Goal: Task Accomplishment & Management: Complete application form

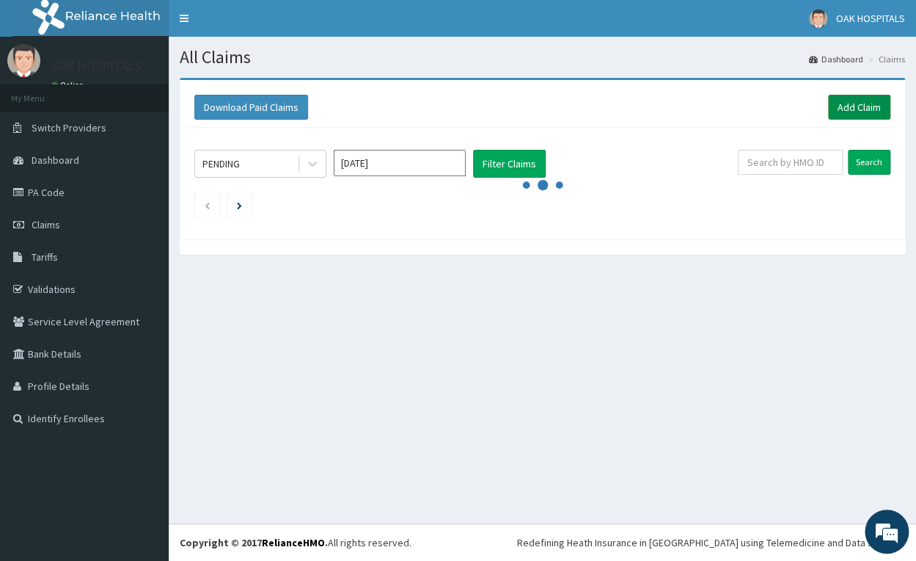
click at [847, 114] on link "Add Claim" at bounding box center [859, 107] width 62 height 25
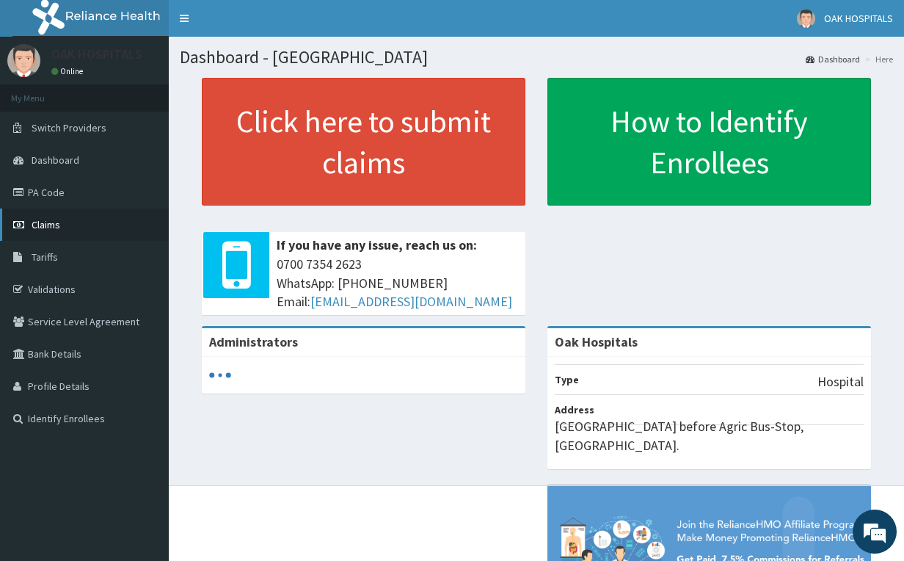
click at [73, 223] on link "Claims" at bounding box center [84, 224] width 169 height 32
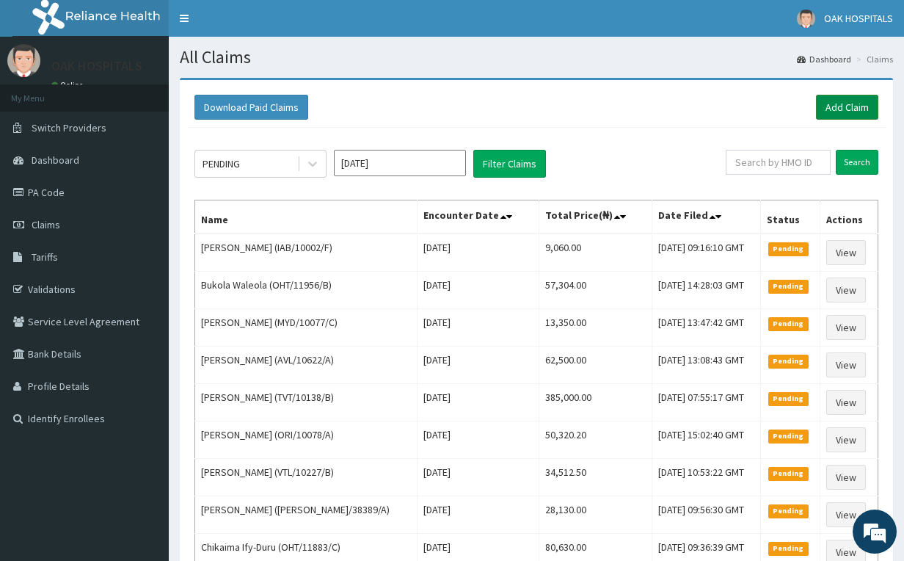
click at [844, 102] on link "Add Claim" at bounding box center [847, 107] width 62 height 25
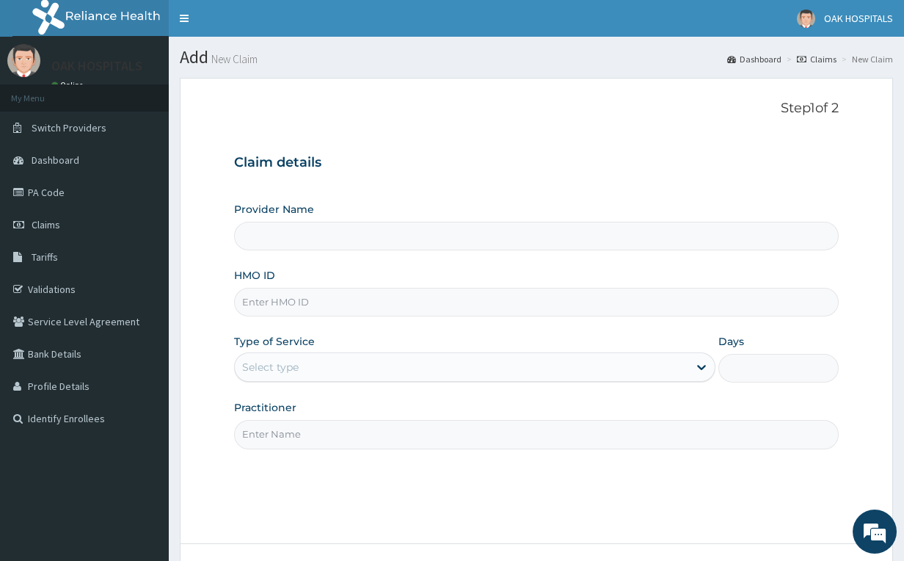
type input "Oak Hospitals"
click at [313, 302] on input "HMO ID" at bounding box center [536, 302] width 605 height 29
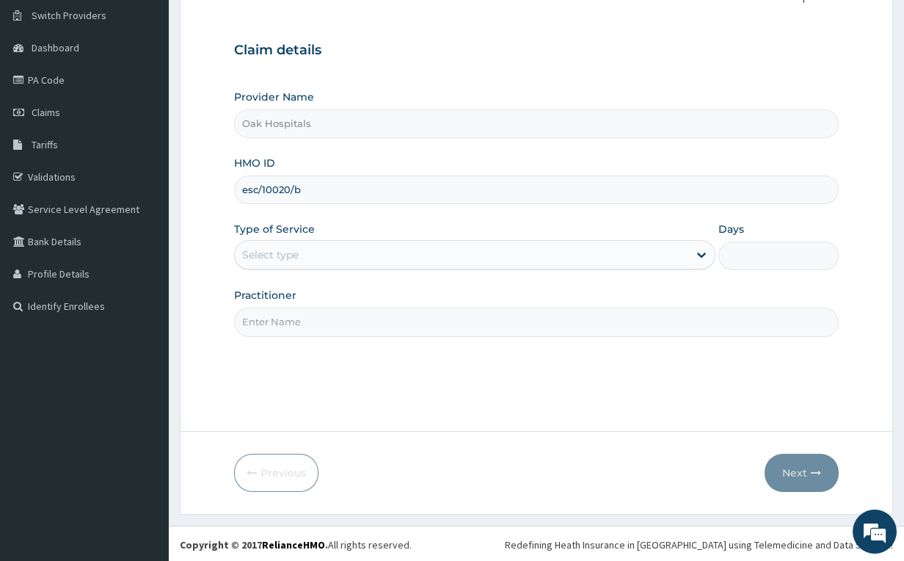
scroll to position [114, 0]
type input "esc/10020/b"
click at [427, 253] on div "Select type" at bounding box center [461, 252] width 453 height 23
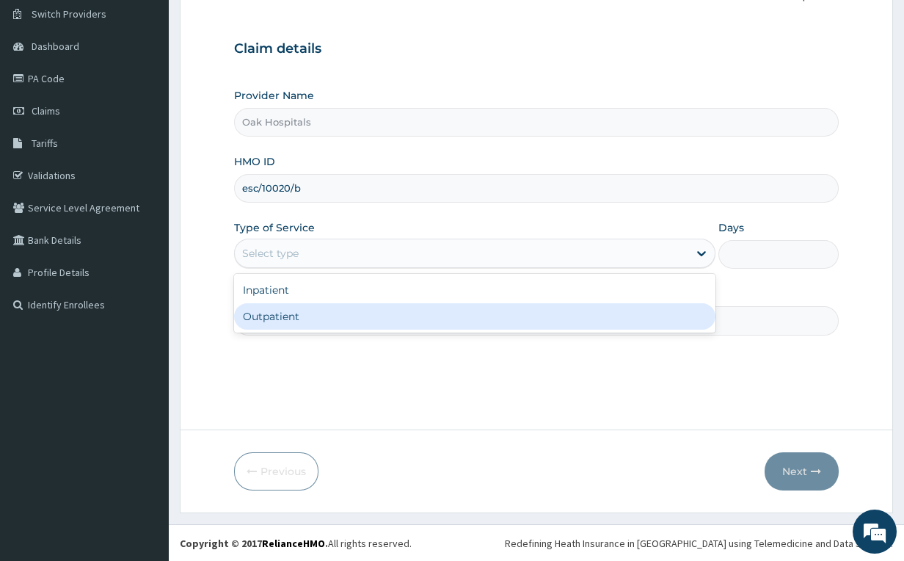
click at [402, 312] on div "Outpatient" at bounding box center [474, 316] width 481 height 26
type input "1"
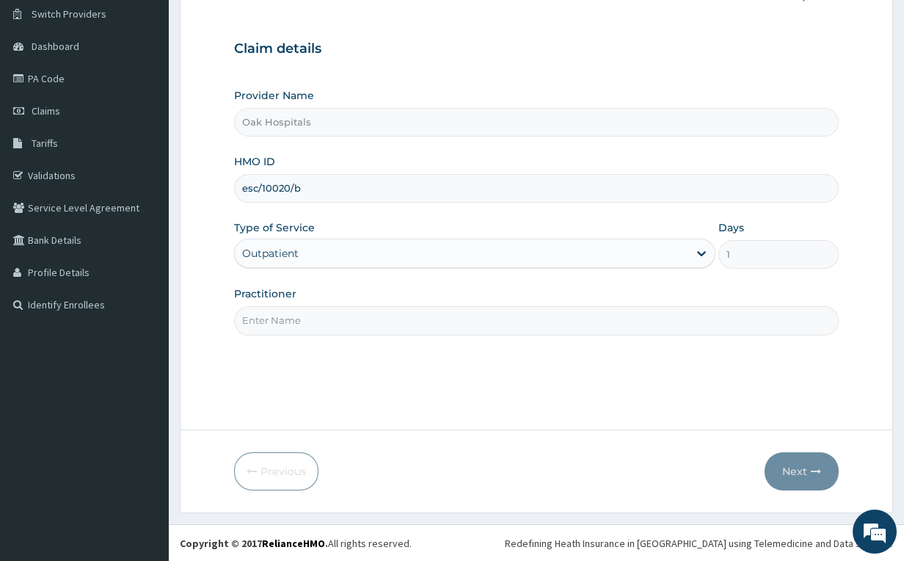
click at [439, 318] on input "Practitioner" at bounding box center [536, 320] width 605 height 29
type input "DR JAMES"
click at [790, 478] on button "Next" at bounding box center [802, 471] width 74 height 38
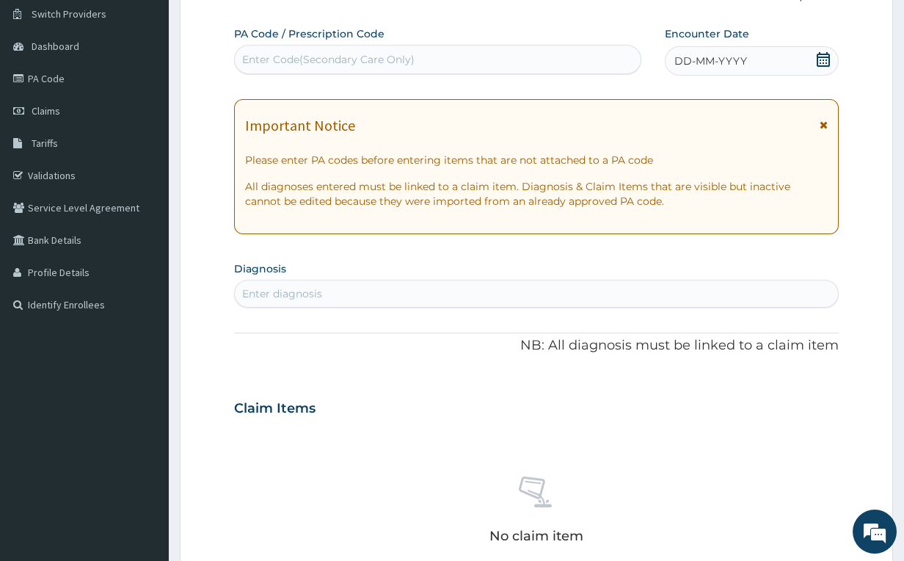
click at [382, 58] on div "Enter Code(Secondary Care Only)" at bounding box center [328, 59] width 172 height 15
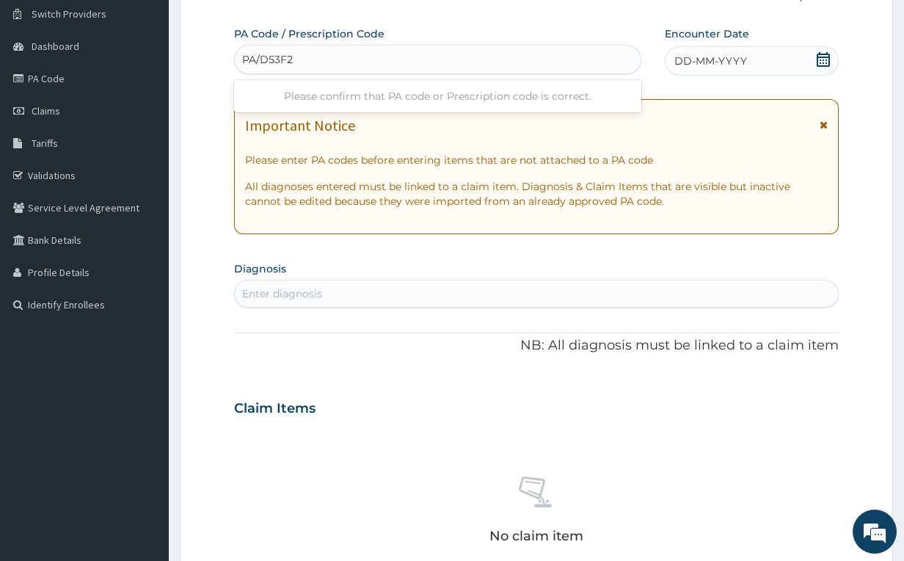
type input "PA/D53F27"
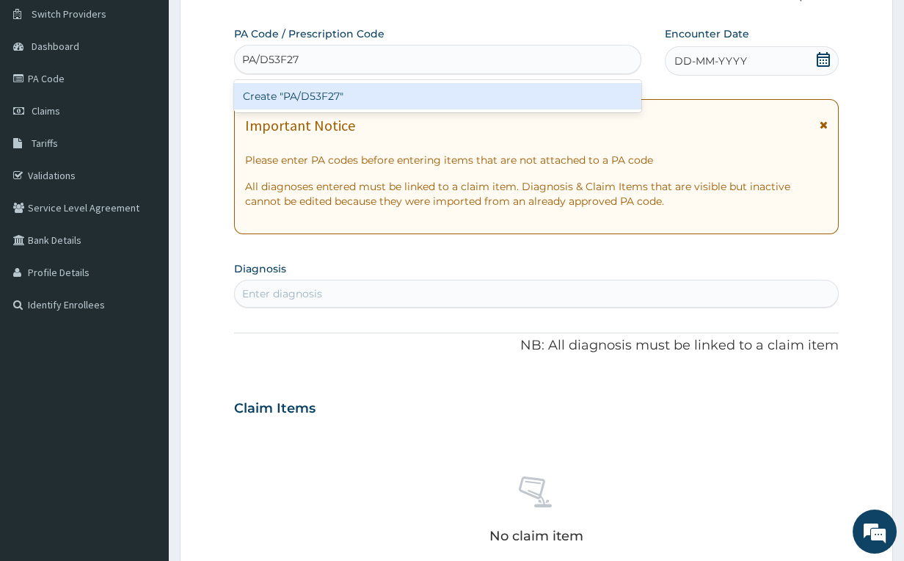
click at [347, 101] on div "Create "PA/D53F27"" at bounding box center [437, 96] width 407 height 26
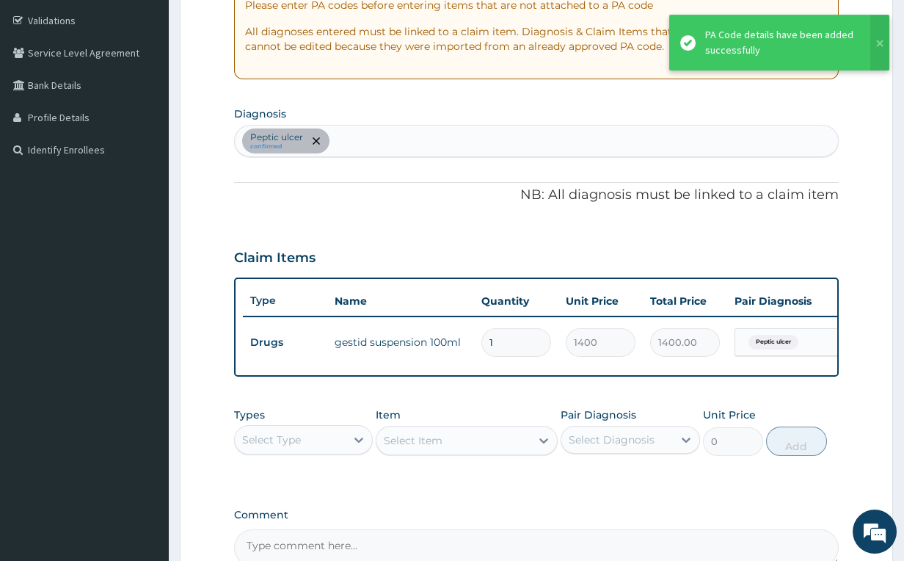
scroll to position [359, 0]
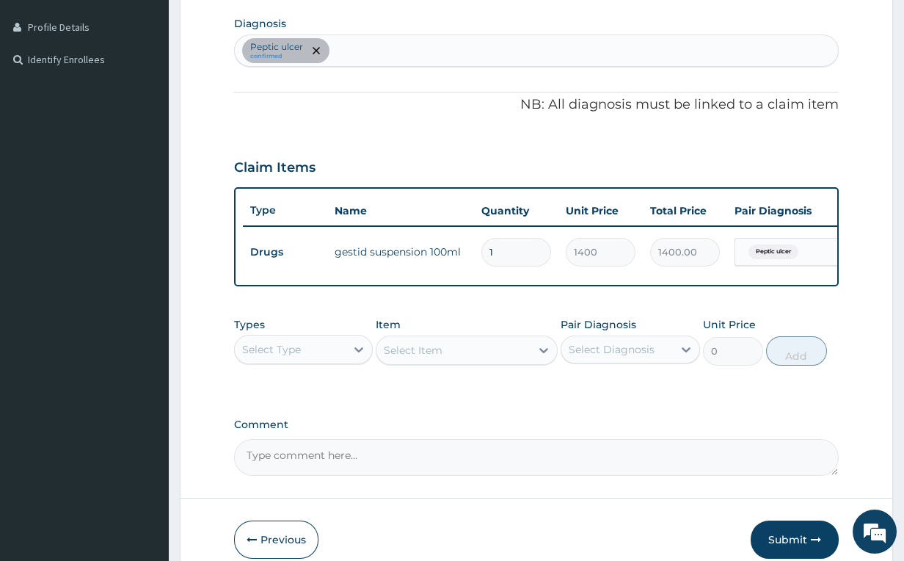
click at [340, 53] on div "Peptic ulcer confirmed" at bounding box center [537, 50] width 604 height 31
type input "mala"
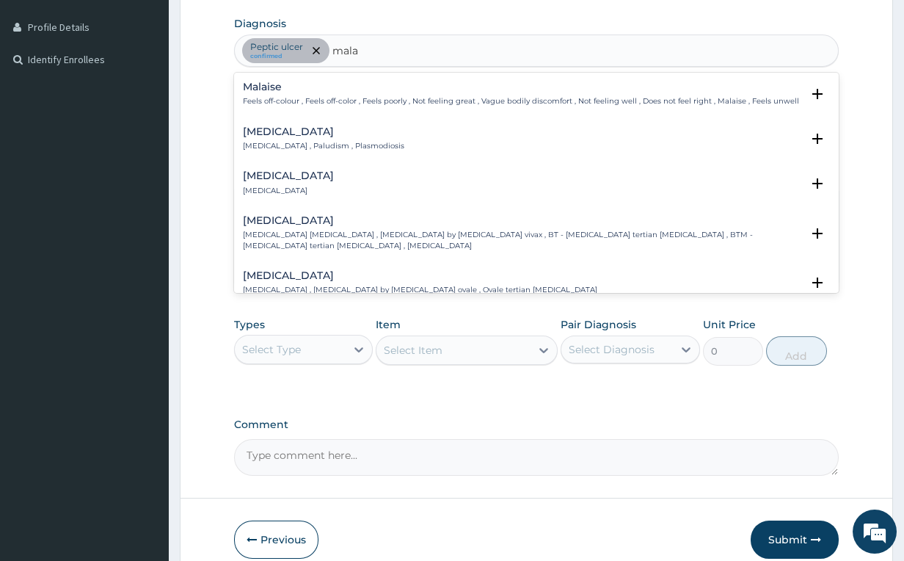
click at [319, 135] on h4 "[MEDICAL_DATA]" at bounding box center [323, 131] width 161 height 11
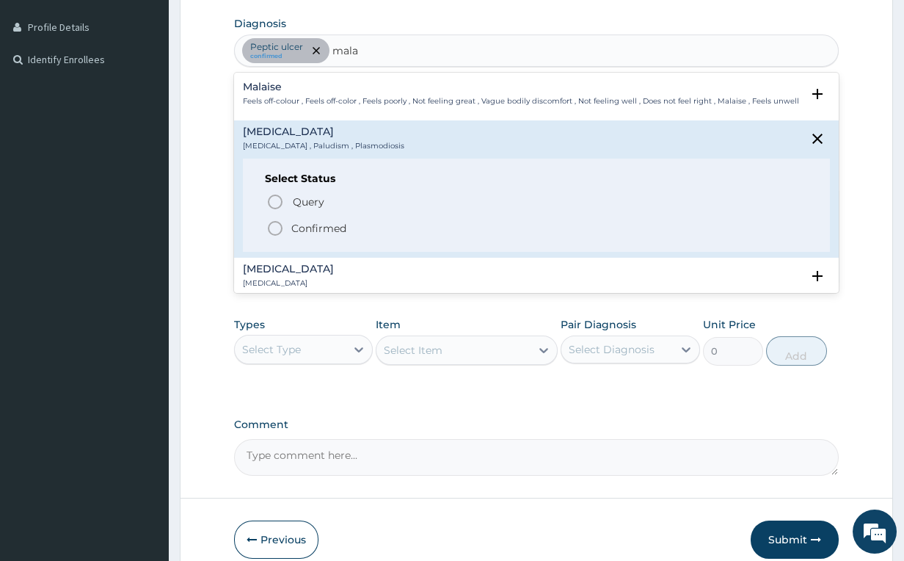
click at [277, 230] on icon "status option filled" at bounding box center [275, 228] width 18 height 18
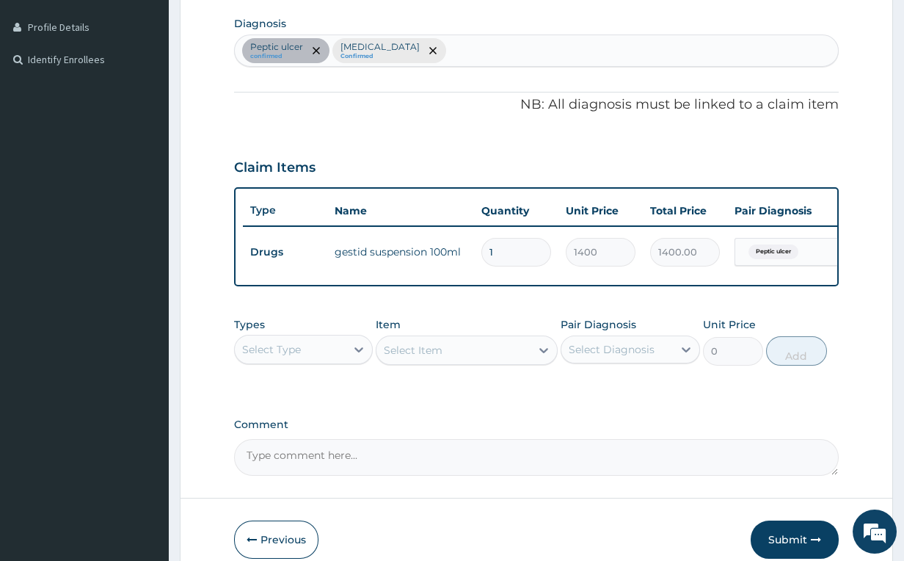
click at [404, 51] on div "Peptic ulcer confirmed Malaria Confirmed" at bounding box center [537, 50] width 604 height 31
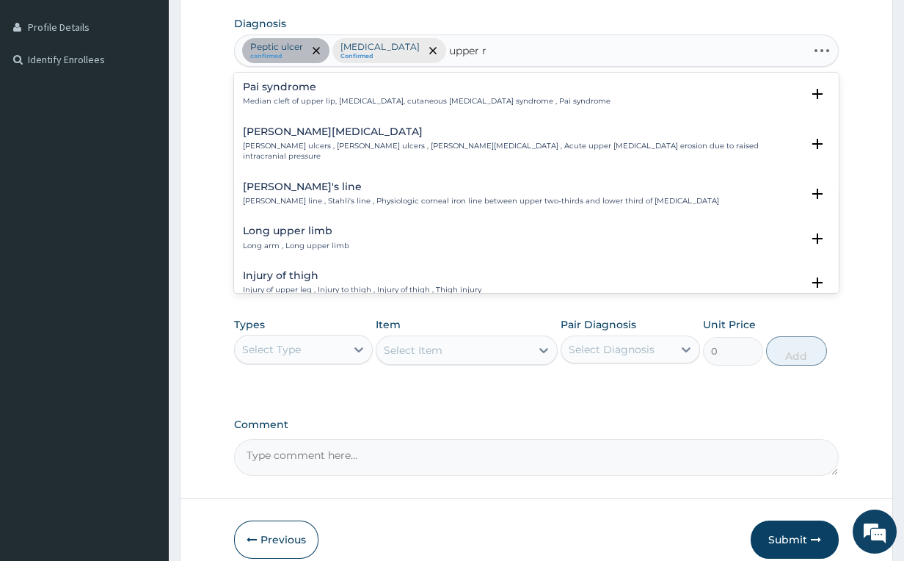
type input "upper re"
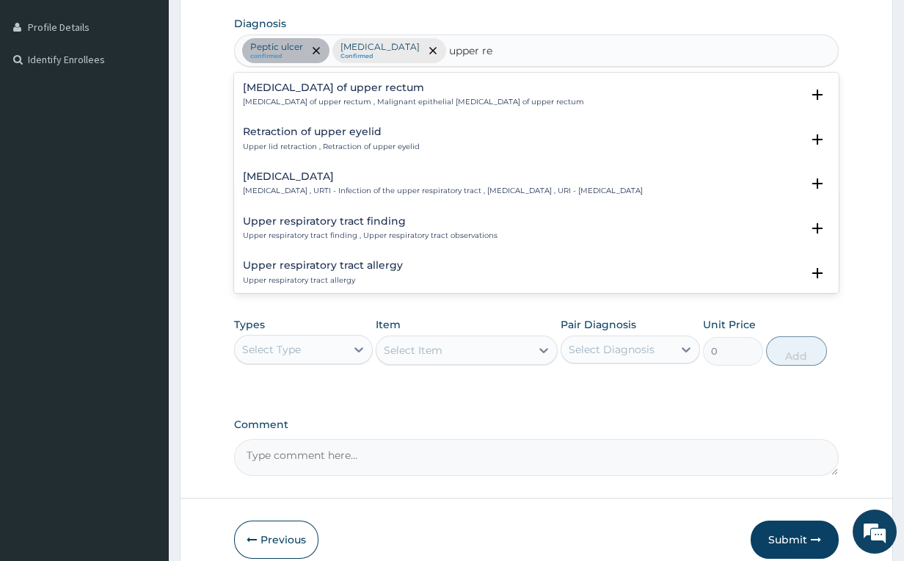
scroll to position [81, 0]
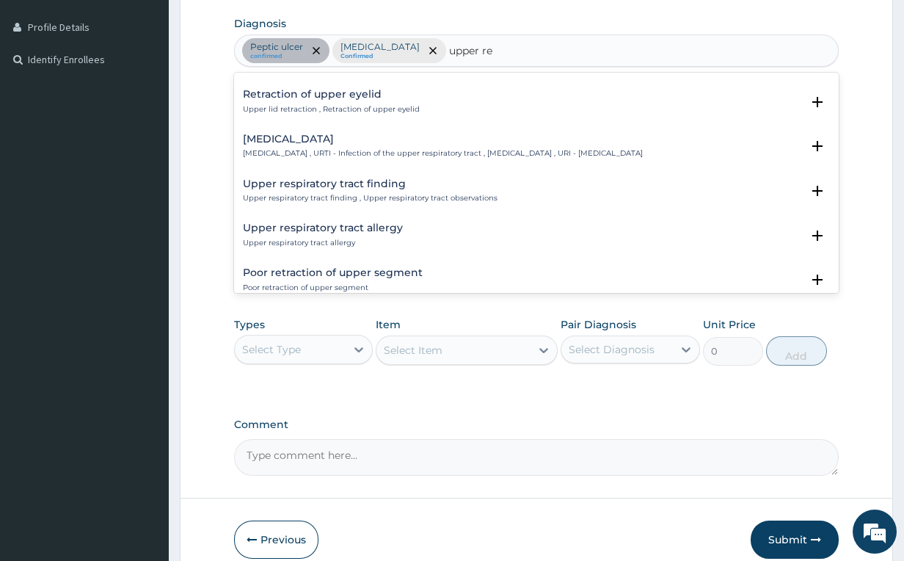
click at [354, 145] on div "Upper respiratory infection Upper respiratory infection , URTI - Infection of t…" at bounding box center [443, 147] width 400 height 26
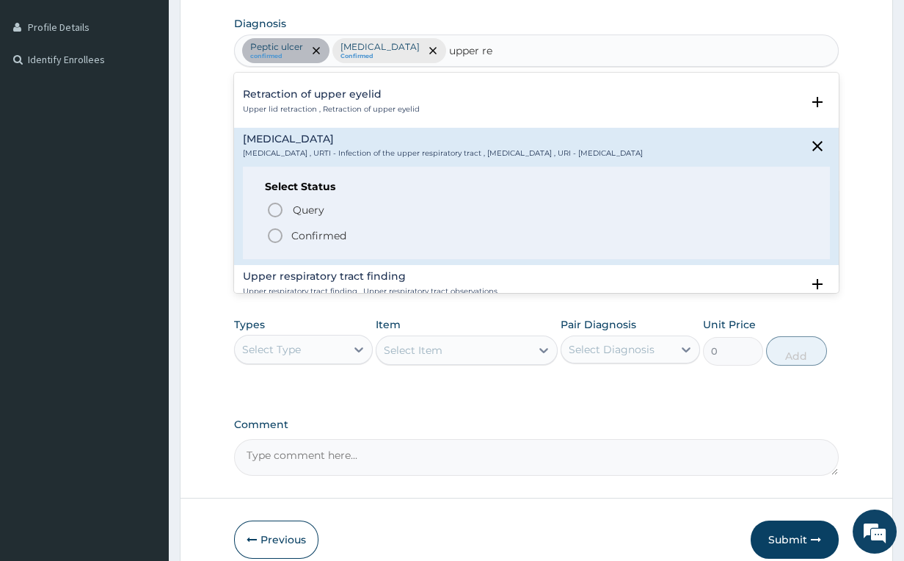
click at [271, 236] on icon "status option filled" at bounding box center [275, 236] width 18 height 18
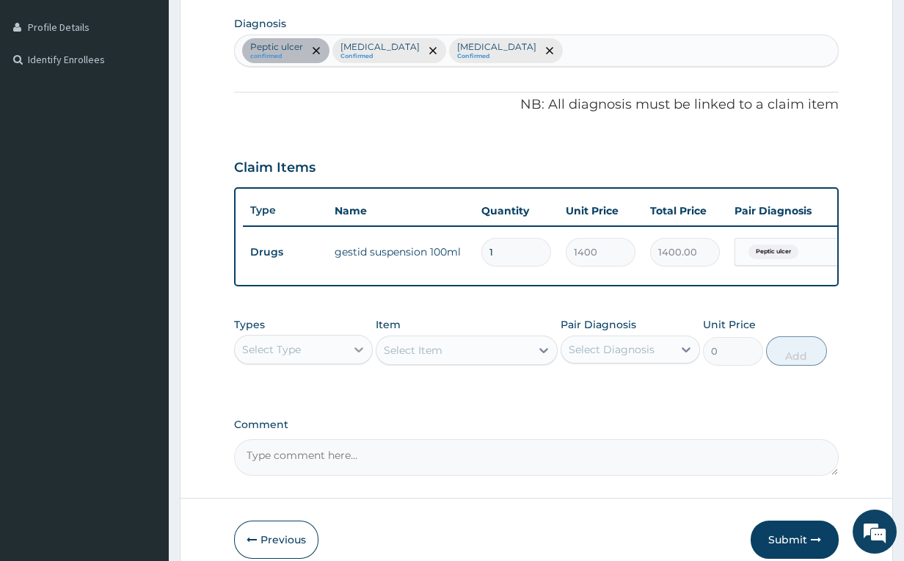
click at [353, 354] on icon at bounding box center [358, 349] width 15 height 15
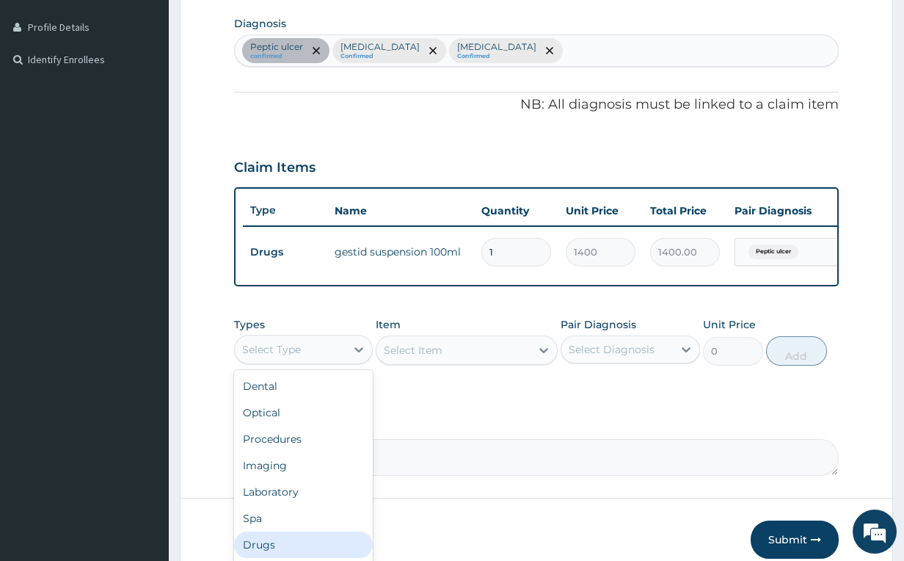
scroll to position [49, 0]
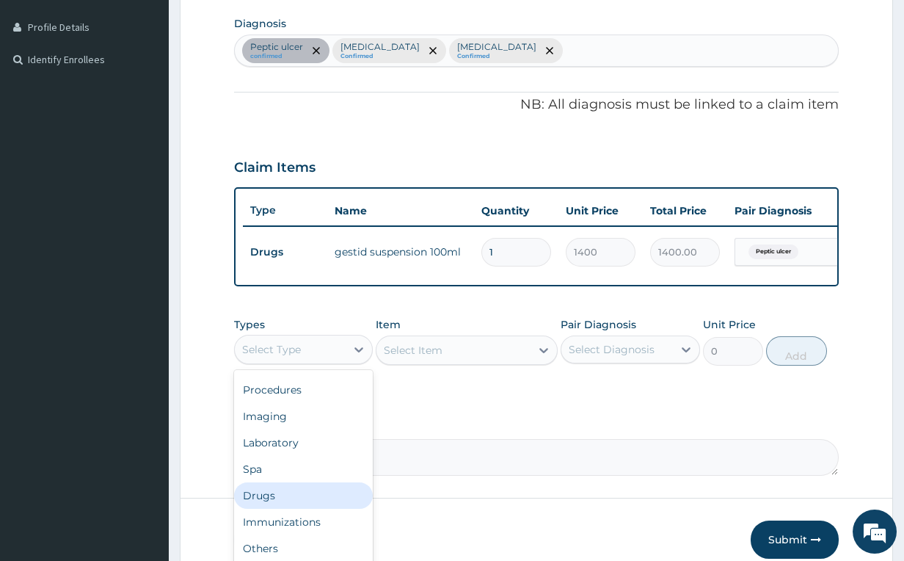
click at [289, 508] on div "Drugs" at bounding box center [303, 495] width 139 height 26
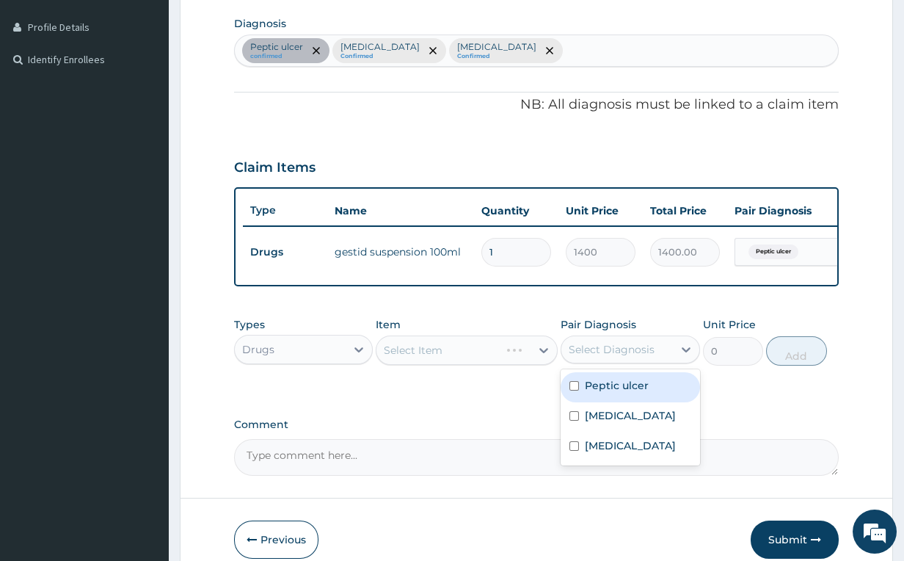
click at [650, 357] on div "Select Diagnosis" at bounding box center [612, 349] width 86 height 15
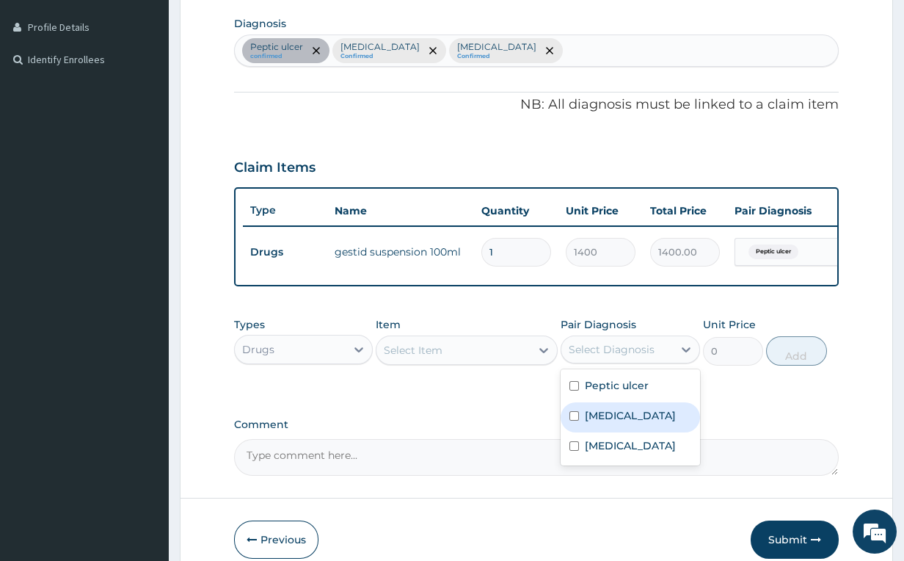
click at [597, 420] on label "Malaria" at bounding box center [630, 415] width 91 height 15
checkbox input "true"
click at [531, 363] on div at bounding box center [544, 350] width 26 height 26
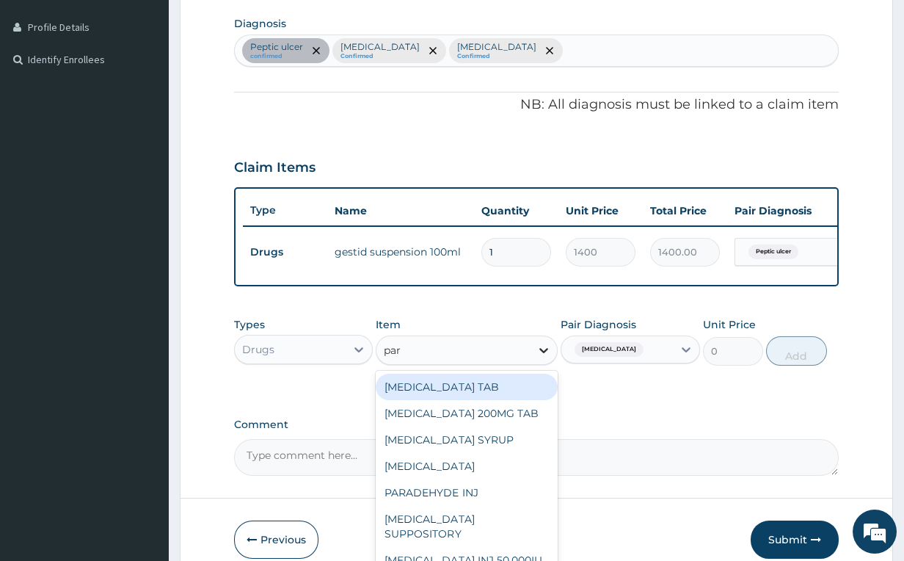
type input "para"
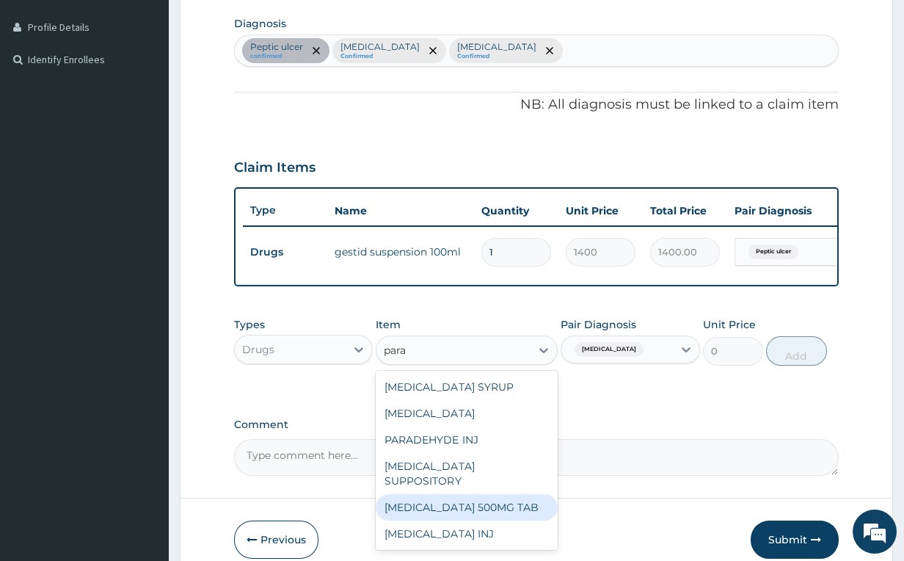
click at [495, 501] on div "PARACETAMOL 500MG TAB" at bounding box center [466, 507] width 181 height 26
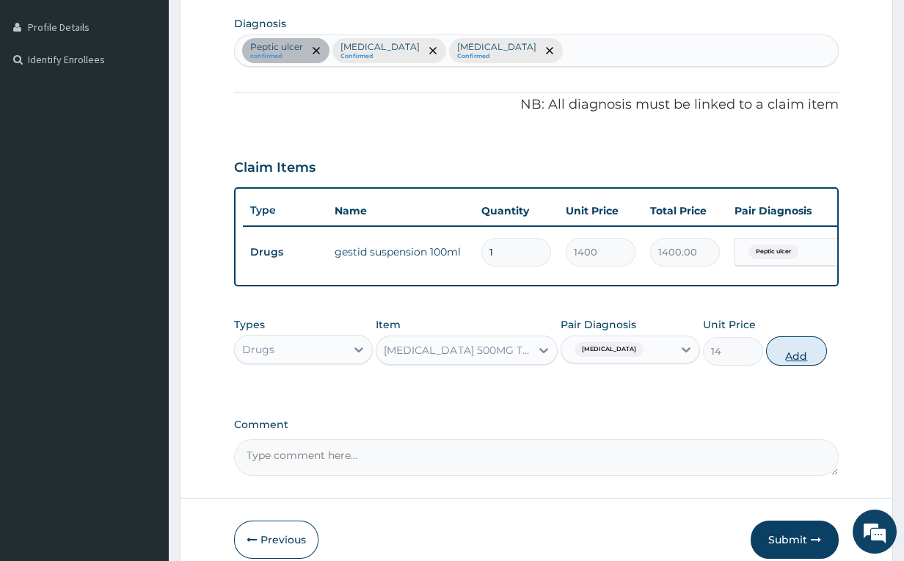
click at [786, 358] on button "Add" at bounding box center [796, 350] width 60 height 29
type input "0"
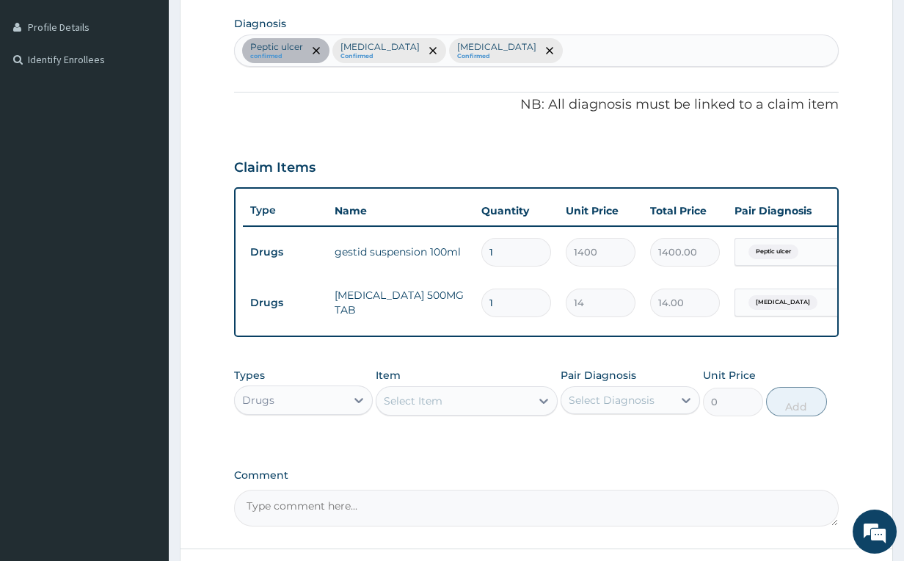
type input "18"
type input "252.00"
type input "18"
click at [613, 406] on div "Select Diagnosis" at bounding box center [612, 400] width 86 height 15
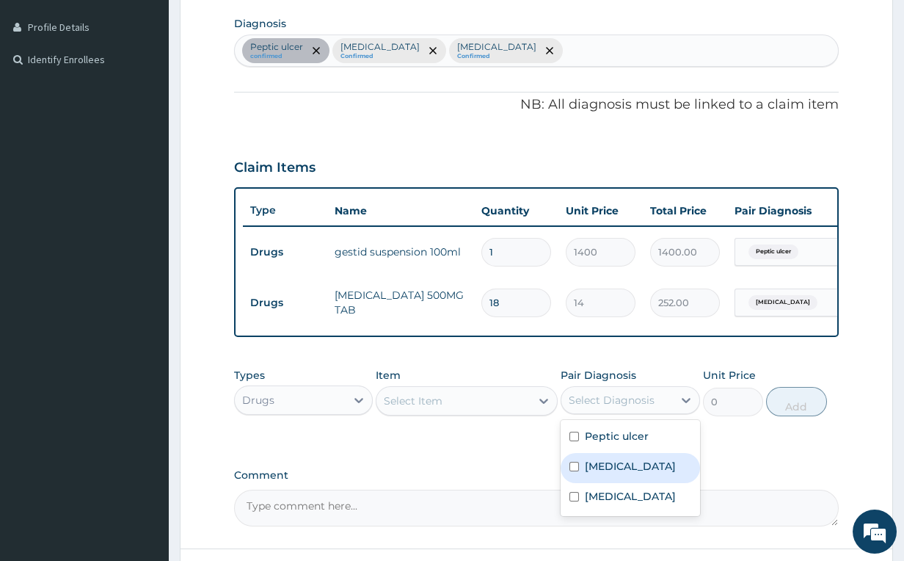
click at [622, 482] on div "Malaria" at bounding box center [630, 468] width 139 height 30
checkbox input "true"
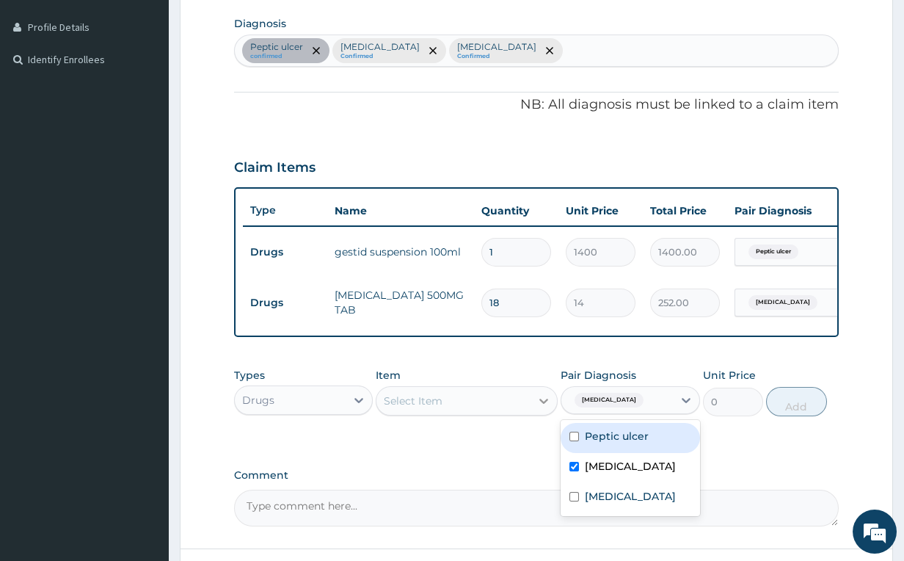
click at [539, 408] on icon at bounding box center [543, 400] width 15 height 15
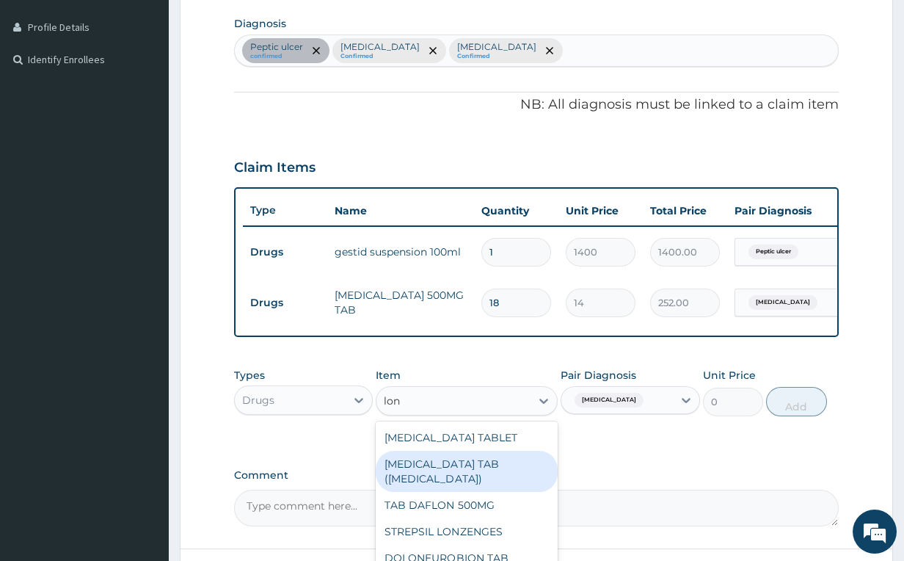
type input "lona"
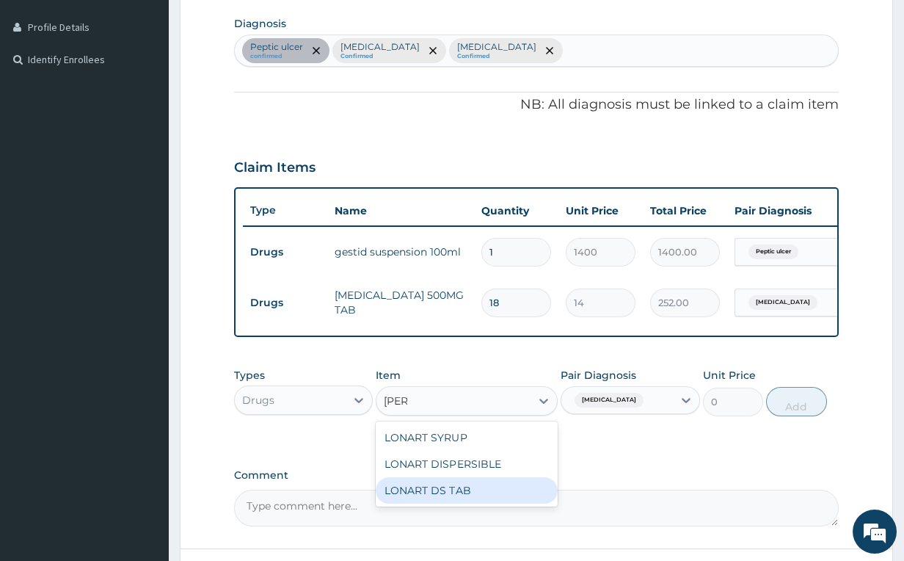
click at [467, 492] on div "LONART DS TAB" at bounding box center [466, 490] width 181 height 26
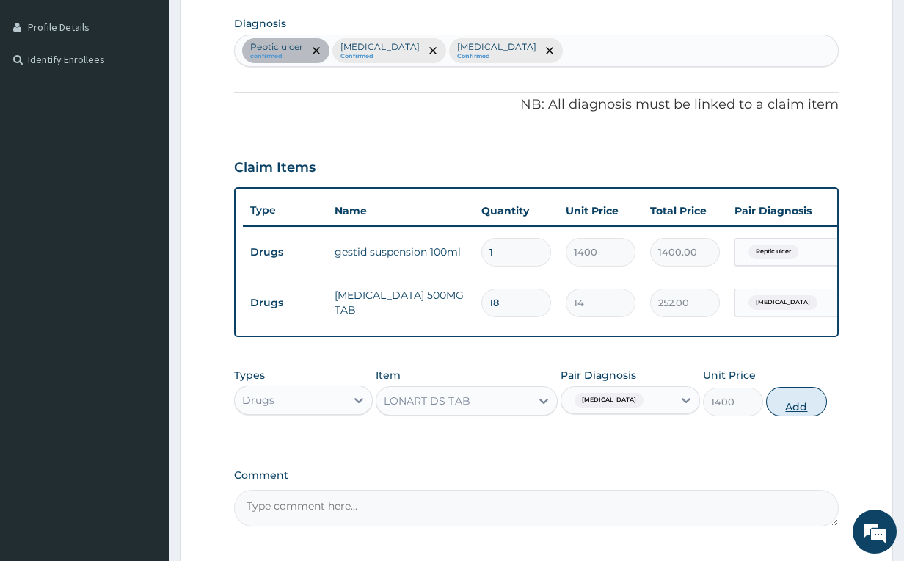
click at [790, 416] on button "Add" at bounding box center [796, 401] width 60 height 29
type input "0"
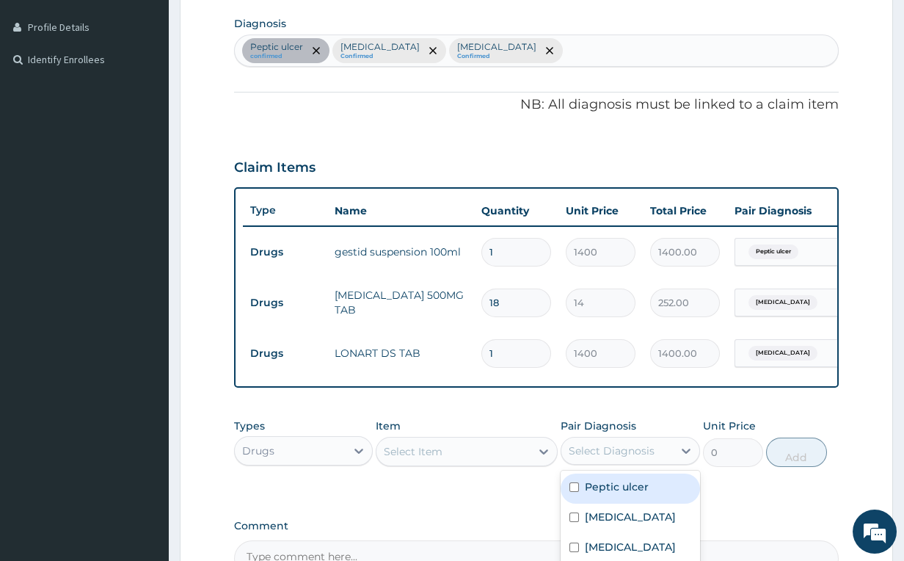
click at [620, 458] on div "Select Diagnosis" at bounding box center [612, 450] width 86 height 15
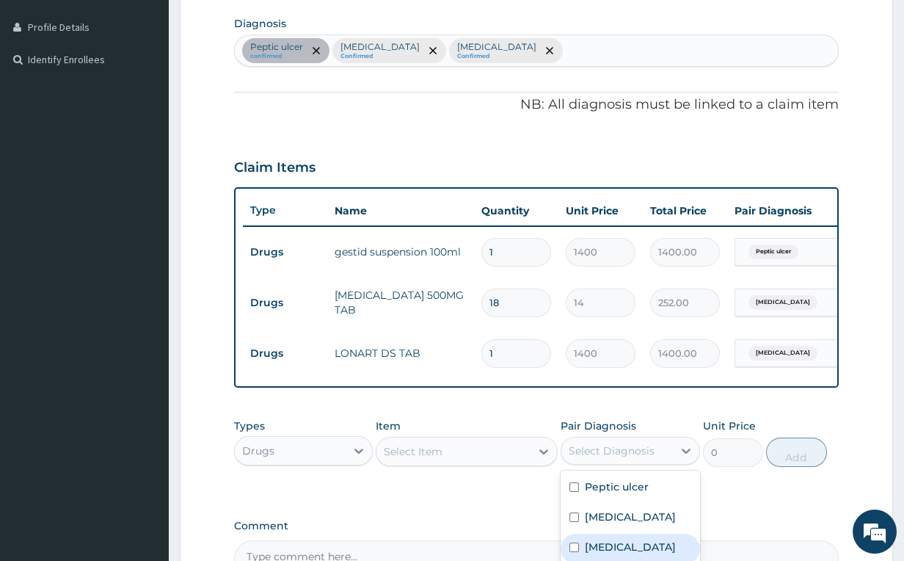
click at [597, 552] on label "Upper respiratory infection" at bounding box center [630, 546] width 91 height 15
checkbox input "true"
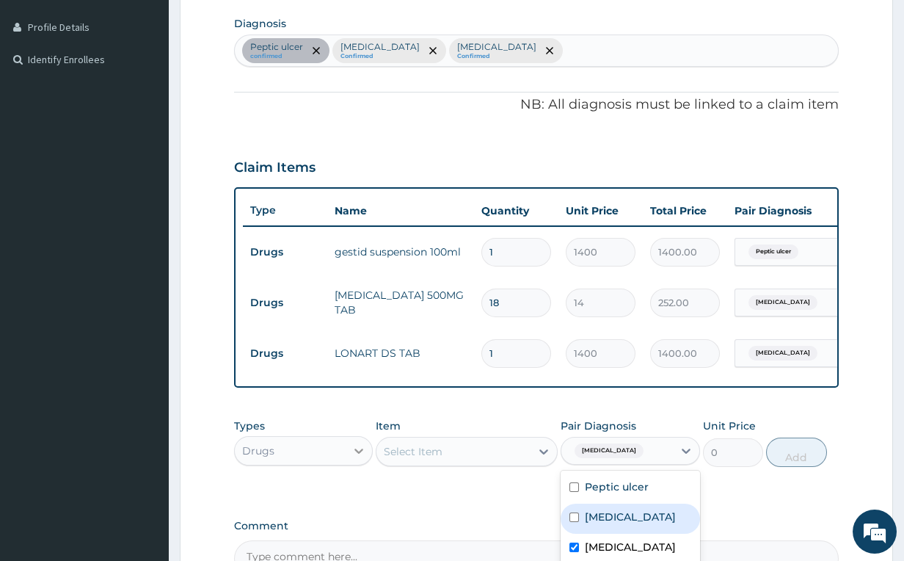
click at [349, 463] on div at bounding box center [359, 450] width 26 height 26
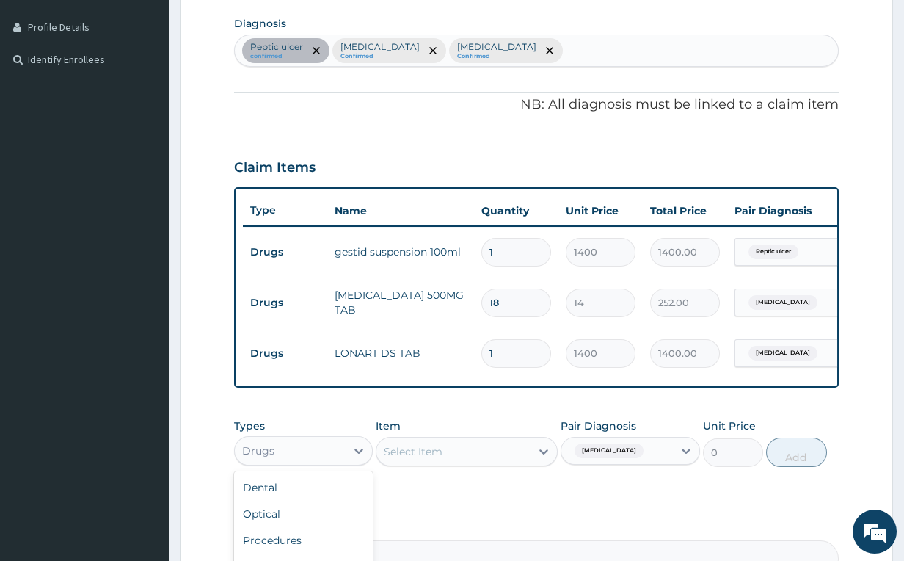
click at [484, 463] on div "Select Item" at bounding box center [452, 451] width 153 height 23
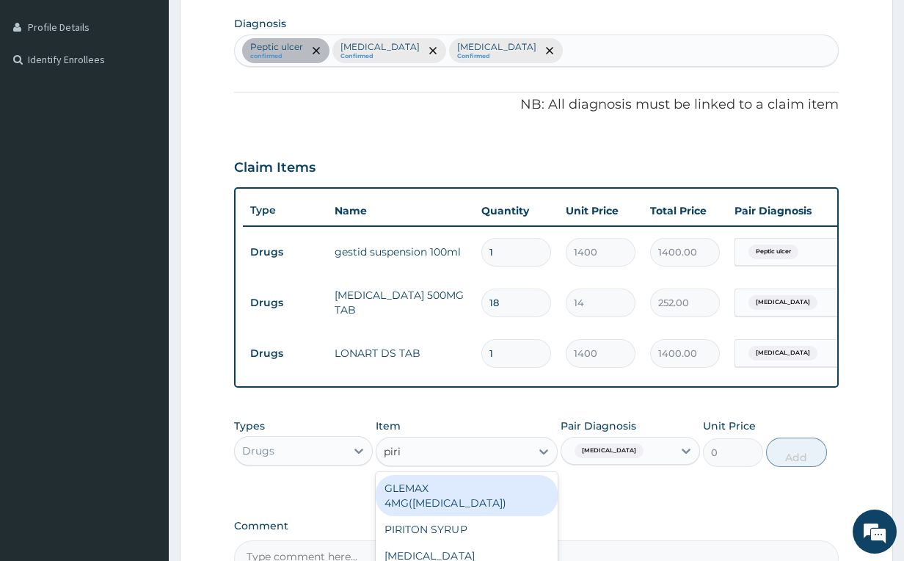
type input "pirit"
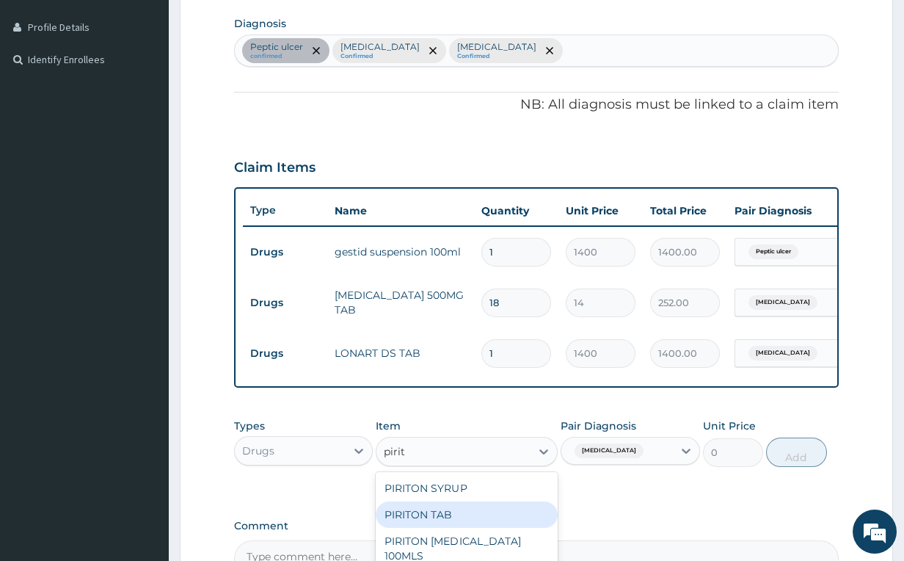
click at [477, 528] on div "PIRITON TAB" at bounding box center [466, 514] width 181 height 26
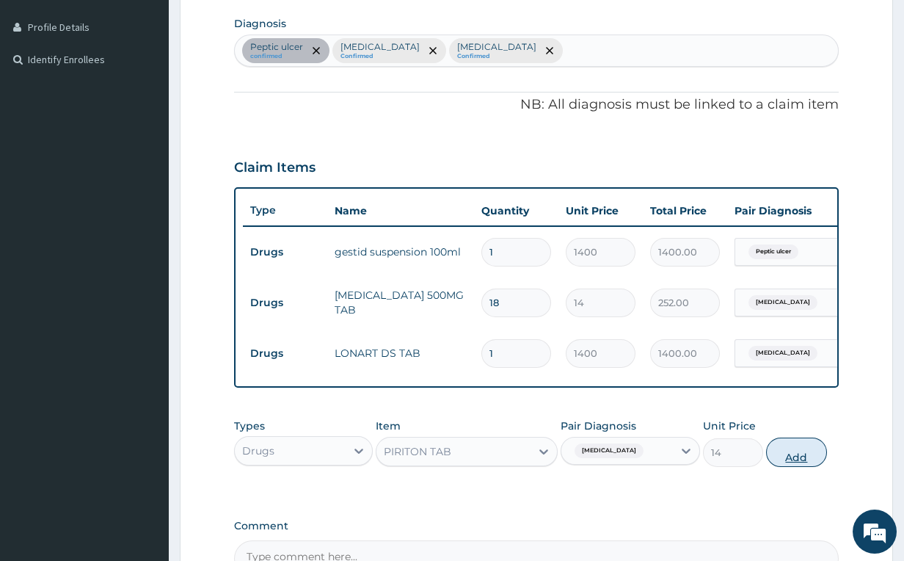
click at [799, 467] on button "Add" at bounding box center [796, 451] width 60 height 29
type input "0"
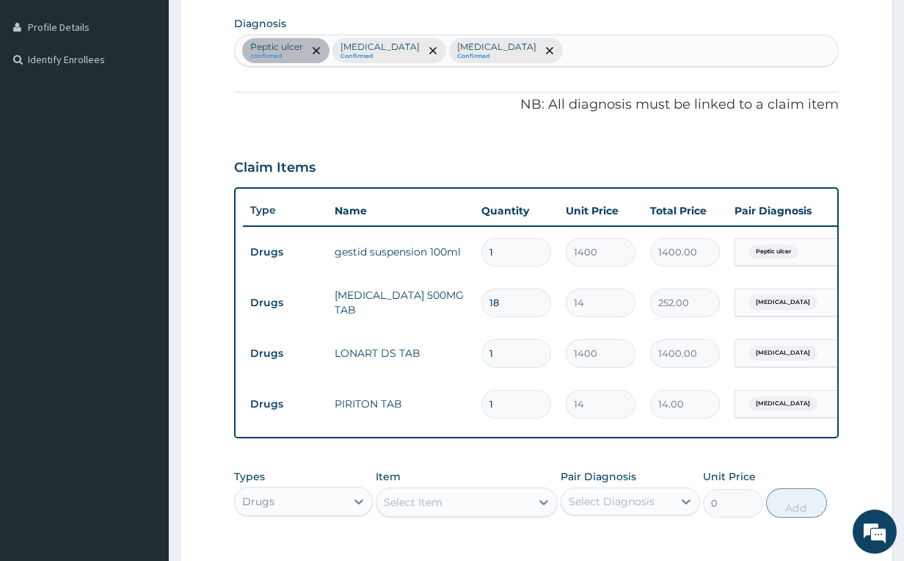
type input "0.00"
type input "6"
type input "84.00"
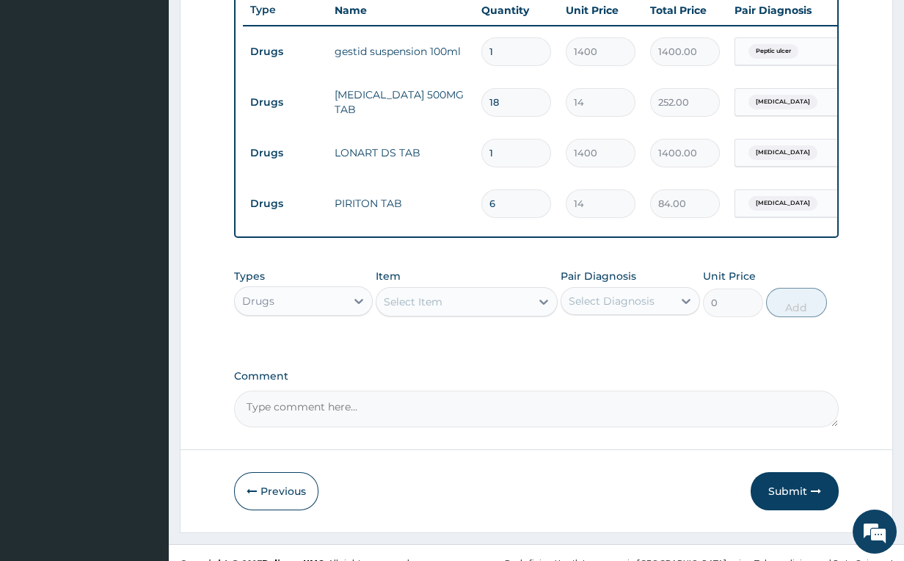
scroll to position [592, 0]
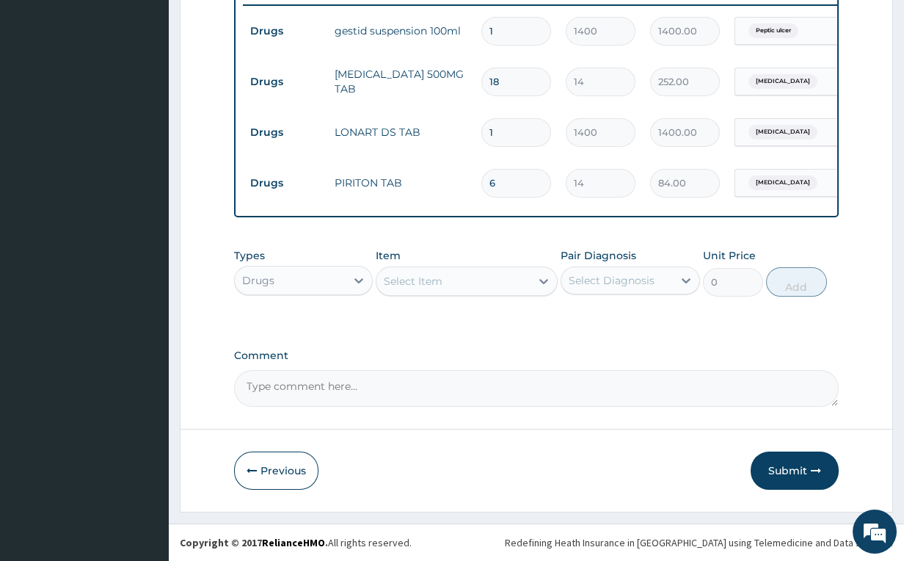
type input "6"
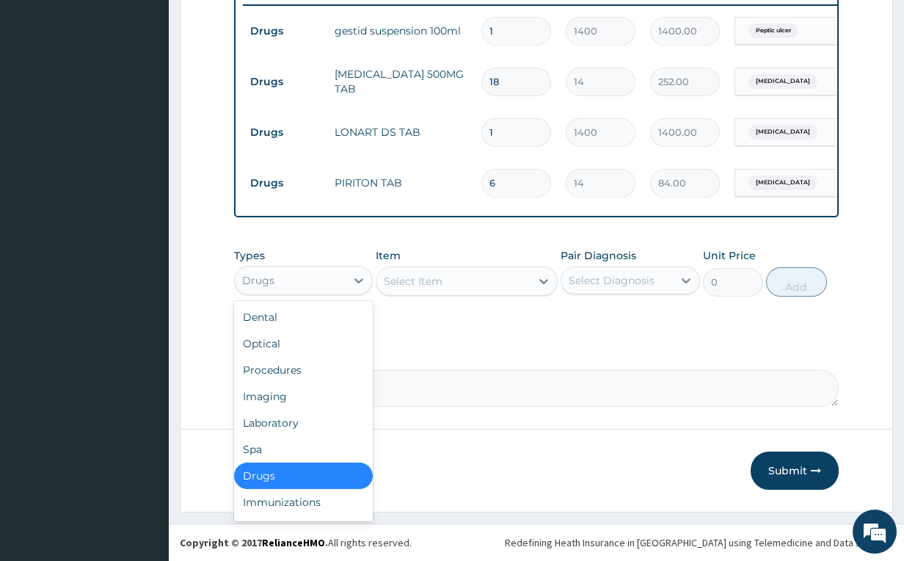
click at [342, 273] on div "Drugs" at bounding box center [291, 280] width 112 height 23
click at [302, 368] on div "Procedures" at bounding box center [303, 370] width 139 height 26
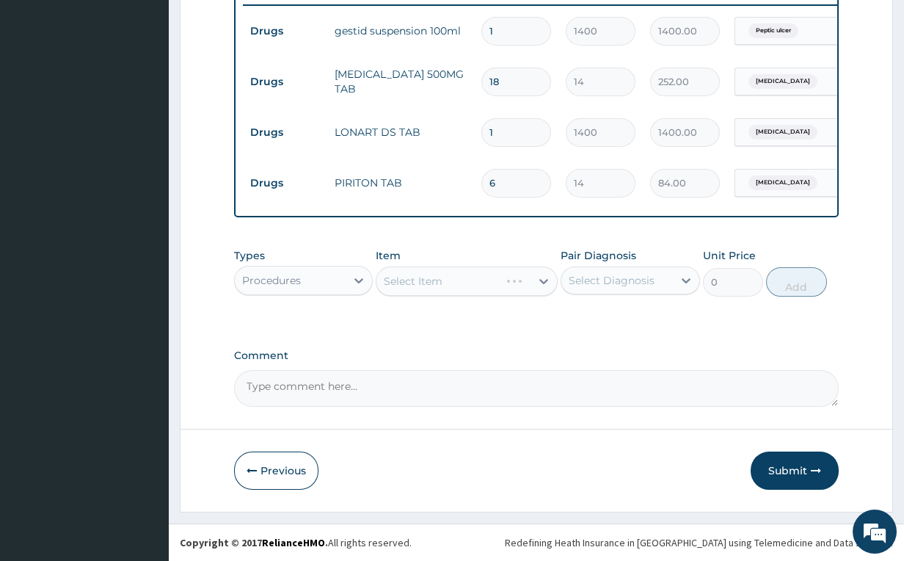
click at [638, 277] on div "Select Diagnosis" at bounding box center [612, 280] width 86 height 15
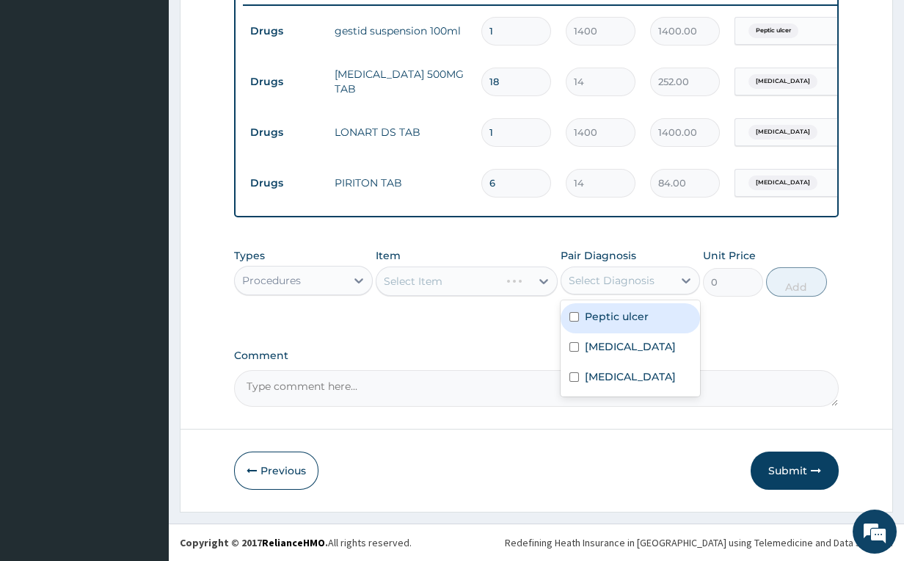
click at [597, 307] on div "Peptic ulcer" at bounding box center [630, 318] width 139 height 30
checkbox input "true"
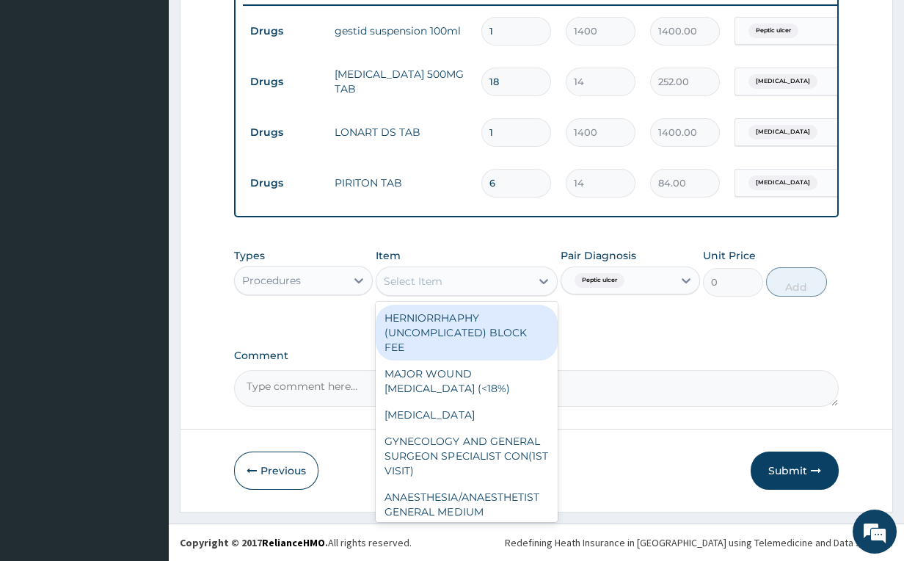
click at [539, 285] on icon at bounding box center [543, 281] width 15 height 15
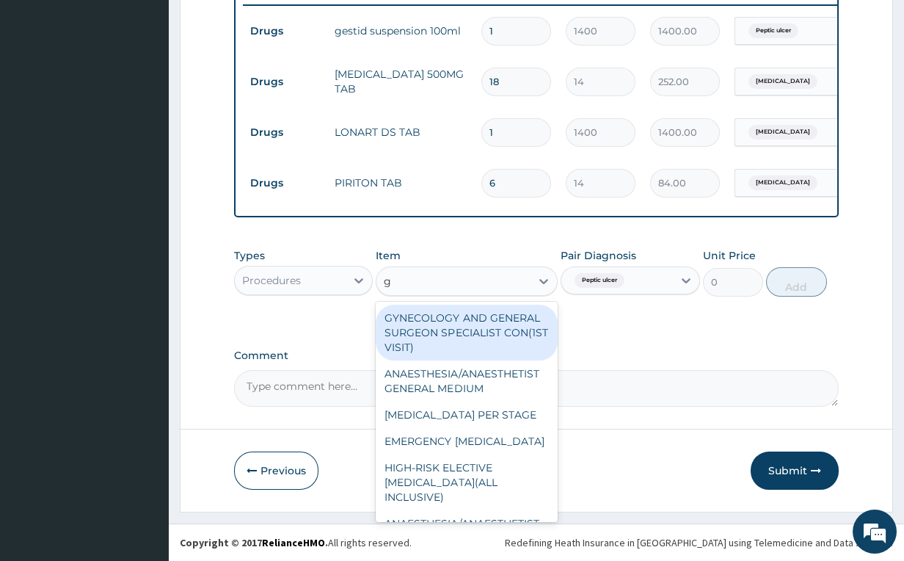
type input "gp"
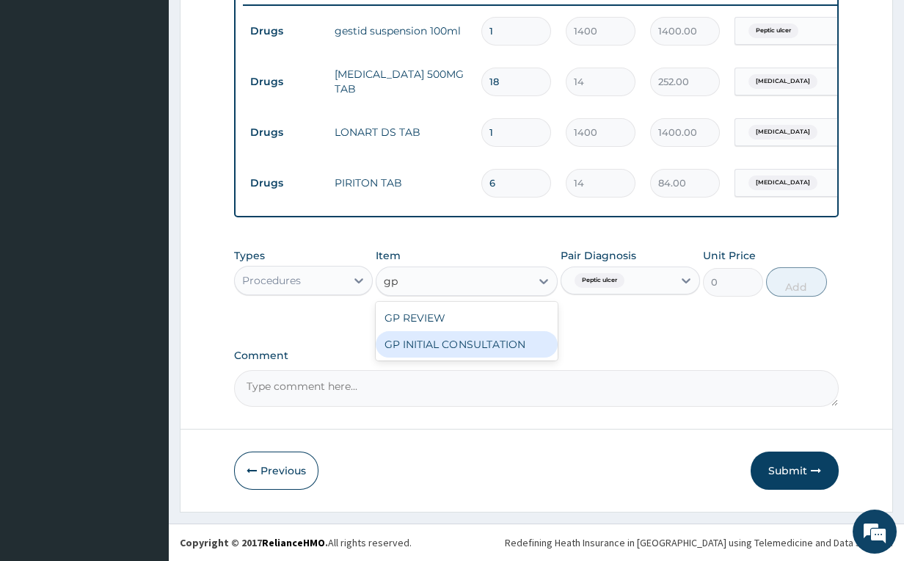
click at [498, 339] on div "GP INITIAL CONSULTATION" at bounding box center [466, 344] width 181 height 26
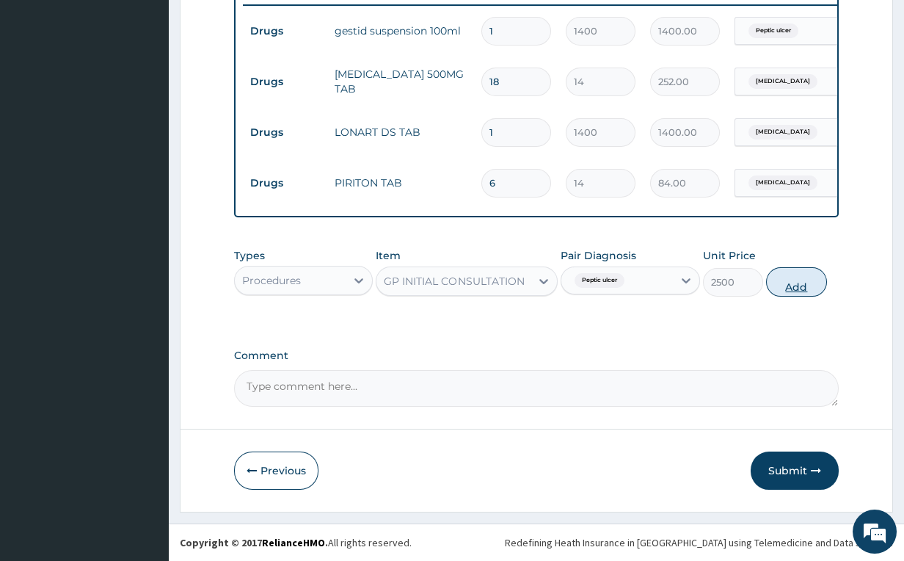
click at [786, 280] on button "Add" at bounding box center [796, 281] width 60 height 29
type input "0"
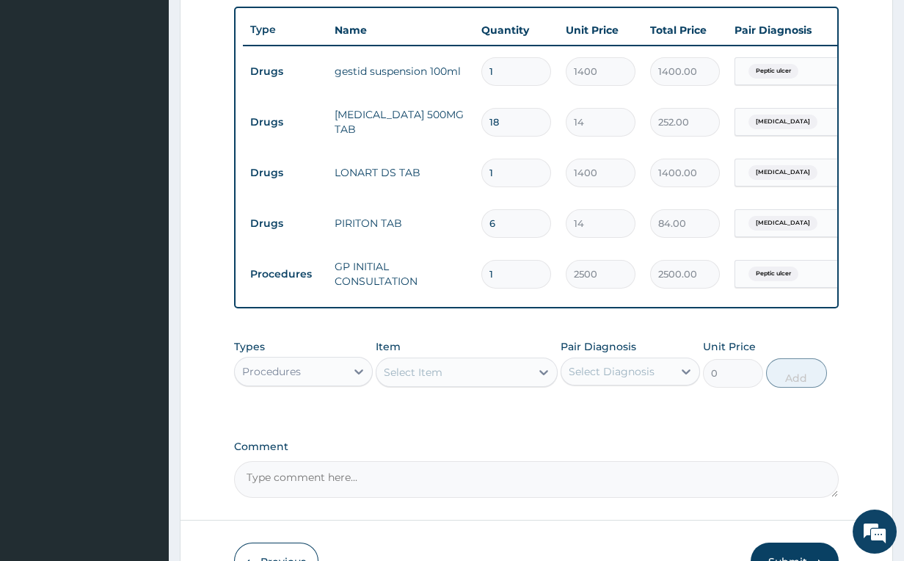
scroll to position [643, 0]
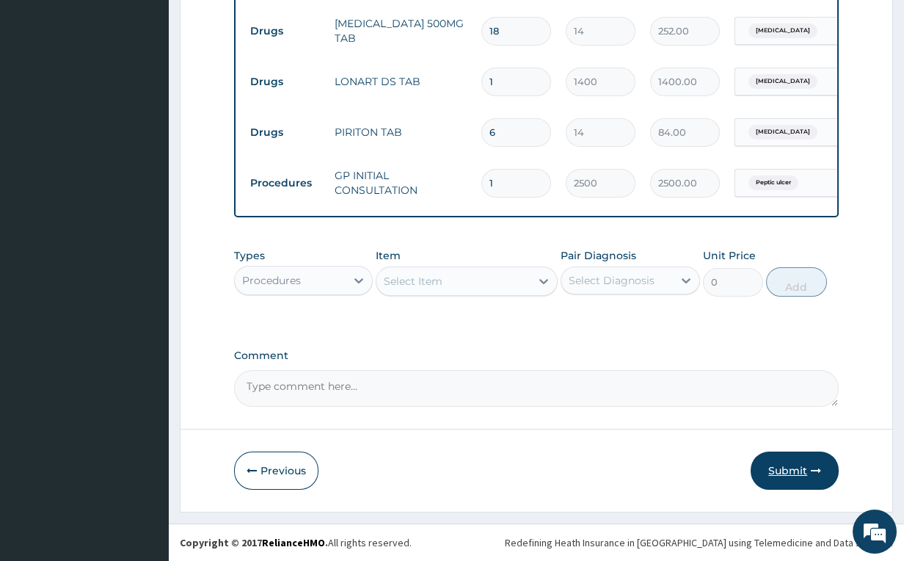
click at [778, 473] on button "Submit" at bounding box center [795, 470] width 88 height 38
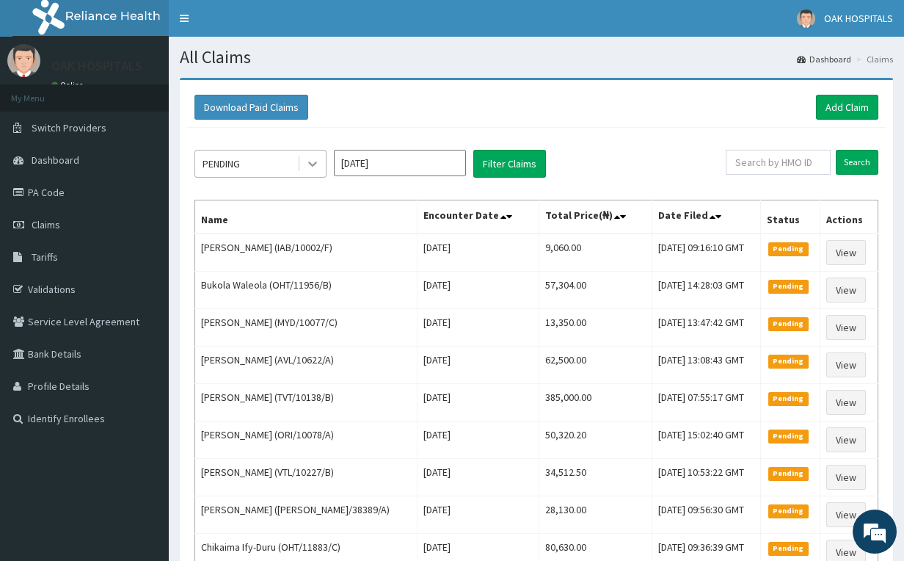
click at [306, 163] on icon at bounding box center [312, 163] width 15 height 15
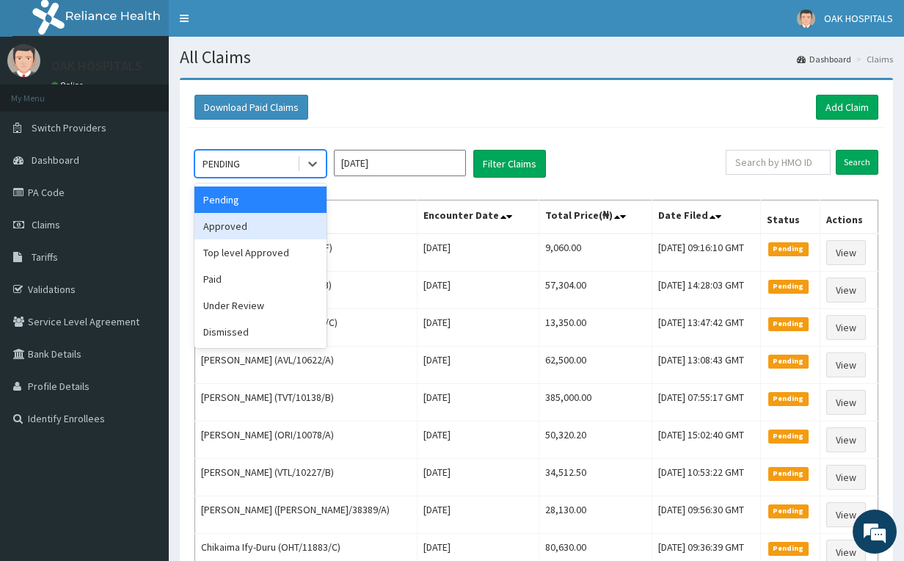
click at [299, 219] on div "Approved" at bounding box center [260, 226] width 132 height 26
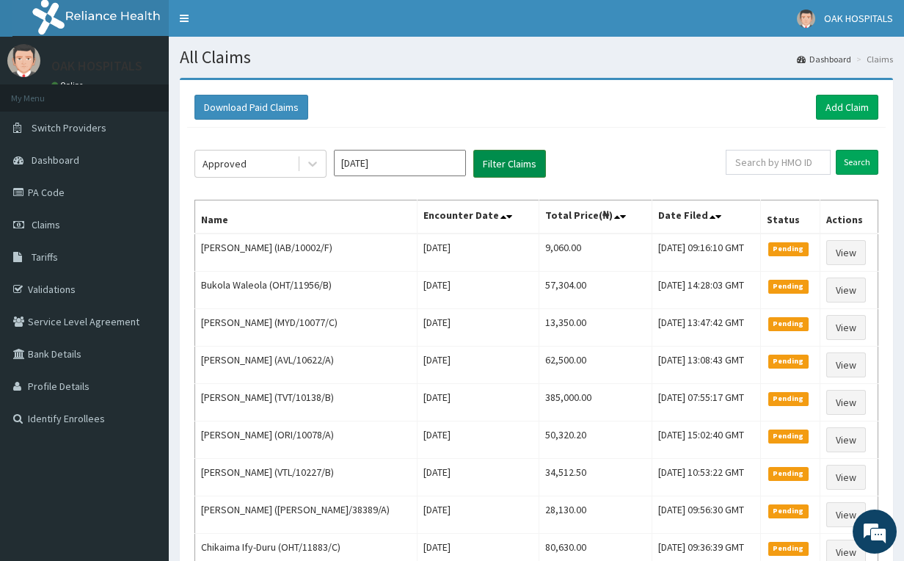
click at [485, 155] on button "Filter Claims" at bounding box center [509, 164] width 73 height 28
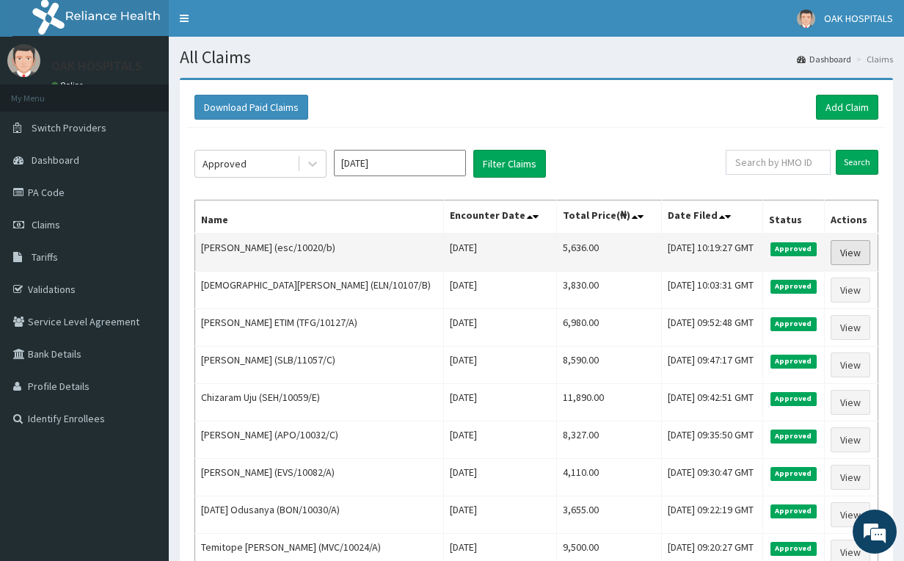
click at [846, 247] on link "View" at bounding box center [851, 252] width 40 height 25
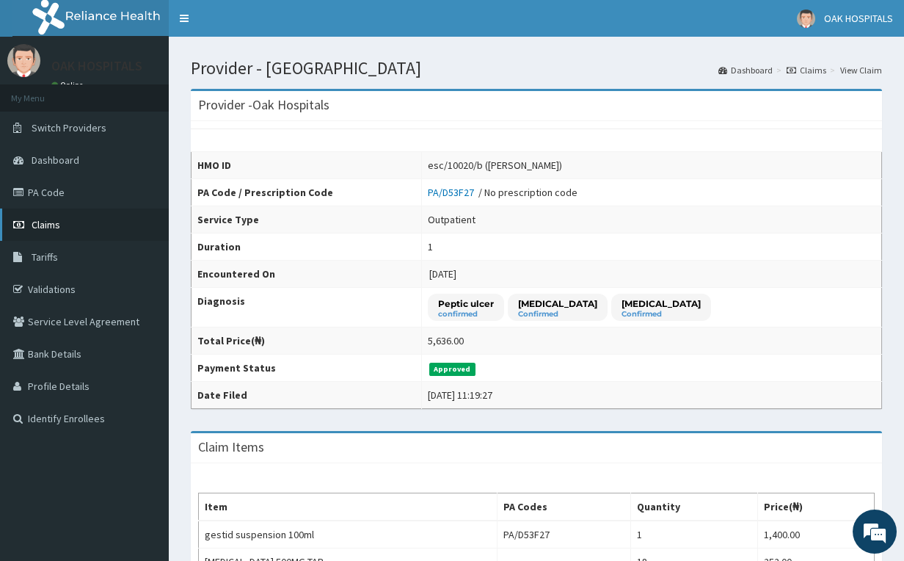
click at [78, 224] on link "Claims" at bounding box center [84, 224] width 169 height 32
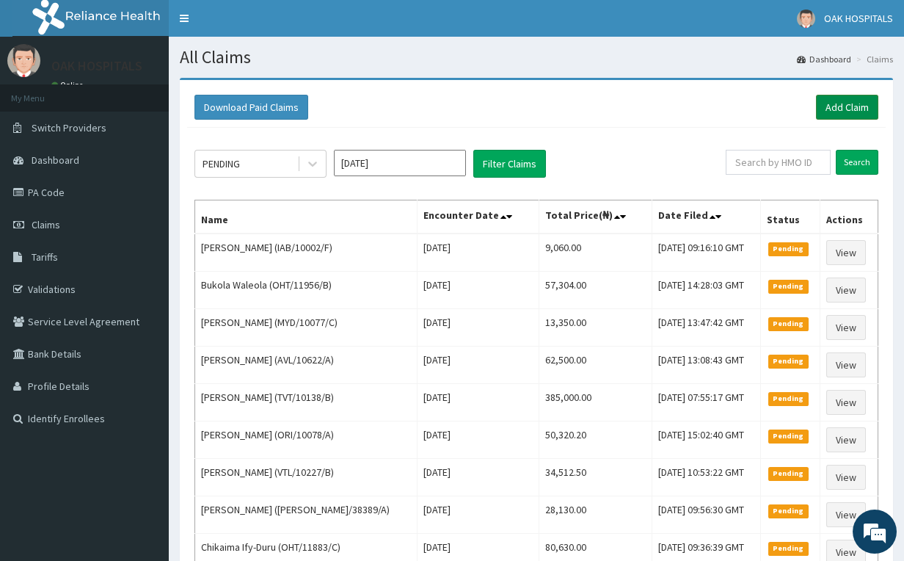
click at [845, 104] on link "Add Claim" at bounding box center [847, 107] width 62 height 25
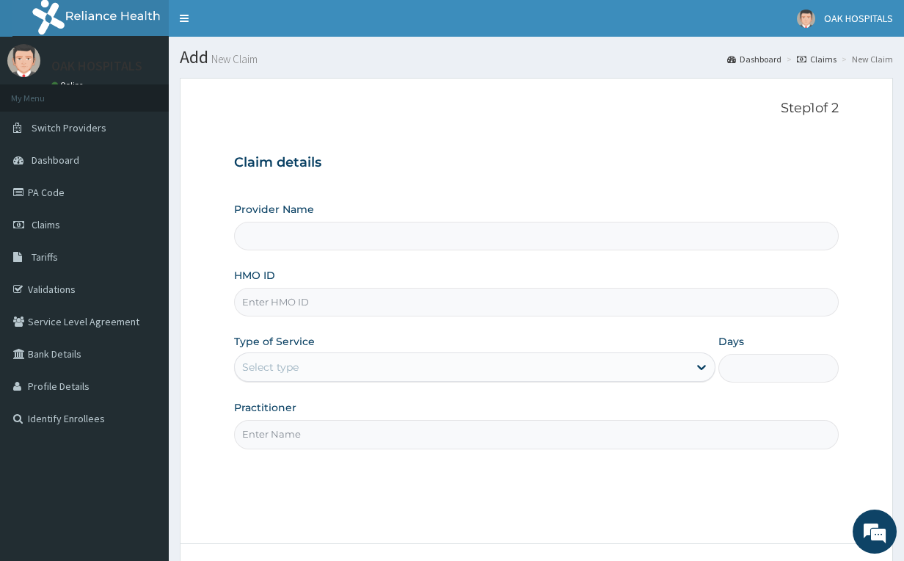
type input "Oak Hospitals"
click at [294, 307] on input "HMO ID" at bounding box center [536, 302] width 605 height 29
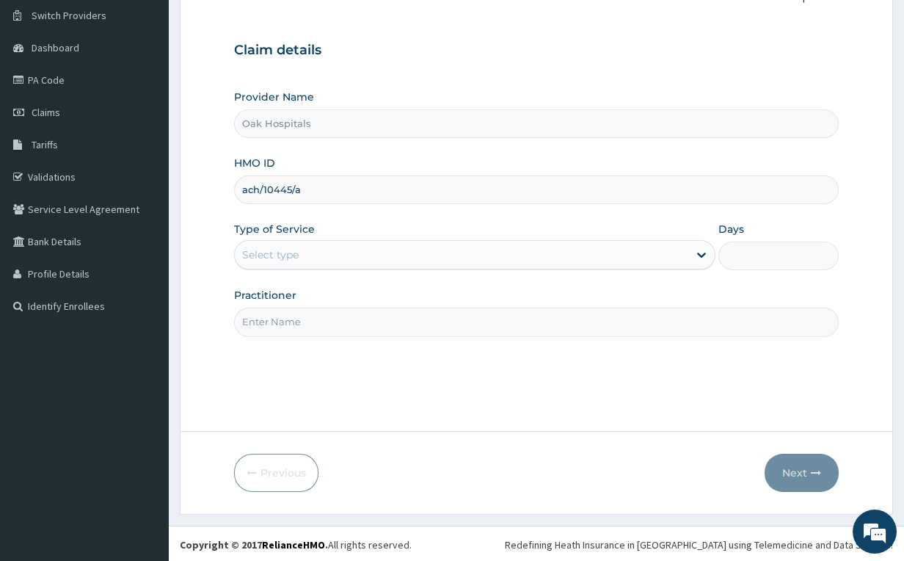
scroll to position [114, 0]
type input "ach/10445/a"
click at [325, 255] on div "Select type" at bounding box center [461, 252] width 453 height 23
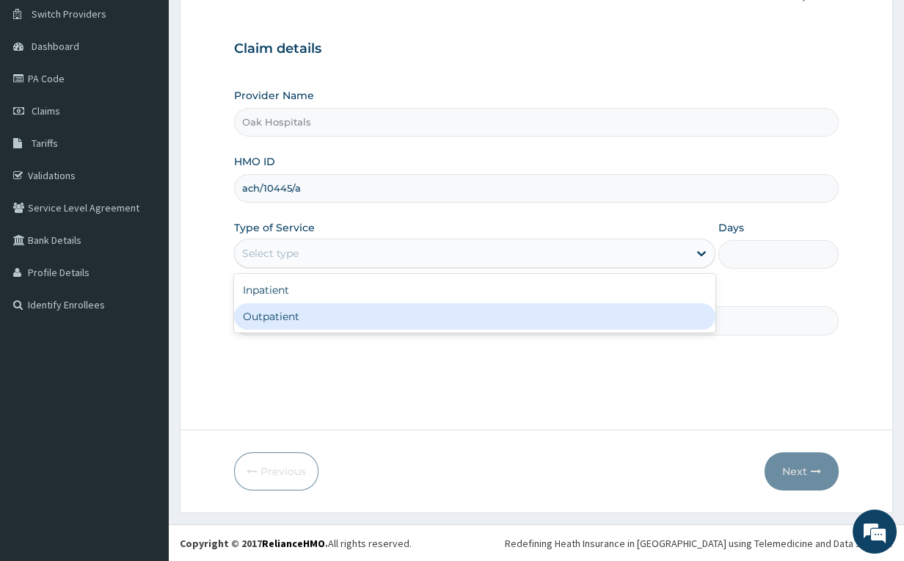
click at [322, 310] on div "Outpatient" at bounding box center [474, 316] width 481 height 26
type input "1"
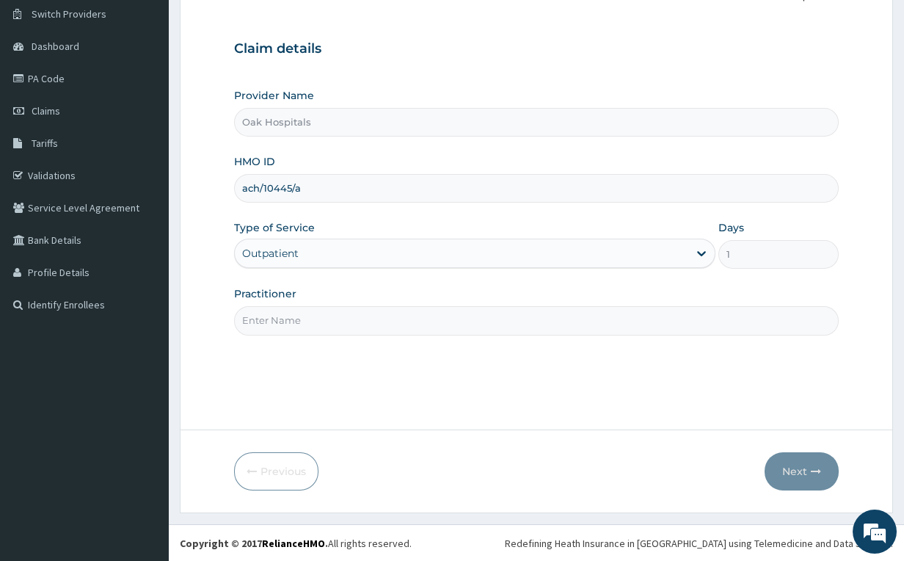
click at [319, 313] on input "Practitioner" at bounding box center [536, 320] width 605 height 29
type input "DR JAMES"
click at [776, 472] on button "Next" at bounding box center [802, 471] width 74 height 38
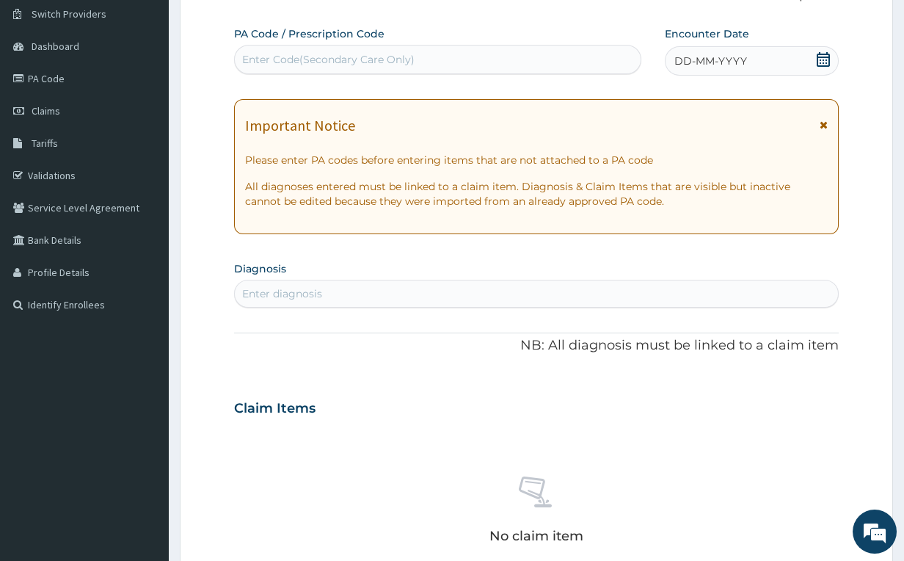
click at [354, 57] on div "Enter Code(Secondary Care Only)" at bounding box center [328, 59] width 172 height 15
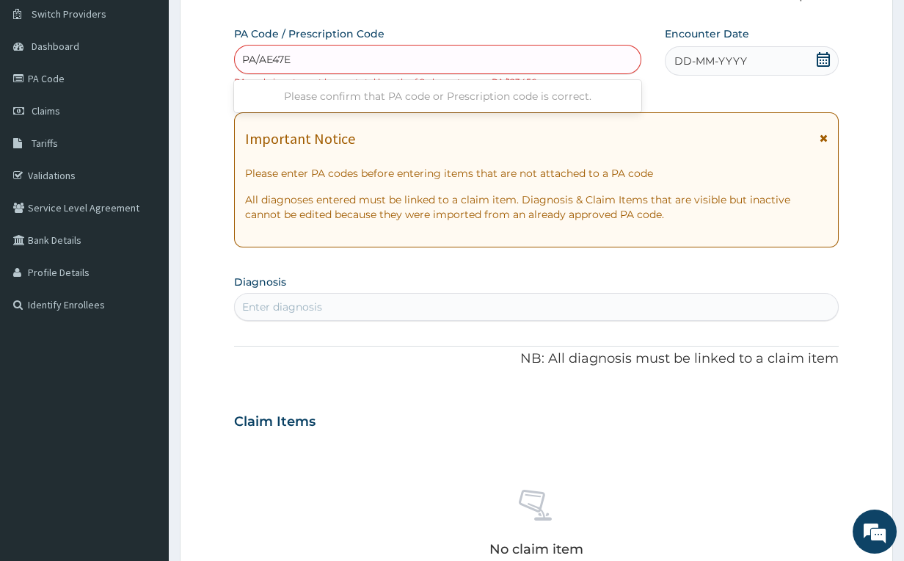
type input "PA/AE47EB"
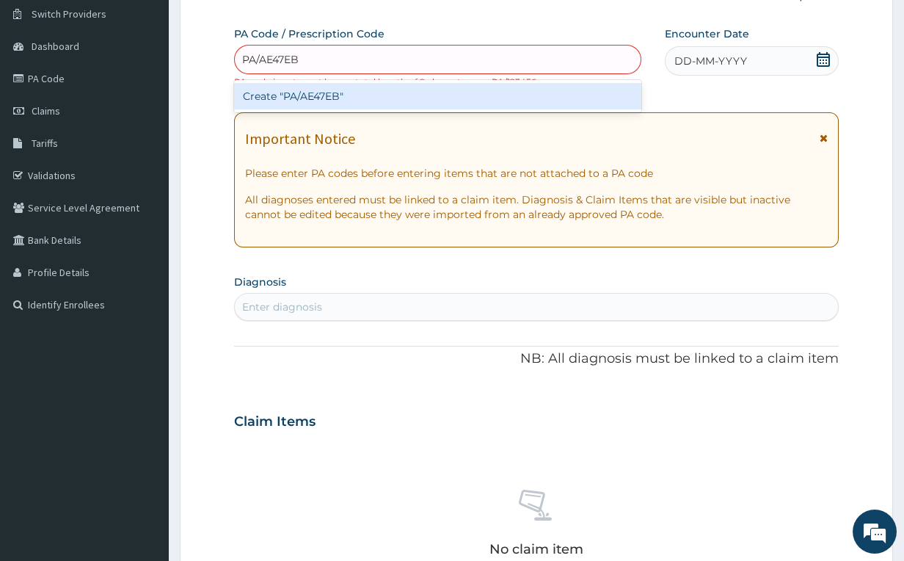
click at [340, 94] on div "Create "PA/AE47EB"" at bounding box center [437, 96] width 407 height 26
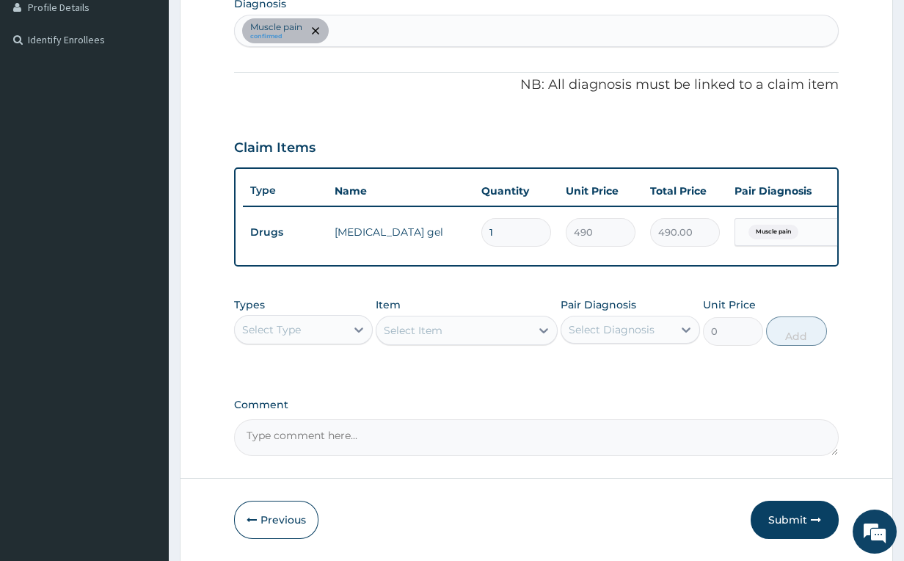
scroll to position [407, 0]
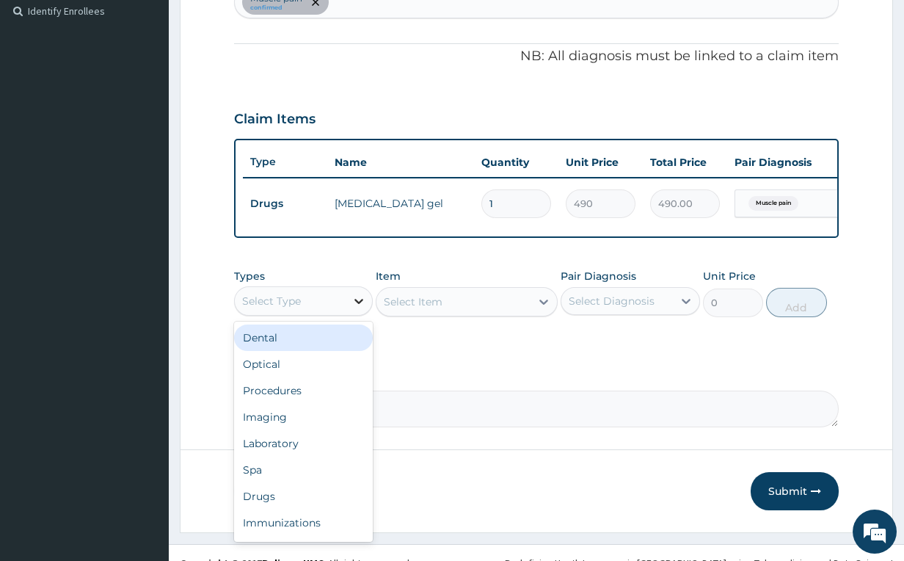
click at [354, 307] on icon at bounding box center [358, 301] width 15 height 15
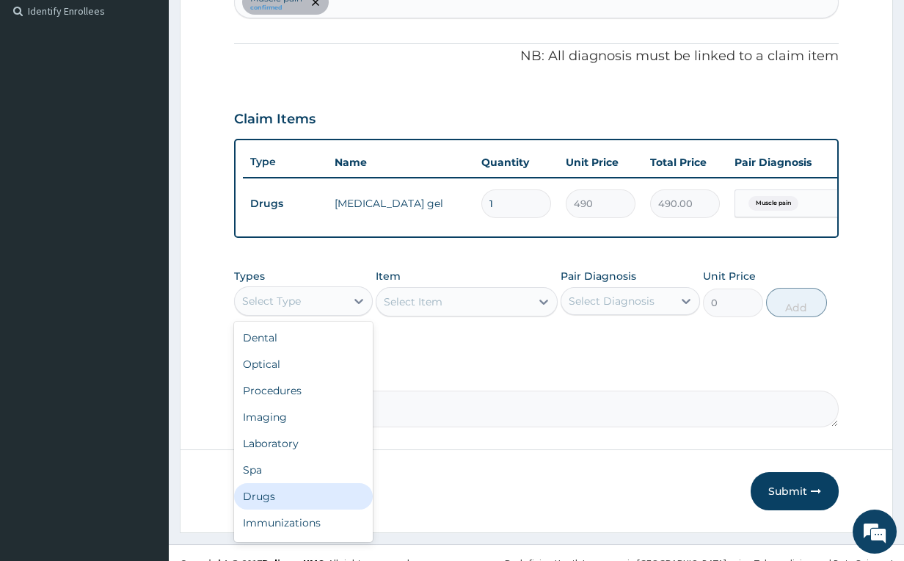
click at [298, 496] on div "Drugs" at bounding box center [303, 496] width 139 height 26
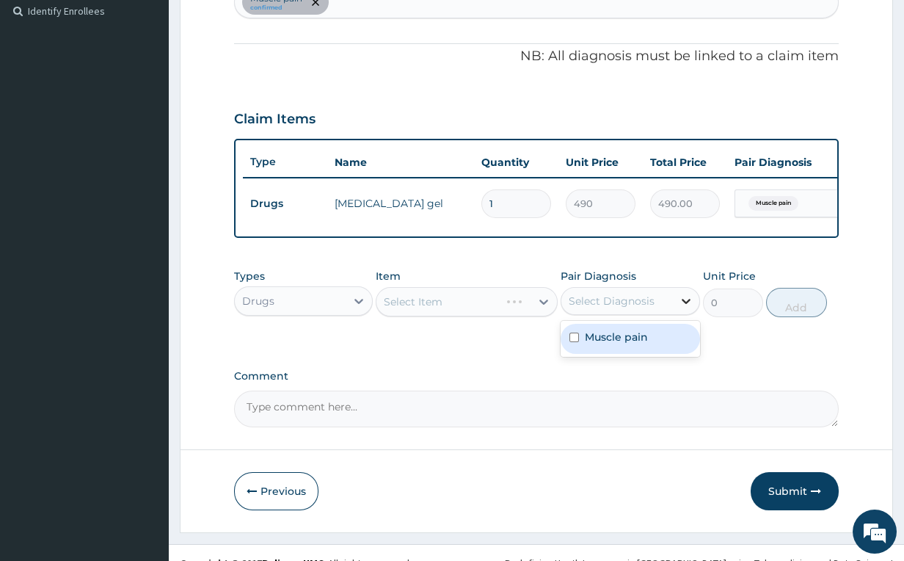
click at [676, 309] on div at bounding box center [686, 301] width 26 height 26
click at [649, 339] on div "Muscle pain" at bounding box center [630, 339] width 139 height 30
checkbox input "true"
click at [532, 313] on div at bounding box center [544, 301] width 26 height 26
click at [418, 309] on div "Select Item" at bounding box center [413, 301] width 59 height 15
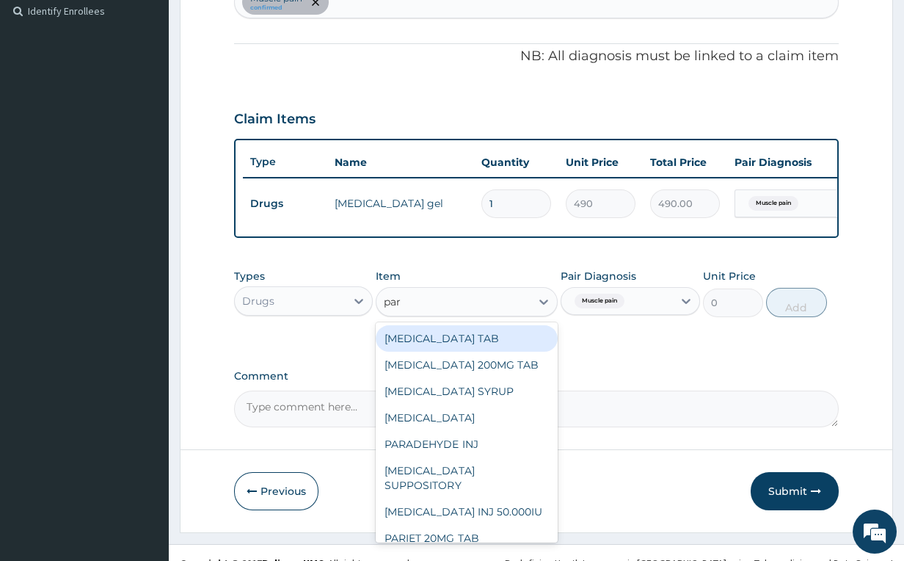
type input "para"
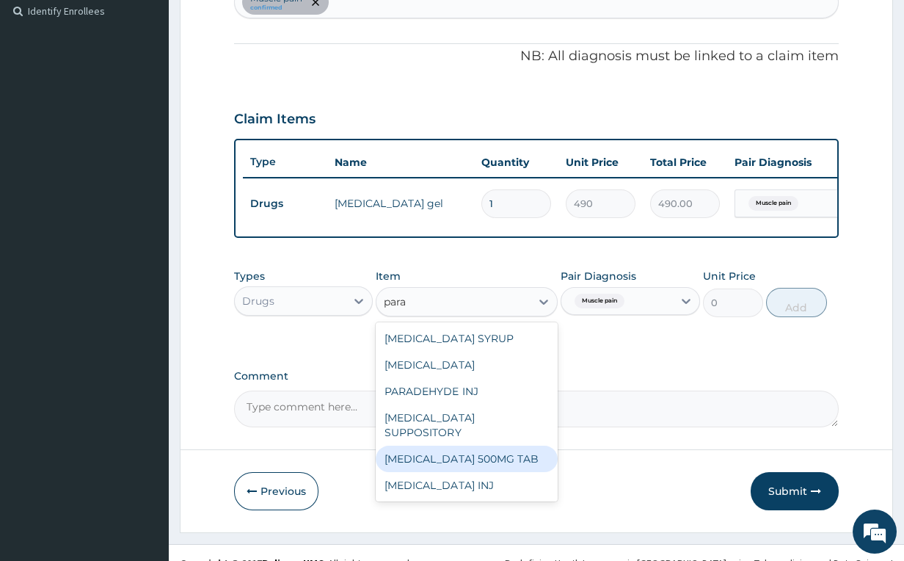
click at [475, 453] on div "[MEDICAL_DATA] 500MG TAB" at bounding box center [466, 458] width 181 height 26
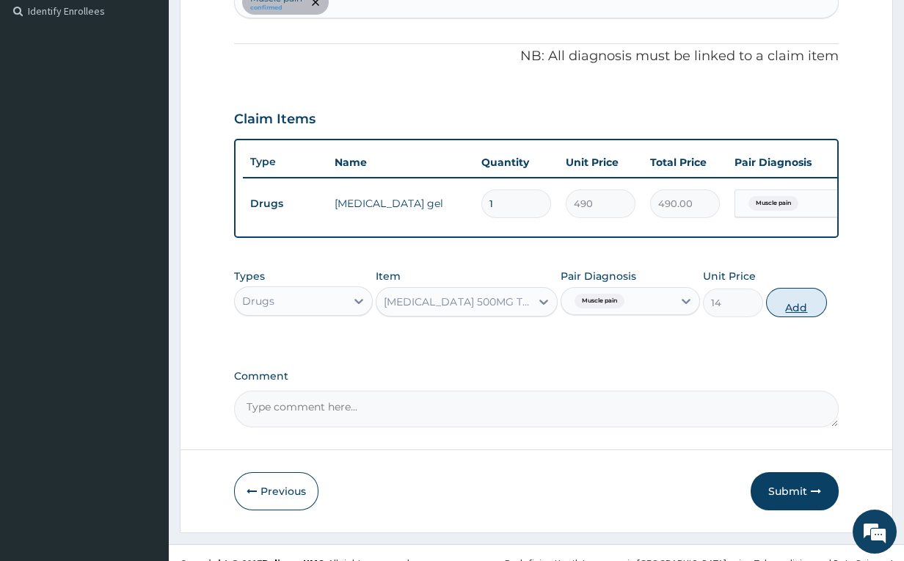
click at [775, 316] on button "Add" at bounding box center [796, 302] width 60 height 29
type input "0"
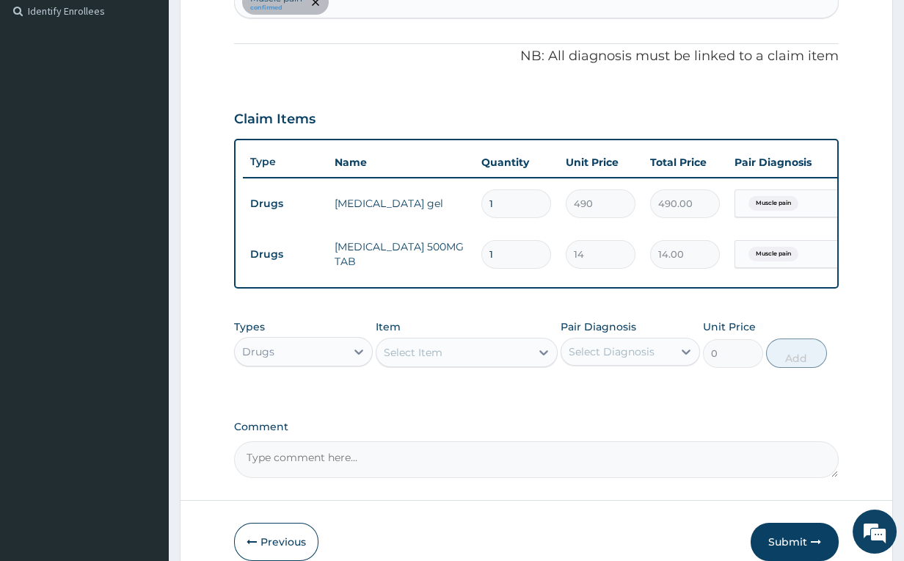
type input "18"
type input "252.00"
type input "18"
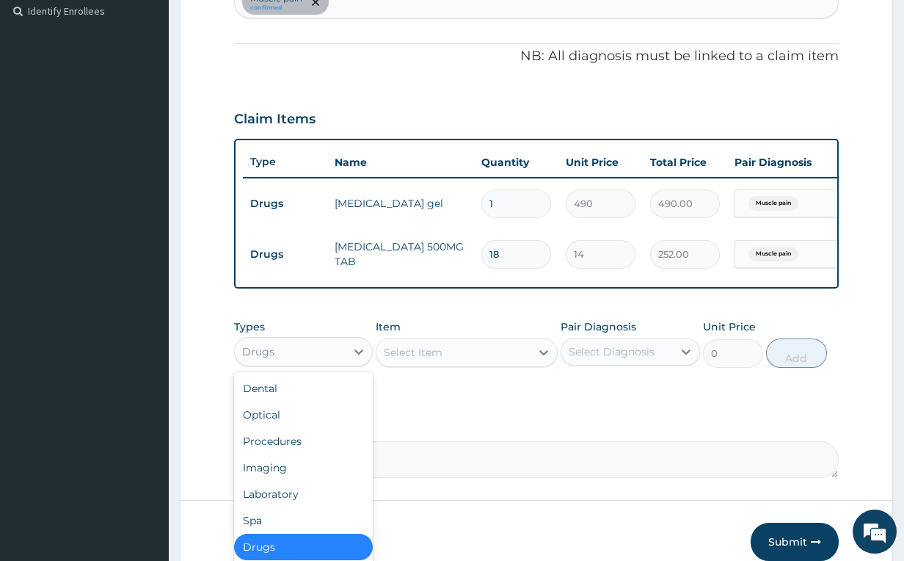
click at [335, 363] on div "Drugs" at bounding box center [291, 351] width 112 height 23
click at [296, 447] on div "Procedures" at bounding box center [303, 441] width 139 height 26
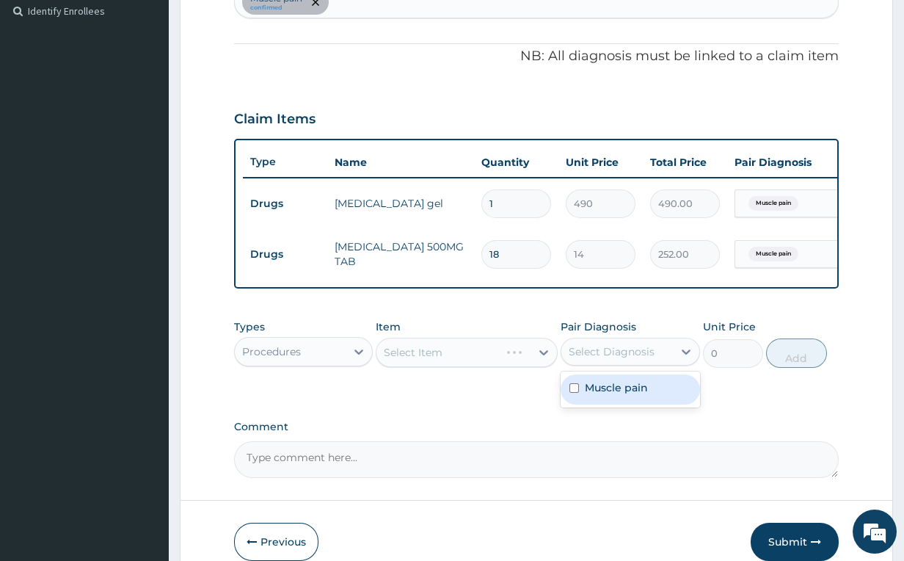
click at [602, 359] on div "Select Diagnosis" at bounding box center [612, 351] width 86 height 15
click at [590, 395] on label "Muscle pain" at bounding box center [616, 387] width 63 height 15
checkbox input "true"
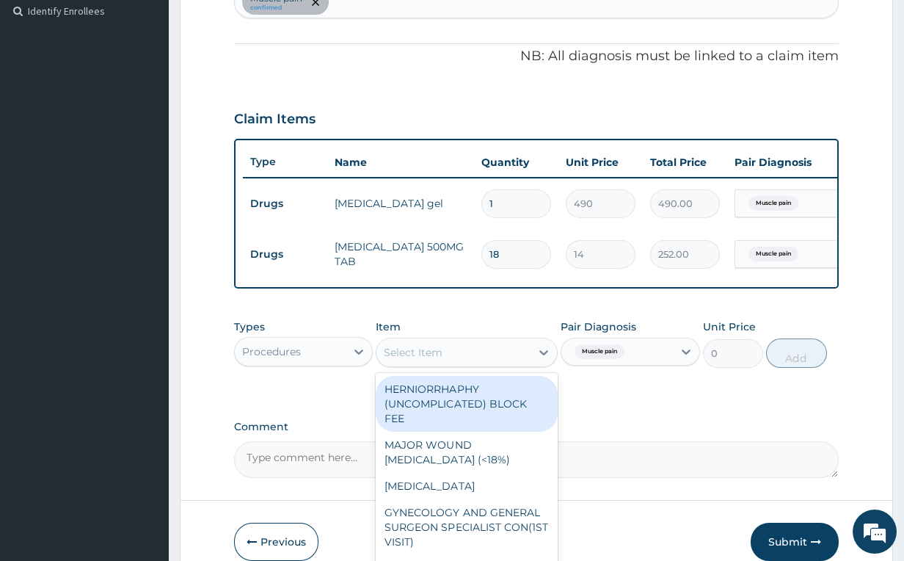
click at [546, 360] on icon at bounding box center [543, 352] width 15 height 15
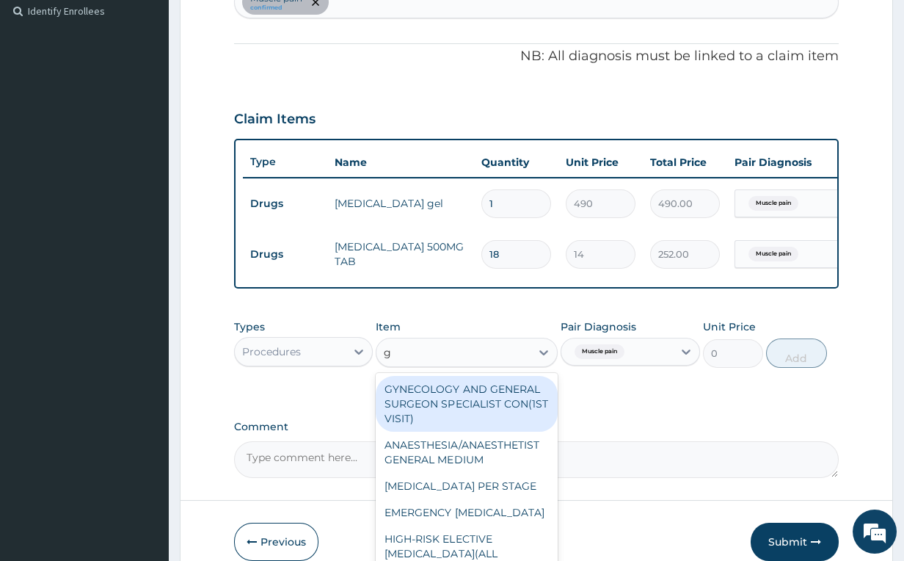
type input "gp"
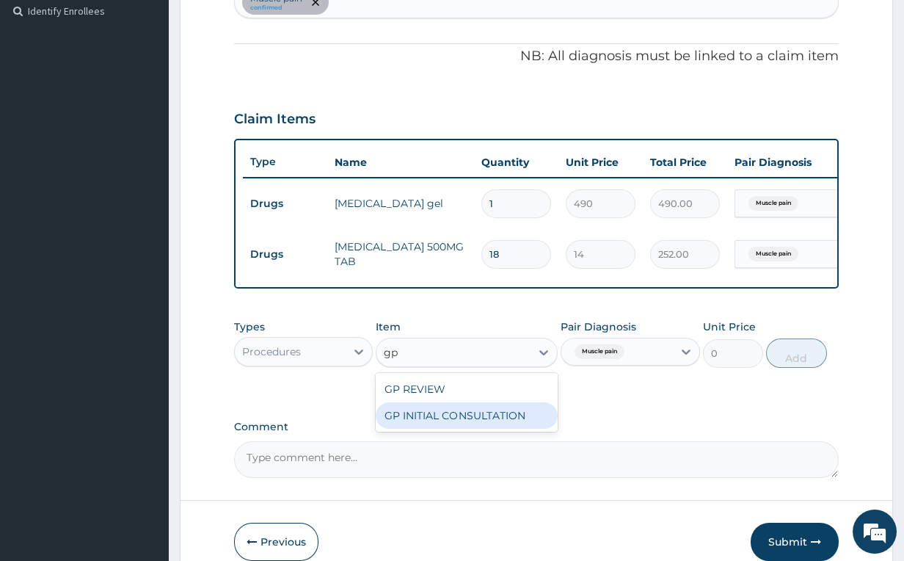
click at [518, 420] on div "GP INITIAL CONSULTATION" at bounding box center [466, 415] width 181 height 26
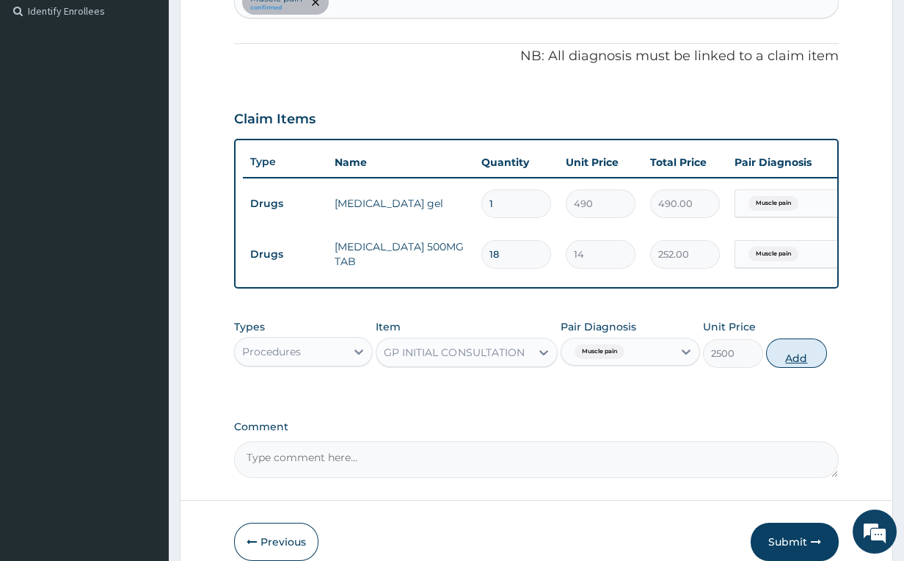
click at [812, 368] on button "Add" at bounding box center [796, 352] width 60 height 29
type input "0"
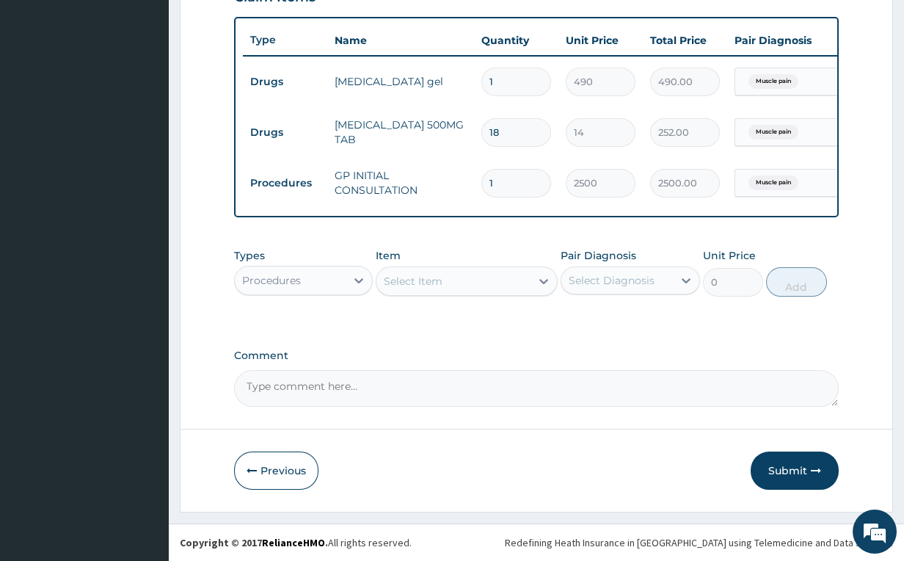
scroll to position [540, 0]
click at [769, 467] on button "Submit" at bounding box center [795, 470] width 88 height 38
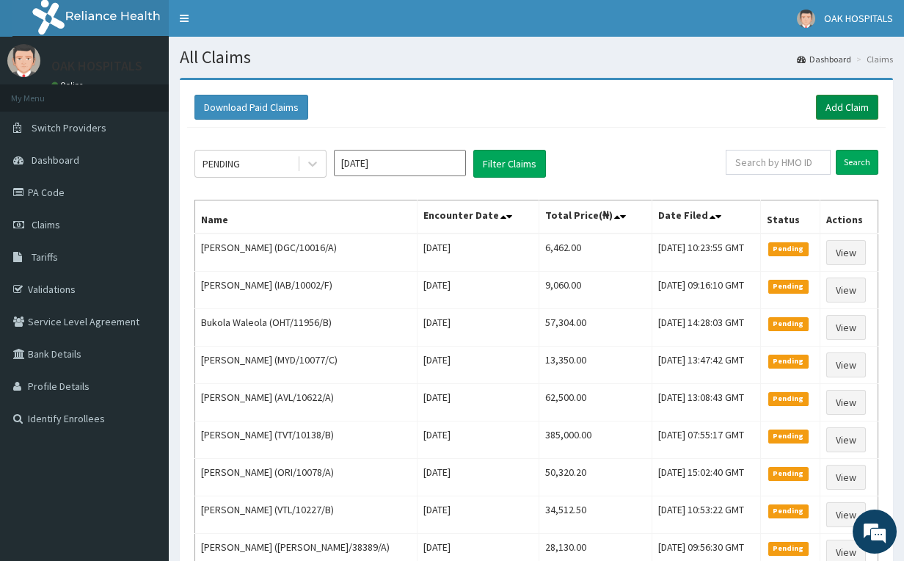
click at [820, 112] on link "Add Claim" at bounding box center [847, 107] width 62 height 25
click at [866, 105] on link "Add Claim" at bounding box center [847, 107] width 62 height 25
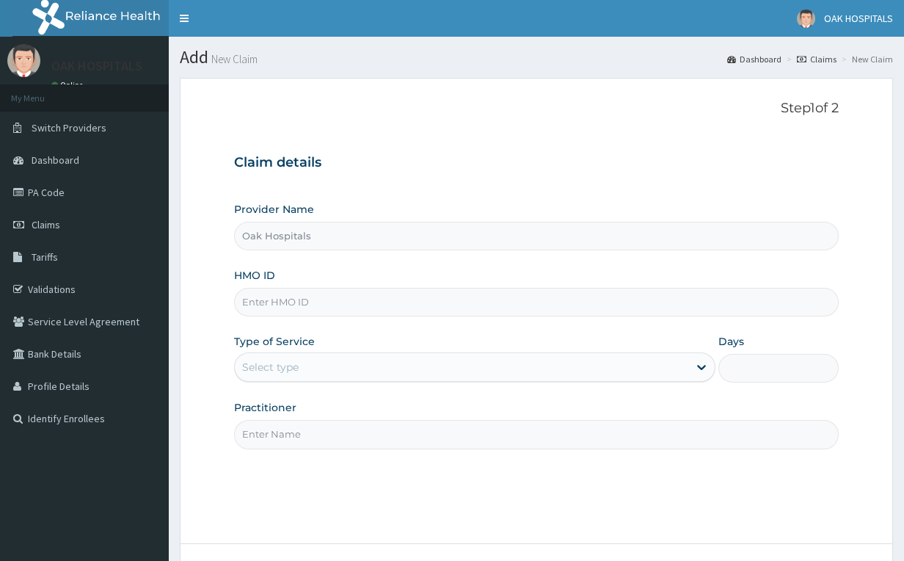
click at [324, 308] on input "HMO ID" at bounding box center [536, 302] width 605 height 29
type input "dwp/10021/b"
click at [325, 368] on div "Select type" at bounding box center [461, 366] width 453 height 23
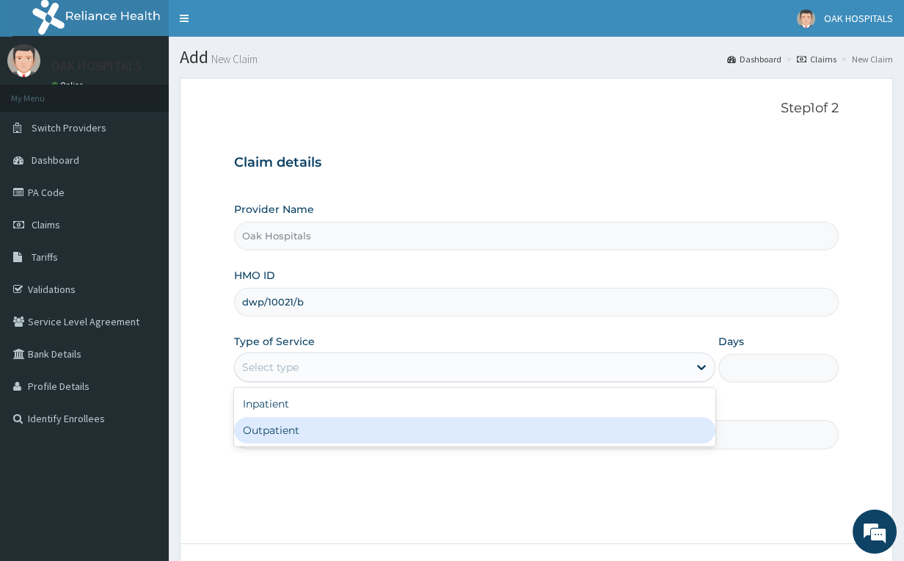
click at [276, 442] on div "Outpatient" at bounding box center [474, 430] width 481 height 26
type input "1"
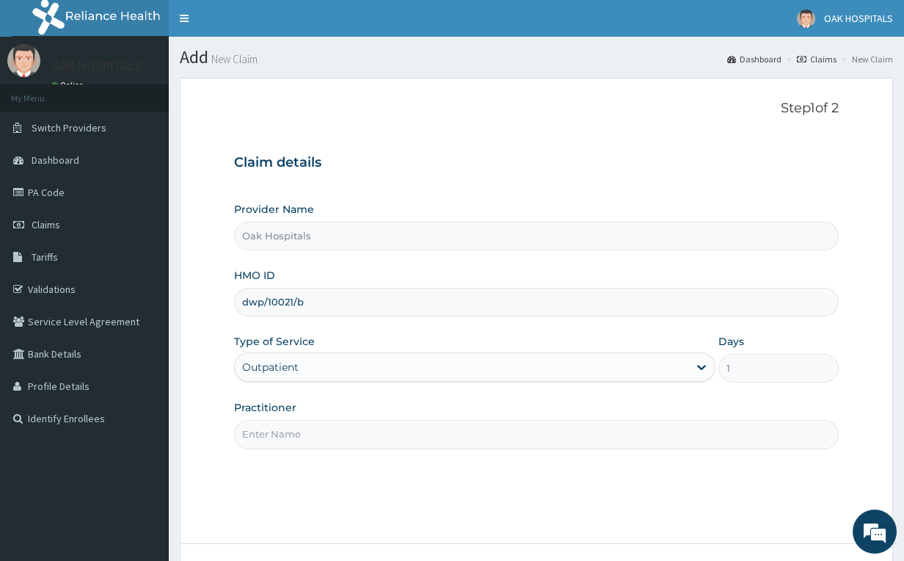
click at [326, 428] on input "Practitioner" at bounding box center [536, 434] width 605 height 29
type input "DR JAMES"
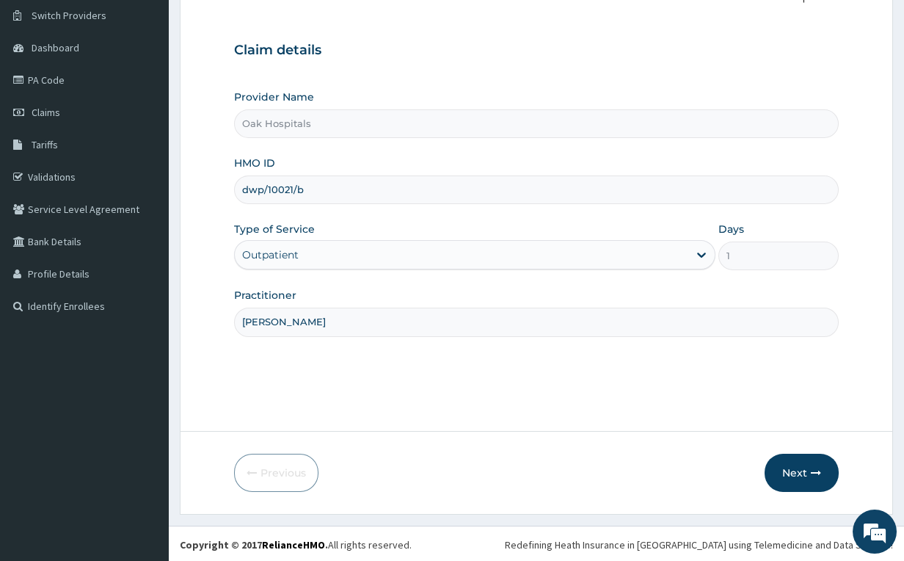
scroll to position [114, 0]
click at [799, 477] on button "Next" at bounding box center [802, 471] width 74 height 38
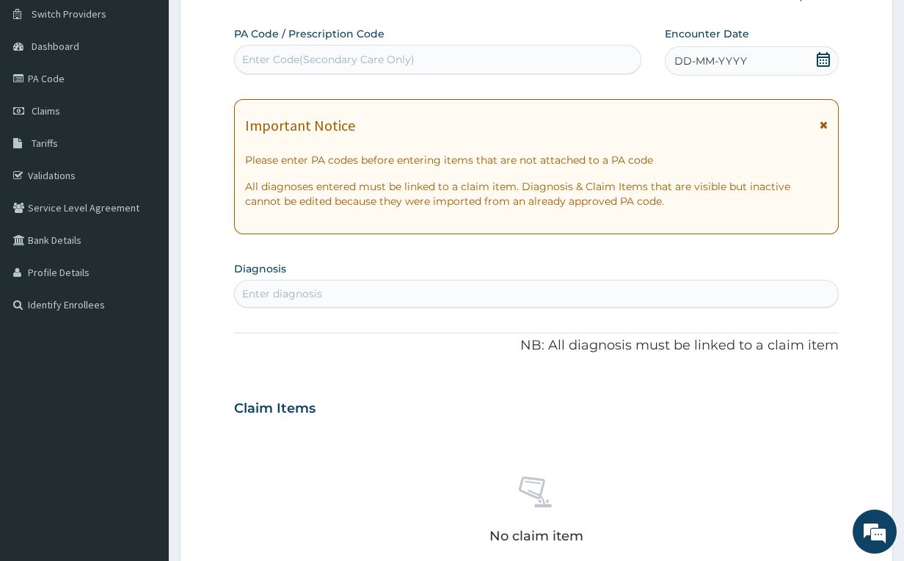
click at [339, 51] on div "Enter Code(Secondary Care Only)" at bounding box center [438, 59] width 406 height 23
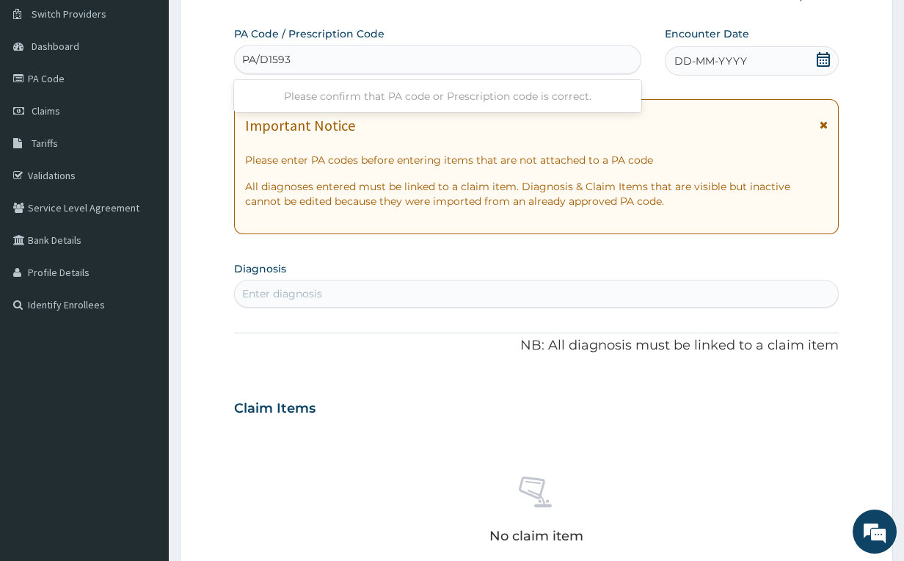
type input "PA/D15932"
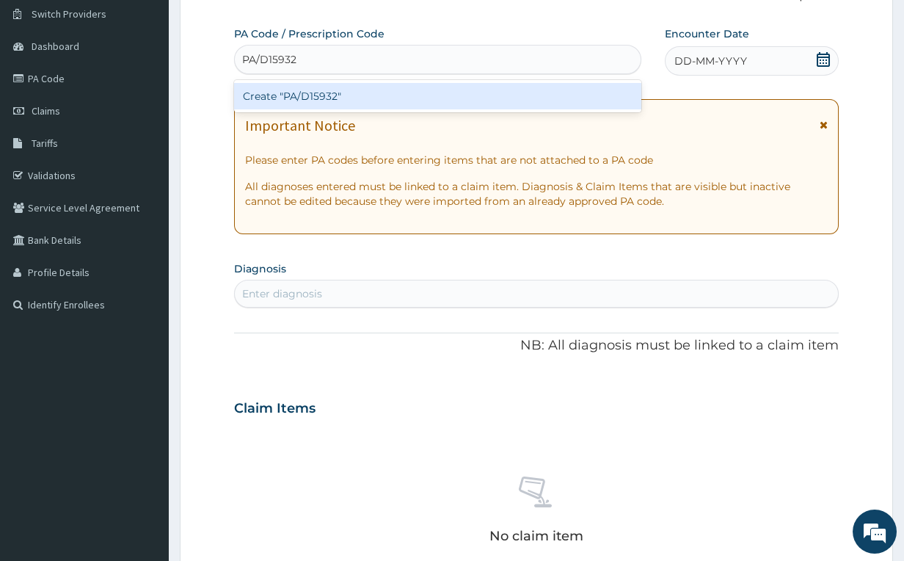
click at [379, 98] on div "Create "PA/D15932"" at bounding box center [437, 96] width 407 height 26
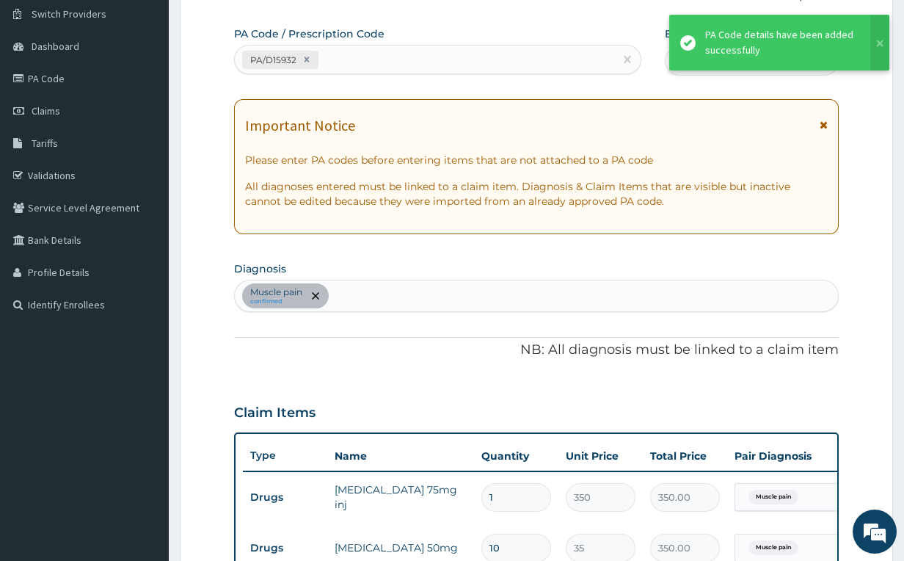
scroll to position [114, 0]
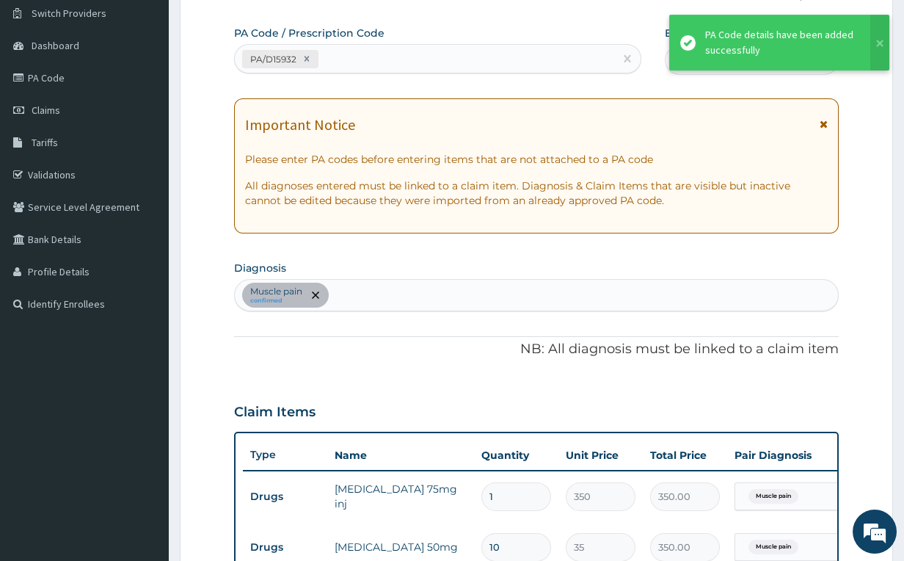
click at [366, 288] on div "Muscle pain confirmed" at bounding box center [537, 295] width 604 height 31
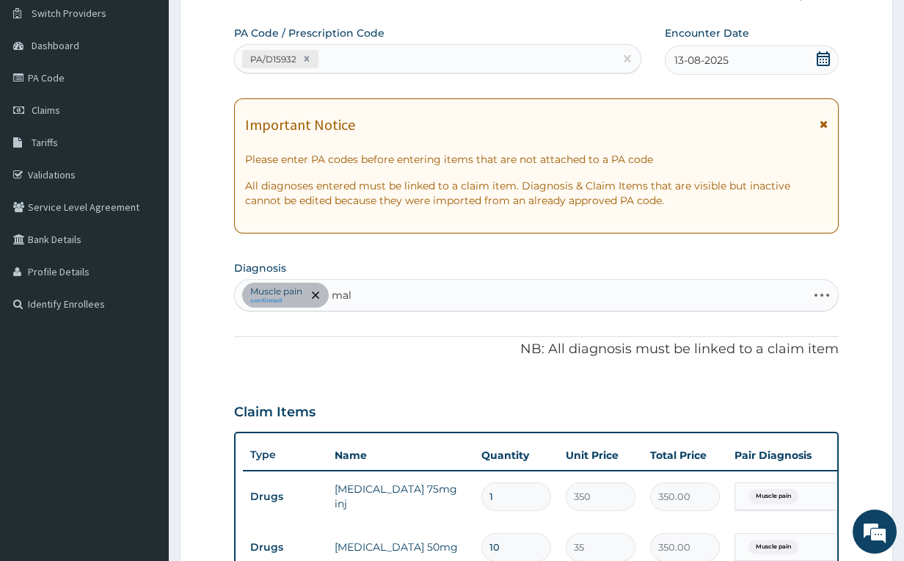
type input "mala"
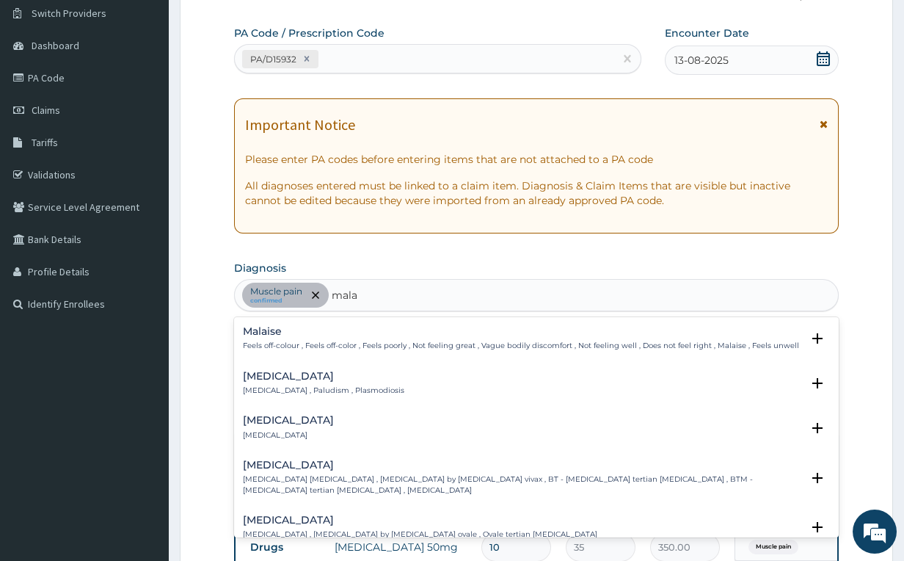
click at [258, 392] on p "Malaria , Paludism , Plasmodiosis" at bounding box center [323, 390] width 161 height 10
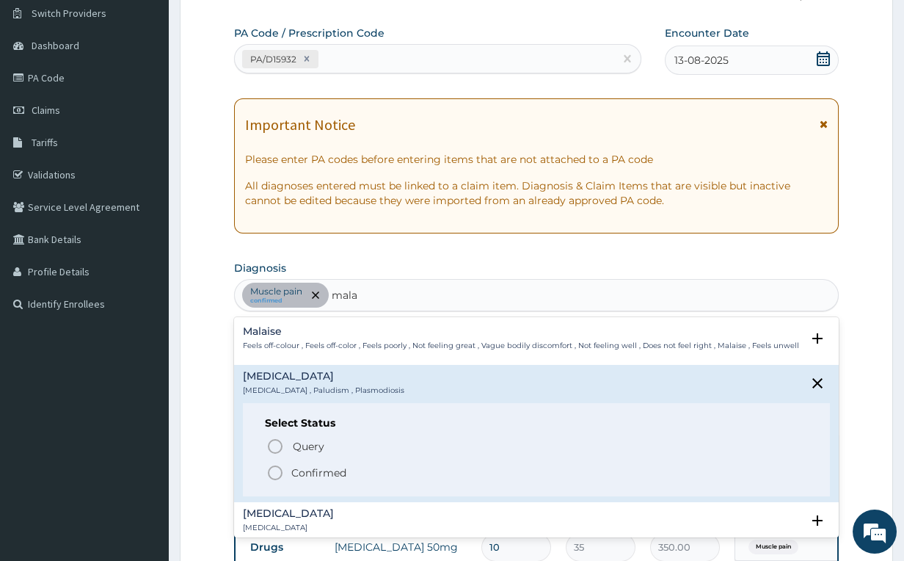
click at [280, 474] on circle "status option filled" at bounding box center [275, 472] width 13 height 13
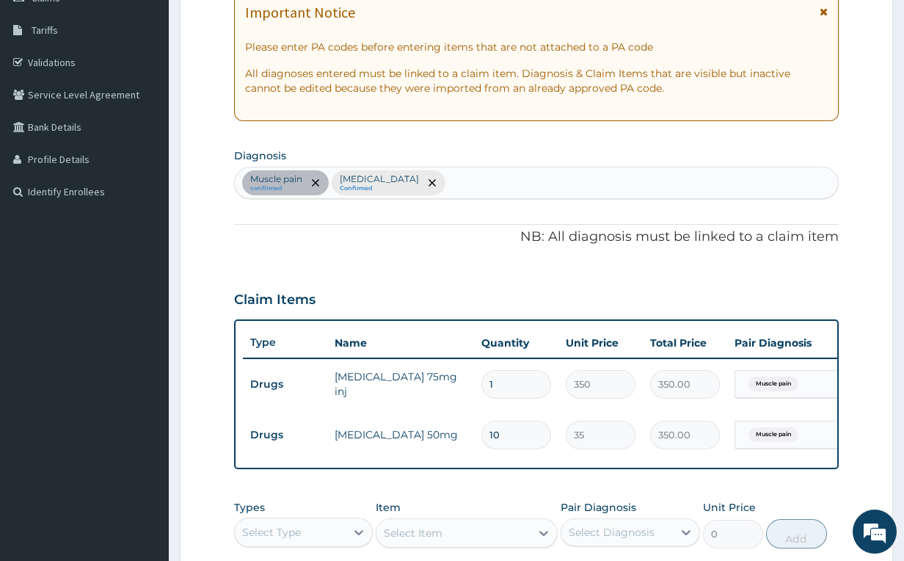
scroll to position [441, 0]
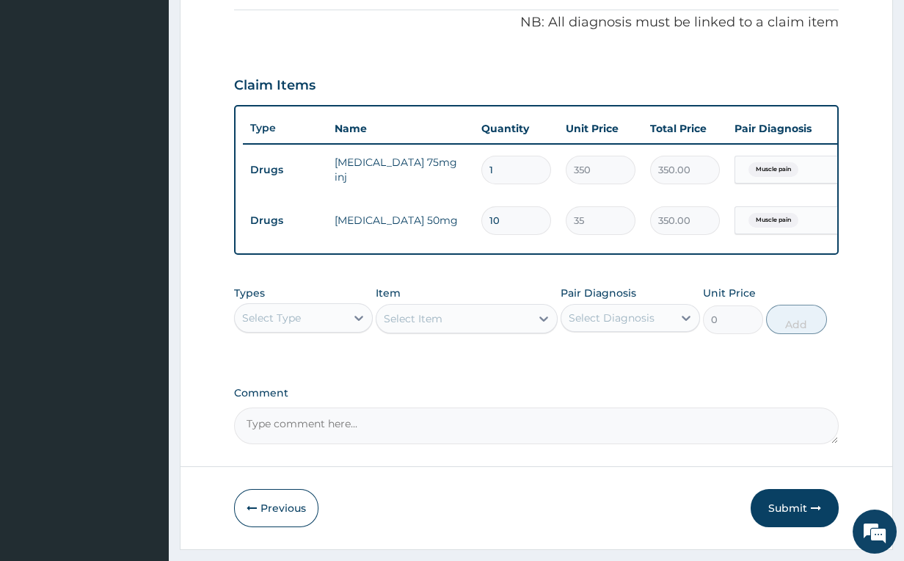
click at [324, 329] on div "Select Type" at bounding box center [291, 317] width 112 height 23
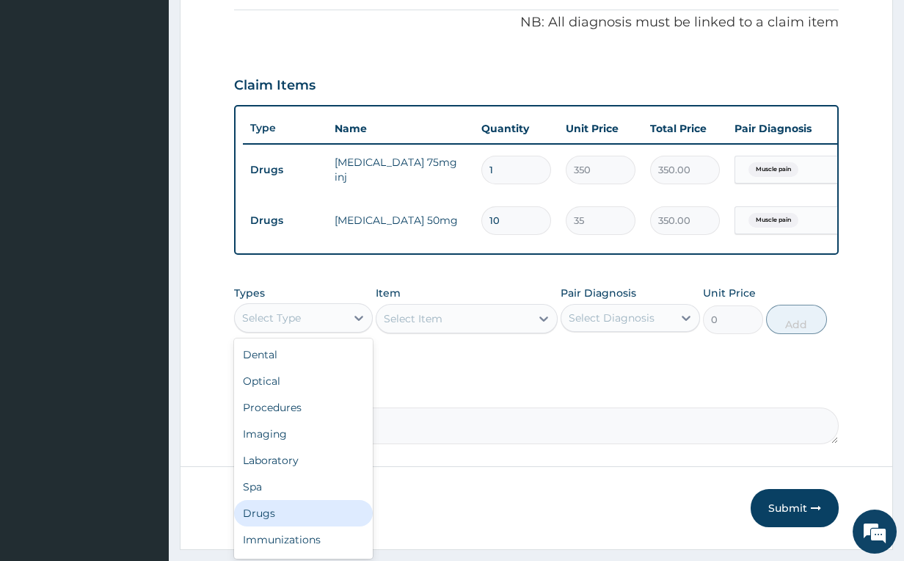
click at [289, 526] on div "Drugs" at bounding box center [303, 513] width 139 height 26
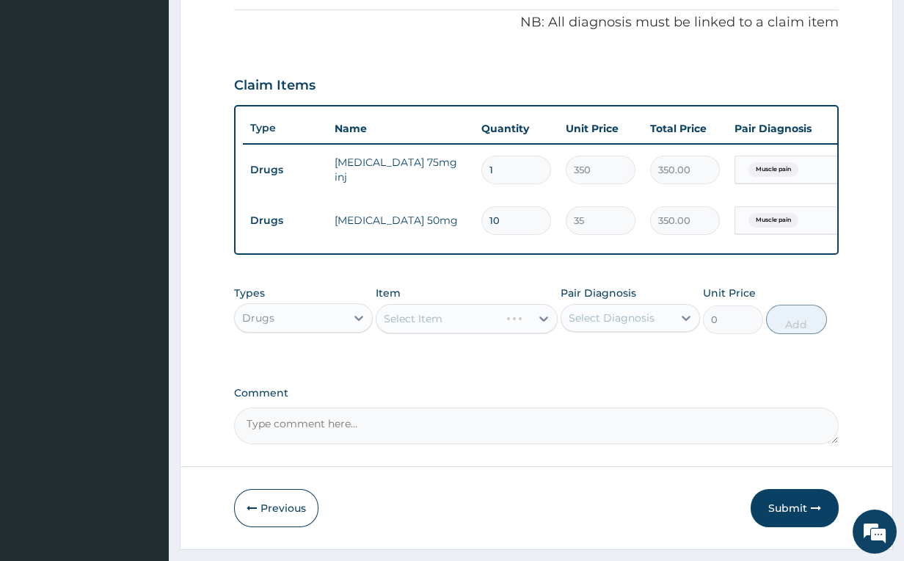
click at [638, 325] on div "Select Diagnosis" at bounding box center [612, 317] width 86 height 15
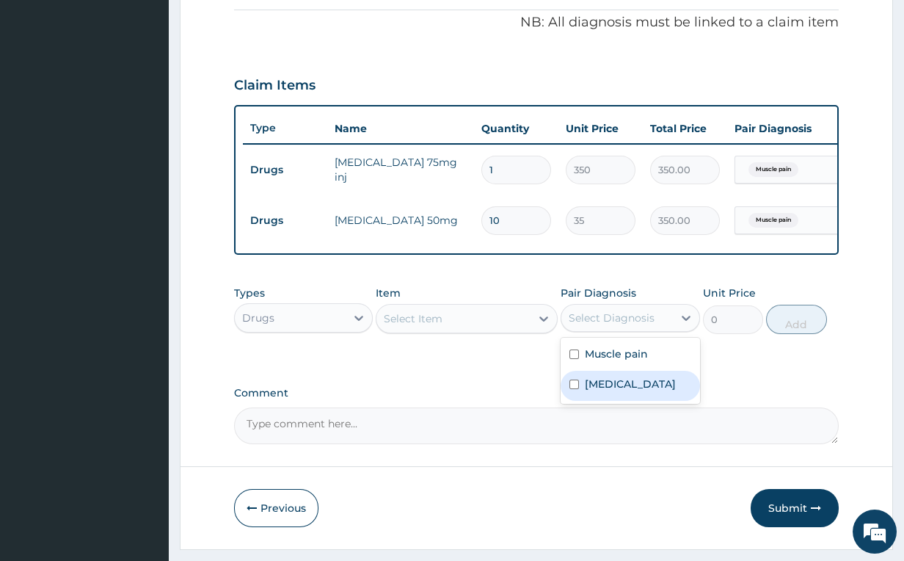
click at [602, 401] on div "Malaria" at bounding box center [630, 386] width 139 height 30
checkbox input "true"
click at [525, 330] on div "Select Item" at bounding box center [452, 318] width 153 height 23
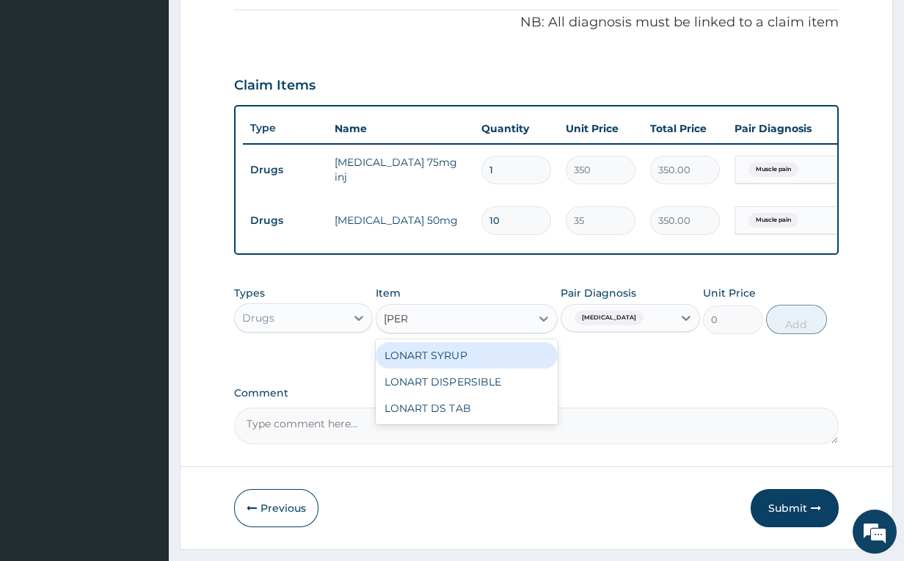
type input "lonar"
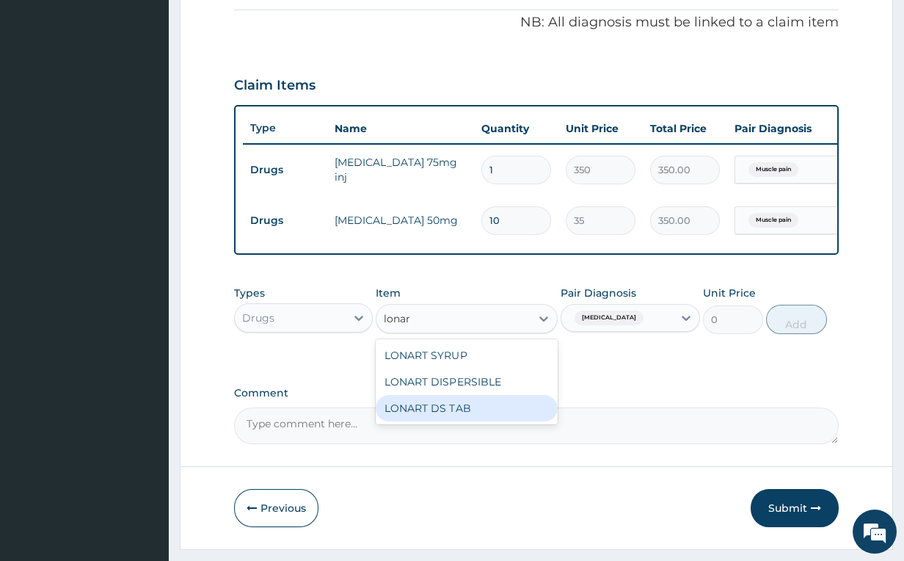
drag, startPoint x: 451, startPoint y: 424, endPoint x: 809, endPoint y: 285, distance: 384.3
click at [451, 421] on div "LONART DS TAB" at bounding box center [466, 408] width 181 height 26
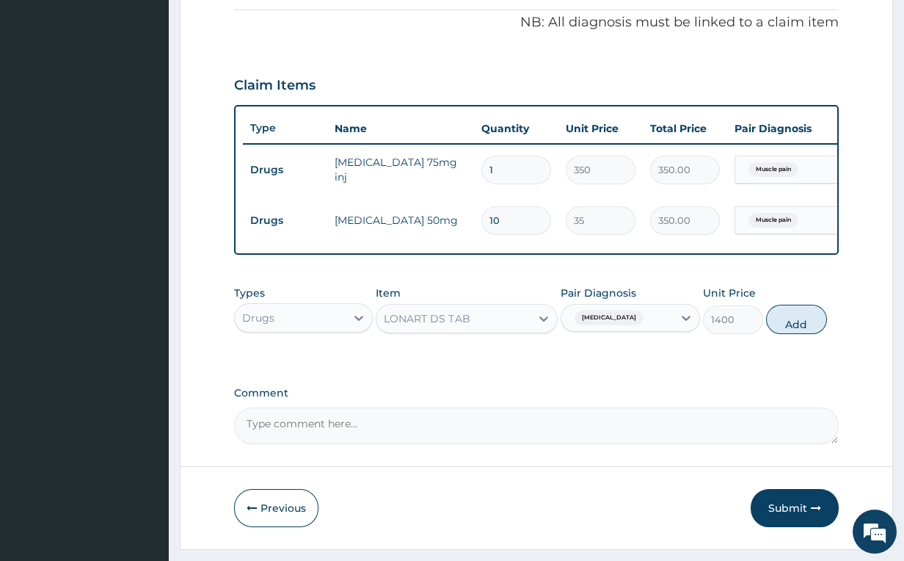
click at [813, 331] on button "Add" at bounding box center [796, 319] width 60 height 29
type input "0"
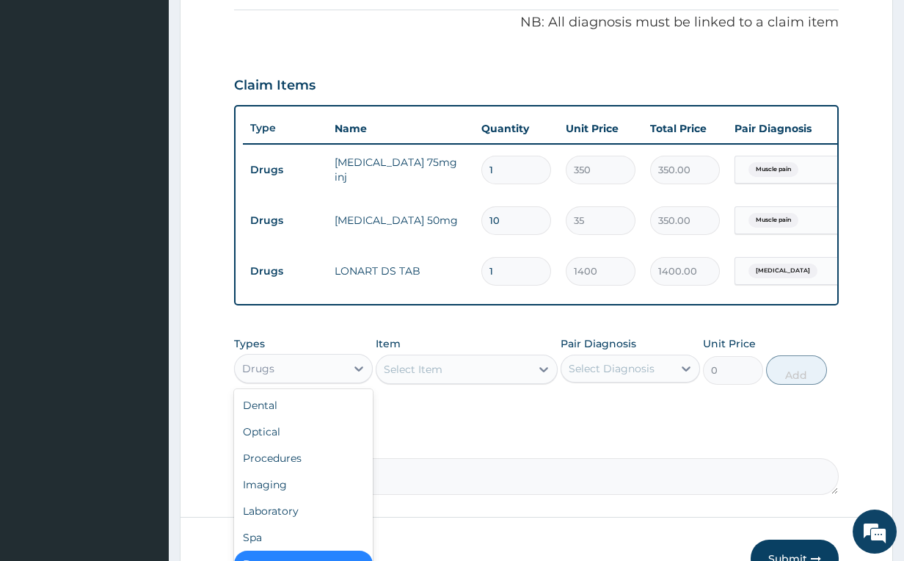
click at [335, 380] on div "Drugs" at bounding box center [291, 368] width 112 height 23
click at [276, 463] on div "Procedures" at bounding box center [303, 458] width 139 height 26
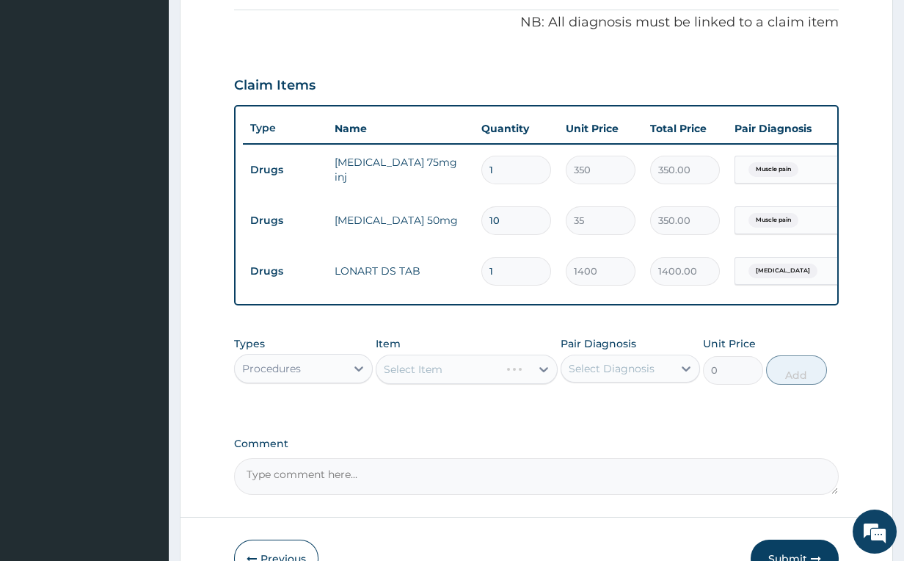
click at [638, 380] on div "Select Diagnosis" at bounding box center [617, 368] width 112 height 23
click at [616, 412] on label "Muscle pain" at bounding box center [616, 404] width 63 height 15
checkbox input "true"
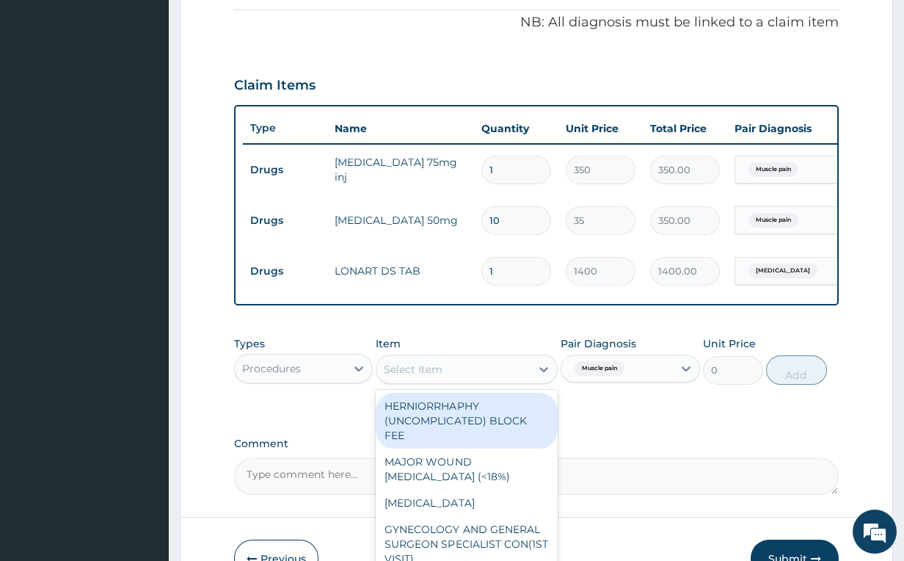
click at [529, 373] on div "Select Item" at bounding box center [452, 368] width 153 height 23
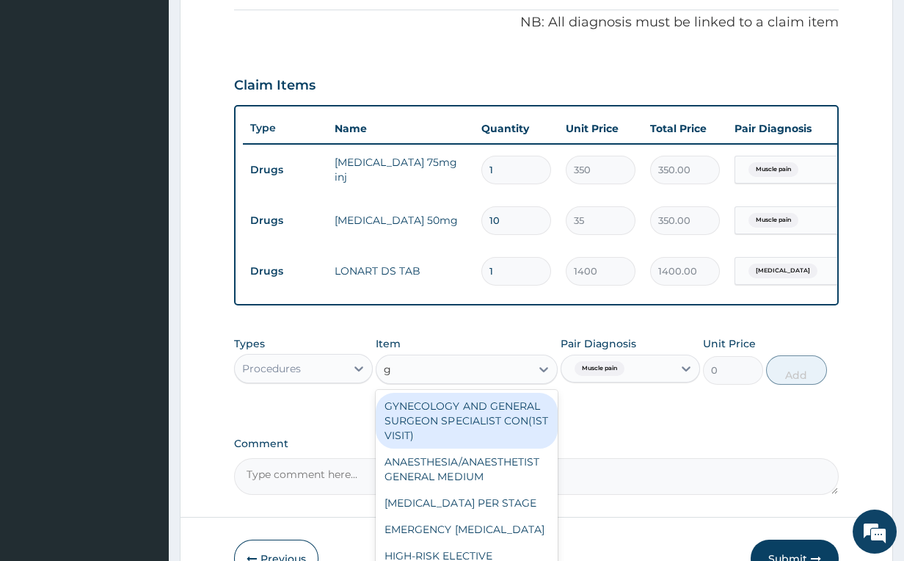
type input "gp"
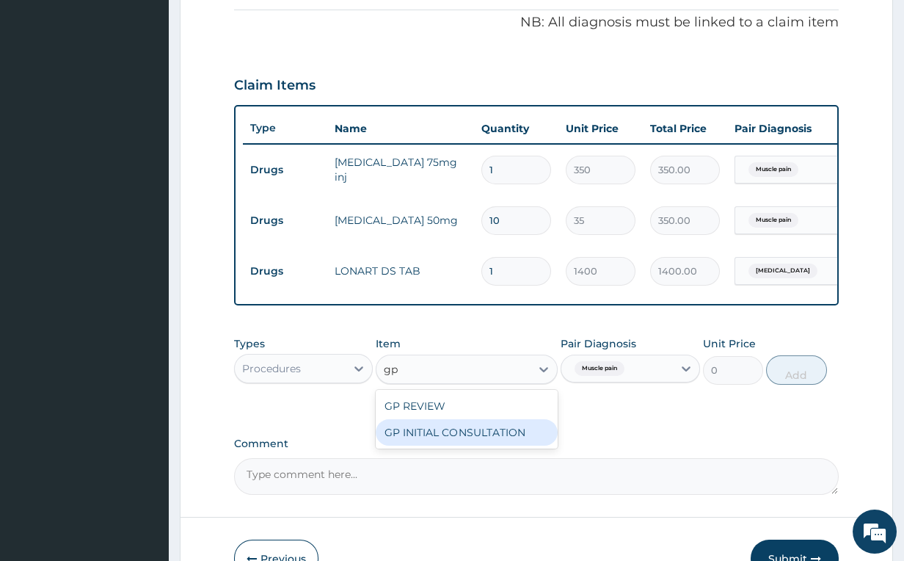
click at [504, 445] on div "GP INITIAL CONSULTATION" at bounding box center [466, 432] width 181 height 26
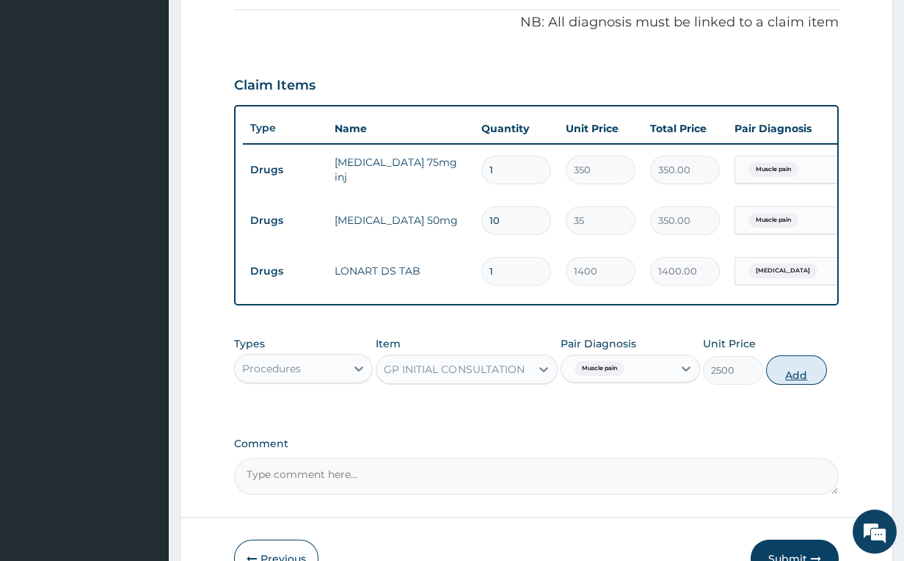
click at [807, 382] on button "Add" at bounding box center [796, 369] width 60 height 29
type input "0"
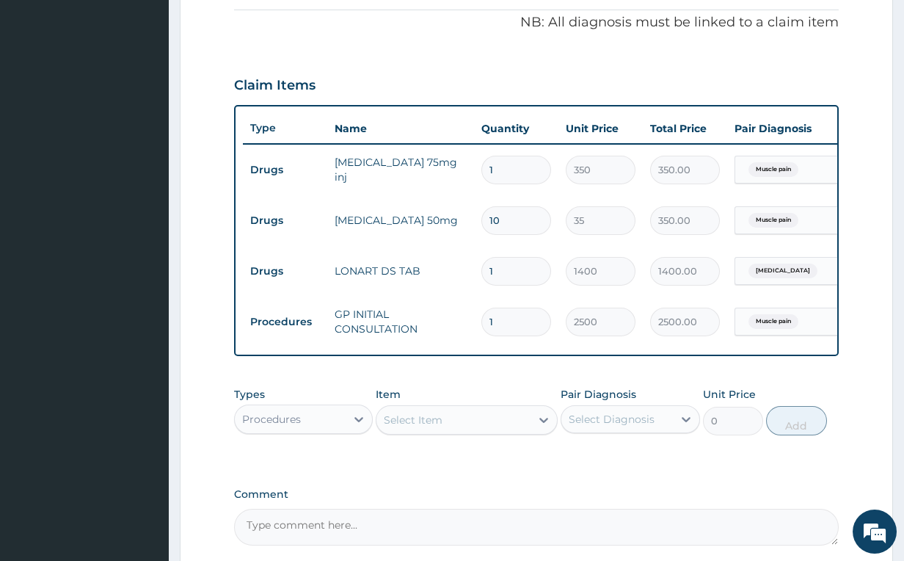
type input "1"
type input "2500.00"
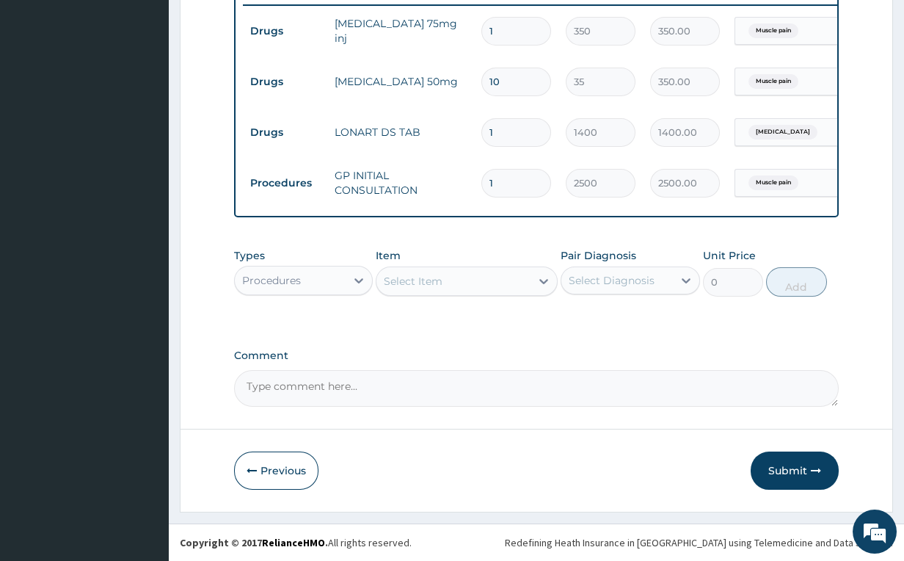
scroll to position [592, 0]
click at [778, 456] on button "Submit" at bounding box center [795, 470] width 88 height 38
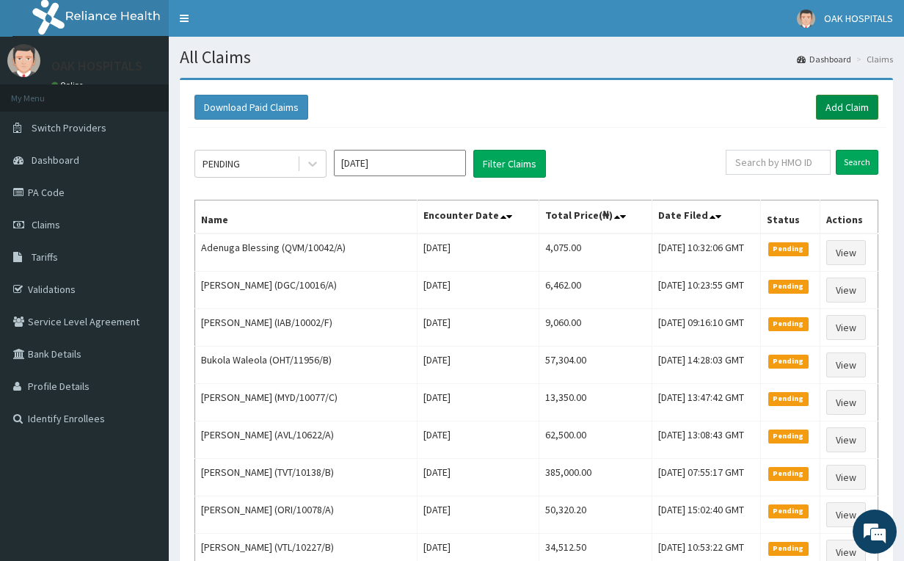
click at [853, 105] on link "Add Claim" at bounding box center [847, 107] width 62 height 25
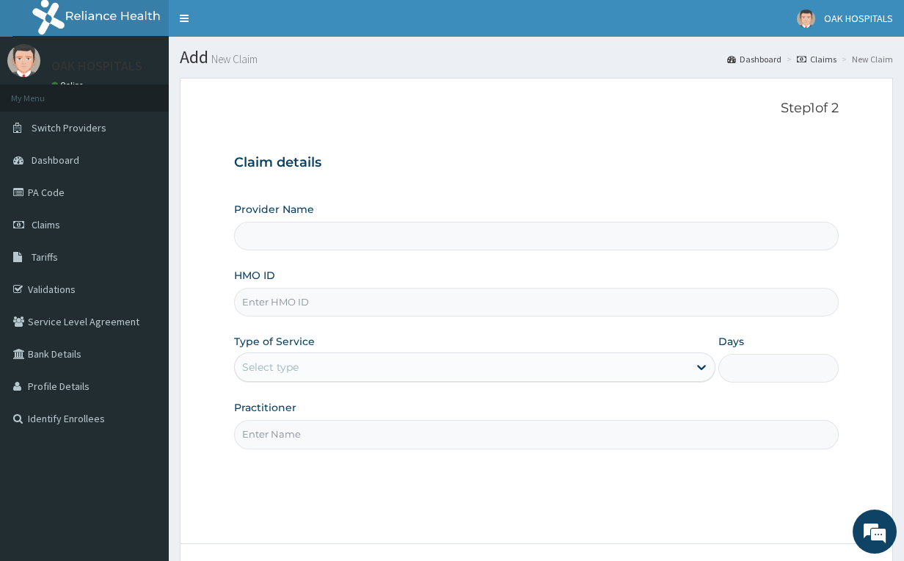
type input "Oak Hospitals"
click at [375, 288] on input "HMO ID" at bounding box center [536, 302] width 605 height 29
type input "r"
type input "RET/46506/A"
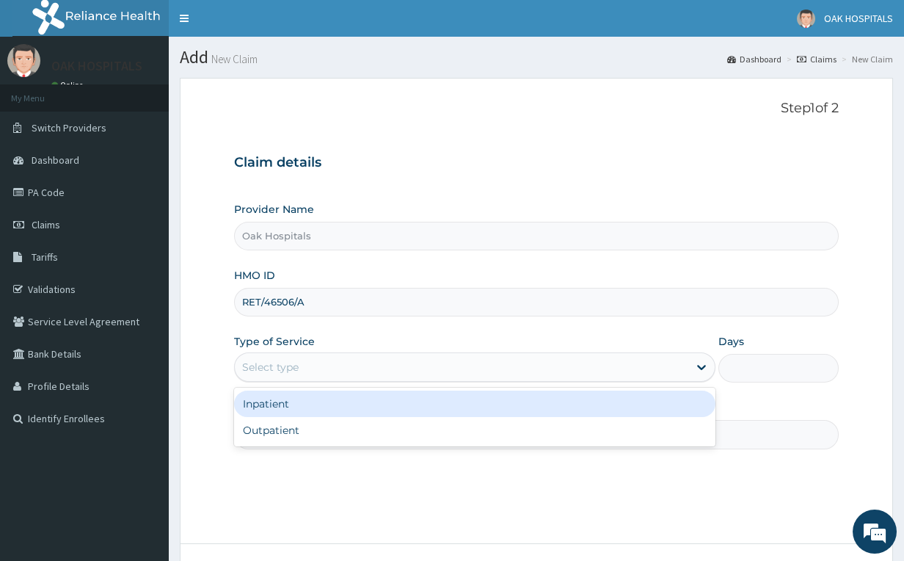
click at [415, 366] on div "Select type" at bounding box center [461, 366] width 453 height 23
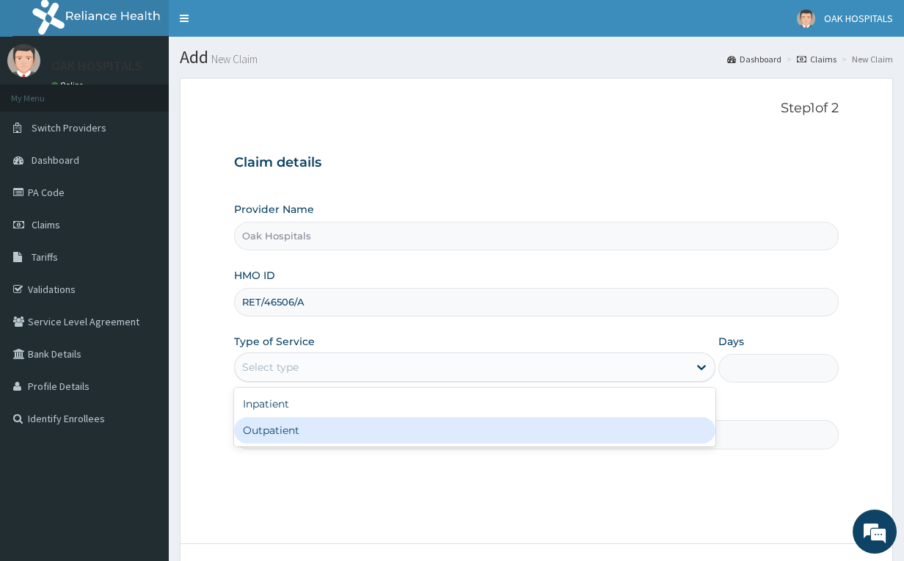
click at [402, 426] on div "Outpatient" at bounding box center [474, 430] width 481 height 26
type input "1"
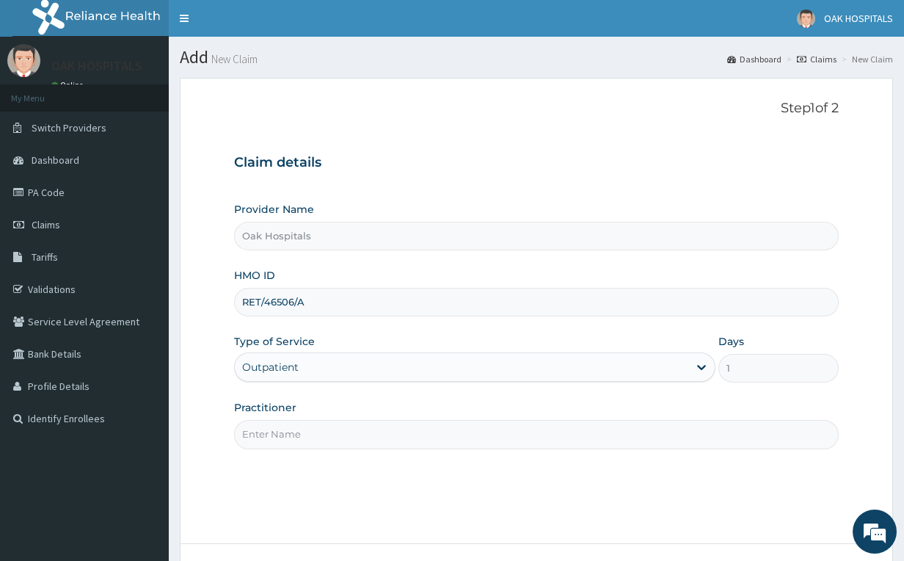
click at [416, 439] on input "Practitioner" at bounding box center [536, 434] width 605 height 29
type input "[PERSON_NAME]"
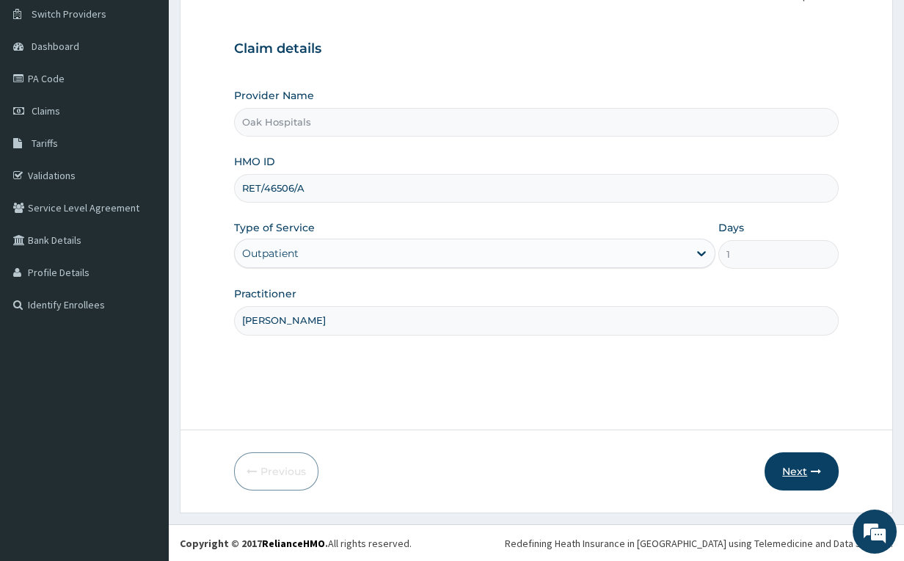
click at [799, 475] on button "Next" at bounding box center [802, 471] width 74 height 38
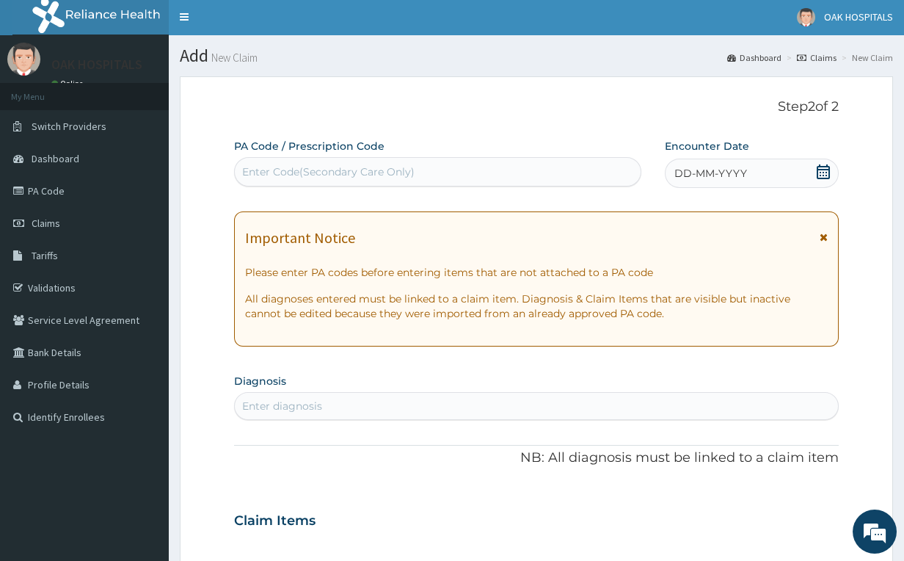
scroll to position [0, 0]
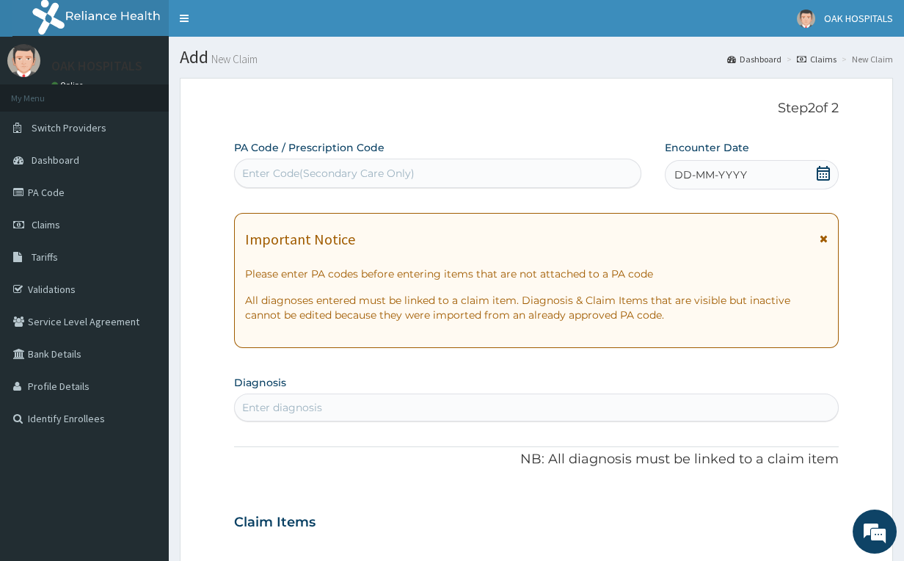
click at [456, 168] on div "Enter Code(Secondary Care Only)" at bounding box center [438, 172] width 406 height 23
click at [453, 170] on div "Enter Code(Secondary Care Only)" at bounding box center [438, 172] width 406 height 23
type input "PA/7D693D"
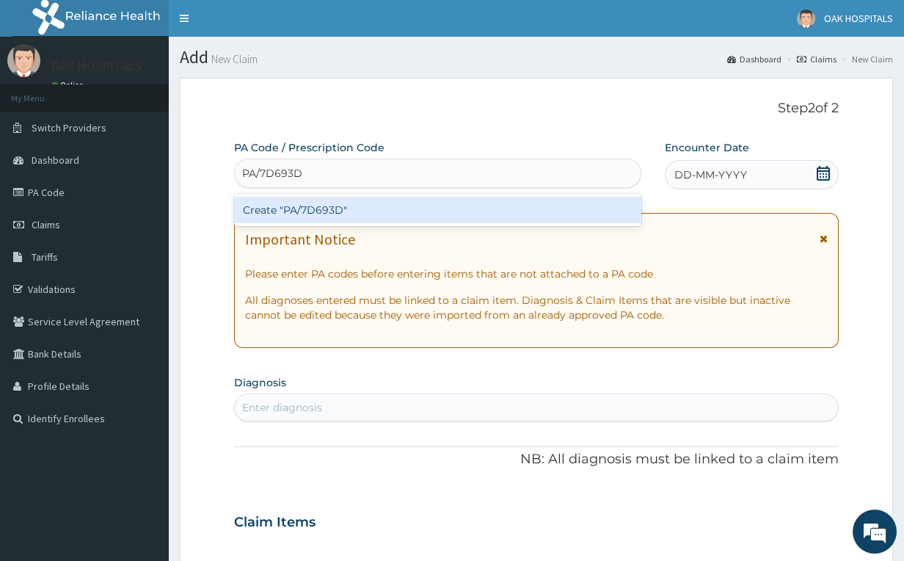
click at [441, 212] on div "Create "PA/7D693D"" at bounding box center [437, 210] width 407 height 26
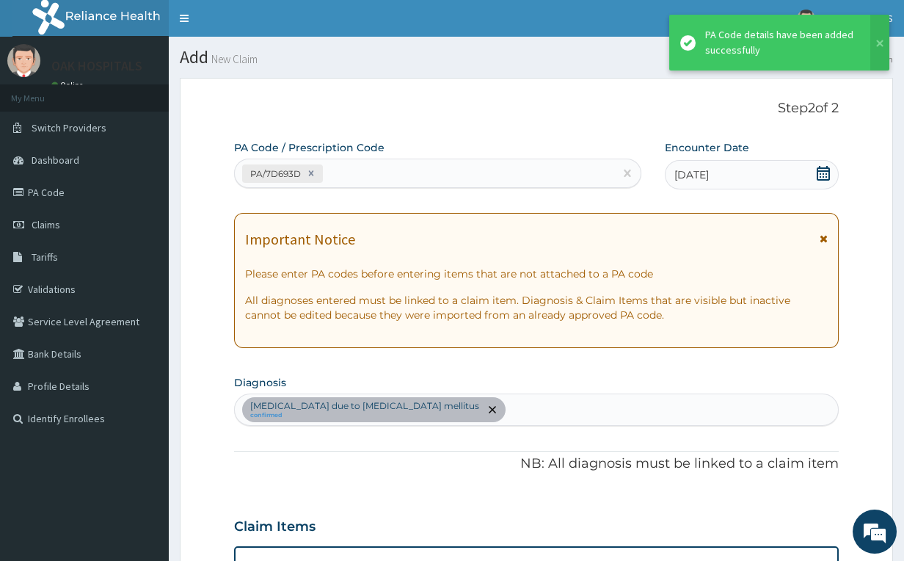
scroll to position [329, 0]
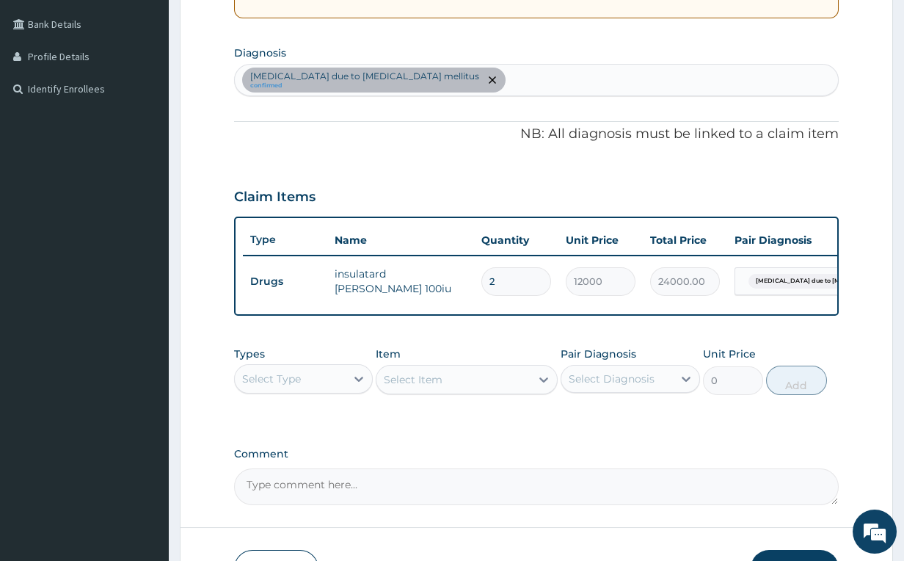
click at [497, 81] on div "Hyperglycaemia due to diabetes mellitus confirmed" at bounding box center [537, 80] width 604 height 31
type input "SEPSI"
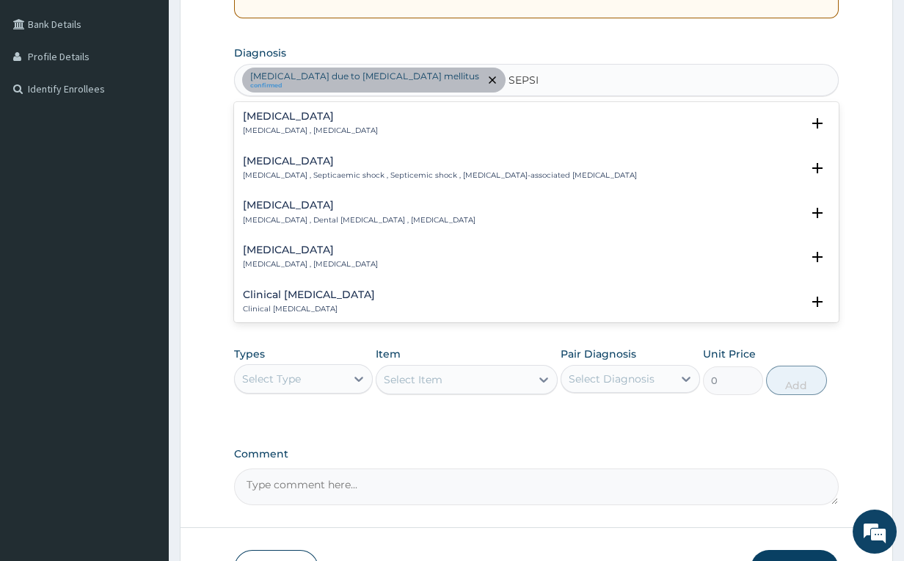
click at [447, 126] on div "Sepsis Systemic infection , Sepsis" at bounding box center [537, 124] width 588 height 26
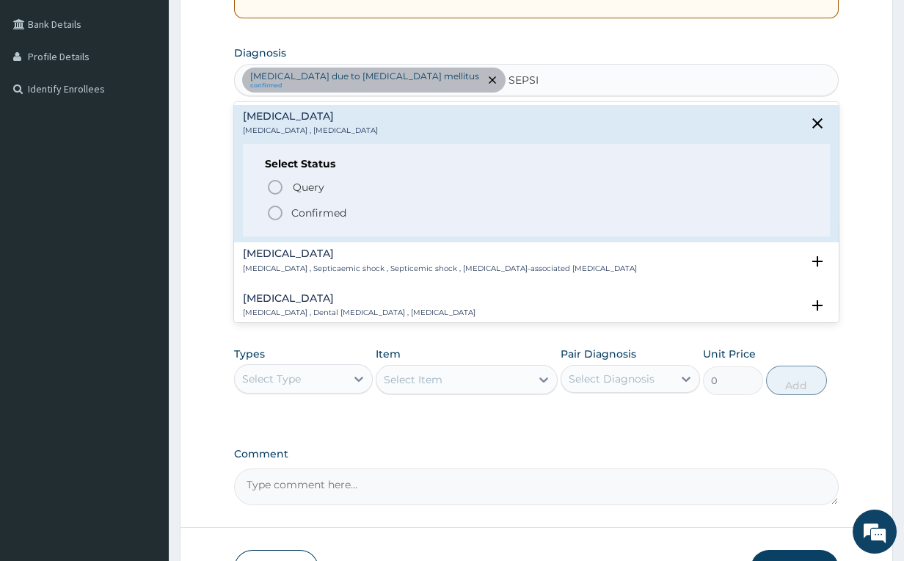
click at [377, 223] on div "Select Status Query Query covers suspected (?), Keep in view (kiv), Ruled out (…" at bounding box center [537, 190] width 588 height 93
click at [299, 220] on span "Confirmed" at bounding box center [537, 213] width 542 height 18
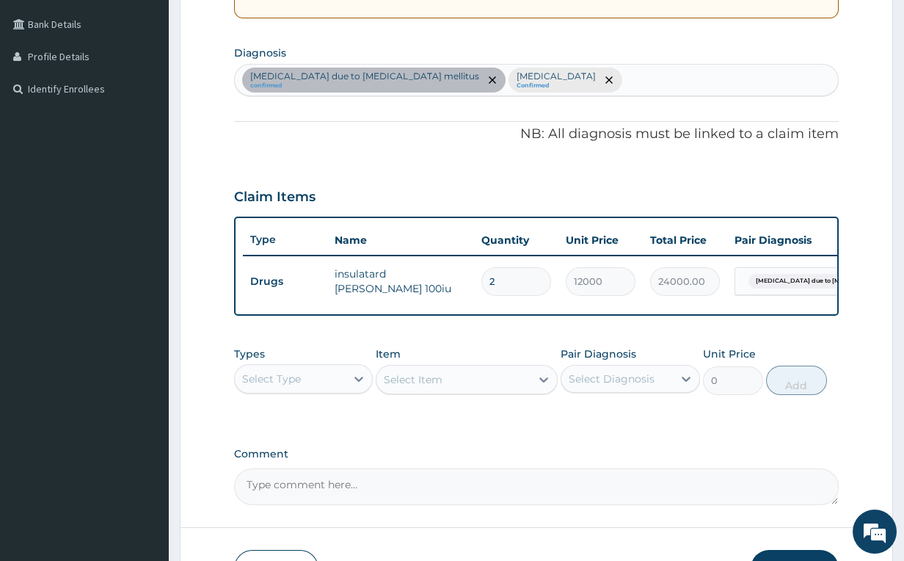
click at [305, 390] on div "Select Type" at bounding box center [291, 378] width 112 height 23
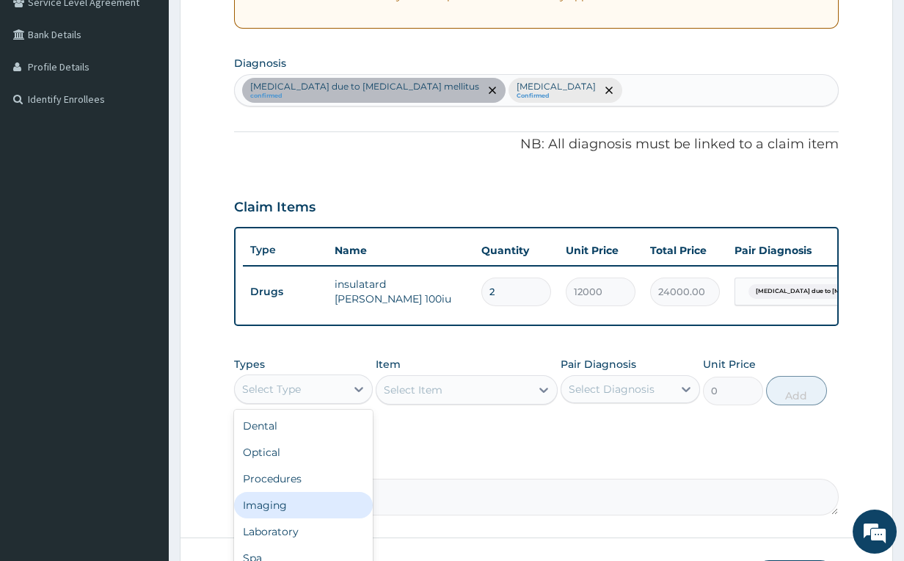
scroll to position [194, 0]
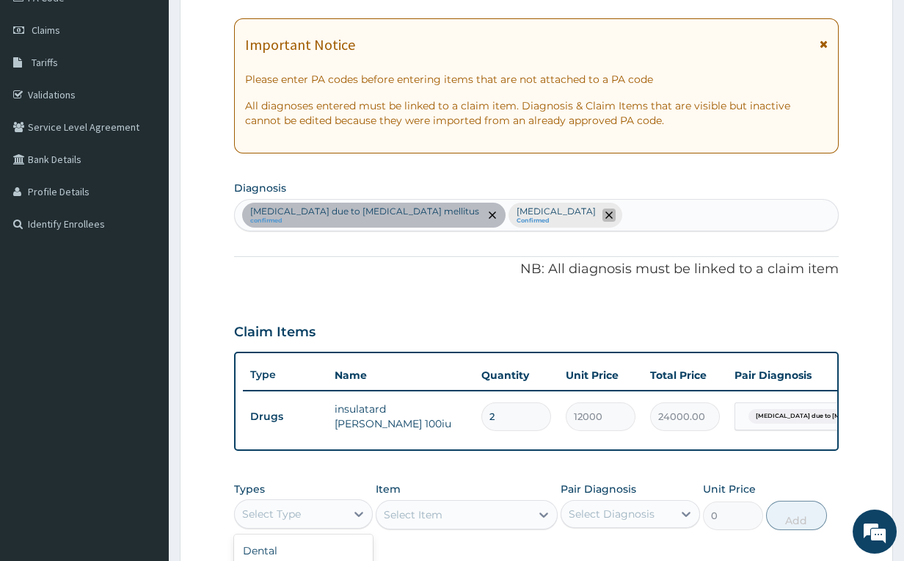
click at [605, 217] on icon "remove selection option" at bounding box center [608, 214] width 7 height 7
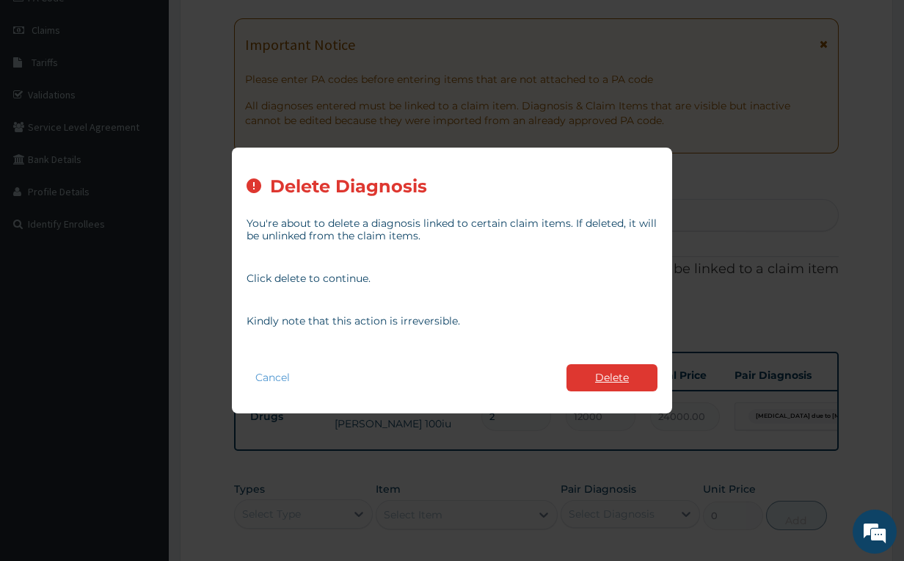
click at [619, 368] on button "Delete" at bounding box center [611, 377] width 91 height 27
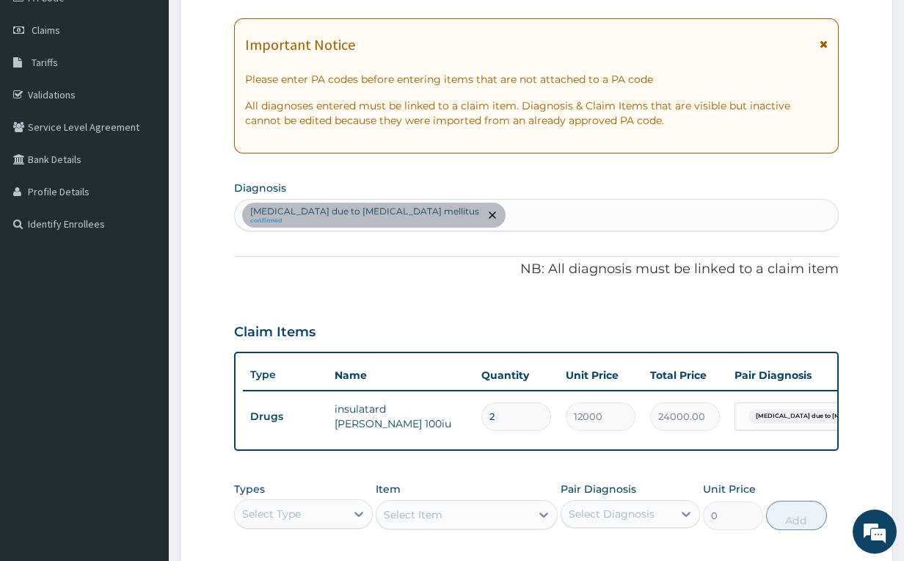
click at [490, 214] on div "Hyperglycaemia due to diabetes mellitus confirmed" at bounding box center [537, 215] width 604 height 31
type input "SEPS"
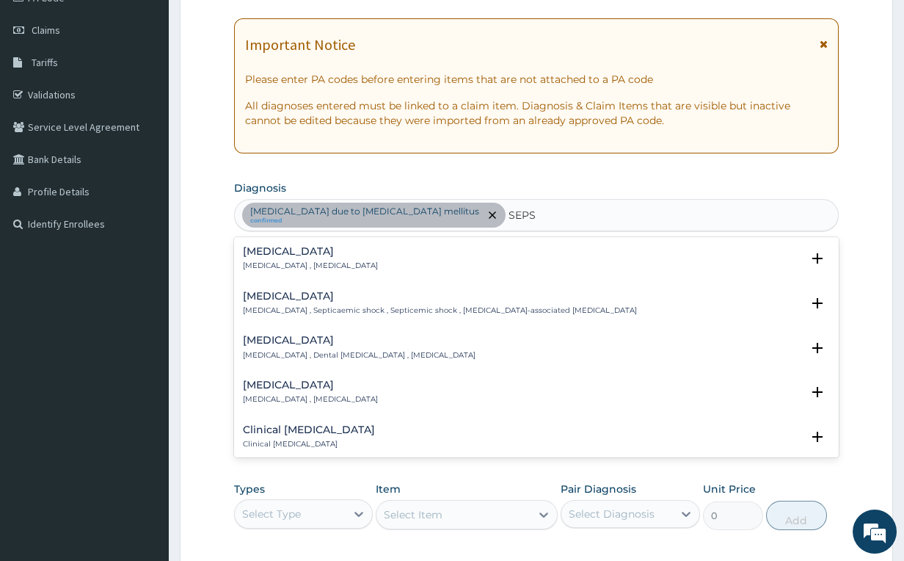
click at [253, 262] on p "Systemic infection , Sepsis" at bounding box center [310, 265] width 135 height 10
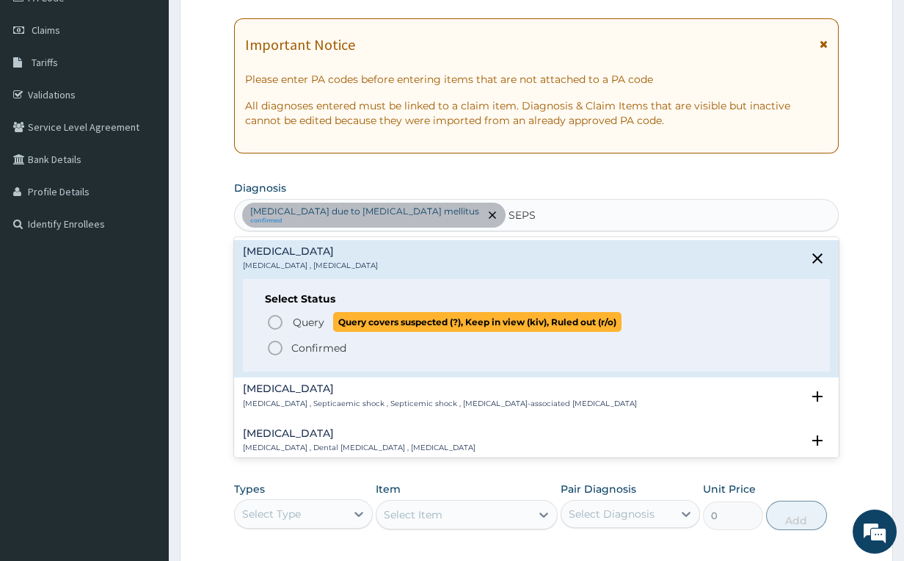
click at [272, 324] on icon "status option query" at bounding box center [275, 322] width 18 height 18
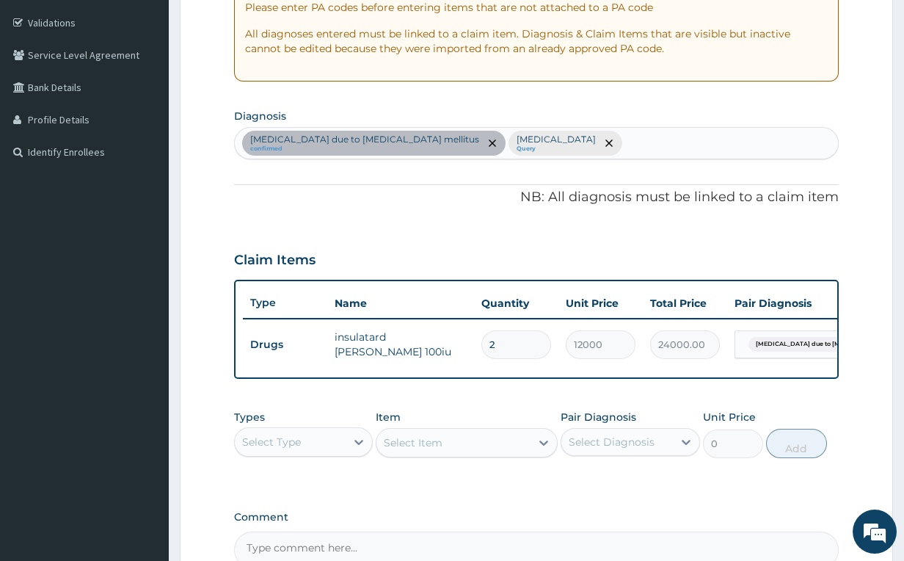
scroll to position [439, 0]
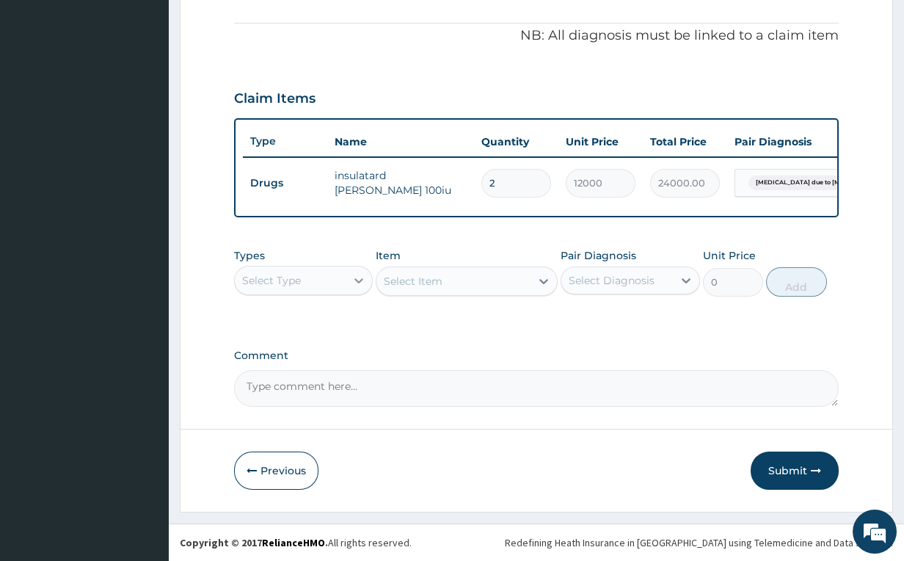
click at [351, 278] on icon at bounding box center [358, 280] width 15 height 15
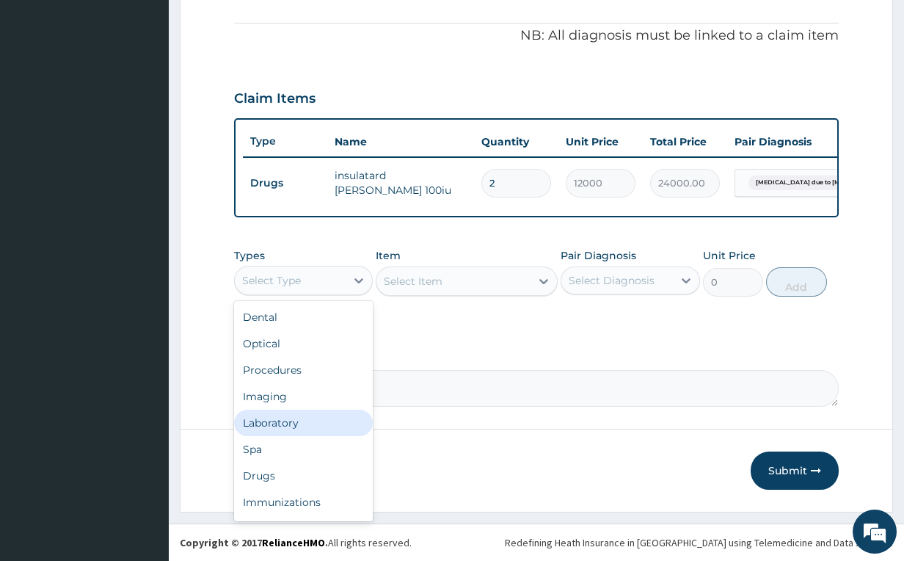
click at [291, 426] on div "Laboratory" at bounding box center [303, 422] width 139 height 26
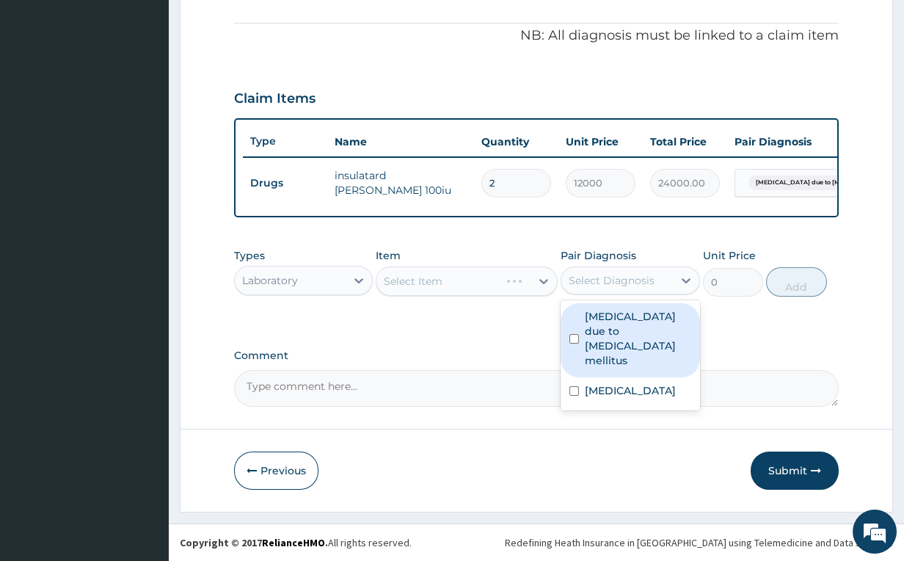
click at [642, 274] on div "Select Diagnosis" at bounding box center [612, 280] width 86 height 15
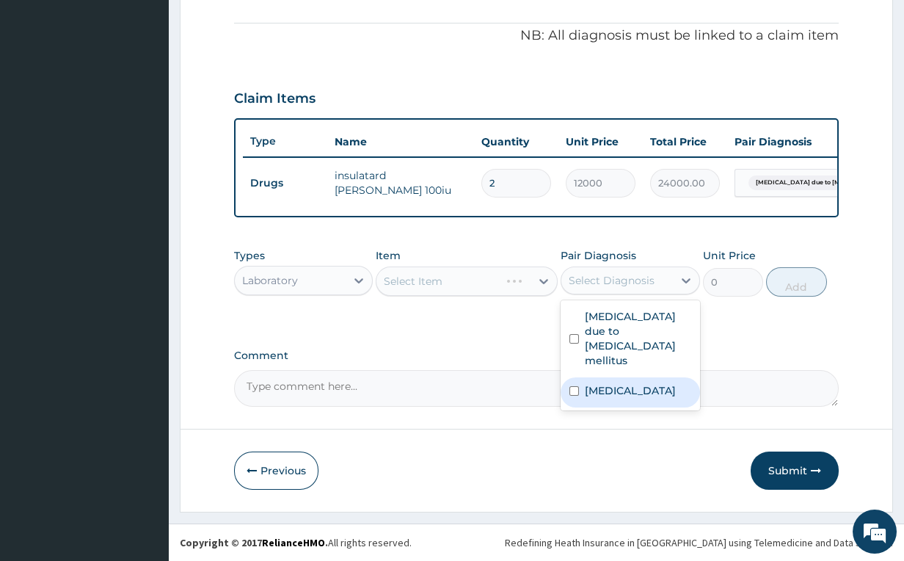
click at [580, 378] on div "Sepsis" at bounding box center [630, 392] width 139 height 30
checkbox input "true"
click at [533, 279] on div at bounding box center [544, 281] width 26 height 26
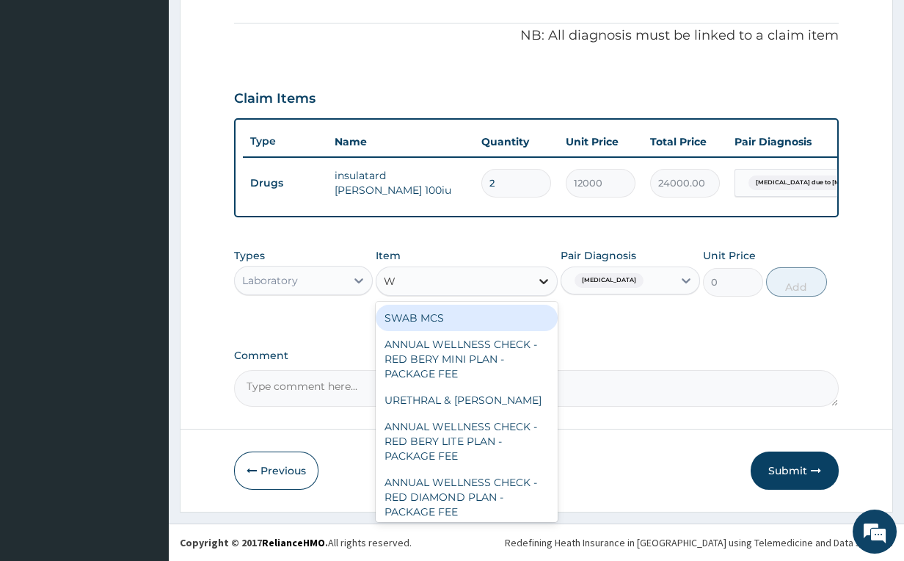
type input "WB"
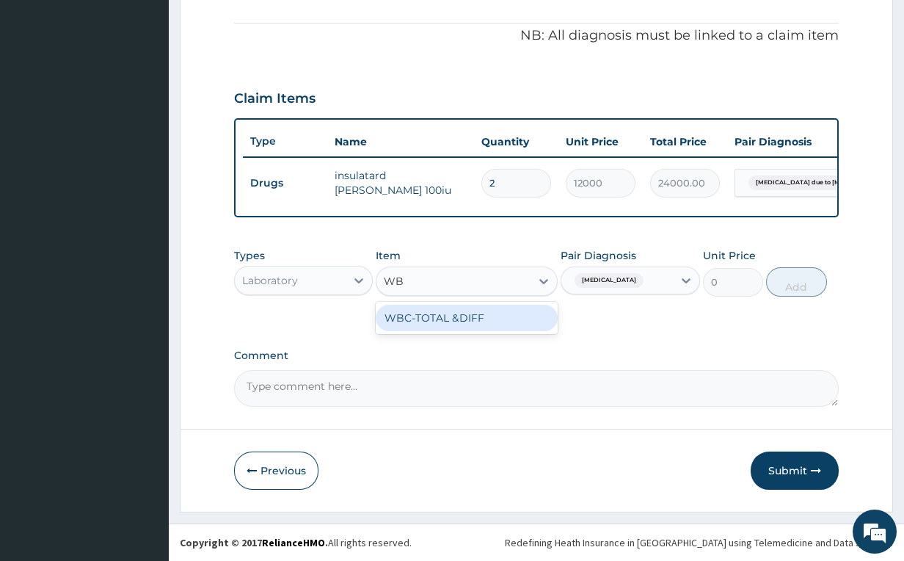
click at [539, 327] on div "WBC-TOTAL &DIFF" at bounding box center [466, 318] width 181 height 26
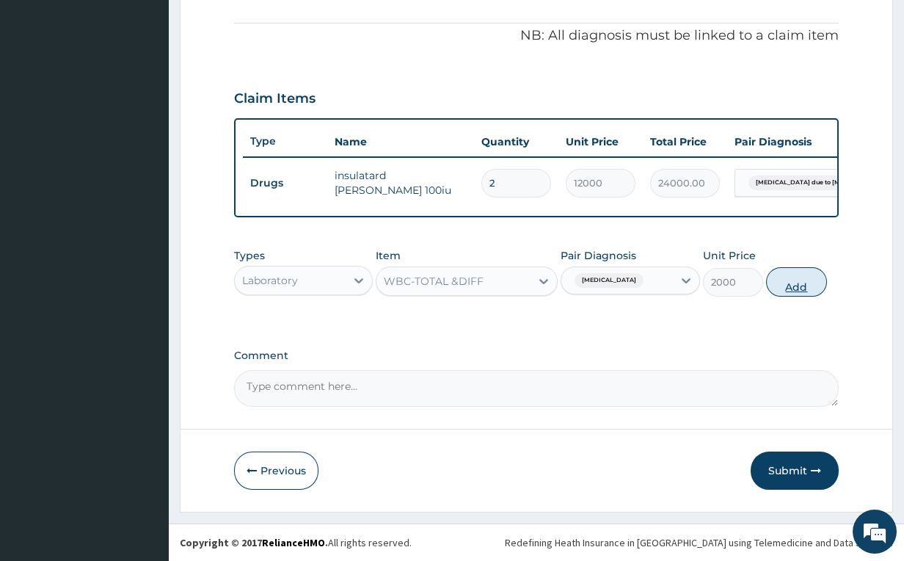
click at [795, 283] on button "Add" at bounding box center [796, 281] width 60 height 29
type input "0"
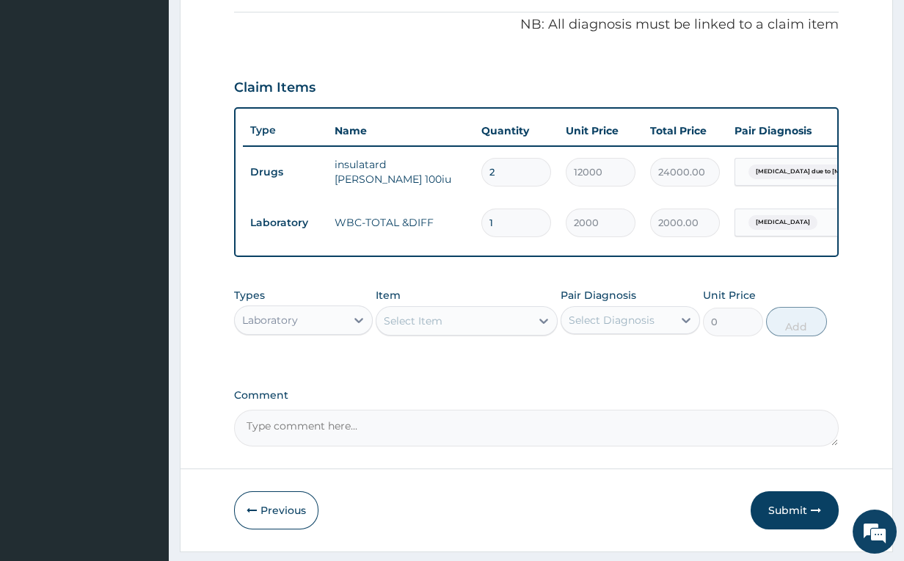
click at [329, 330] on div "Laboratory" at bounding box center [291, 319] width 112 height 23
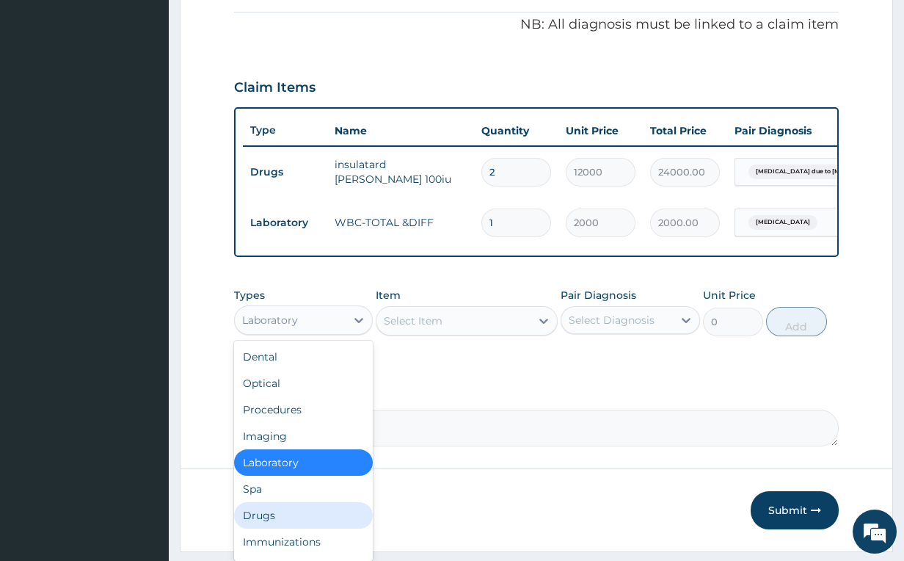
click at [291, 528] on div "Drugs" at bounding box center [303, 515] width 139 height 26
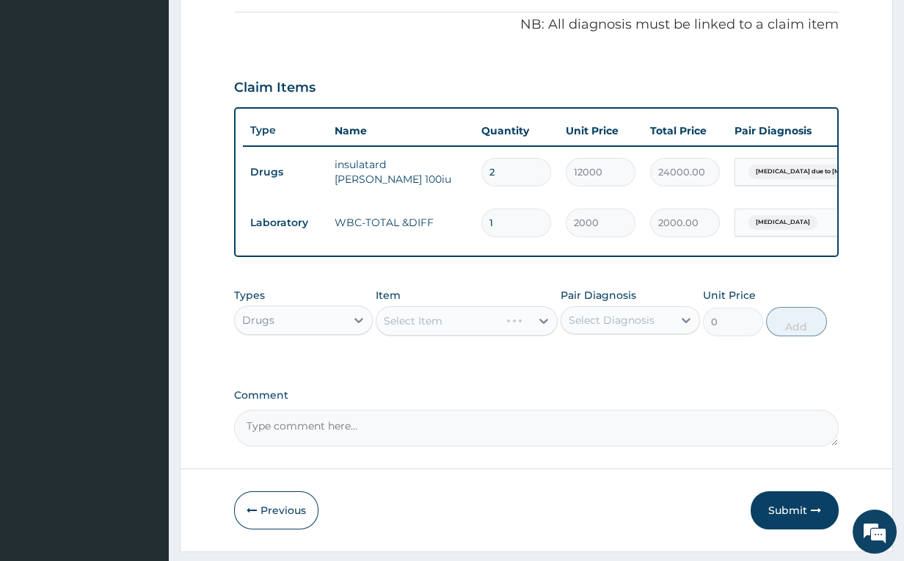
click at [605, 327] on div "Select Diagnosis" at bounding box center [612, 320] width 86 height 15
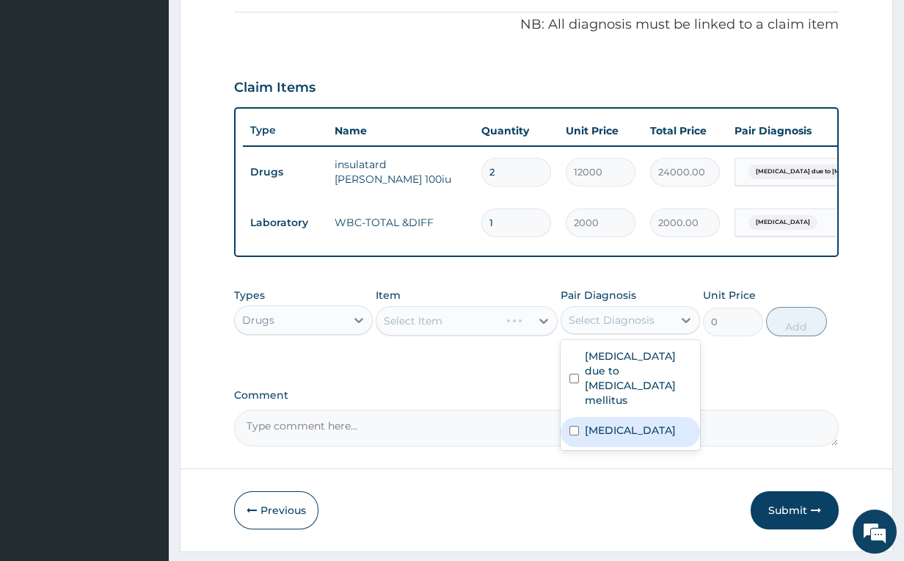
click at [573, 431] on input "checkbox" at bounding box center [574, 431] width 10 height 10
checkbox input "true"
click at [525, 332] on div "Select Item" at bounding box center [452, 320] width 153 height 23
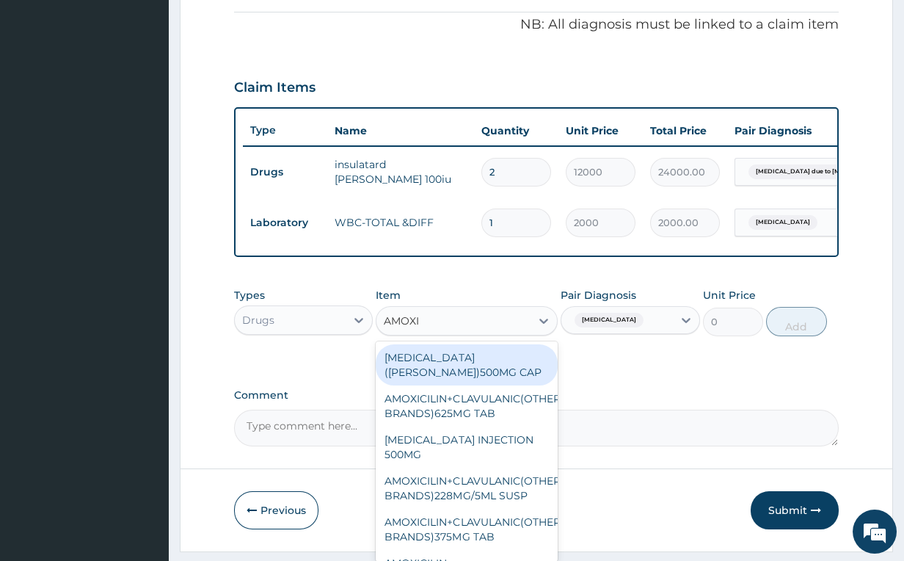
type input "AMOXIC"
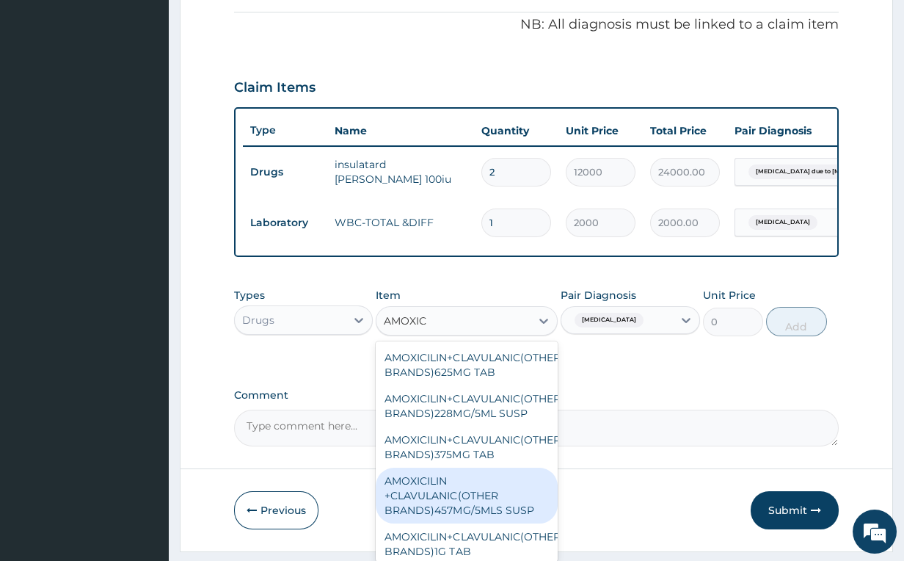
scroll to position [18, 0]
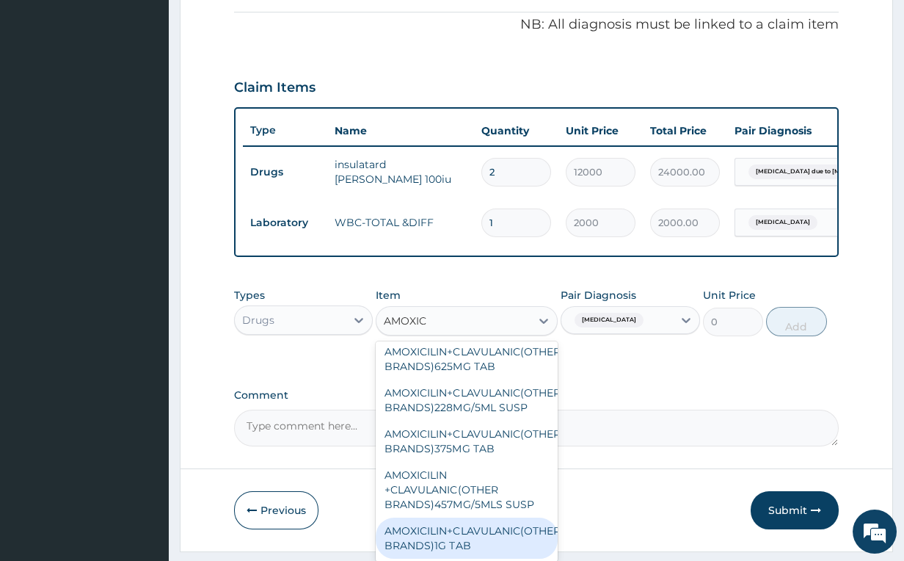
click at [490, 530] on div "AMOXICILIN+CLAVULANIC(OTHER BRANDS)1G TAB" at bounding box center [466, 537] width 181 height 41
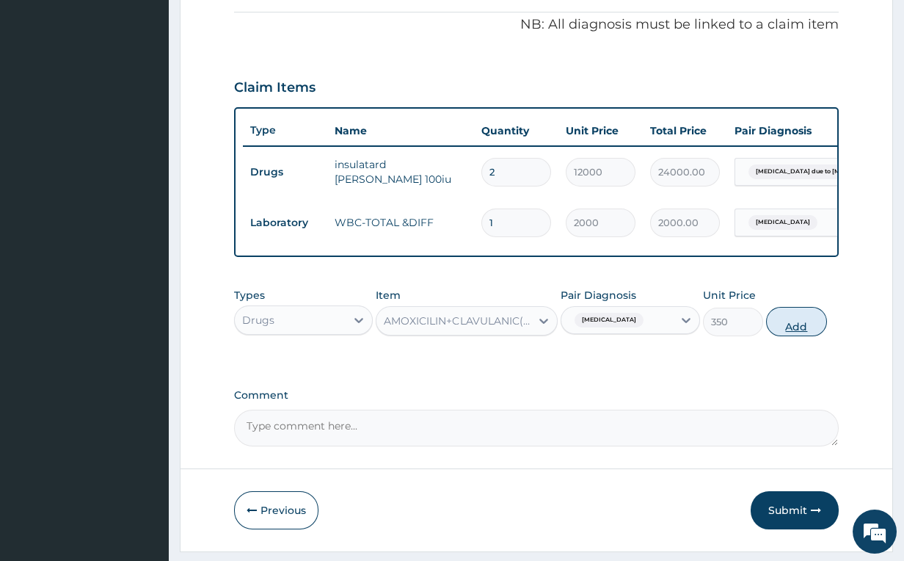
click at [791, 335] on button "Add" at bounding box center [796, 321] width 60 height 29
type input "0"
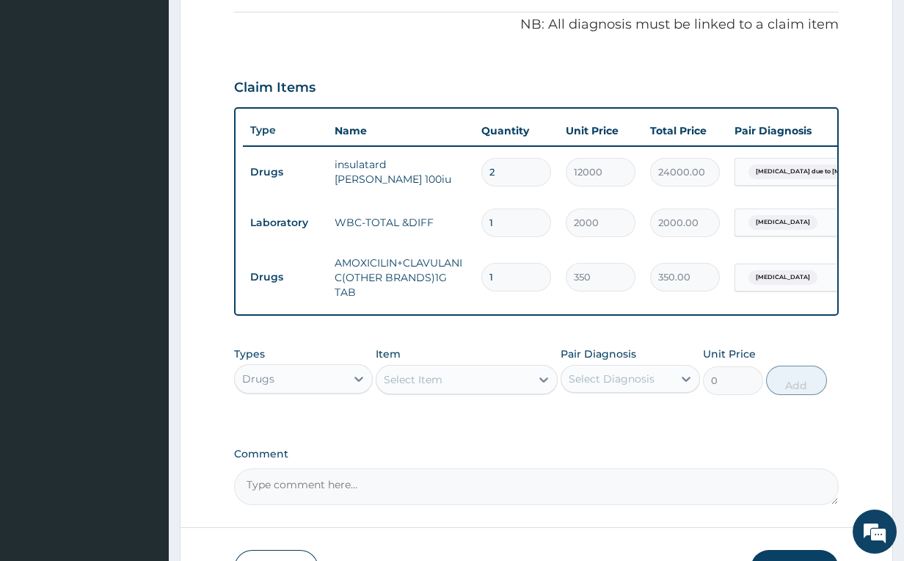
type input "15"
type input "5250.00"
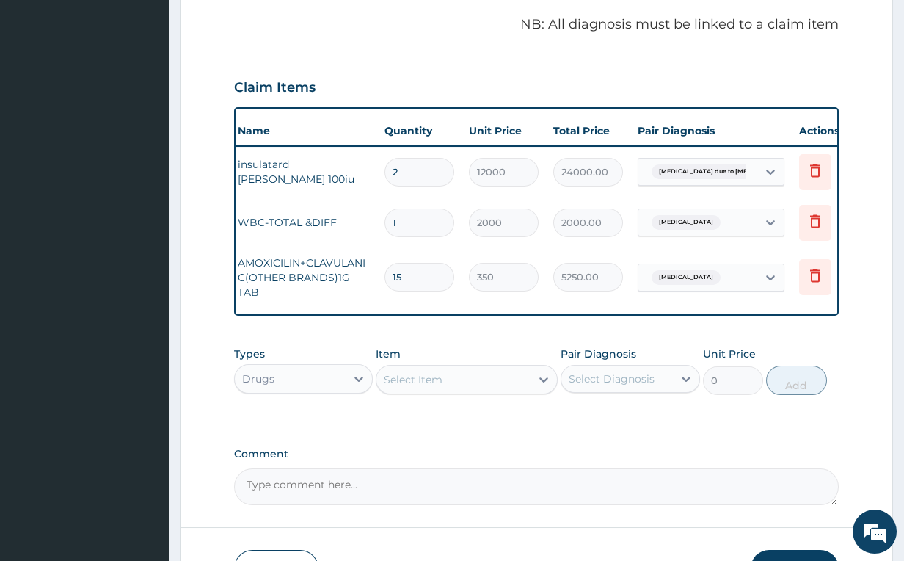
scroll to position [0, 106]
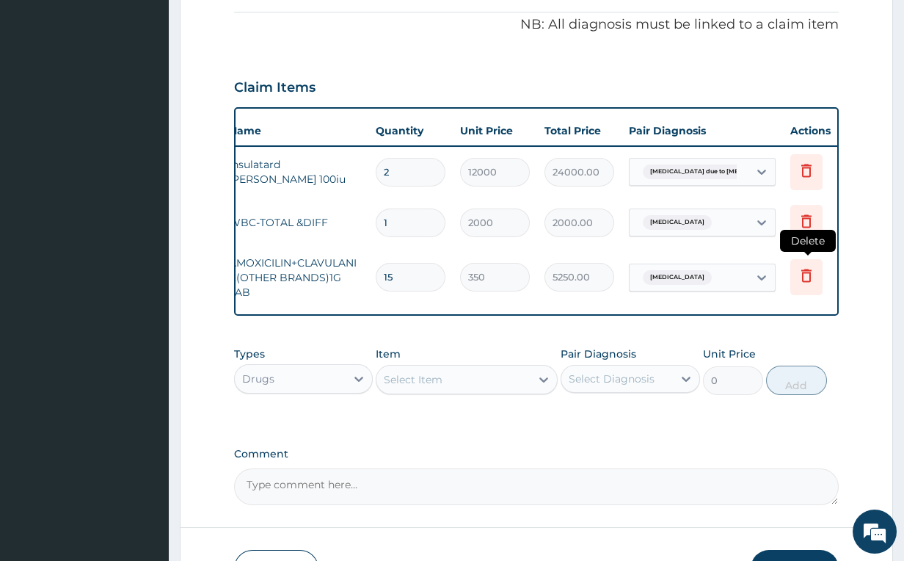
type input "15"
click at [793, 274] on icon at bounding box center [806, 277] width 32 height 36
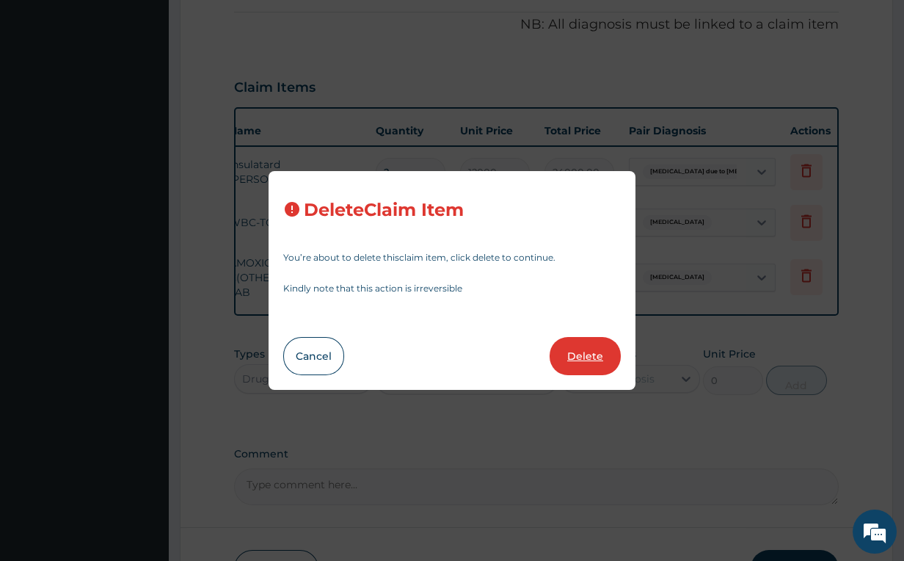
click at [580, 343] on button "Delete" at bounding box center [585, 356] width 71 height 38
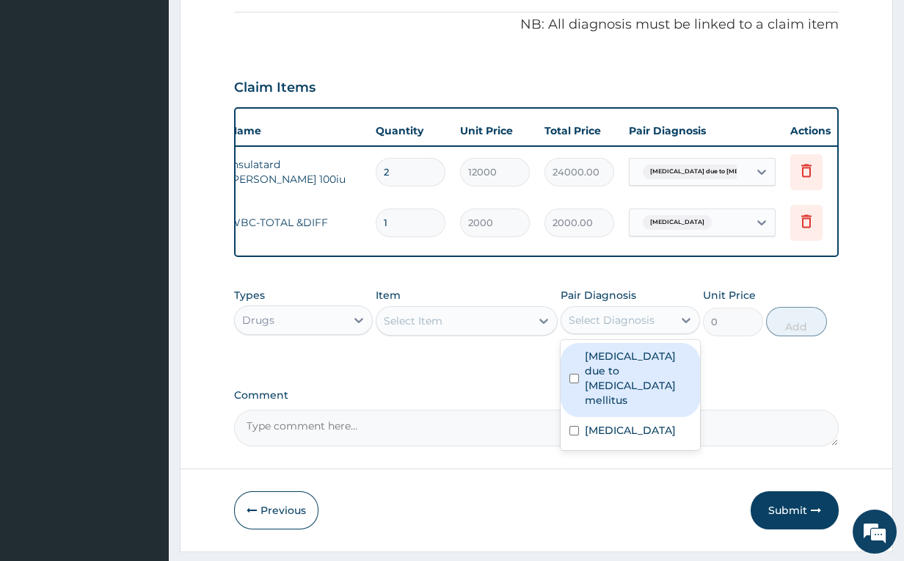
click at [589, 327] on div "Select Diagnosis" at bounding box center [612, 320] width 86 height 15
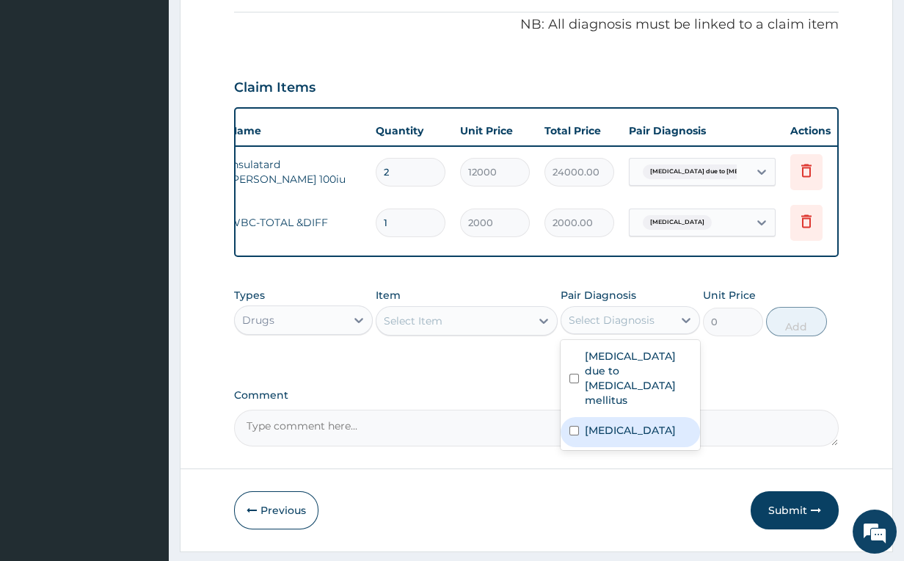
click at [576, 431] on input "checkbox" at bounding box center [574, 431] width 10 height 10
checkbox input "true"
click at [501, 332] on div "Select Item" at bounding box center [452, 320] width 153 height 23
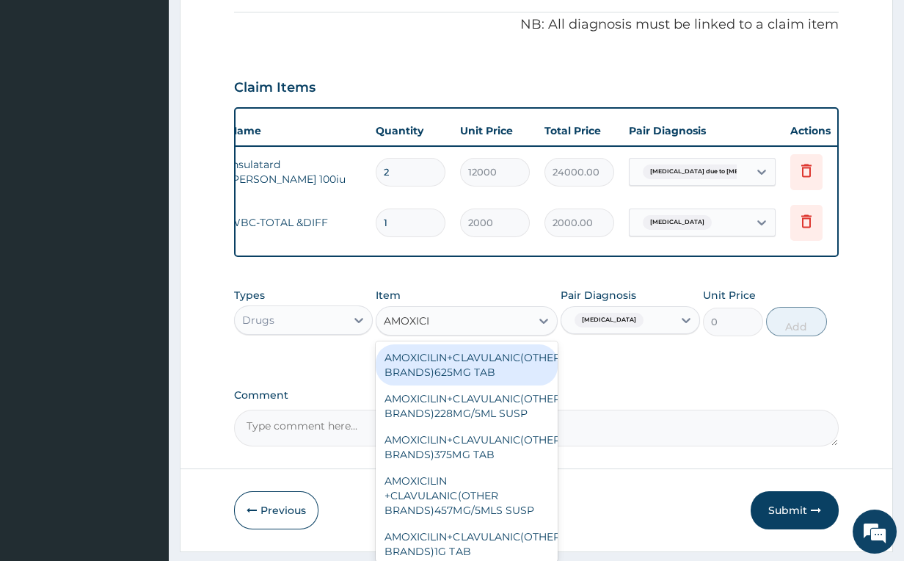
type input "AMOXICIL"
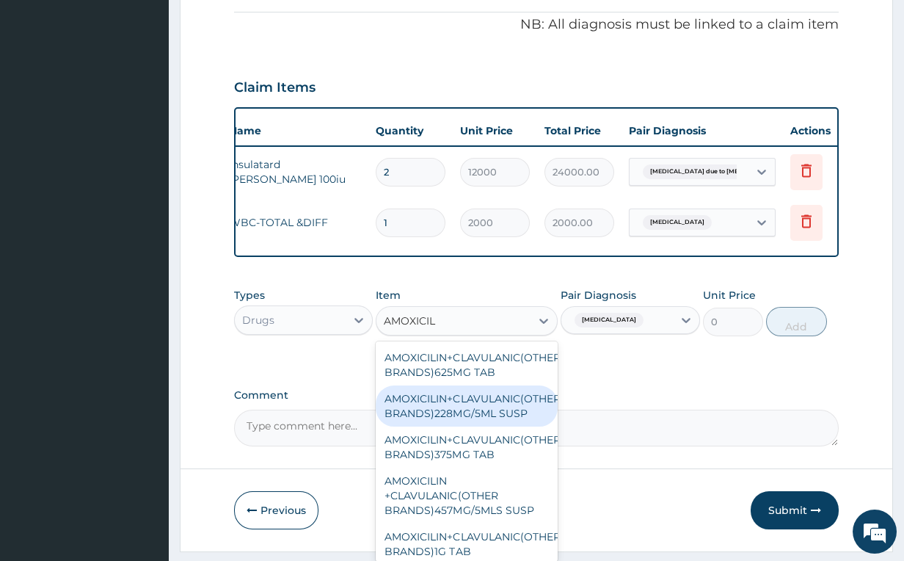
scroll to position [18, 0]
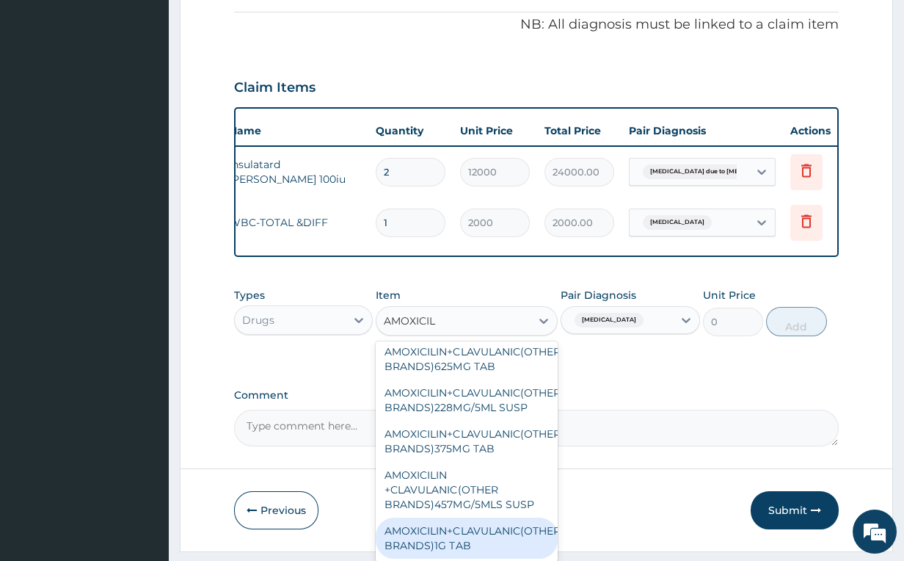
click at [483, 534] on div "AMOXICILIN+CLAVULANIC(OTHER BRANDS)1G TAB" at bounding box center [466, 537] width 181 height 41
type input "350"
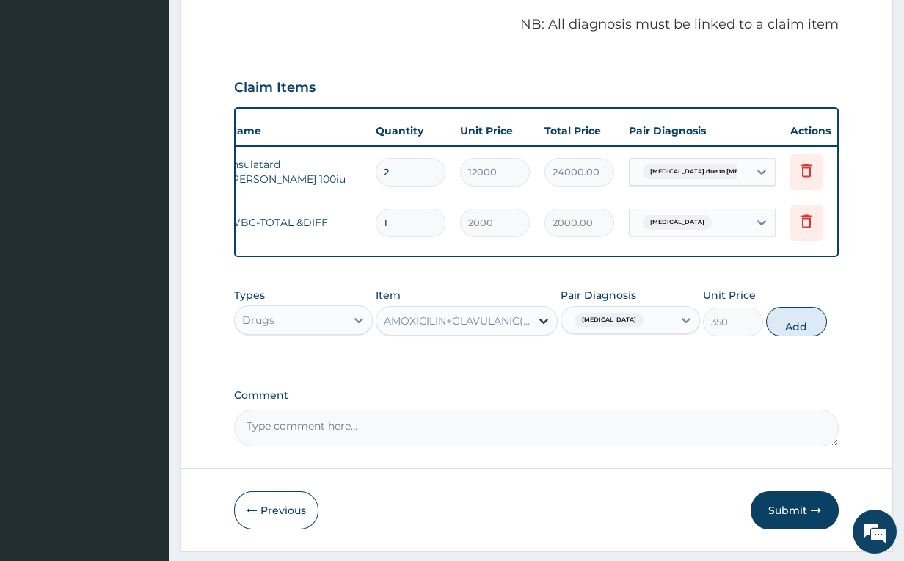
click at [547, 328] on icon at bounding box center [543, 320] width 15 height 15
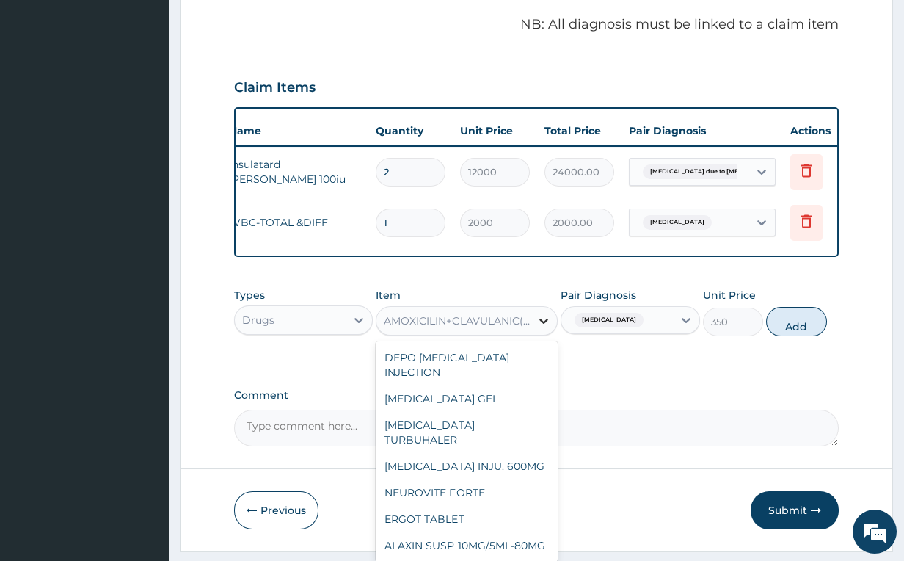
scroll to position [22260, 0]
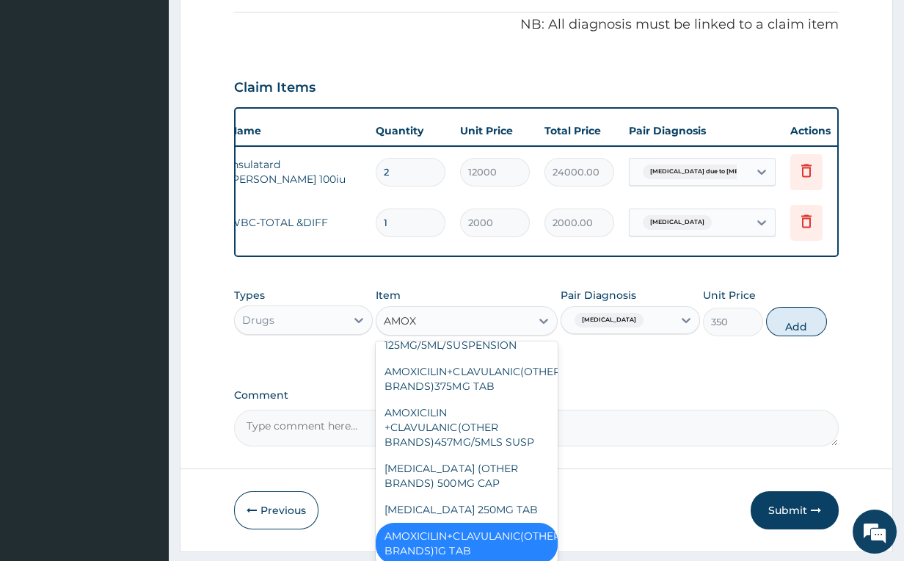
type input "AMOXI"
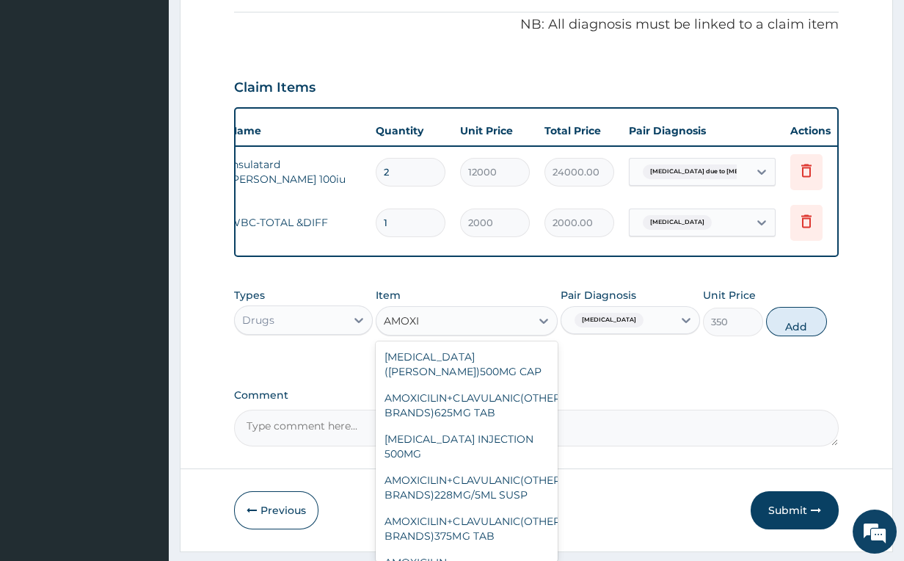
scroll to position [0, 0]
click at [484, 384] on div "[MEDICAL_DATA] ([PERSON_NAME])500MG CAP" at bounding box center [466, 364] width 181 height 41
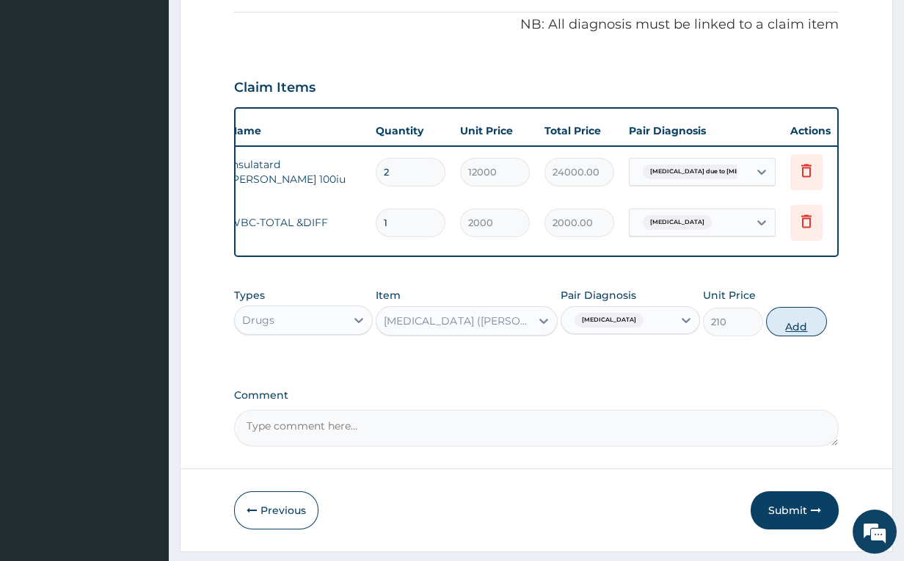
click at [792, 336] on button "Add" at bounding box center [796, 321] width 60 height 29
type input "0"
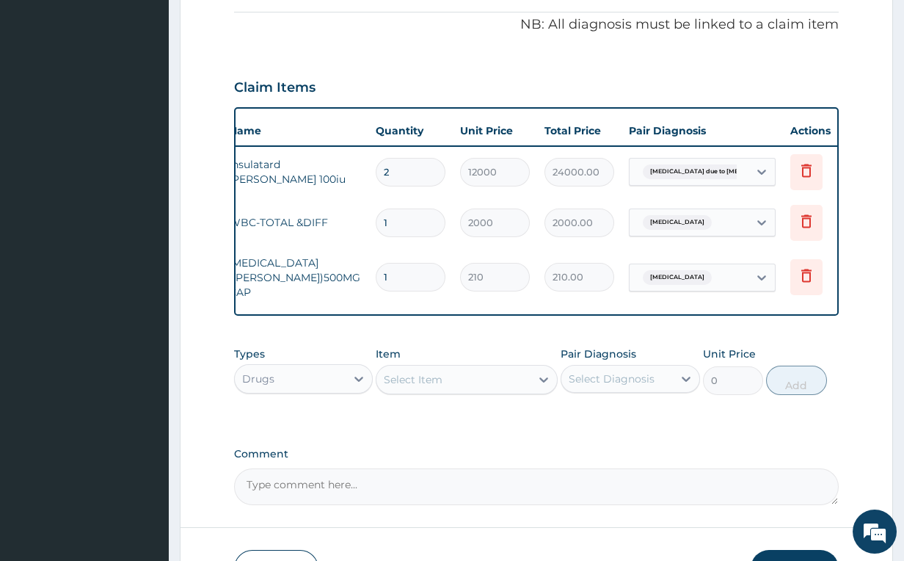
type input "15"
type input "3150.00"
type input "15"
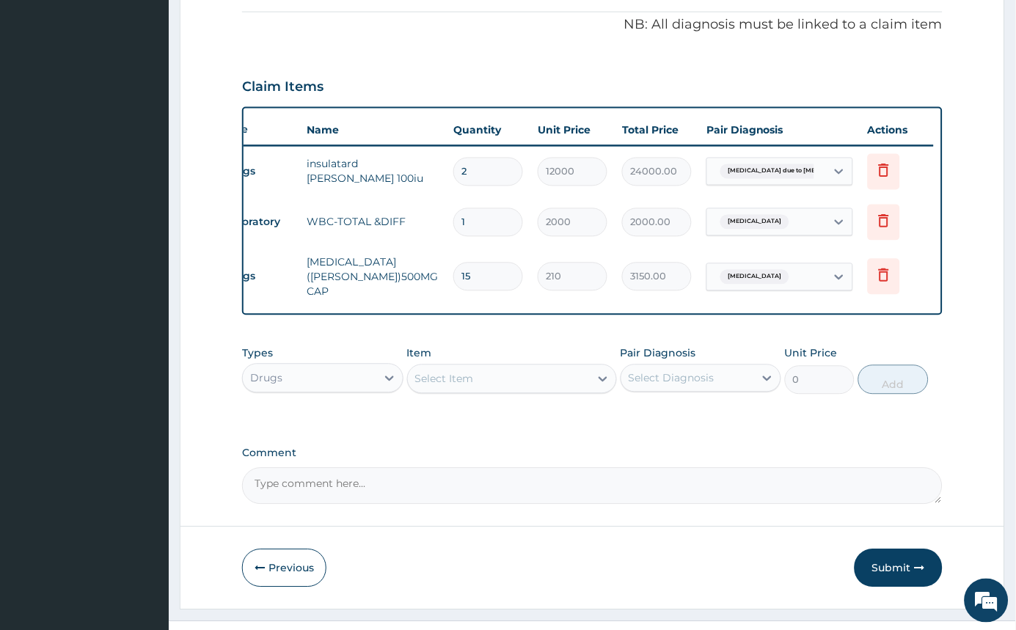
scroll to position [0, 34]
click at [889, 269] on icon at bounding box center [886, 275] width 10 height 13
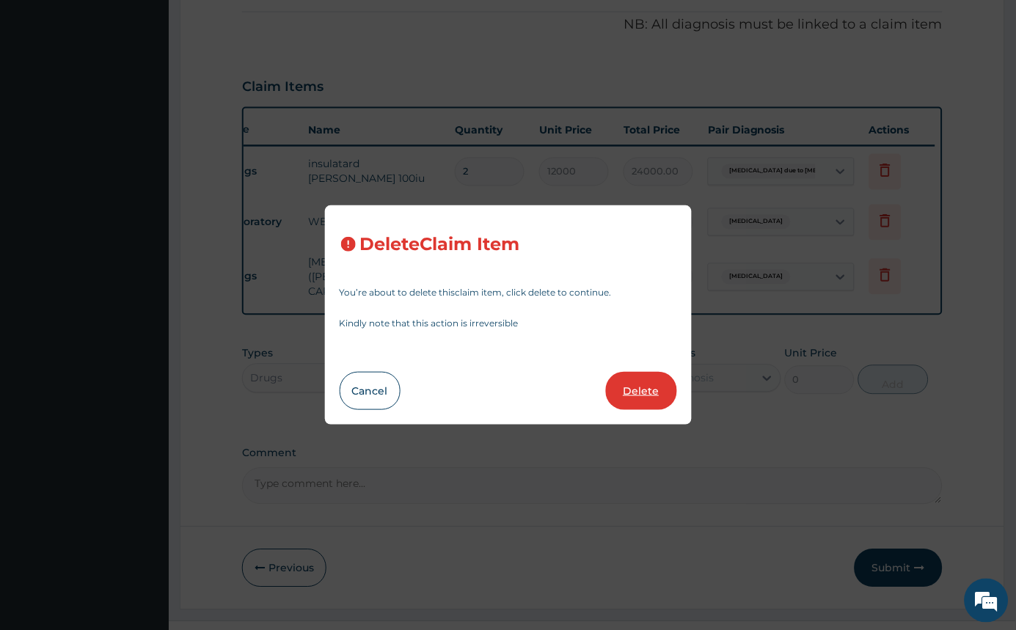
click at [647, 393] on button "Delete" at bounding box center [641, 391] width 71 height 38
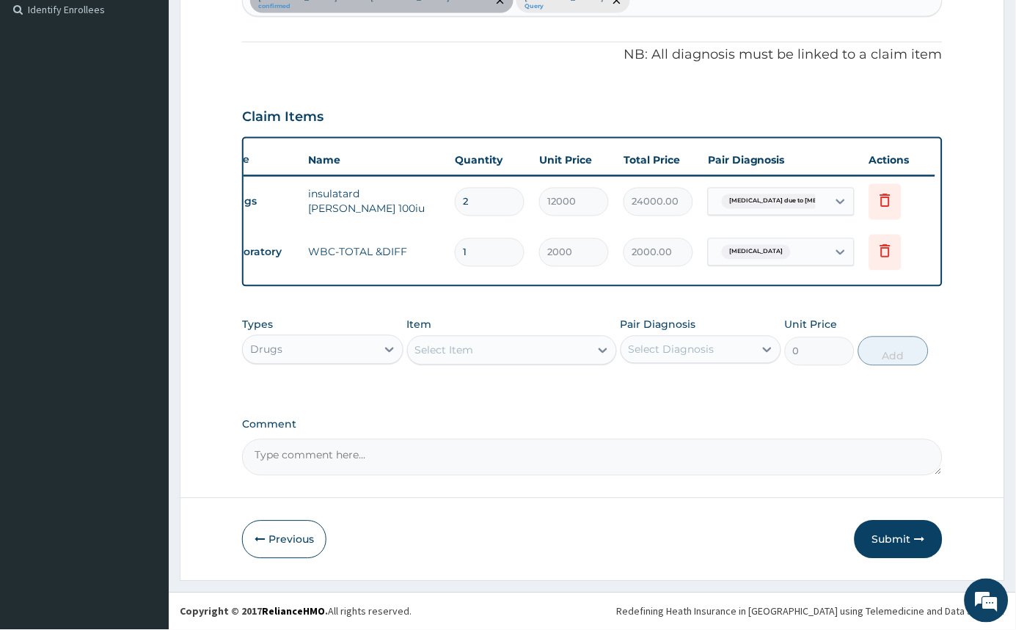
scroll to position [420, 0]
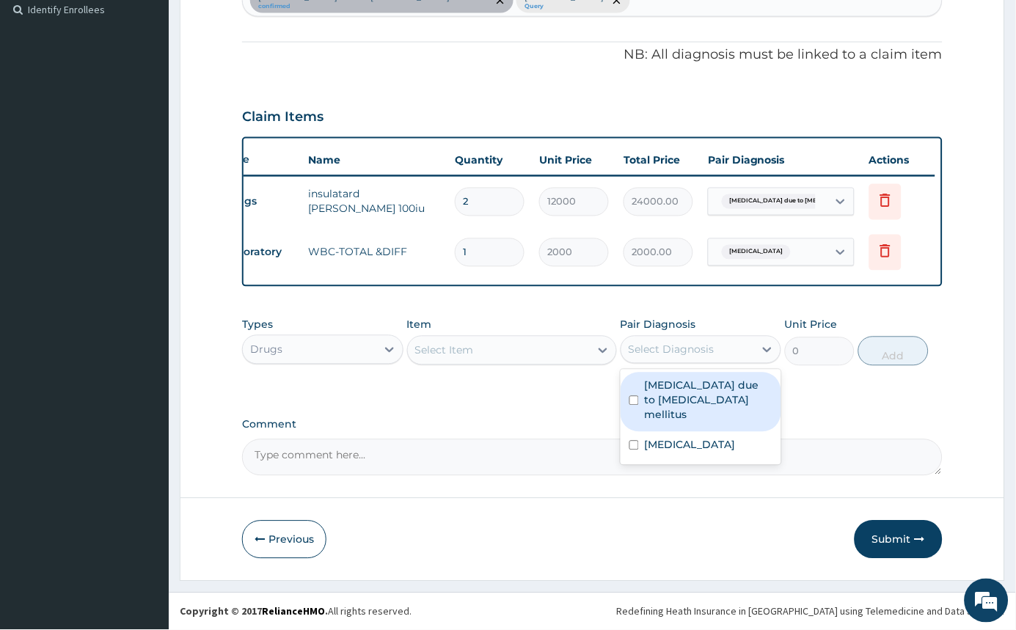
click at [688, 362] on div "Select Diagnosis" at bounding box center [688, 349] width 134 height 23
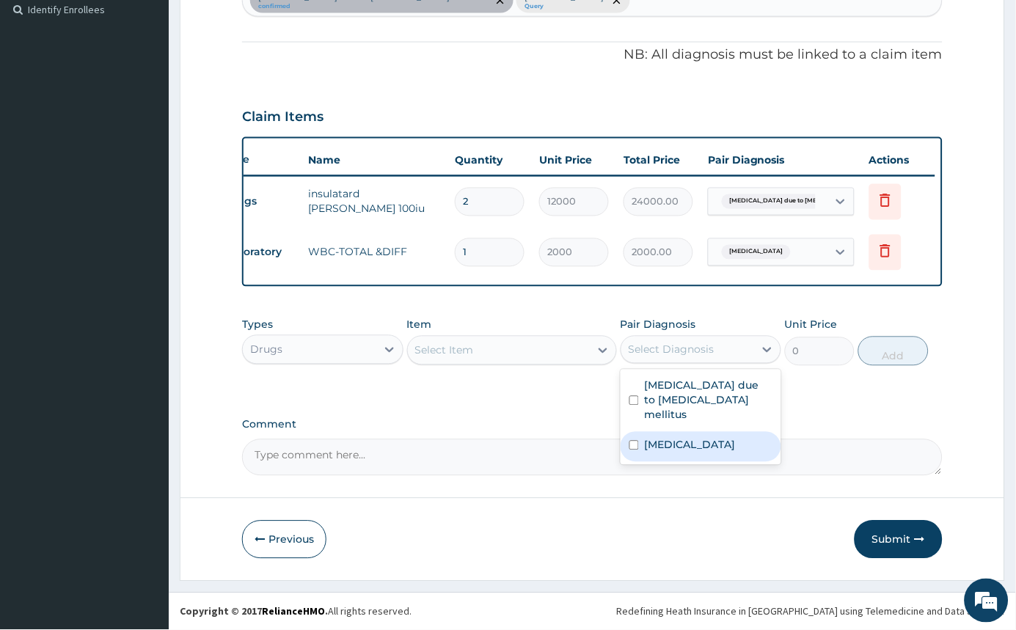
click at [646, 438] on label "Sepsis" at bounding box center [690, 445] width 91 height 15
checkbox input "true"
click at [588, 346] on div "Select Item" at bounding box center [499, 350] width 182 height 23
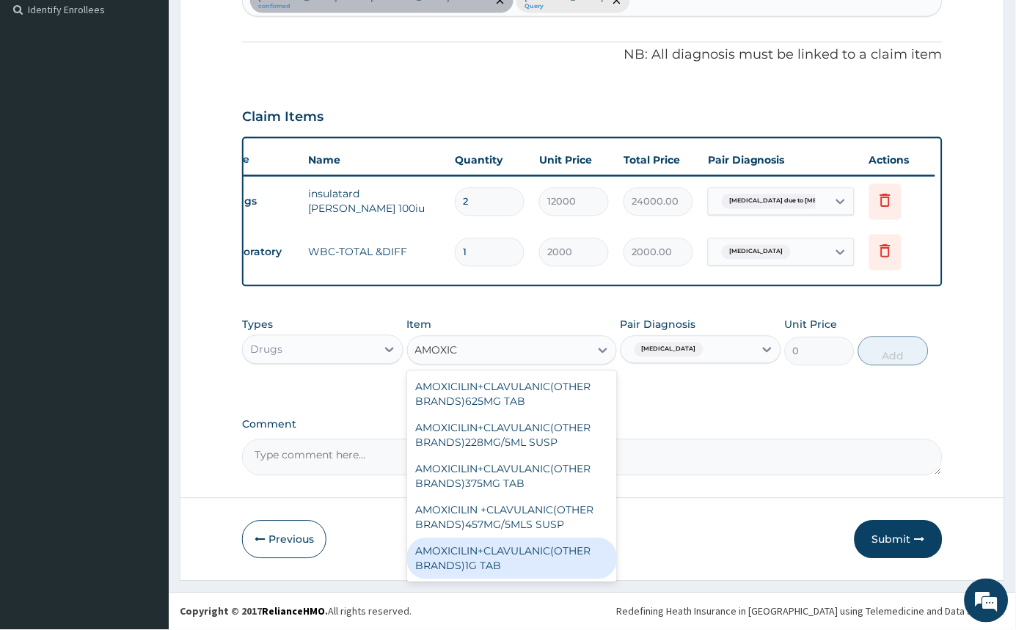
scroll to position [5, 0]
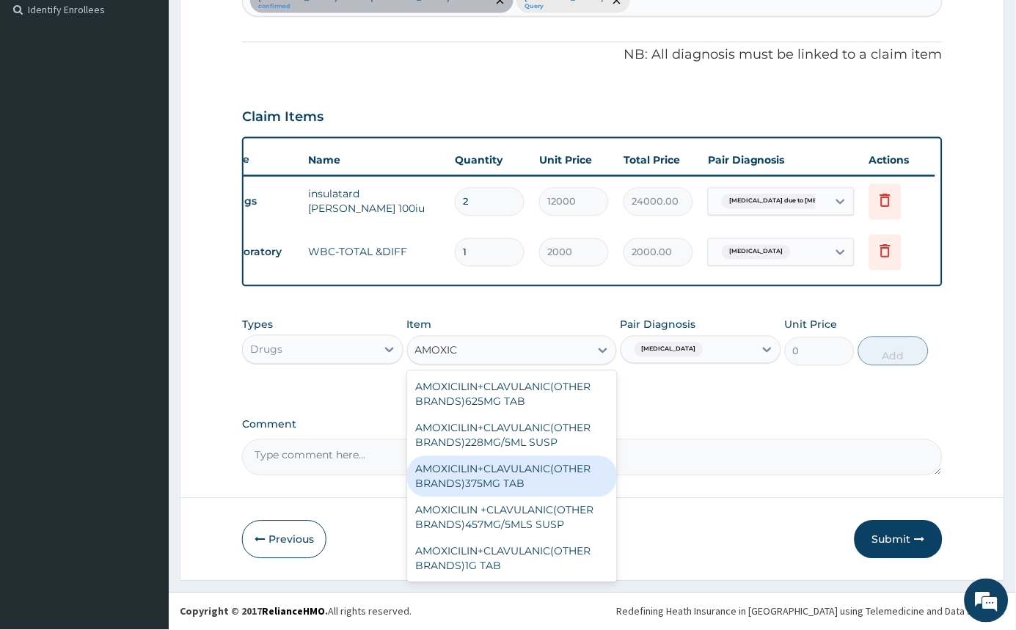
type input "AMOXI"
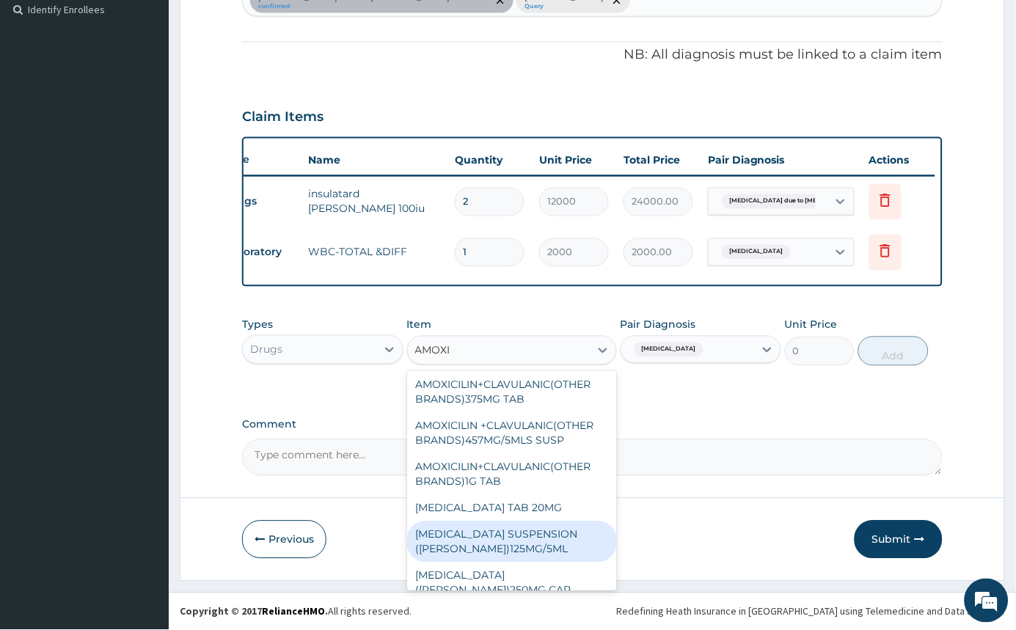
scroll to position [0, 0]
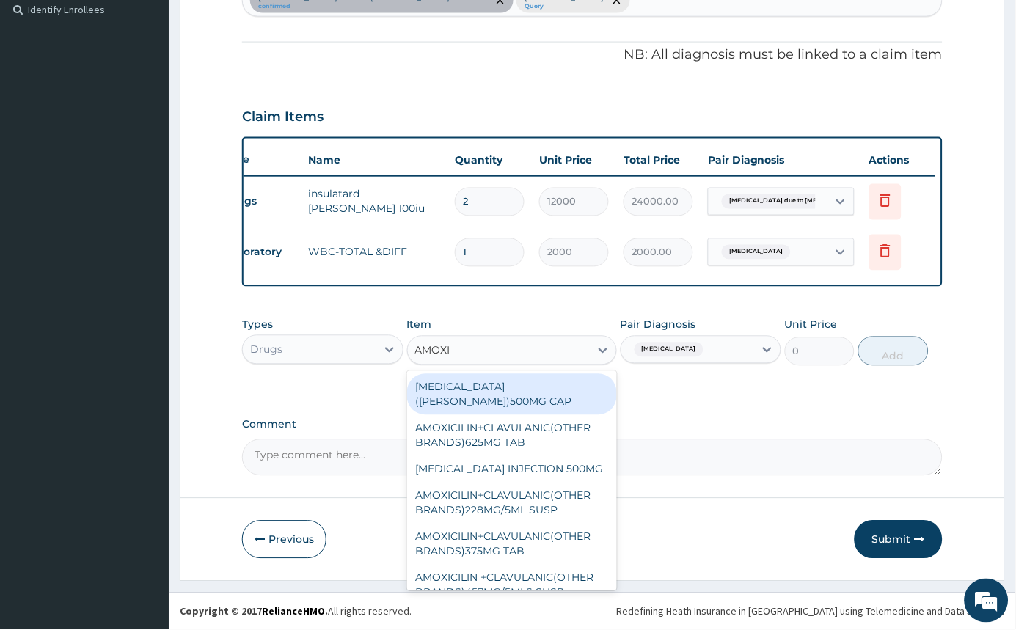
click at [591, 395] on div "[MEDICAL_DATA] ([PERSON_NAME])500MG CAP" at bounding box center [512, 394] width 210 height 41
type input "210"
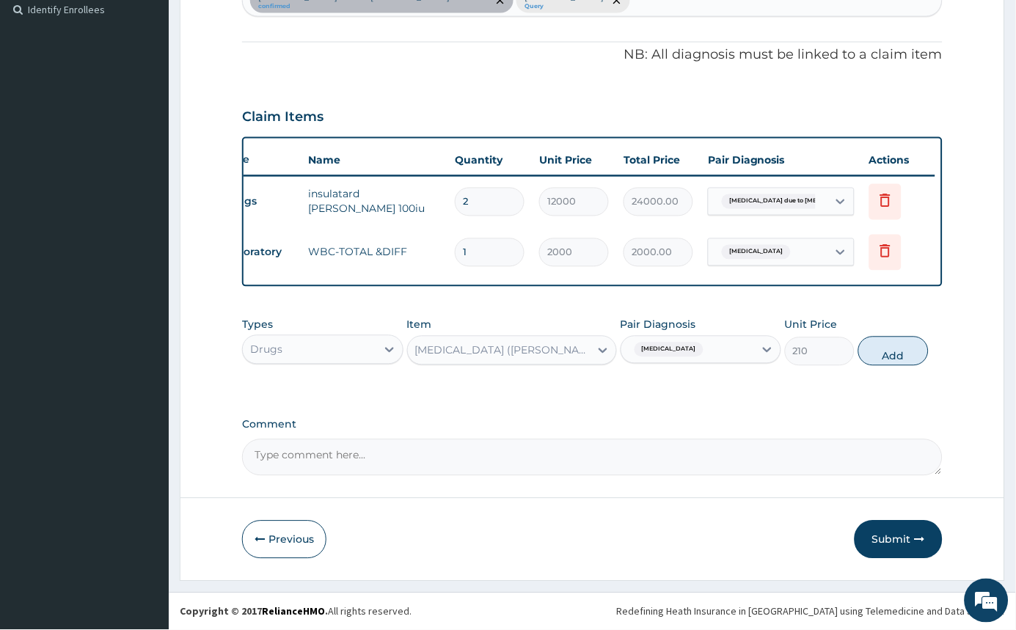
click at [570, 348] on div "AMOXIL (BEECHAM)500MG CAP" at bounding box center [503, 350] width 176 height 15
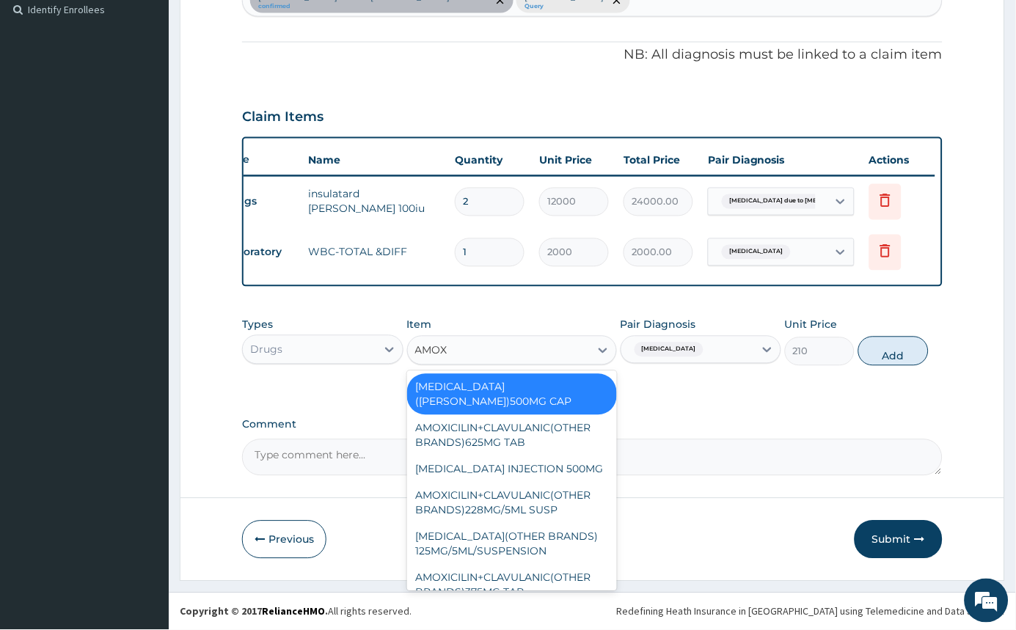
type input "AMOXI"
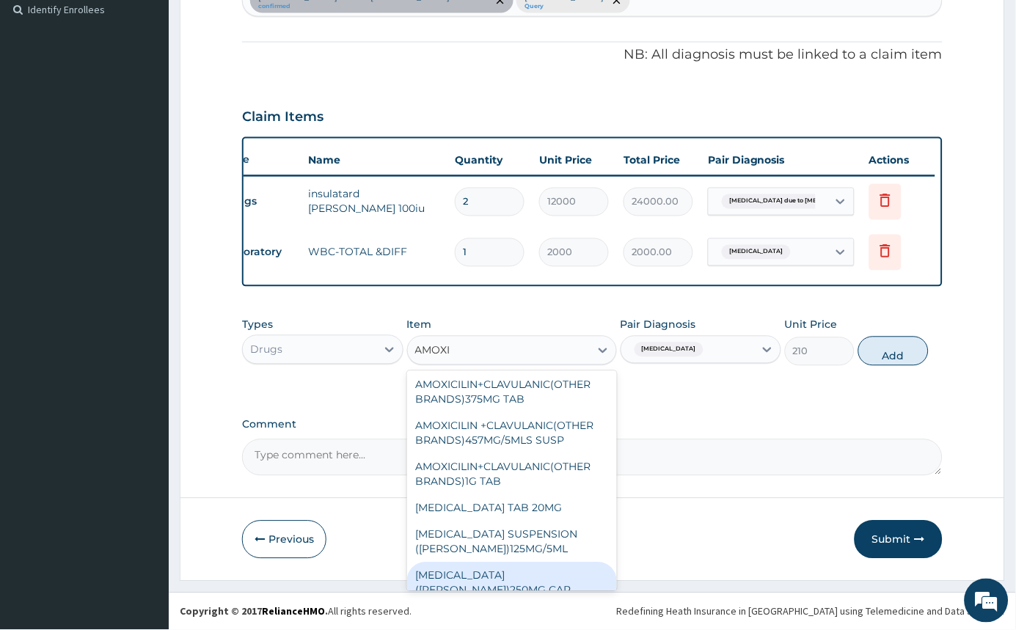
click at [549, 560] on div "AMOXIL(BEECHAM)250MG CAP" at bounding box center [512, 583] width 210 height 41
type input "780.5"
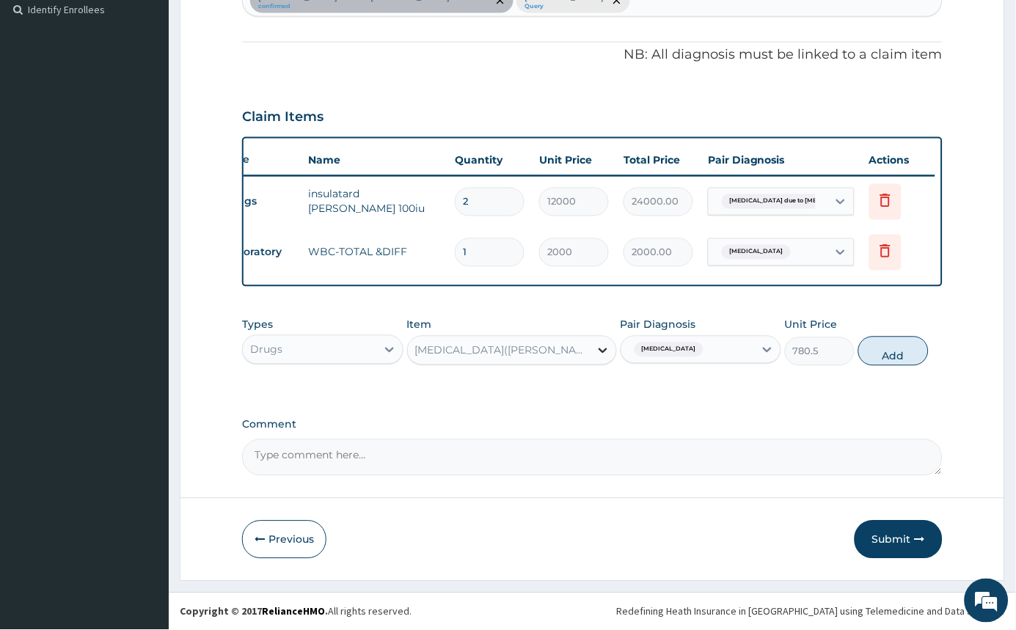
drag, startPoint x: 591, startPoint y: 356, endPoint x: 599, endPoint y: 356, distance: 8.8
click at [599, 356] on div at bounding box center [603, 351] width 26 height 26
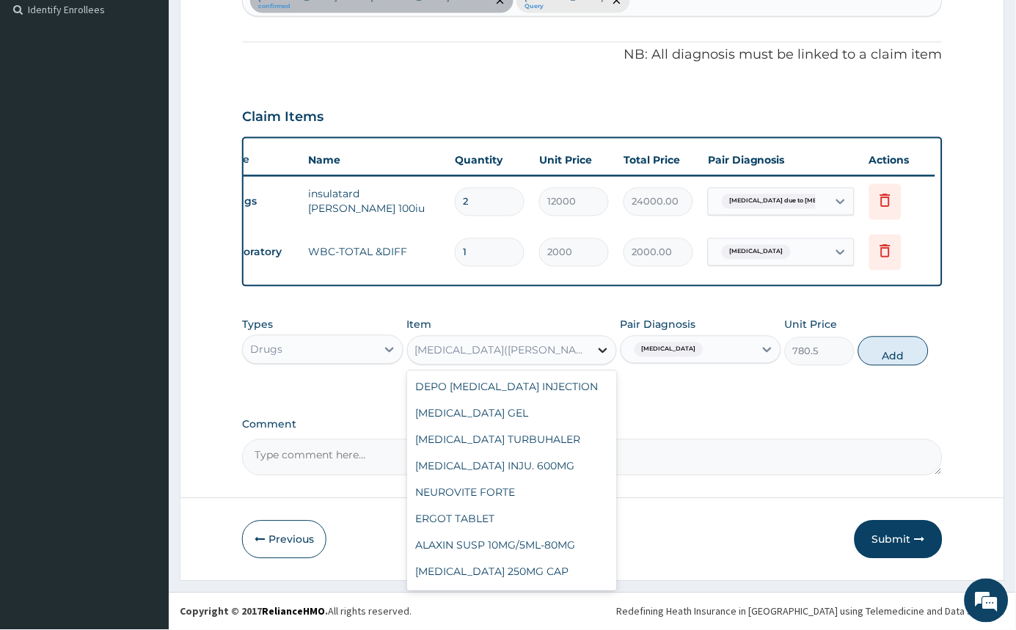
scroll to position [30557, 0]
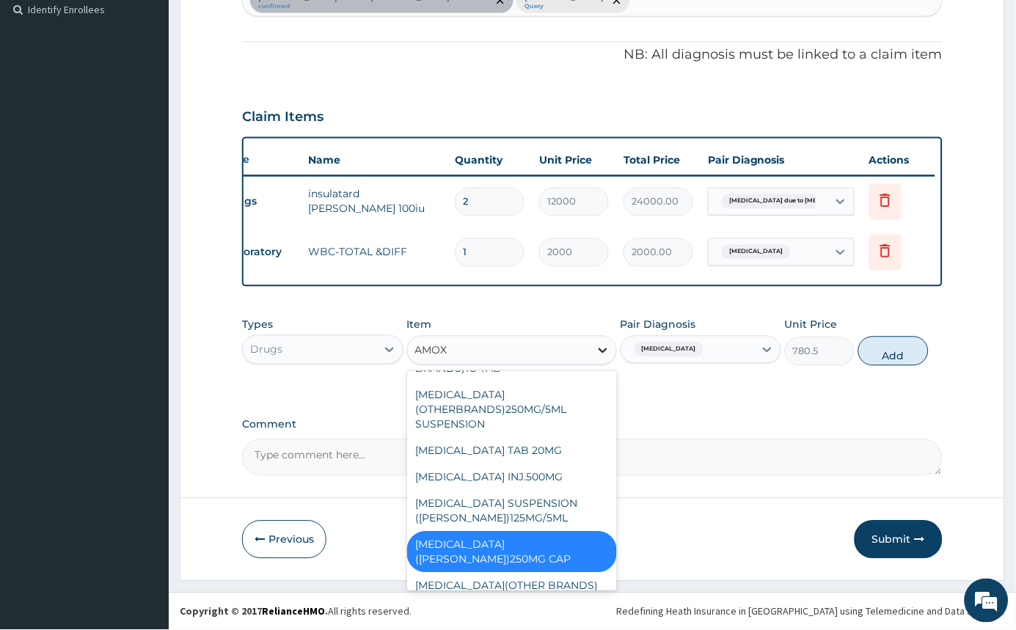
type input "AMOXI"
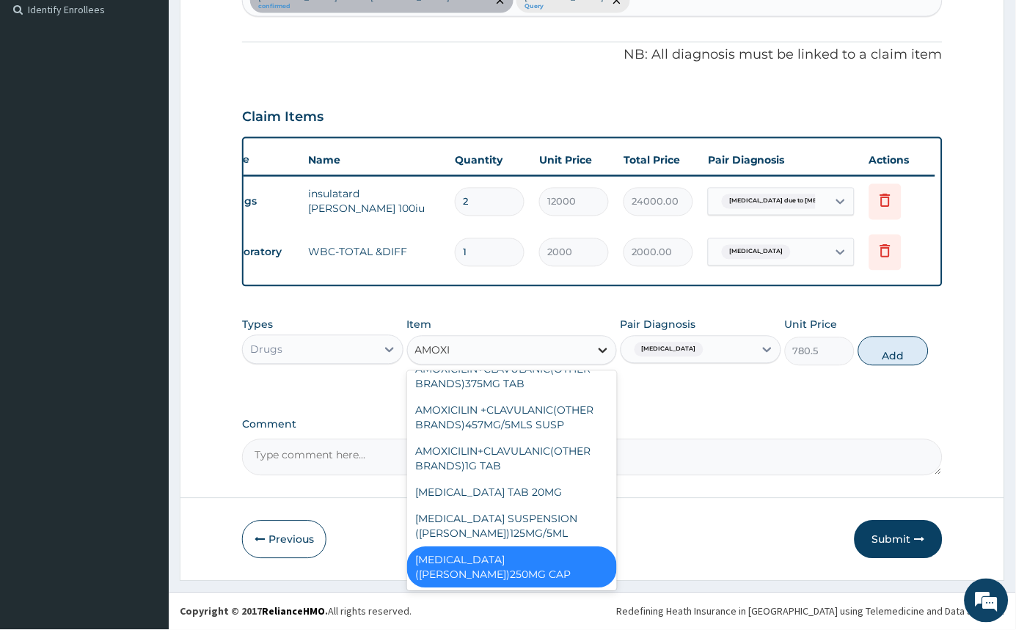
scroll to position [152, 0]
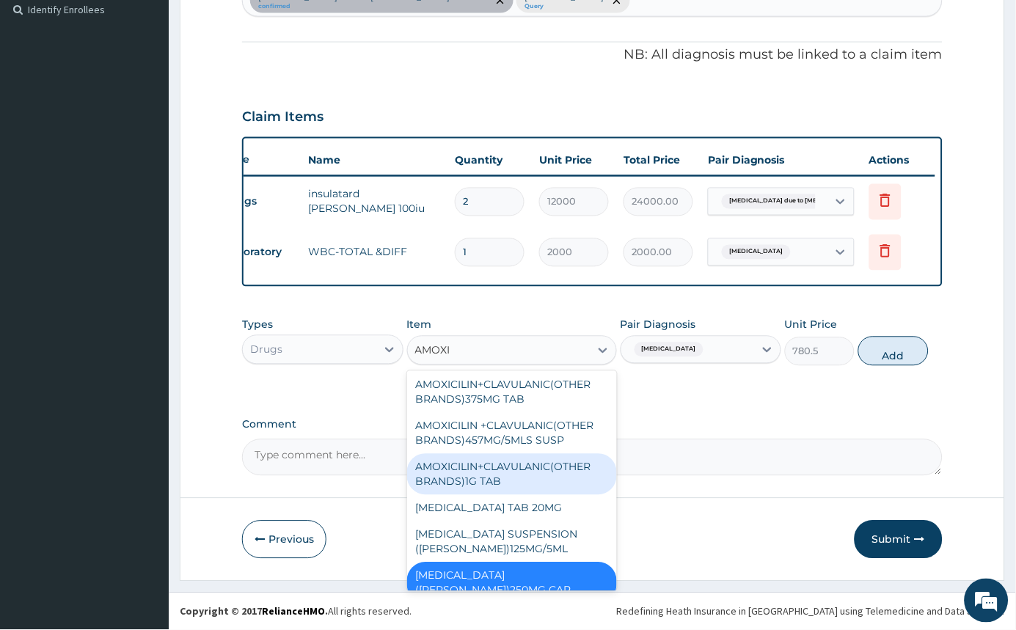
click at [531, 464] on div "AMOXICILIN+CLAVULANIC(OTHER BRANDS)1G TAB" at bounding box center [512, 474] width 210 height 41
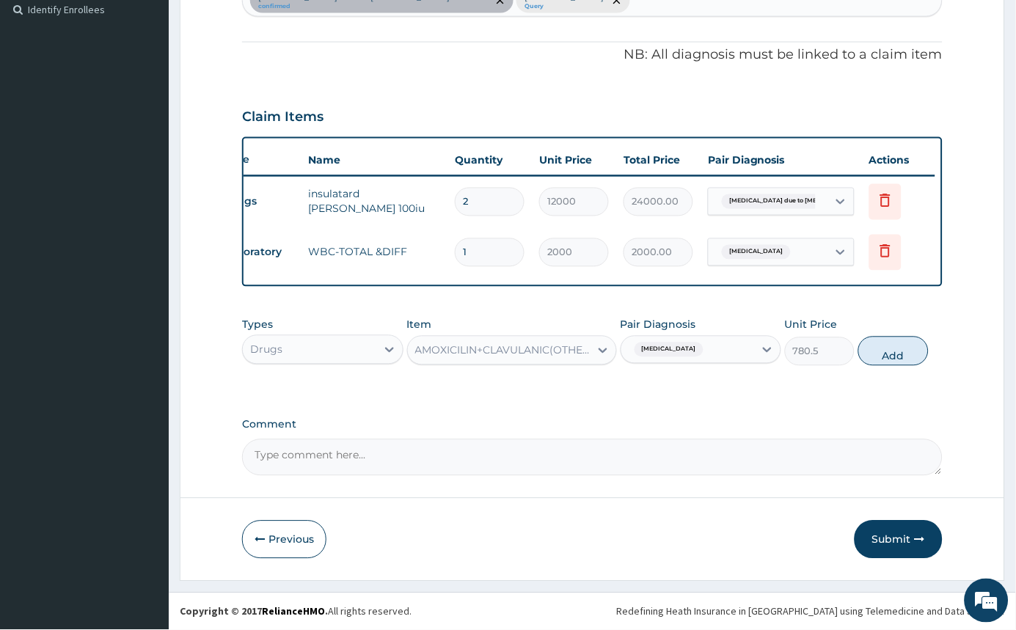
type input "350"
click at [606, 360] on div at bounding box center [603, 351] width 26 height 26
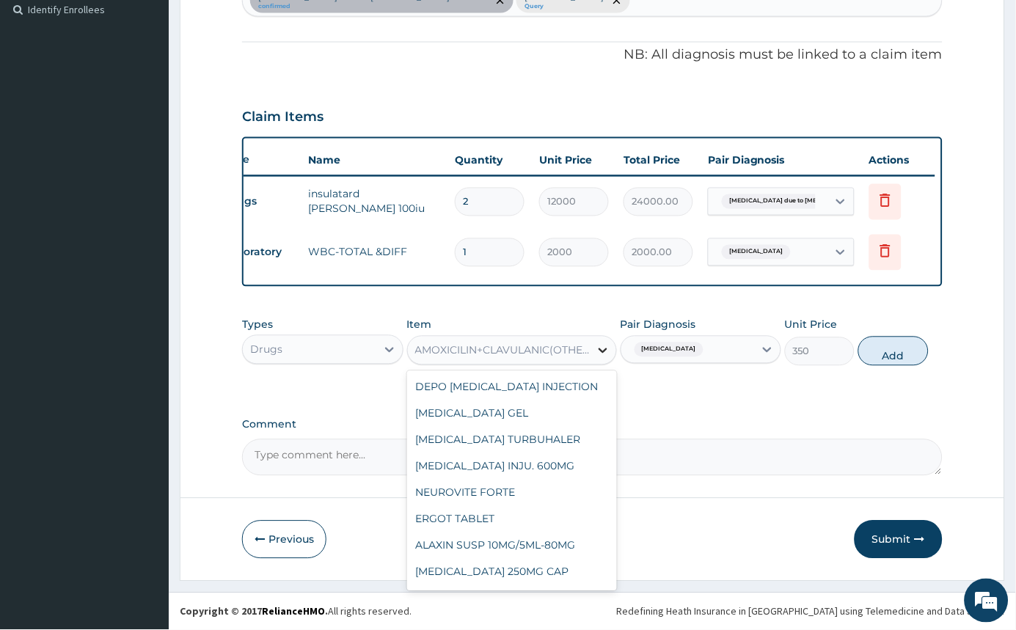
scroll to position [20497, 0]
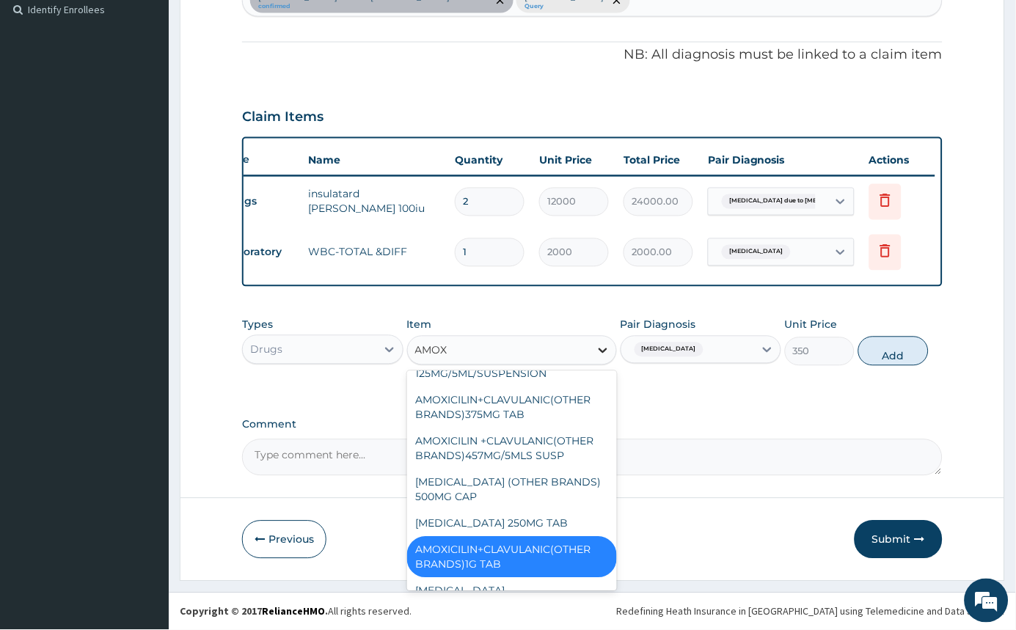
type input "AMOXI"
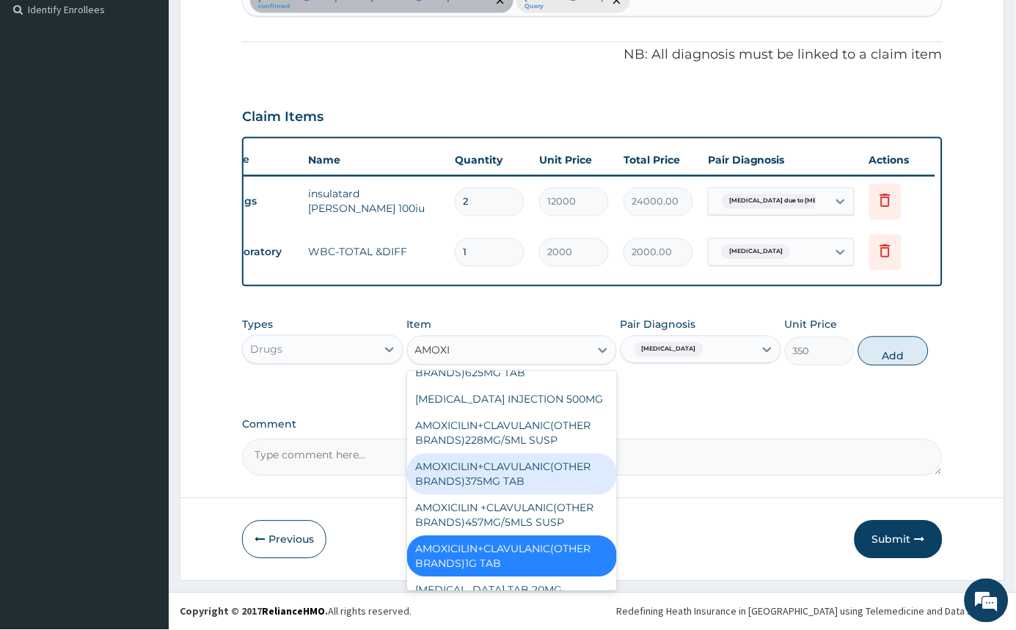
click at [520, 468] on div "AMOXICILIN+CLAVULANIC(OTHER BRANDS)375MG TAB" at bounding box center [512, 474] width 210 height 41
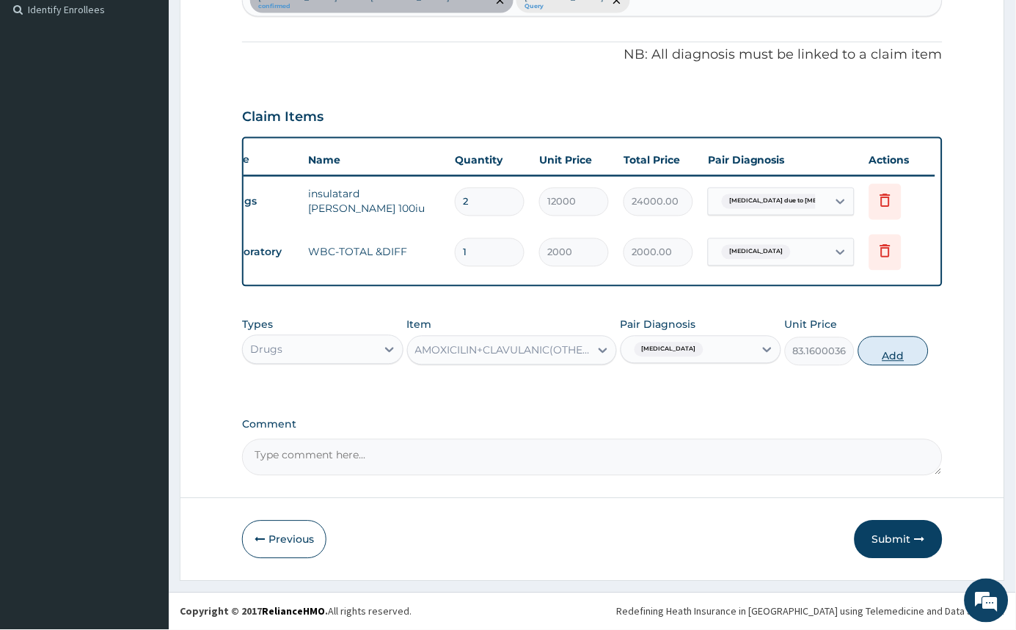
click at [878, 359] on button "Add" at bounding box center [893, 351] width 70 height 29
type input "0"
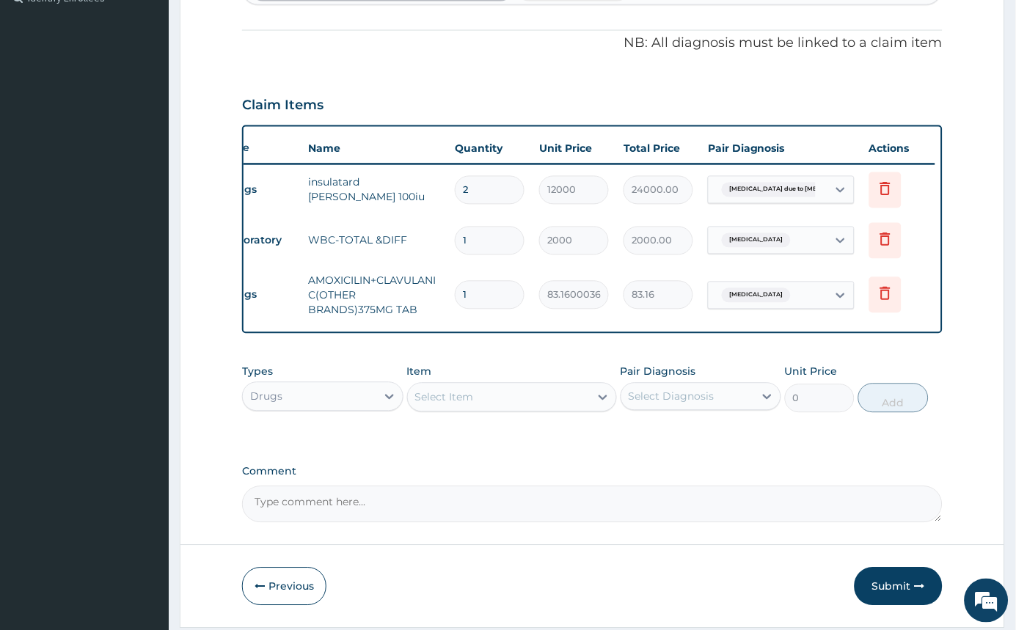
type input "15"
type input "1247.40"
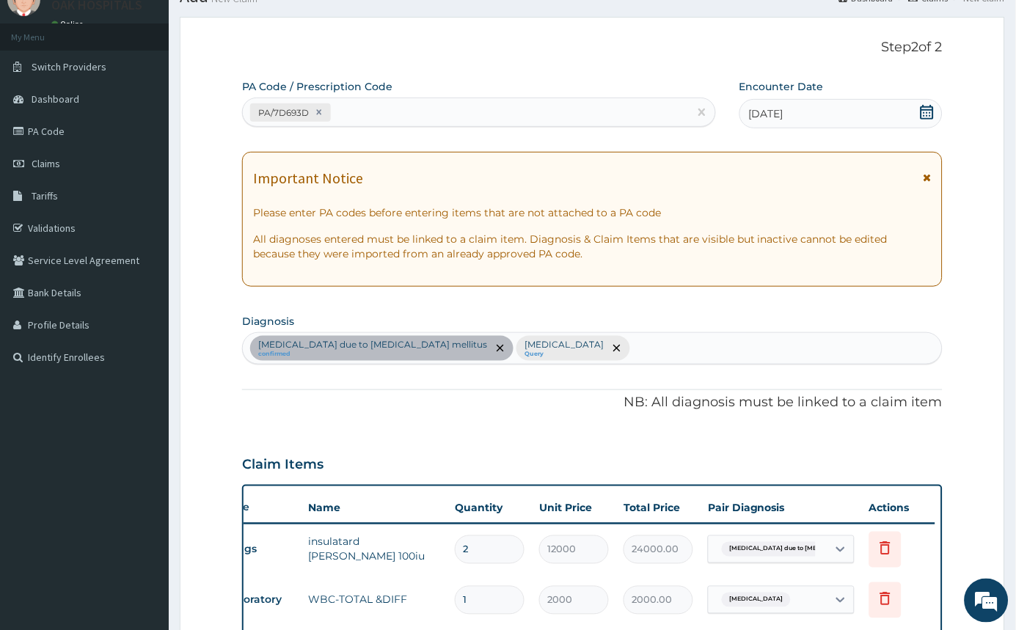
scroll to position [54, 0]
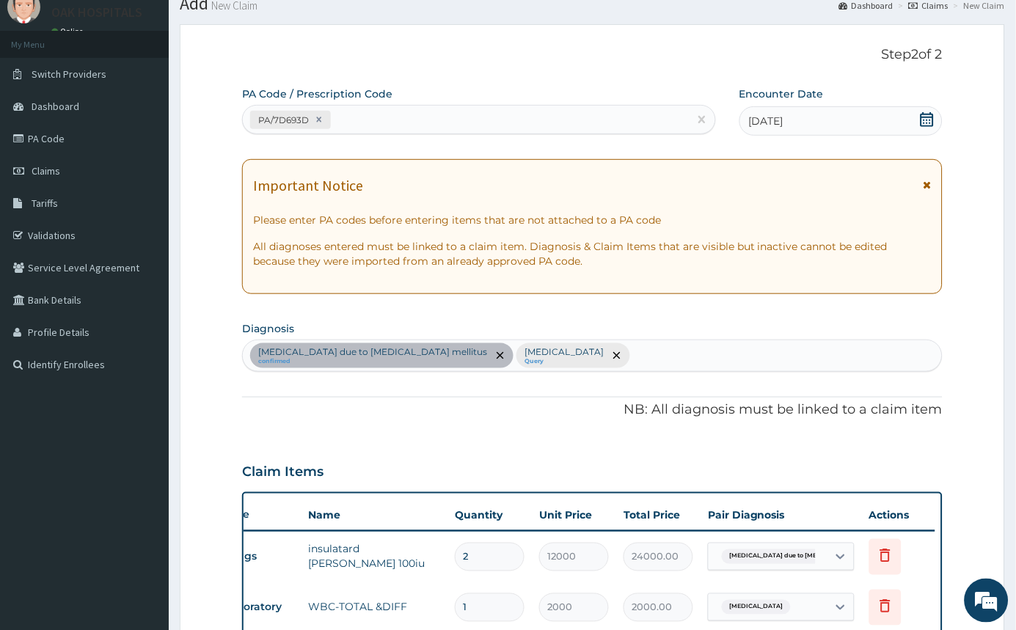
type input "15"
click at [563, 346] on div "Hyperglycaemia due to diabetes mellitus confirmed Sepsis Query" at bounding box center [592, 355] width 699 height 31
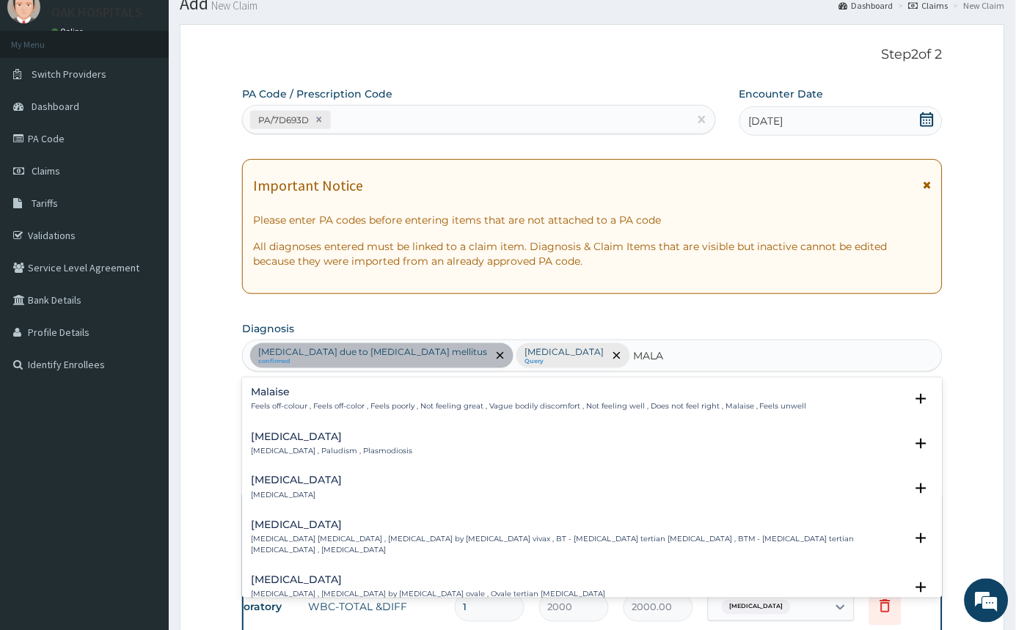
click at [290, 446] on p "Malaria , Paludism , Plasmodiosis" at bounding box center [331, 451] width 161 height 10
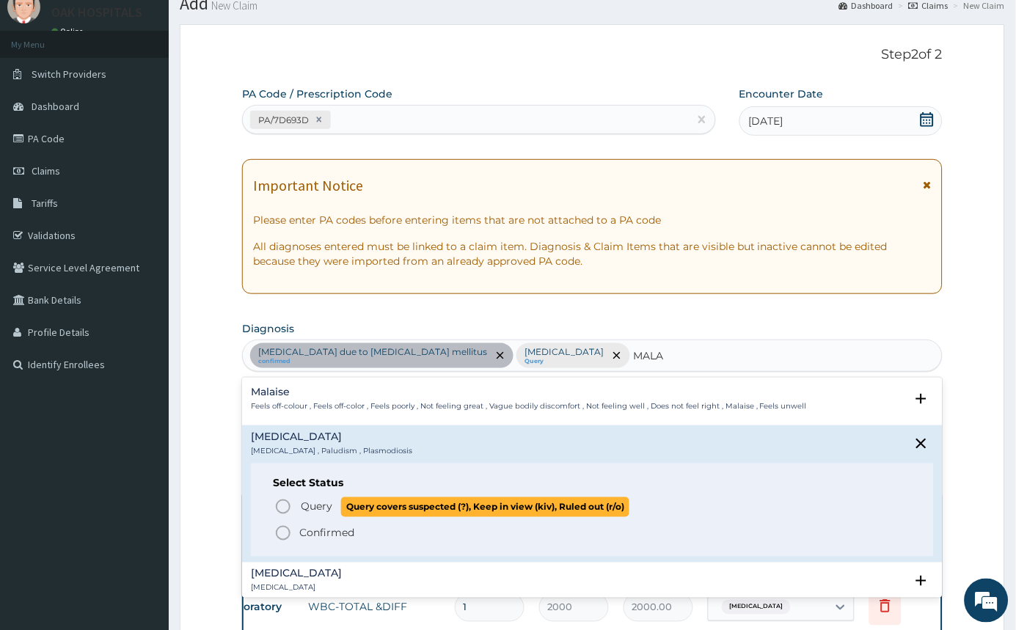
type input "MALA"
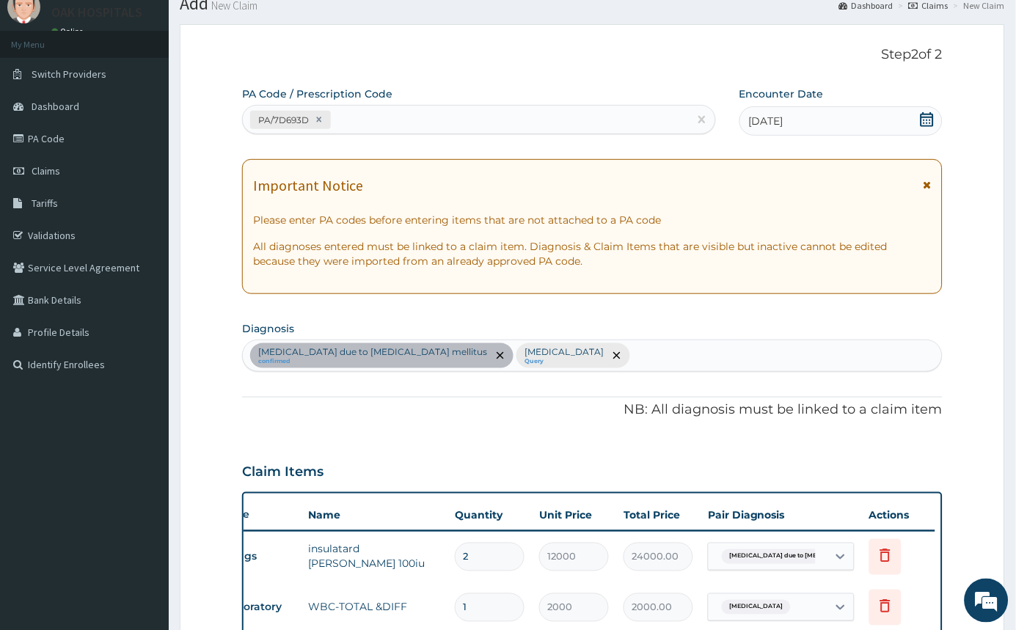
click at [288, 507] on th "Type" at bounding box center [258, 515] width 84 height 27
click at [548, 356] on div "Hyperglycaemia due to diabetes mellitus confirmed Sepsis Query" at bounding box center [592, 355] width 699 height 31
type input "MALA"
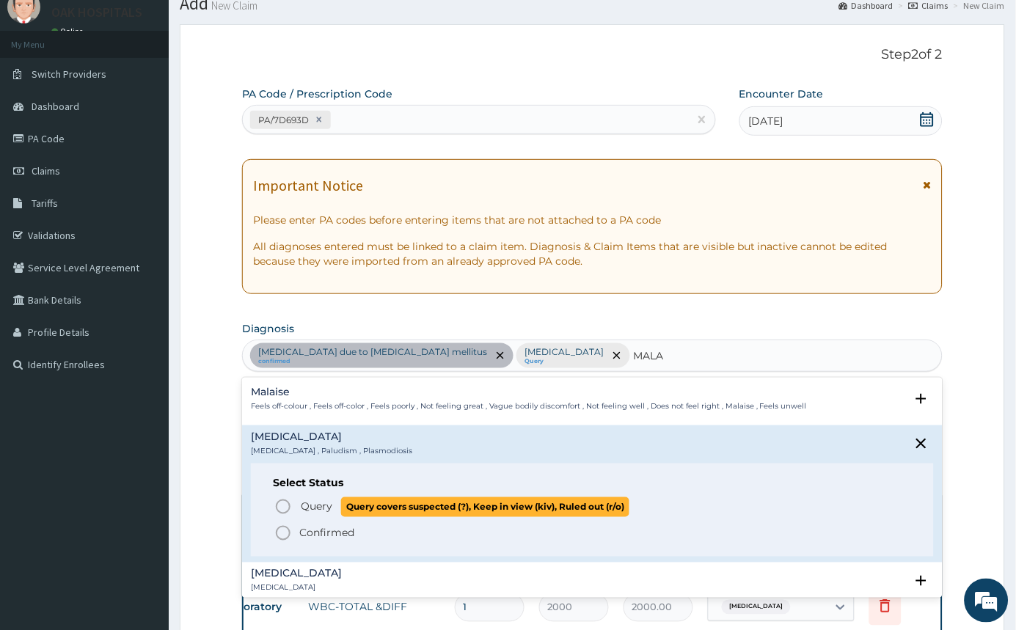
click at [288, 503] on circle "status option query" at bounding box center [283, 506] width 13 height 13
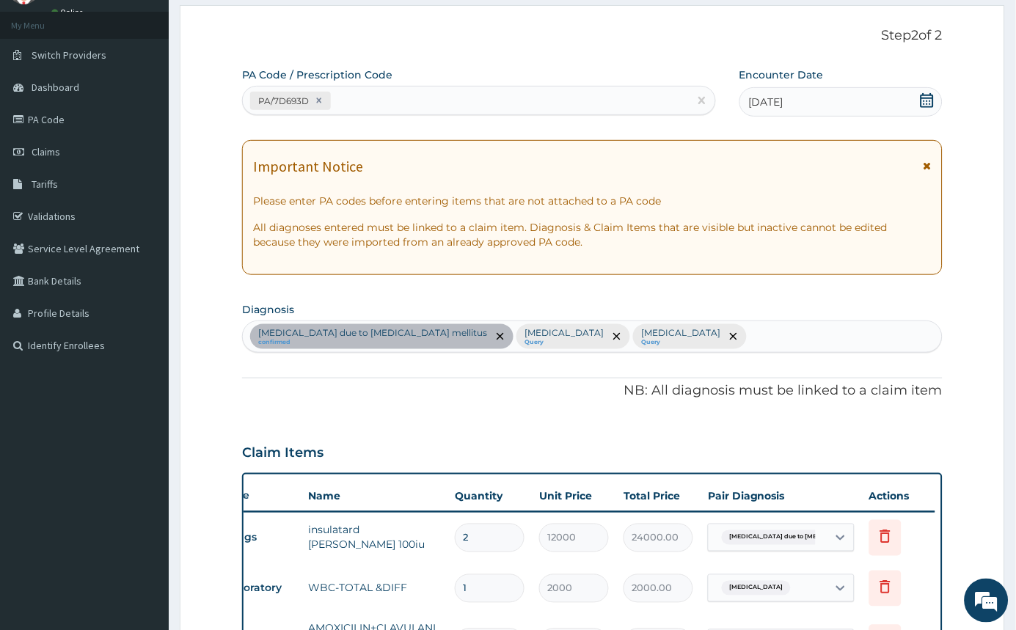
scroll to position [420, 0]
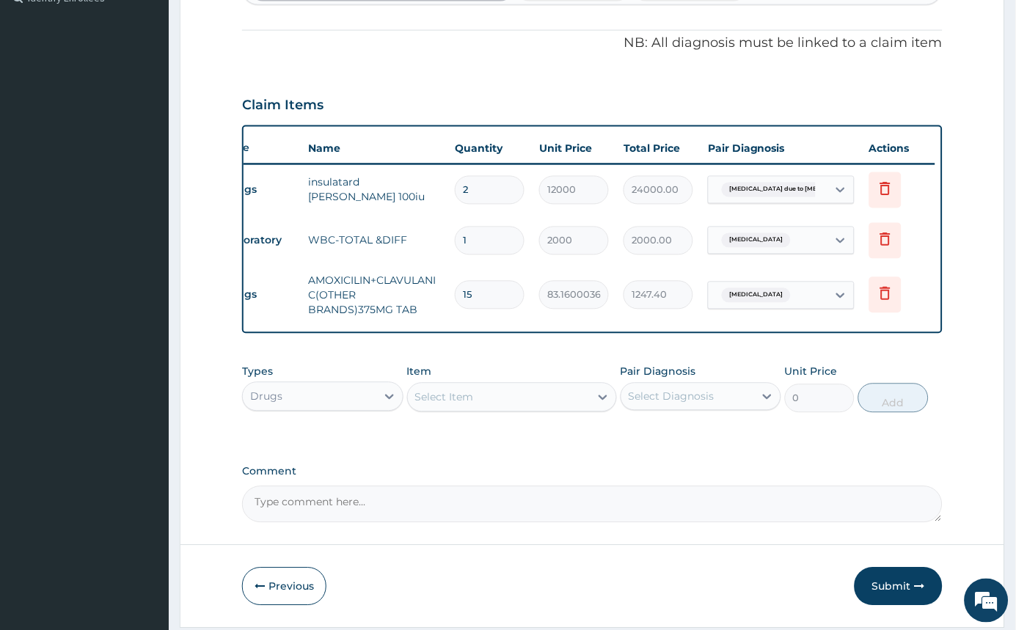
click at [340, 409] on div "Drugs" at bounding box center [310, 396] width 134 height 23
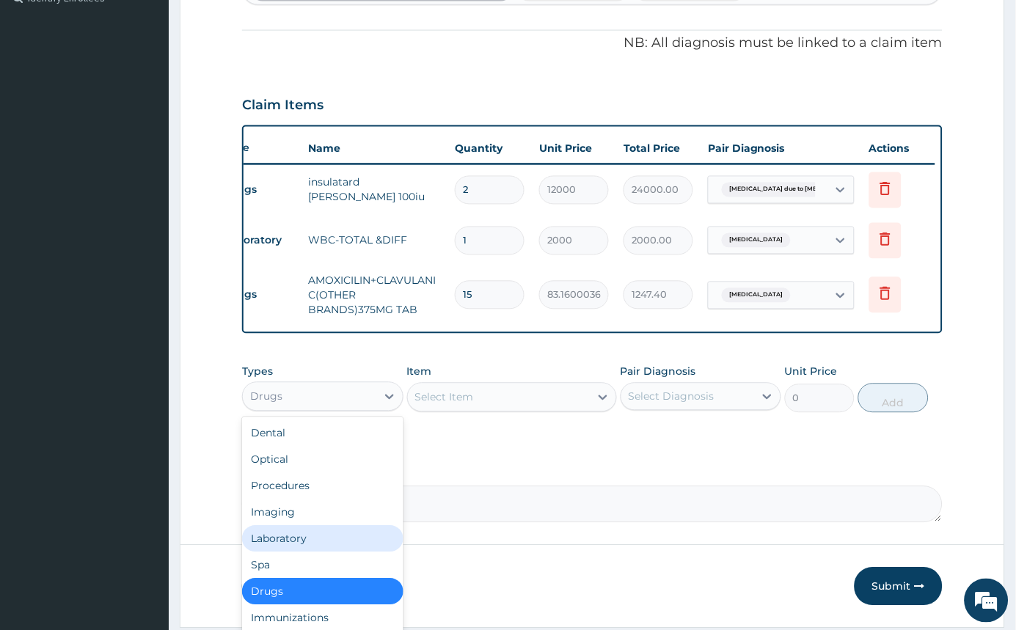
drag, startPoint x: 318, startPoint y: 548, endPoint x: 501, endPoint y: 497, distance: 189.8
click at [320, 548] on div "Laboratory" at bounding box center [322, 539] width 161 height 26
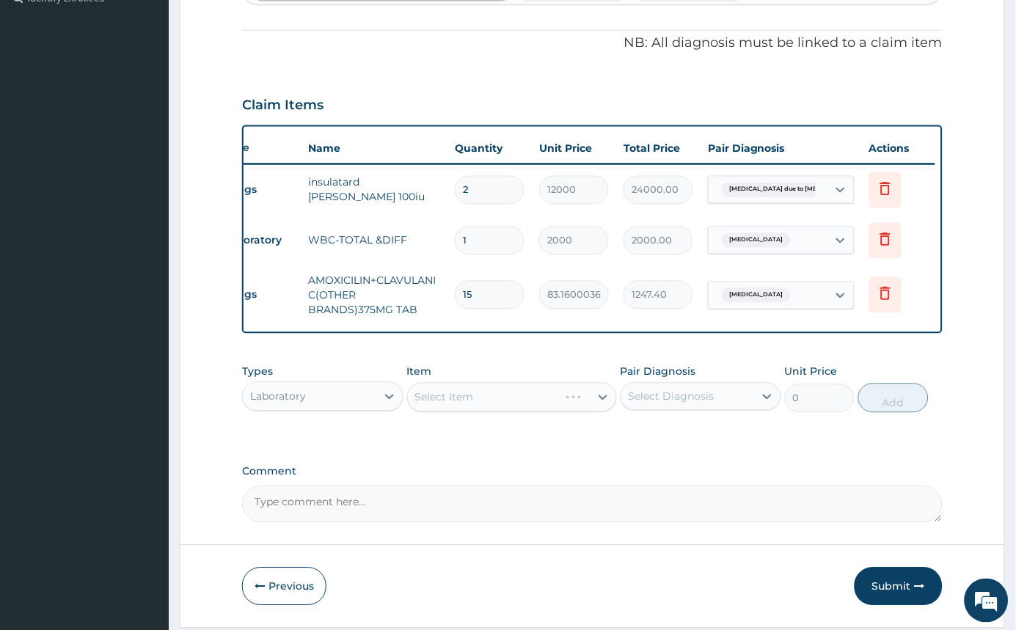
click at [674, 404] on div "Select Diagnosis" at bounding box center [672, 397] width 86 height 15
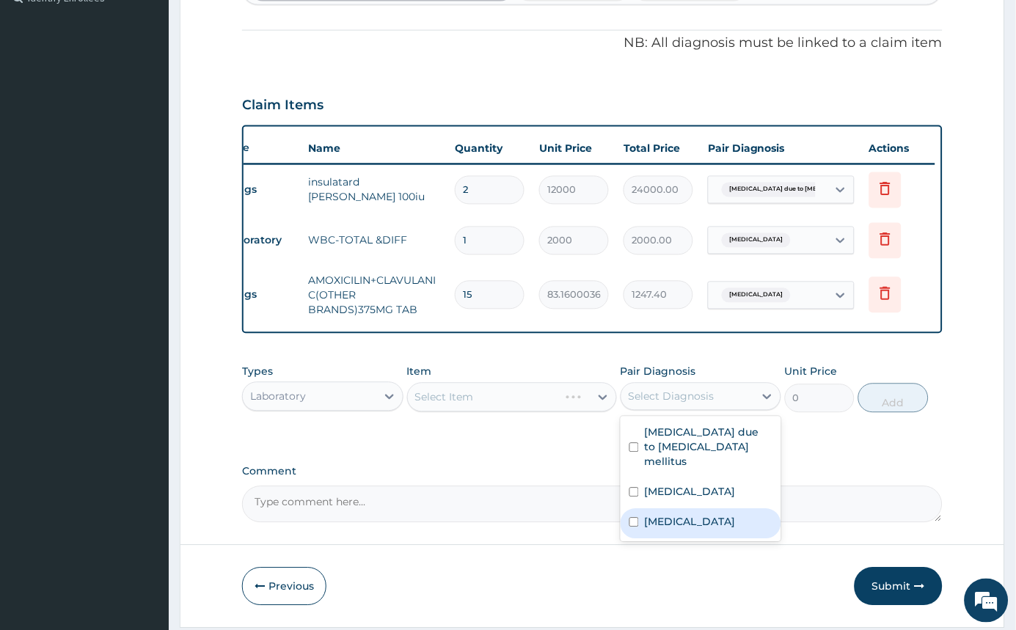
click at [634, 522] on input "checkbox" at bounding box center [635, 523] width 10 height 10
checkbox input "true"
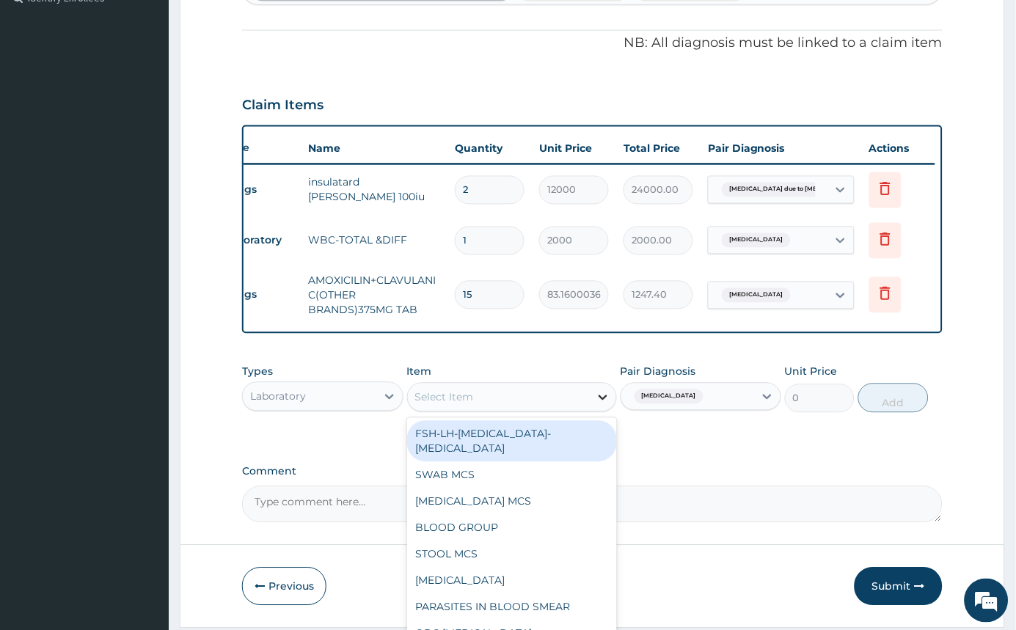
click at [596, 405] on icon at bounding box center [603, 397] width 15 height 15
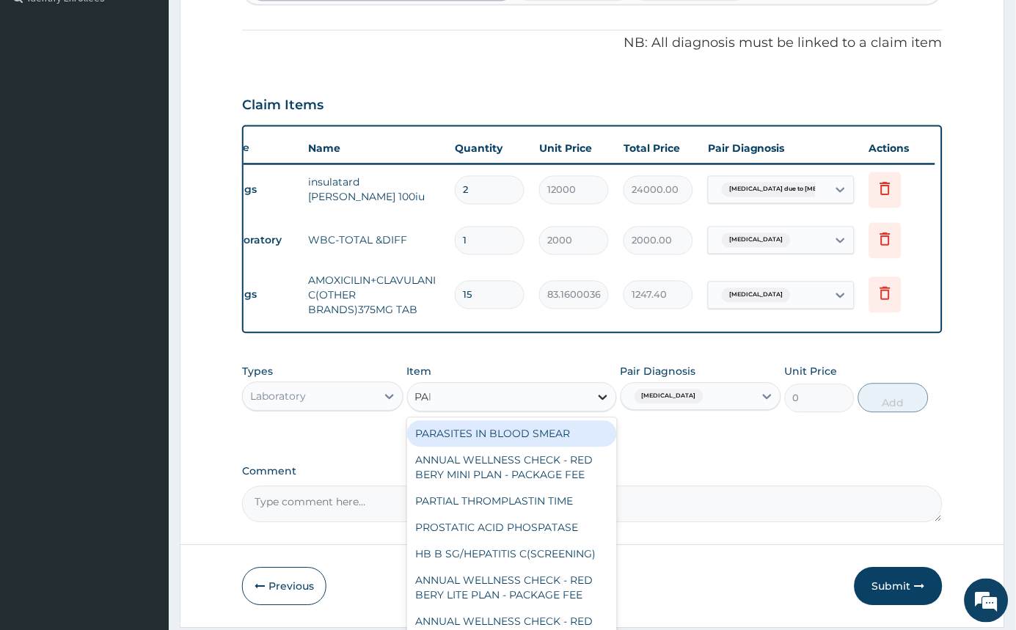
type input "PARA"
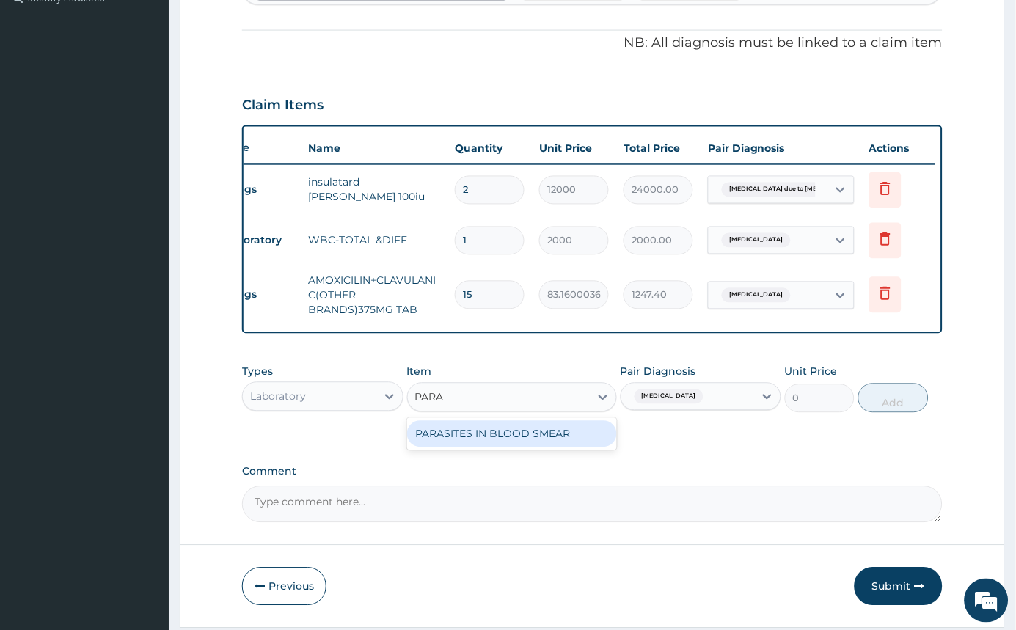
click at [599, 448] on div "PARASITES IN BLOOD SMEAR" at bounding box center [512, 434] width 210 height 26
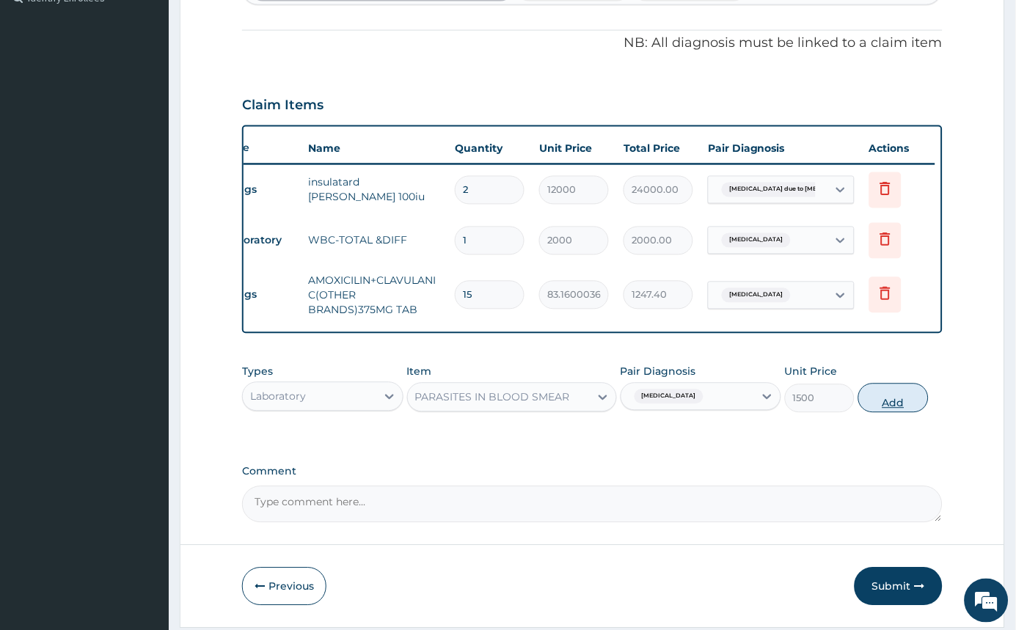
click at [887, 413] on button "Add" at bounding box center [893, 398] width 70 height 29
type input "0"
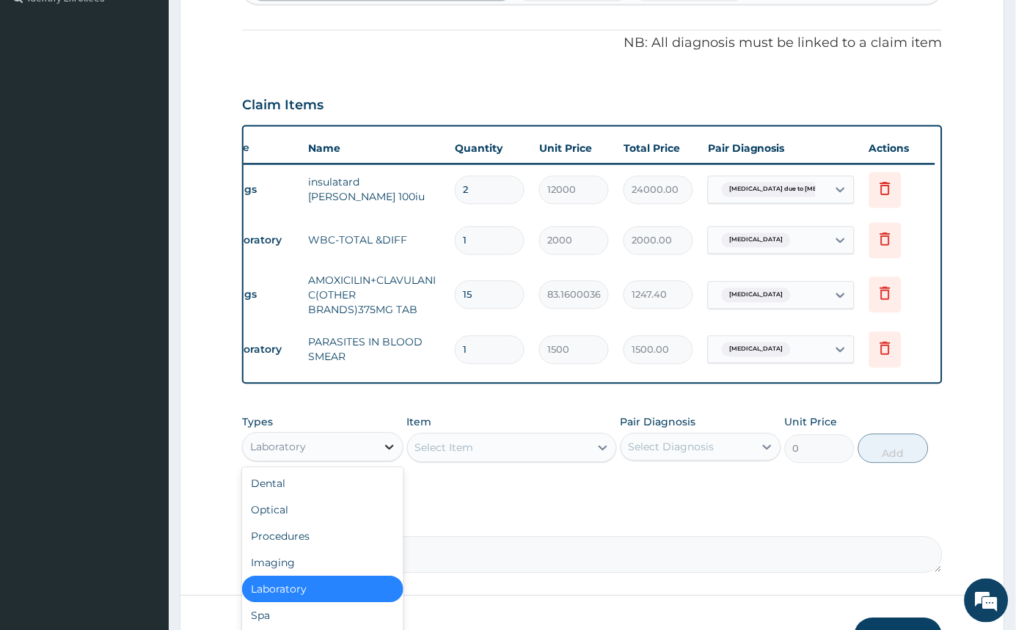
click at [395, 455] on icon at bounding box center [389, 447] width 15 height 15
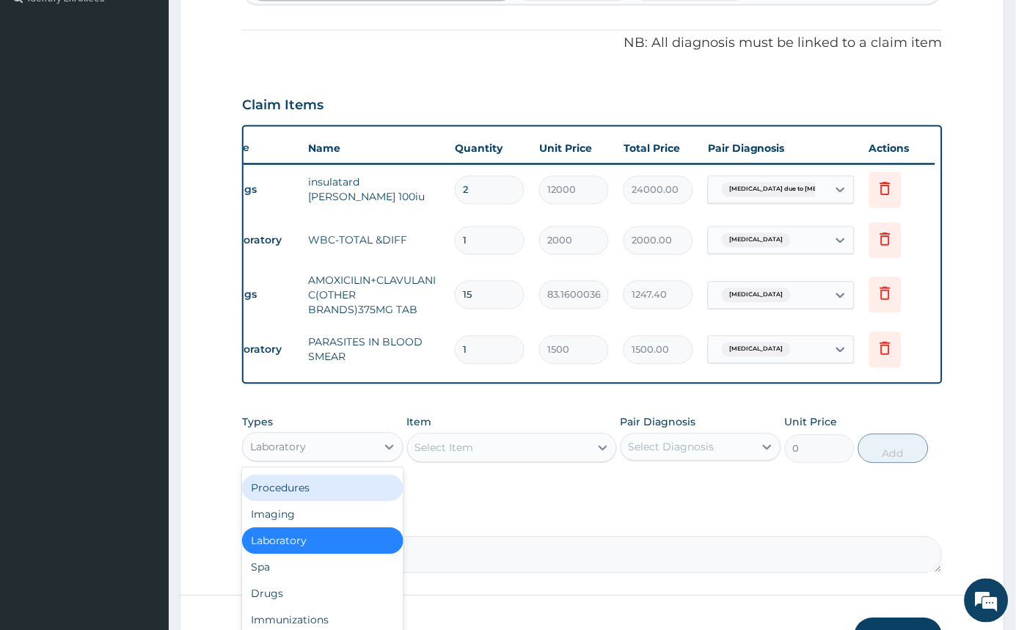
click at [332, 498] on div "Procedures" at bounding box center [322, 488] width 161 height 26
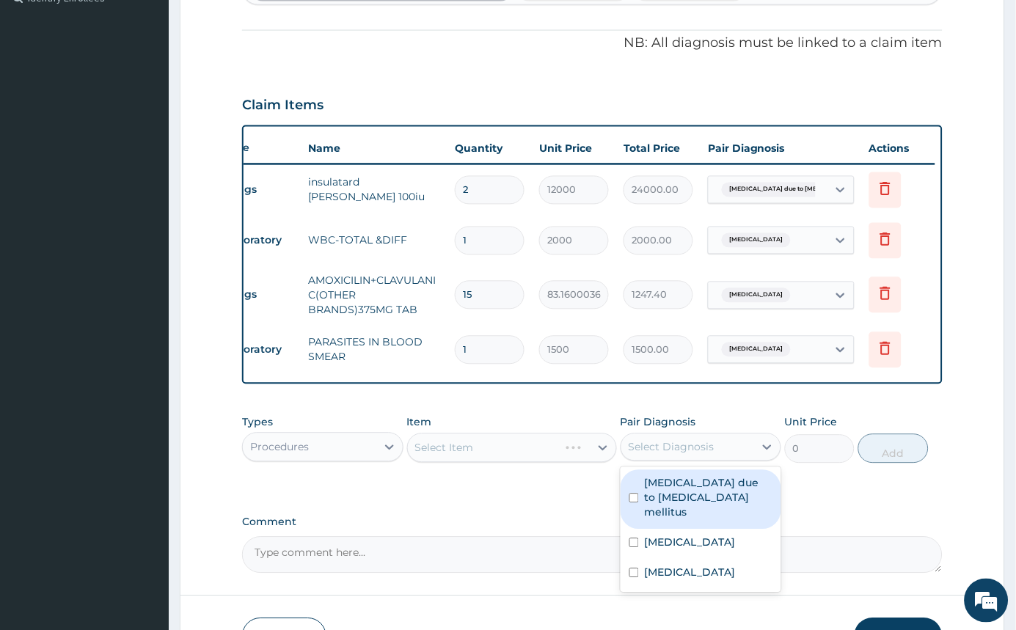
click at [737, 459] on div "Select Diagnosis" at bounding box center [688, 447] width 134 height 23
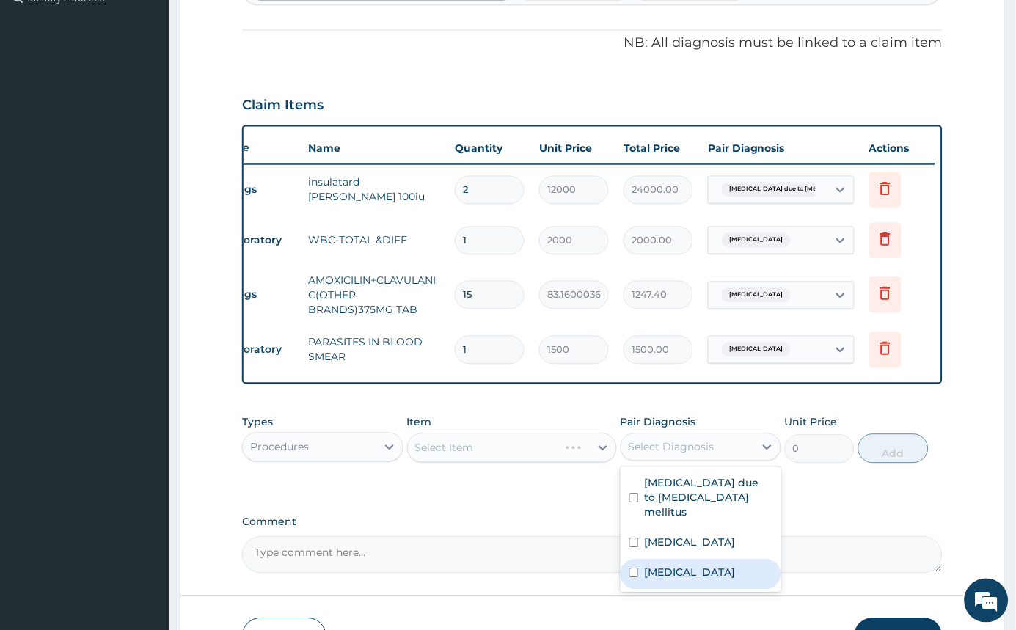
click at [671, 560] on label "Malaria" at bounding box center [690, 573] width 91 height 15
checkbox input "true"
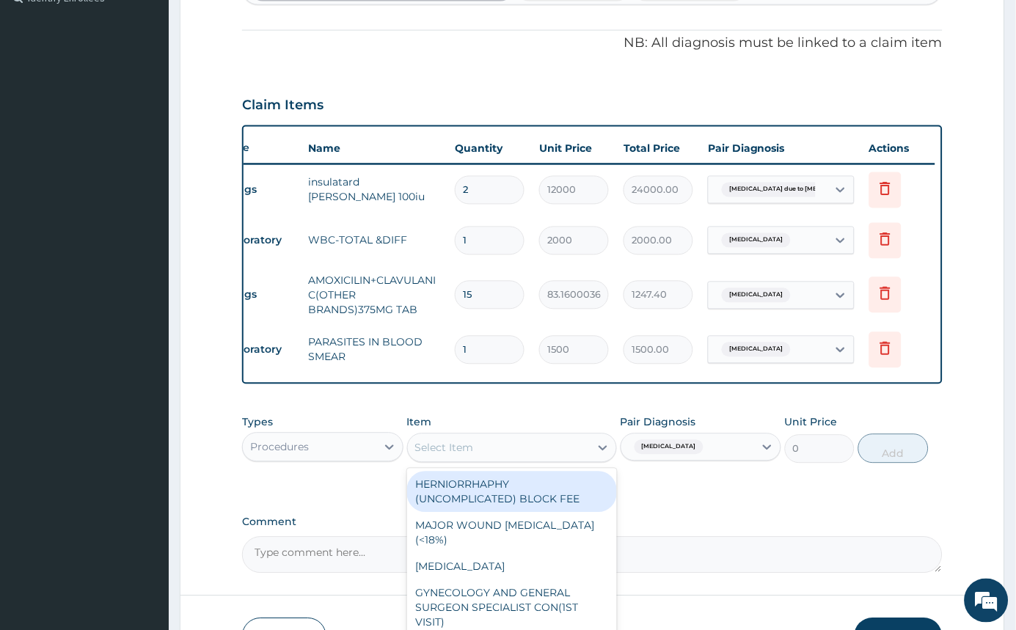
click at [586, 456] on div "Select Item" at bounding box center [499, 448] width 182 height 23
type input "GP"
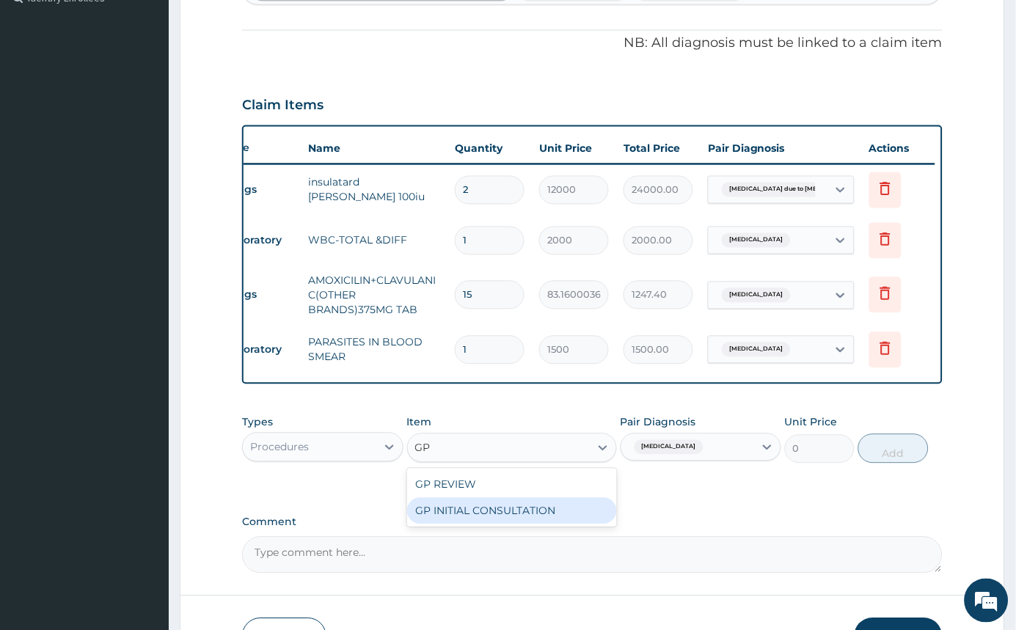
click at [550, 520] on div "GP INITIAL CONSULTATION" at bounding box center [512, 511] width 210 height 26
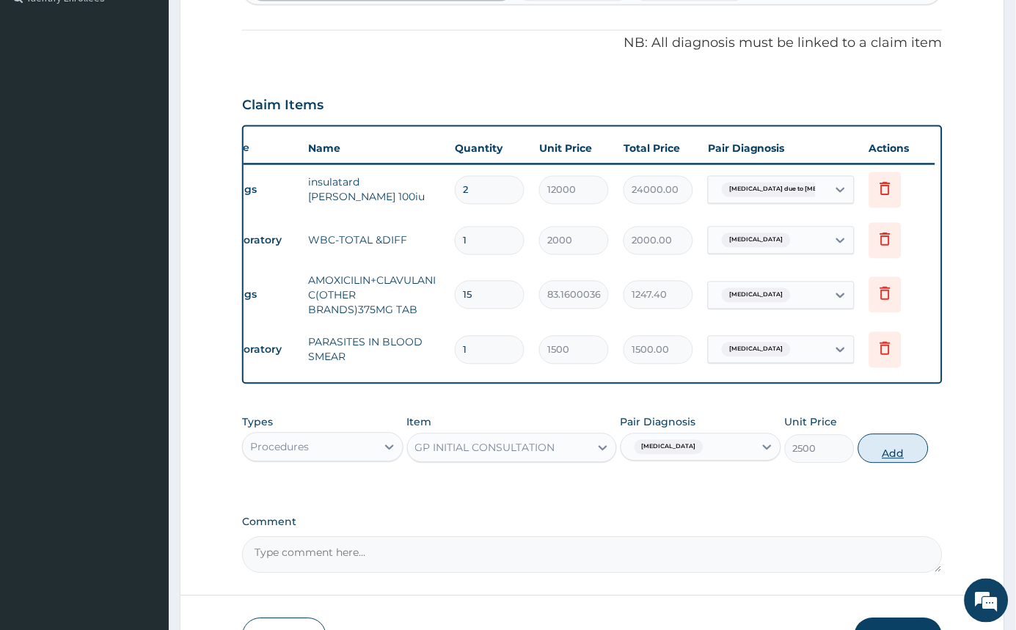
click at [878, 463] on button "Add" at bounding box center [893, 448] width 70 height 29
type input "0"
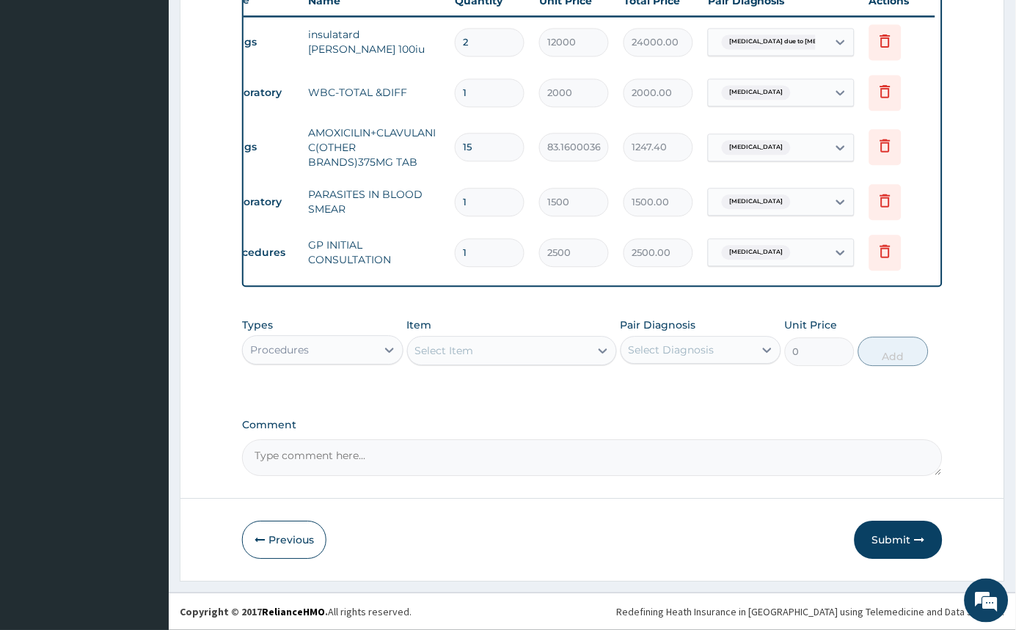
scroll to position [581, 0]
click at [894, 544] on button "Submit" at bounding box center [899, 540] width 88 height 38
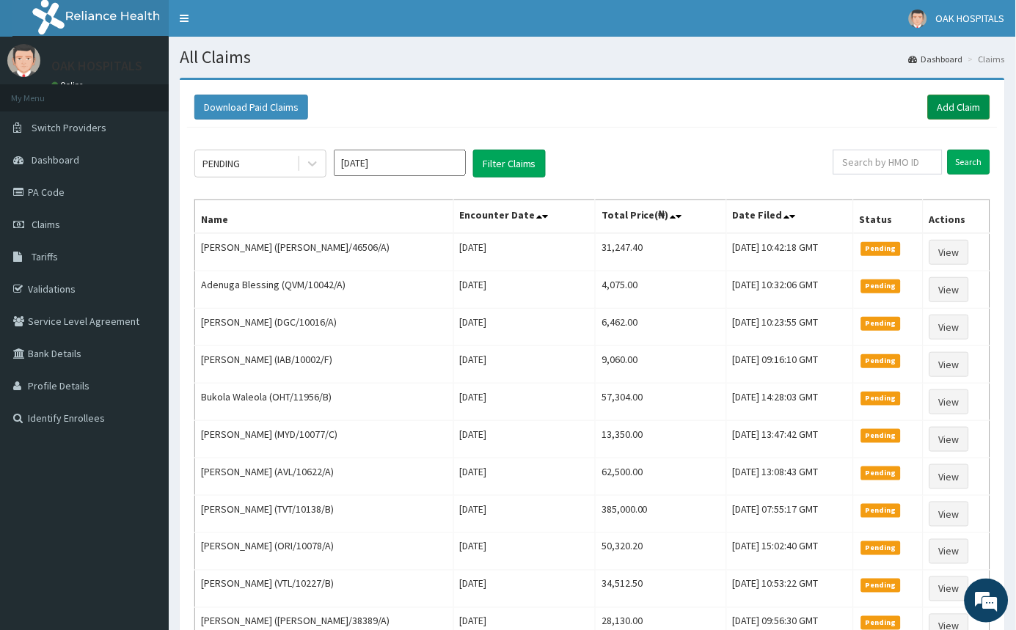
click at [947, 104] on link "Add Claim" at bounding box center [959, 107] width 62 height 25
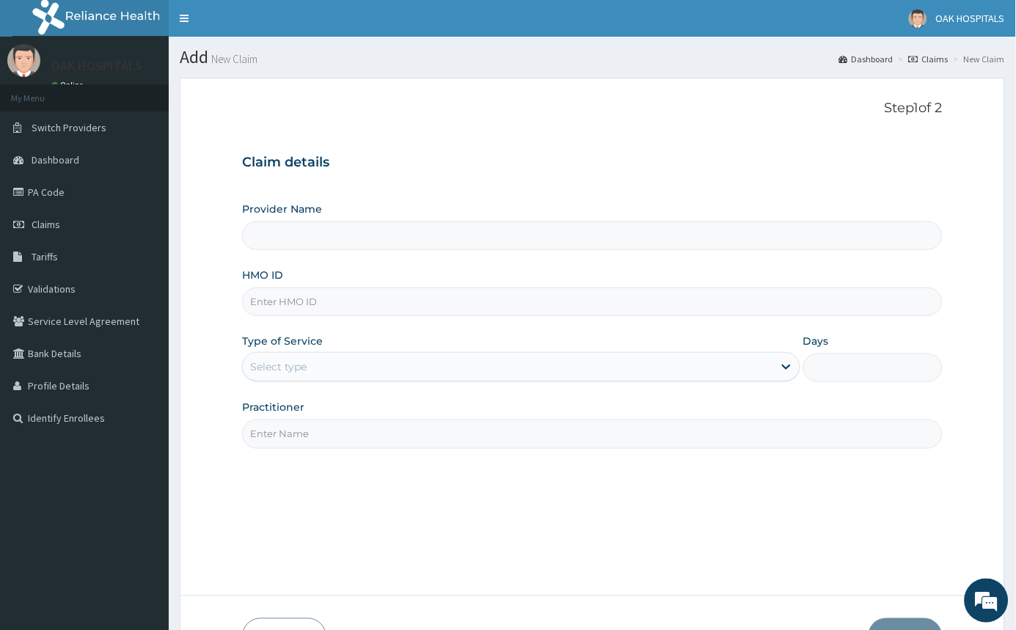
click at [292, 309] on input "HMO ID" at bounding box center [592, 302] width 701 height 29
type input "RET/"
type input "Oak Hospitals"
type input "RET/46506/A"
click at [335, 367] on div "Select type" at bounding box center [508, 366] width 530 height 23
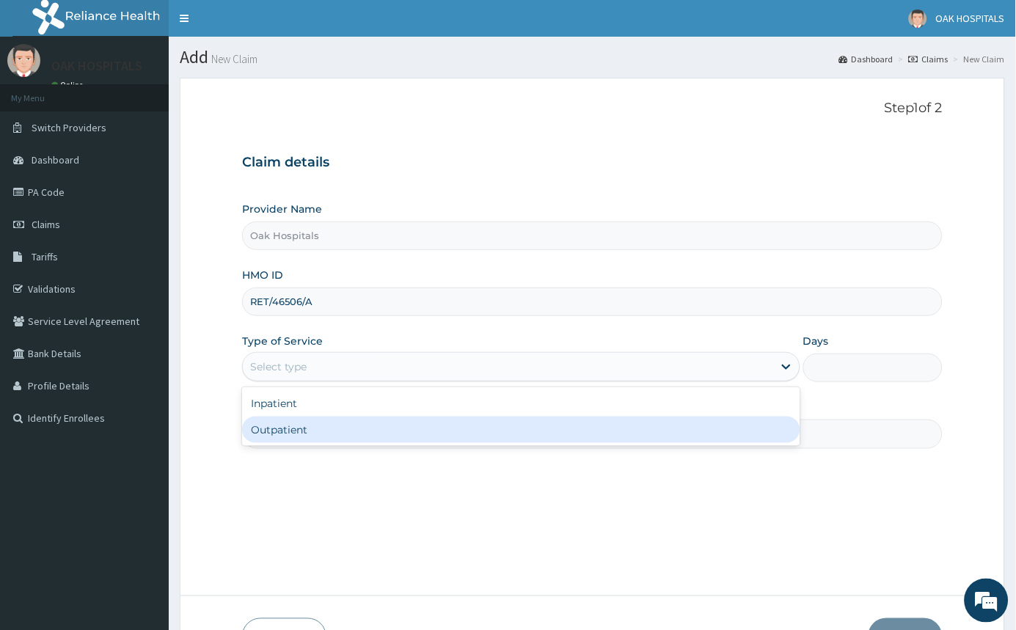
click at [285, 432] on div "Outpatient" at bounding box center [521, 430] width 558 height 26
type input "1"
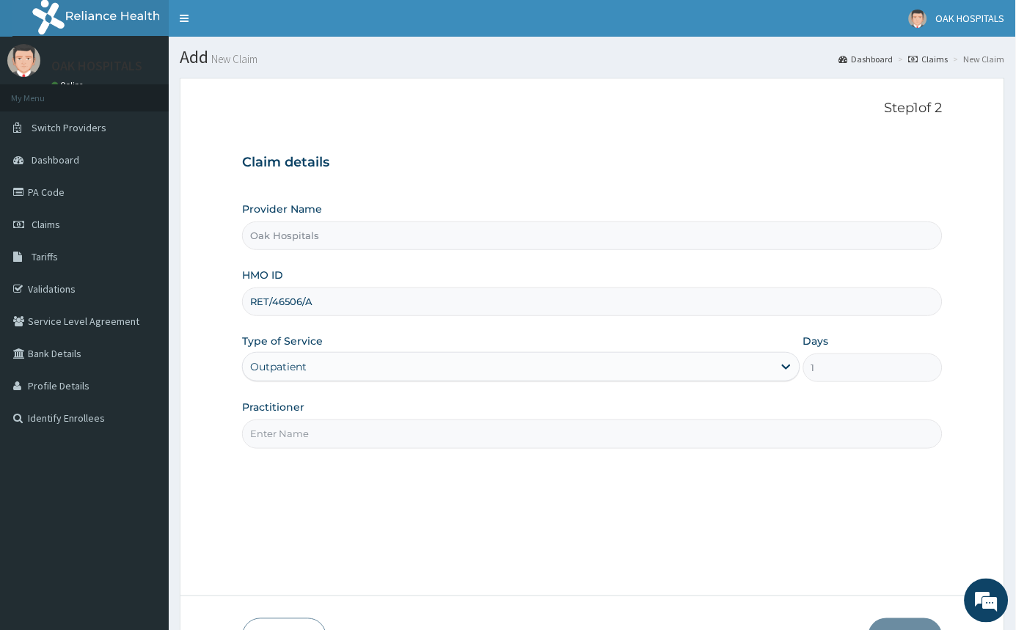
click at [353, 432] on input "Practitioner" at bounding box center [592, 434] width 701 height 29
type input "[PERSON_NAME]"
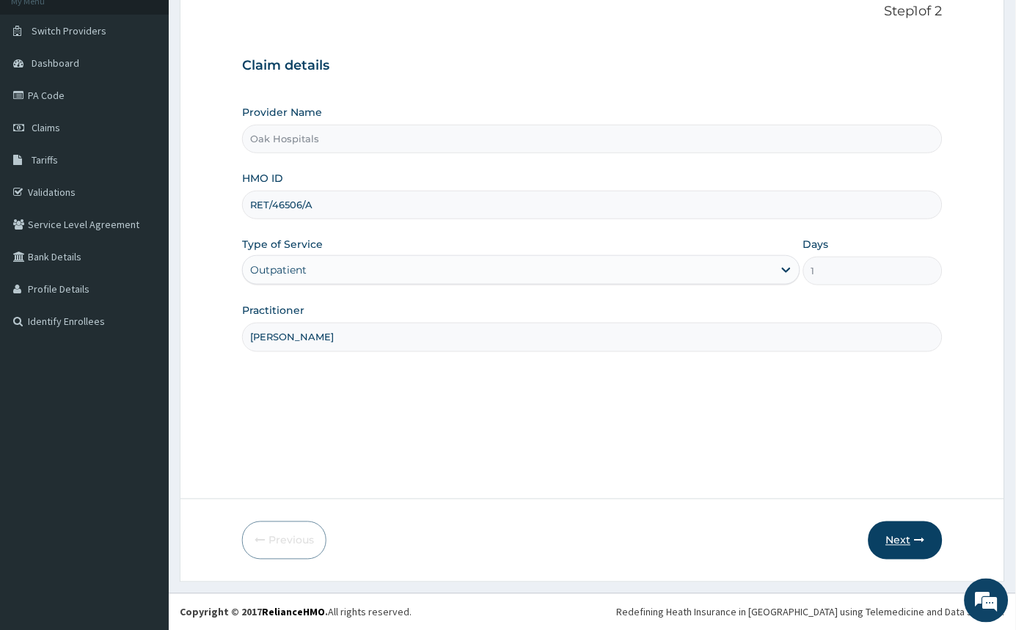
click at [892, 531] on button "Next" at bounding box center [906, 541] width 74 height 38
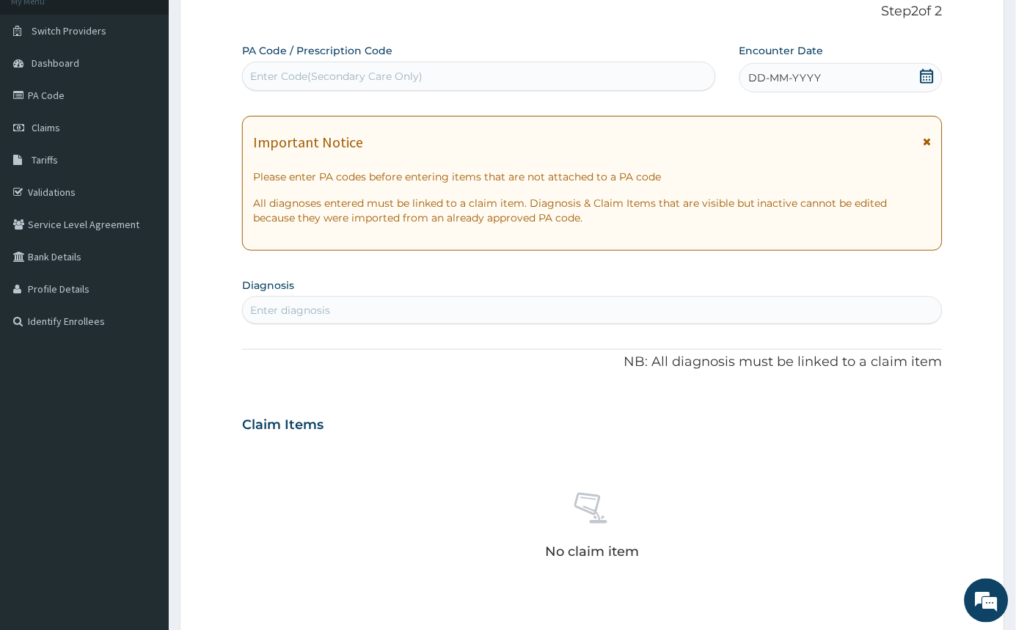
click at [328, 71] on div "Enter Code(Secondary Care Only)" at bounding box center [336, 76] width 172 height 15
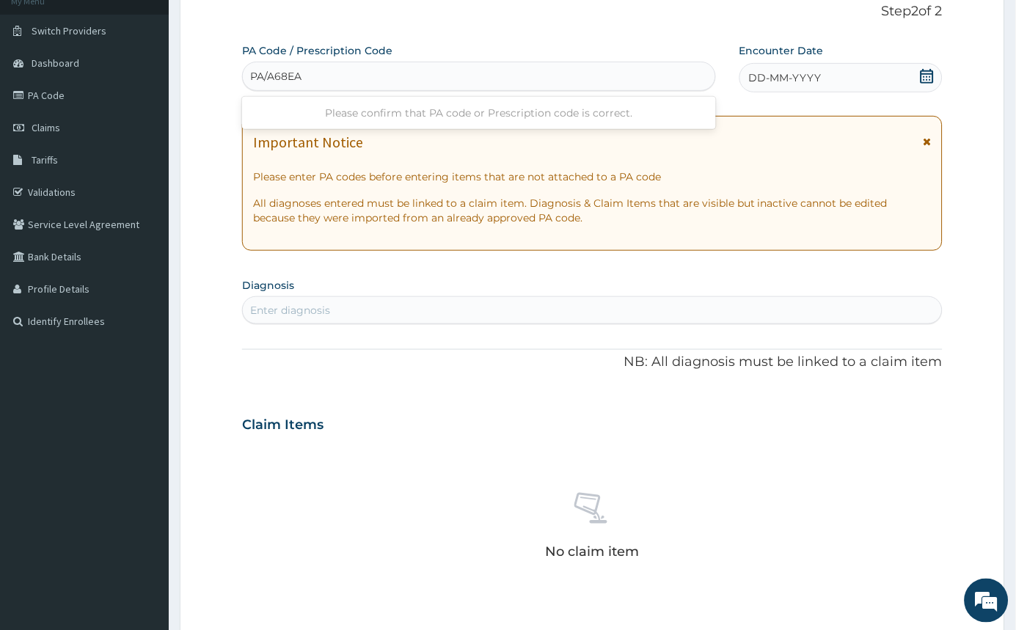
type input "PA/A68EA5"
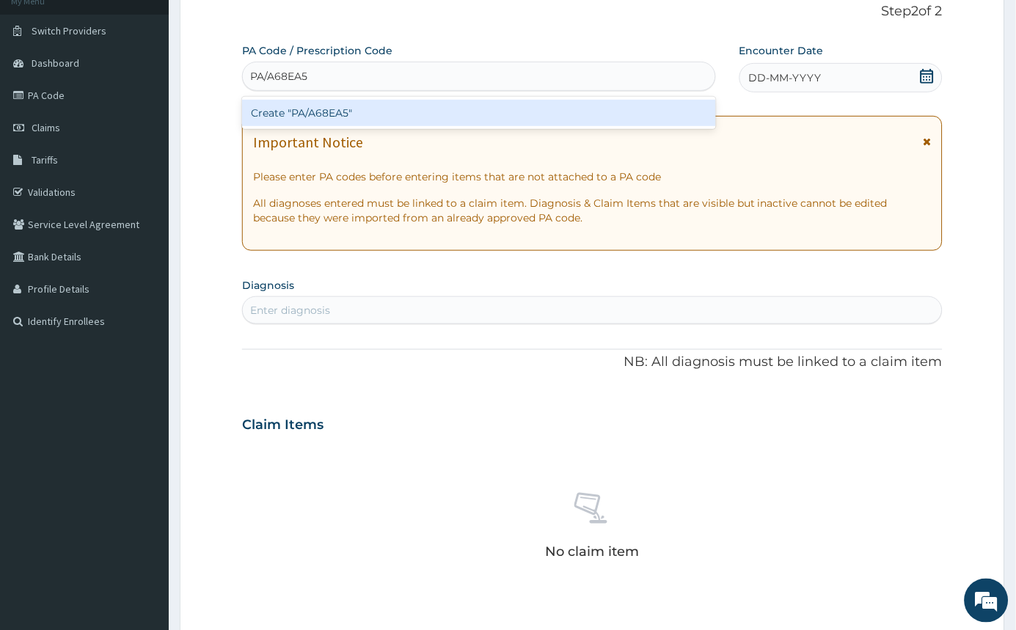
click at [324, 112] on div "Create "PA/A68EA5"" at bounding box center [479, 113] width 474 height 26
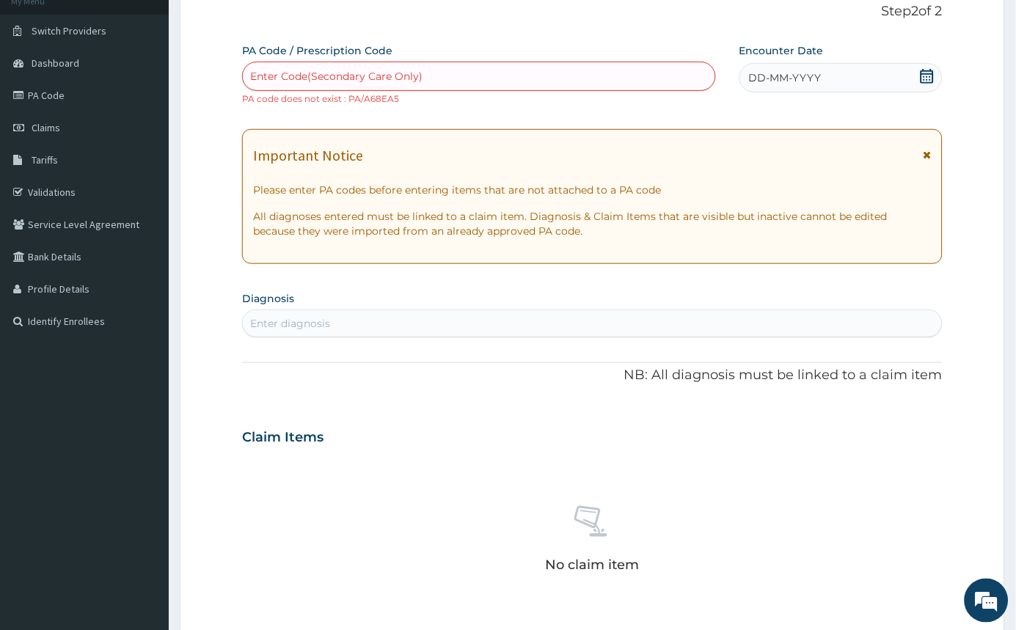
click at [404, 69] on div "Enter Code(Secondary Care Only)" at bounding box center [336, 76] width 172 height 15
type input "PA/A68E45"
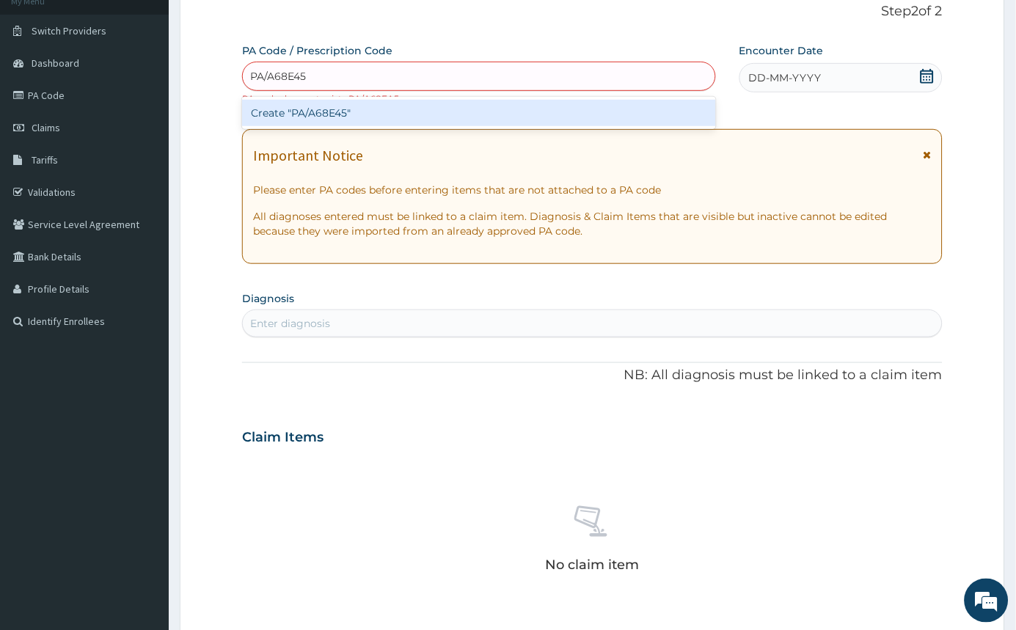
click at [373, 110] on div "Create "PA/A68E45"" at bounding box center [479, 113] width 474 height 26
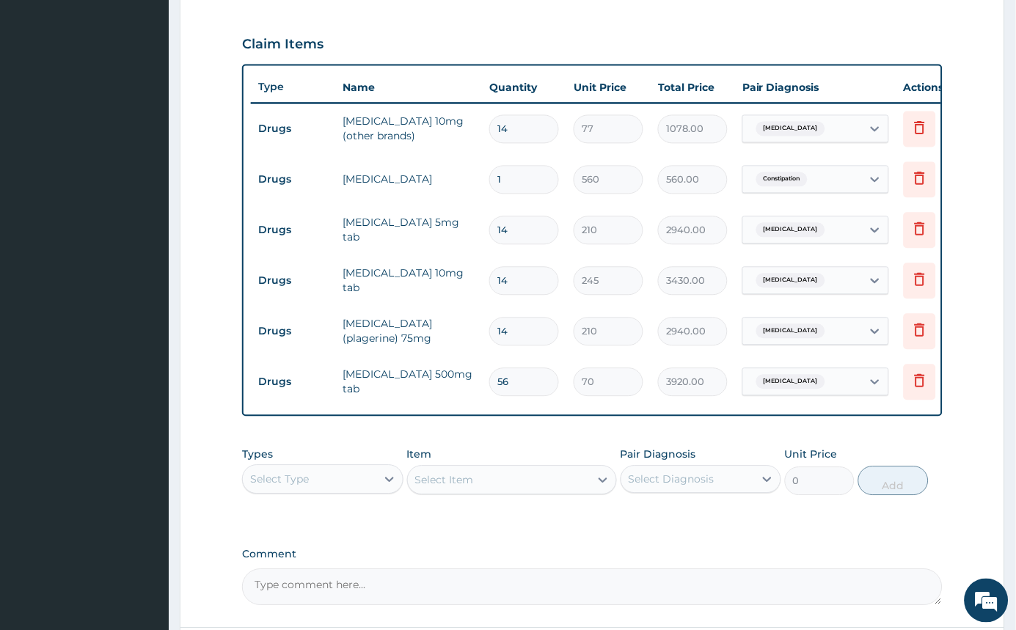
scroll to position [624, 0]
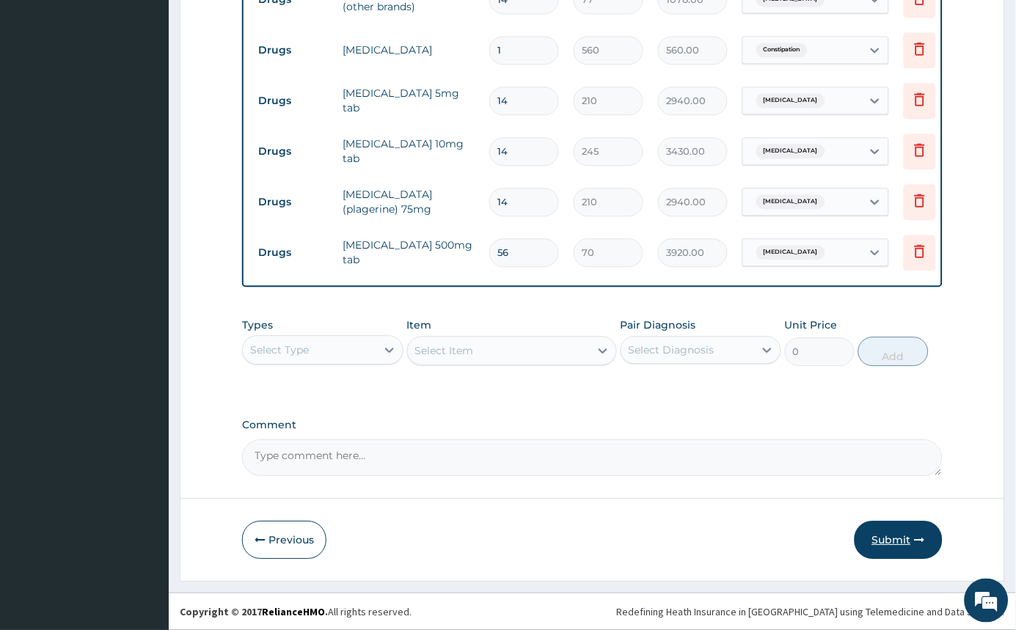
click at [878, 542] on button "Submit" at bounding box center [899, 540] width 88 height 38
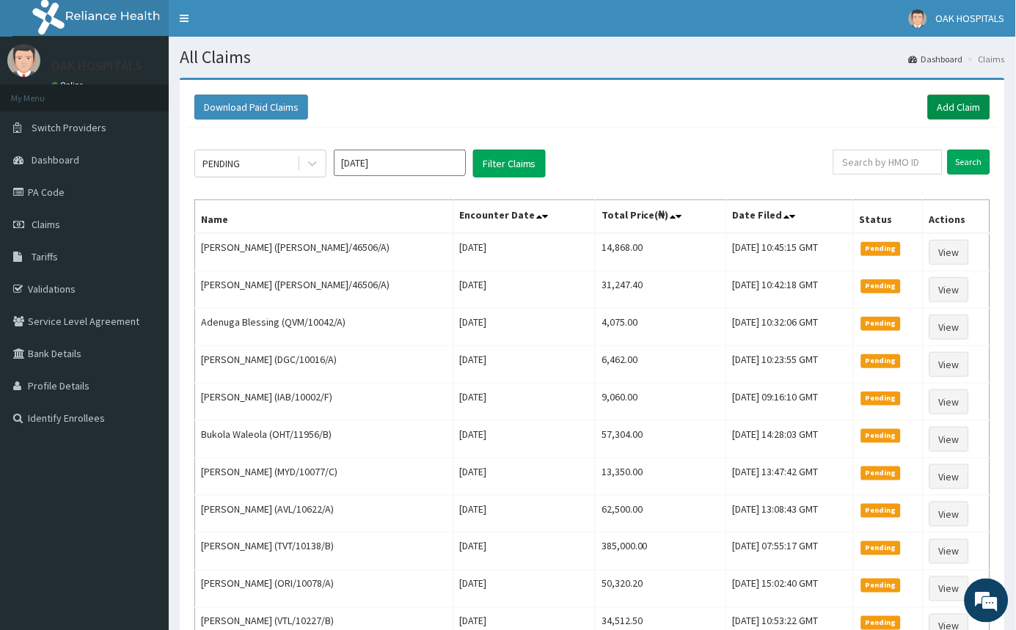
click at [964, 114] on link "Add Claim" at bounding box center [959, 107] width 62 height 25
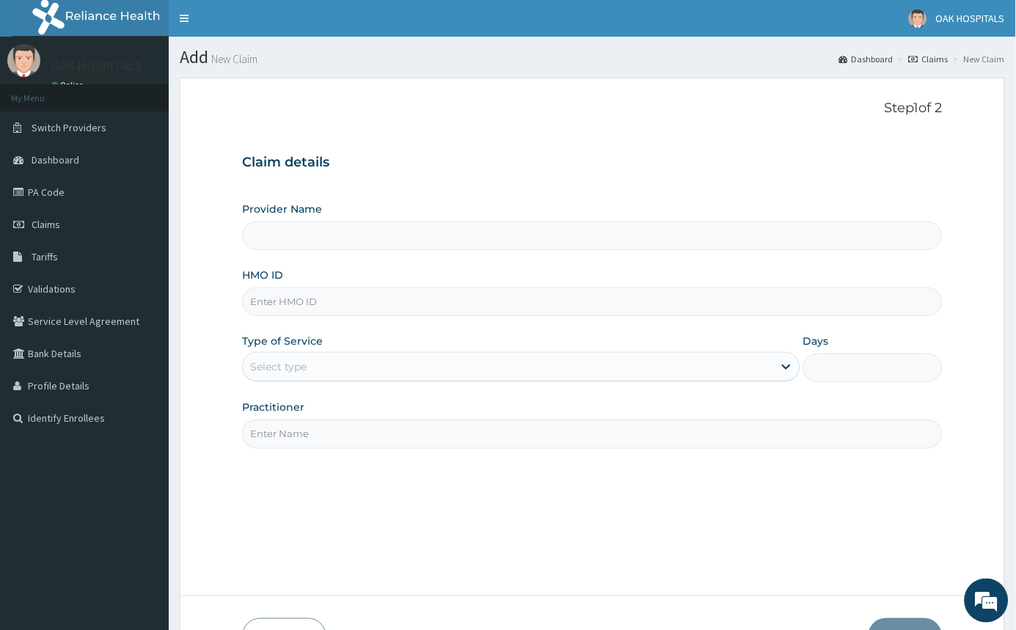
type input "Oak Hospitals"
click at [272, 303] on input "HMO ID" at bounding box center [592, 302] width 701 height 29
type input "PNS/10196/A"
click at [313, 368] on div "Select type" at bounding box center [508, 366] width 530 height 23
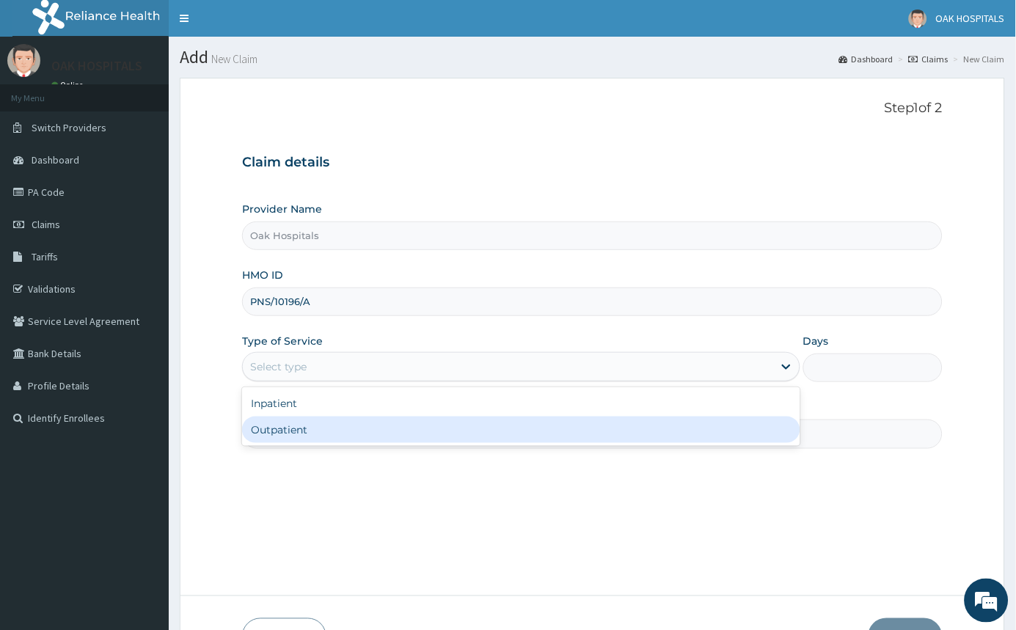
click at [285, 428] on div "Outpatient" at bounding box center [521, 430] width 558 height 26
type input "1"
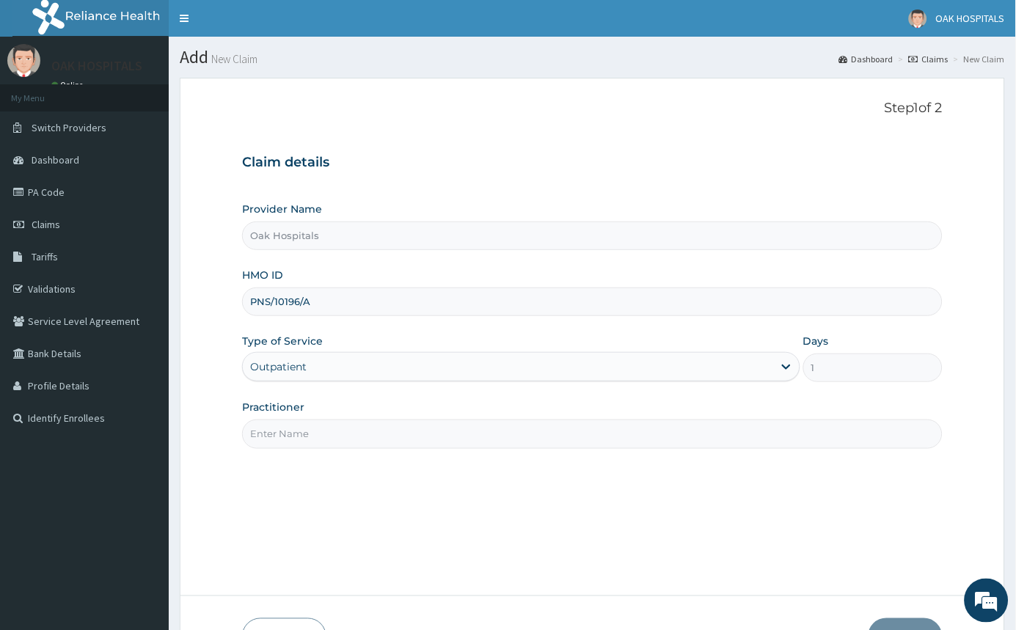
click at [295, 438] on input "Practitioner" at bounding box center [592, 434] width 701 height 29
type input "[PERSON_NAME]"
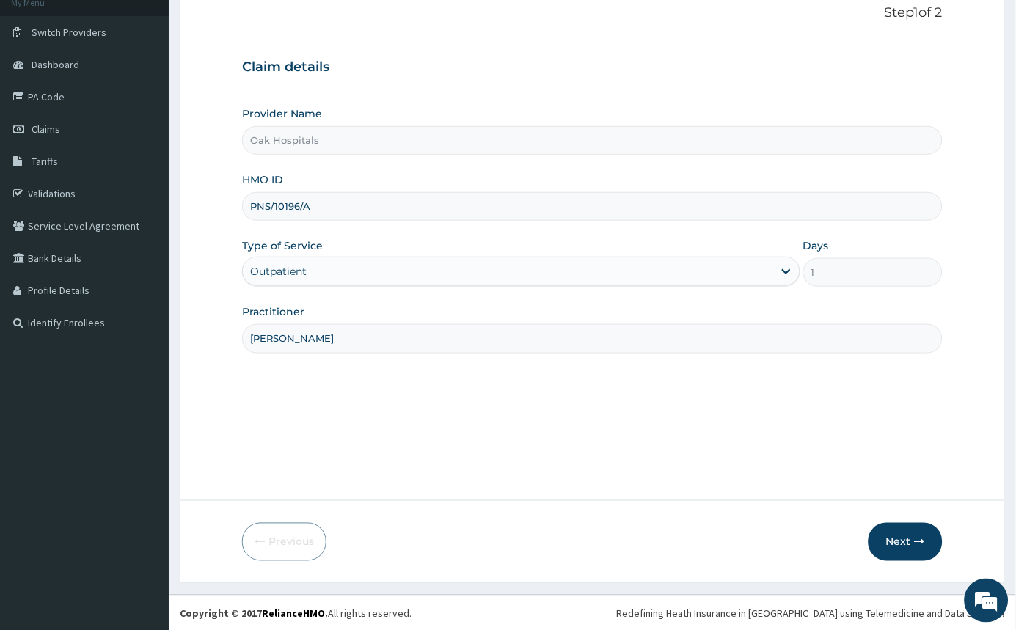
scroll to position [97, 0]
click at [896, 546] on button "Next" at bounding box center [906, 541] width 74 height 38
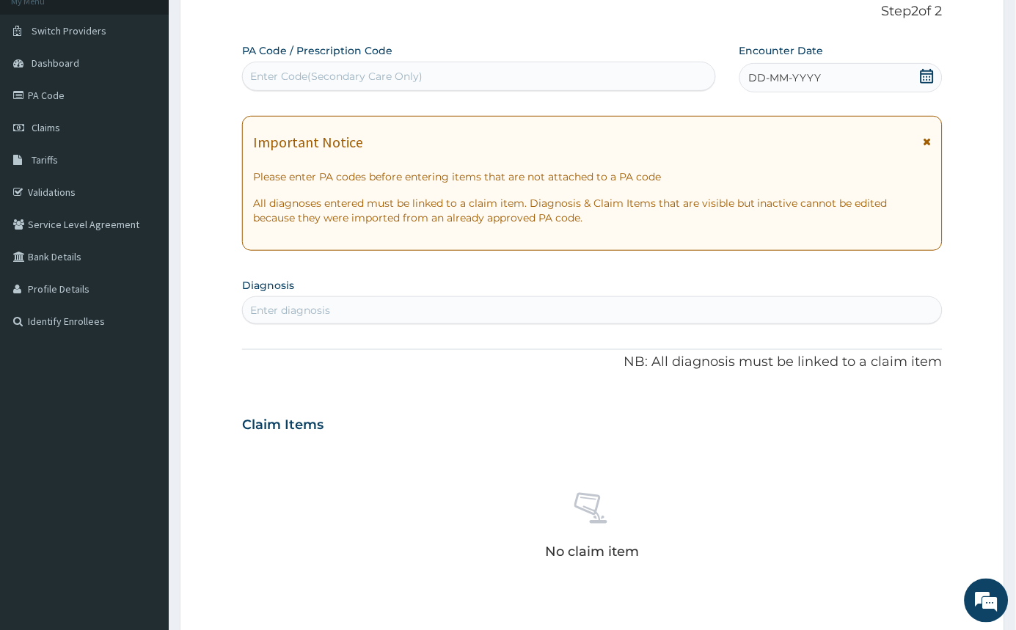
click at [378, 73] on div "Enter Code(Secondary Care Only)" at bounding box center [336, 76] width 172 height 15
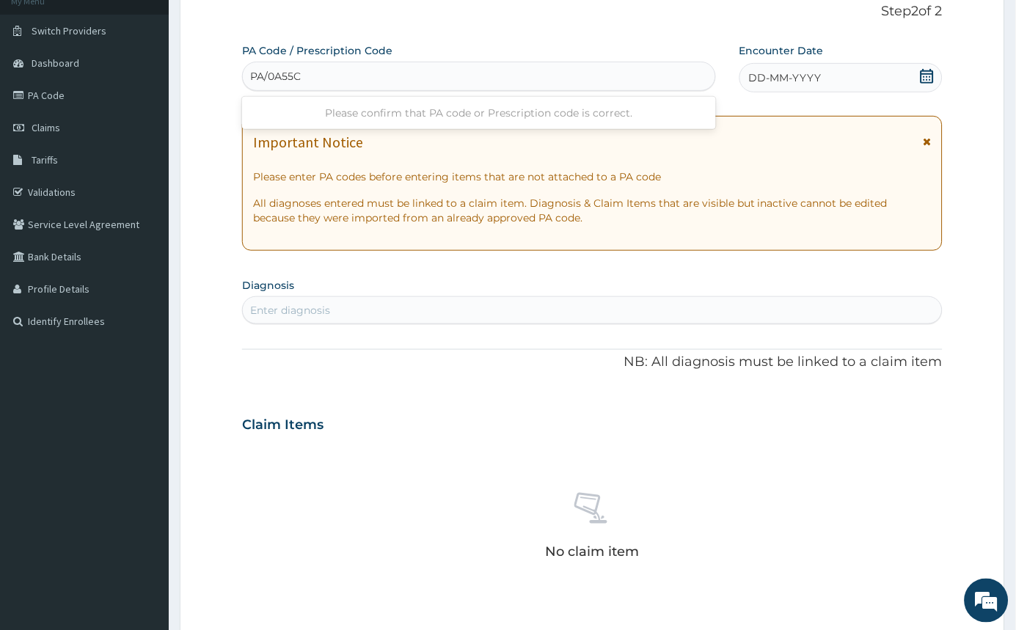
type input "PA/0A55CA"
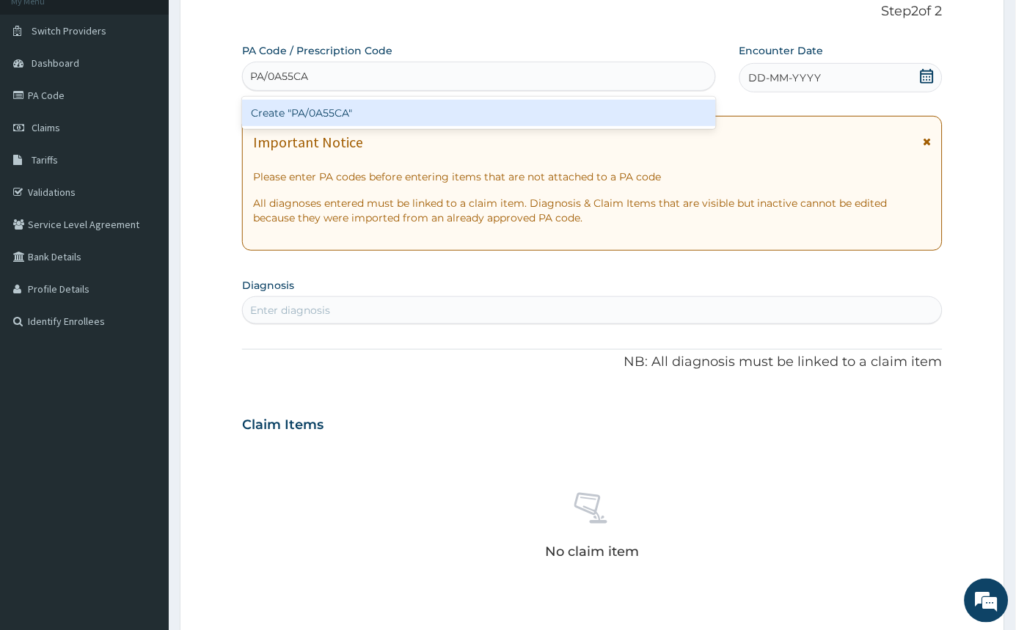
click at [373, 106] on div "Create "PA/0A55CA"" at bounding box center [479, 113] width 474 height 26
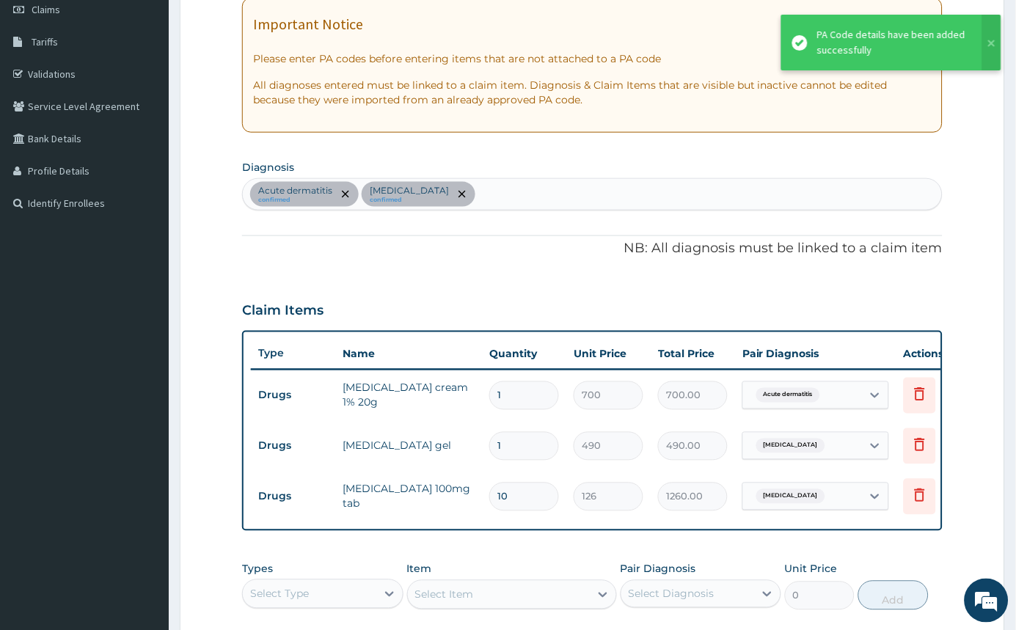
scroll to position [372, 0]
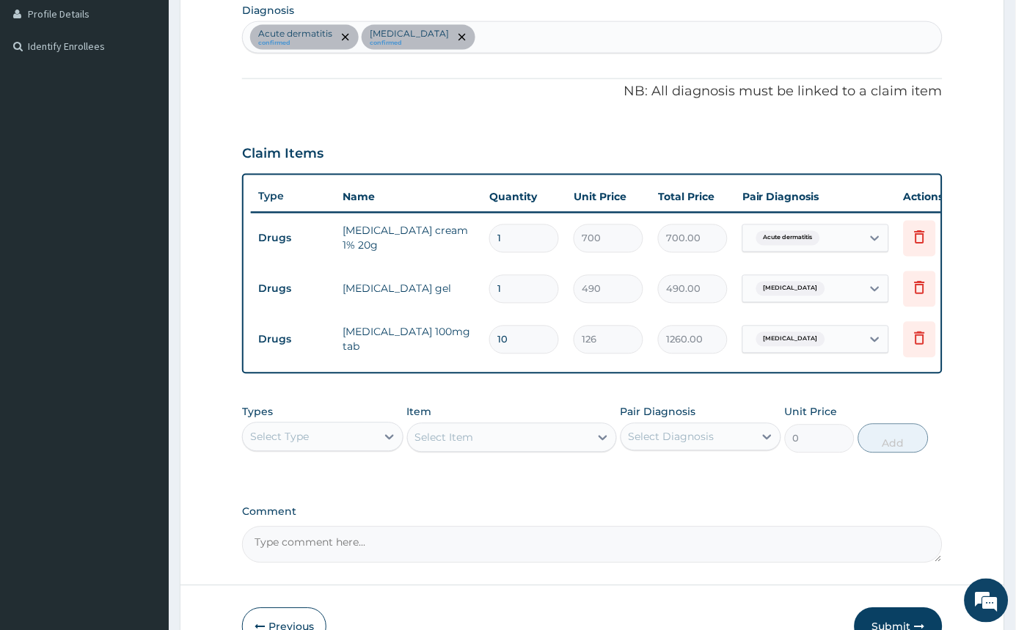
click at [463, 27] on div "Acute dermatitis confirmed [MEDICAL_DATA] confirmed" at bounding box center [592, 37] width 699 height 31
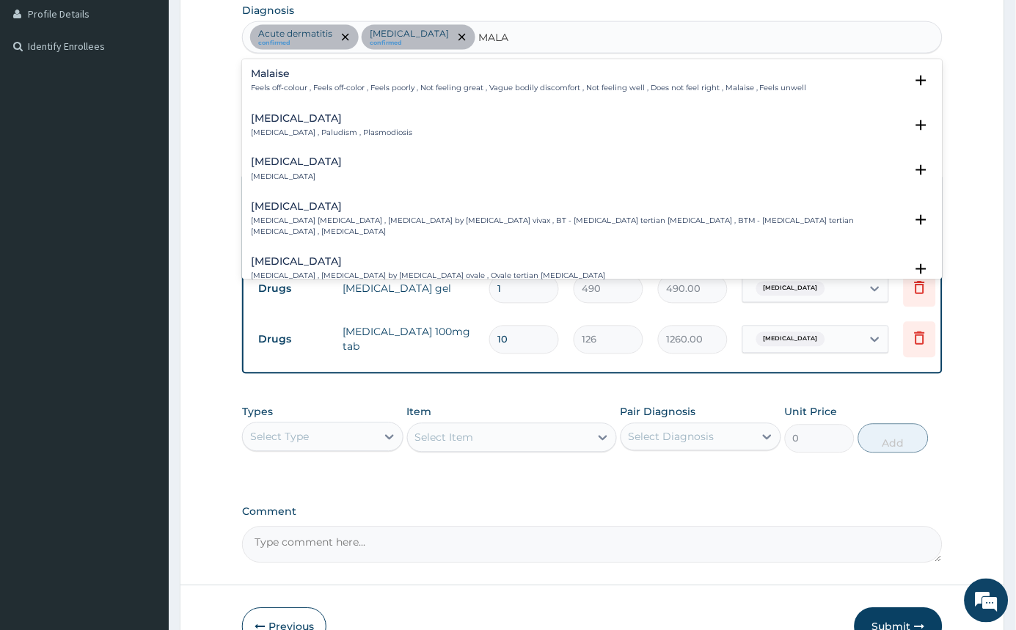
type input "MALAR"
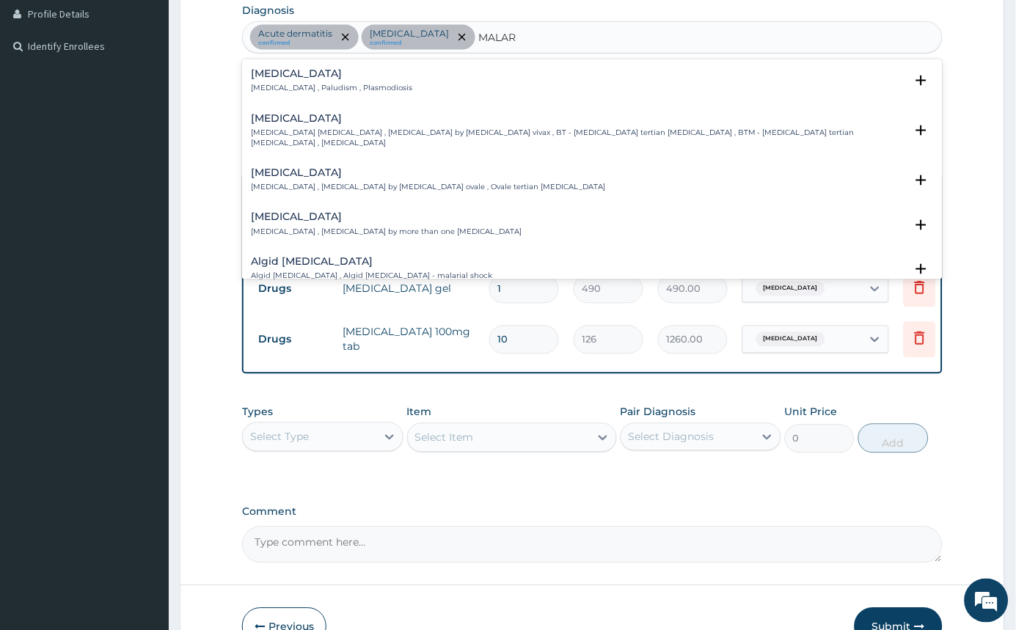
click at [347, 92] on p "[MEDICAL_DATA] , Paludism , Plasmodiosis" at bounding box center [331, 88] width 161 height 10
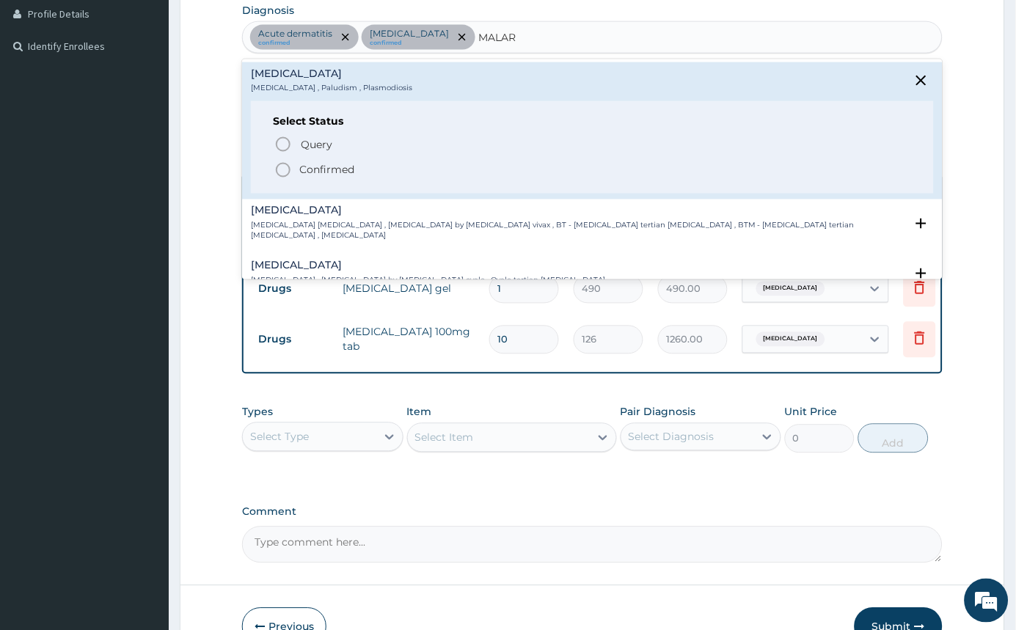
click at [286, 171] on icon "status option filled" at bounding box center [283, 170] width 18 height 18
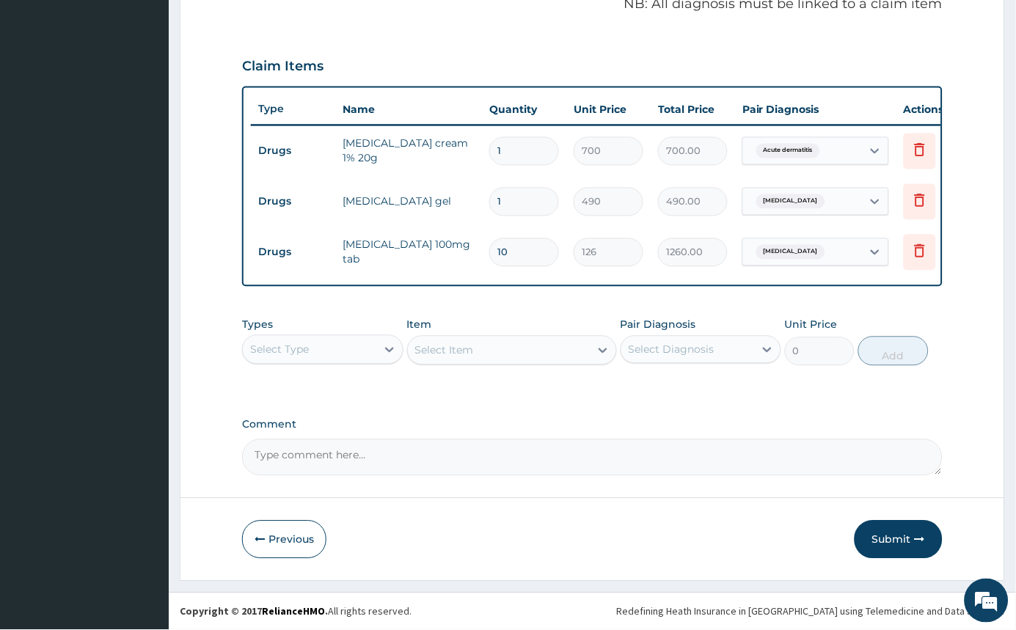
scroll to position [472, 0]
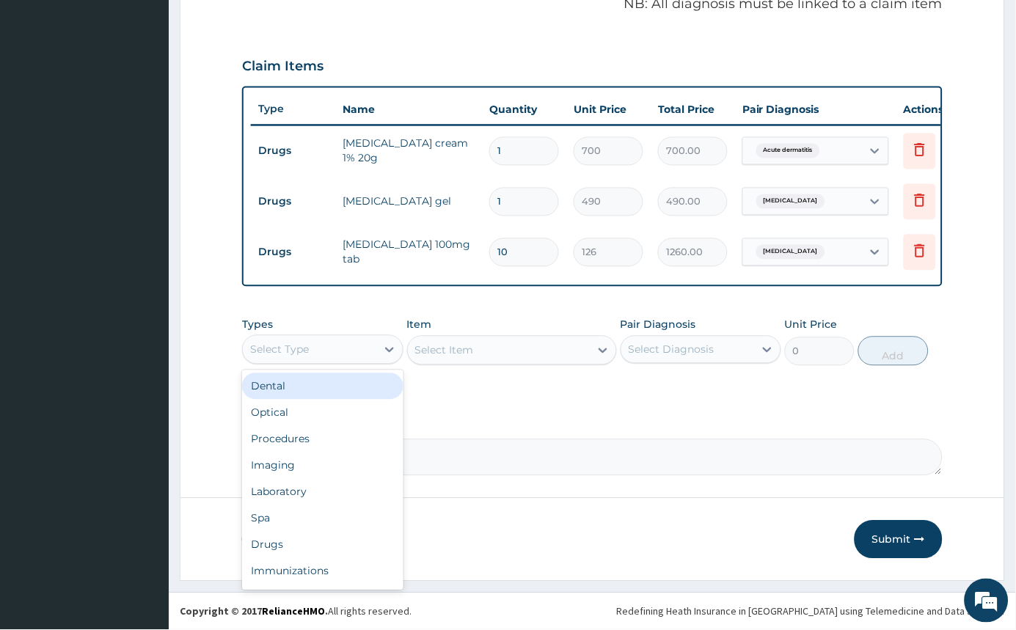
click at [346, 339] on div "Select Type" at bounding box center [310, 349] width 134 height 23
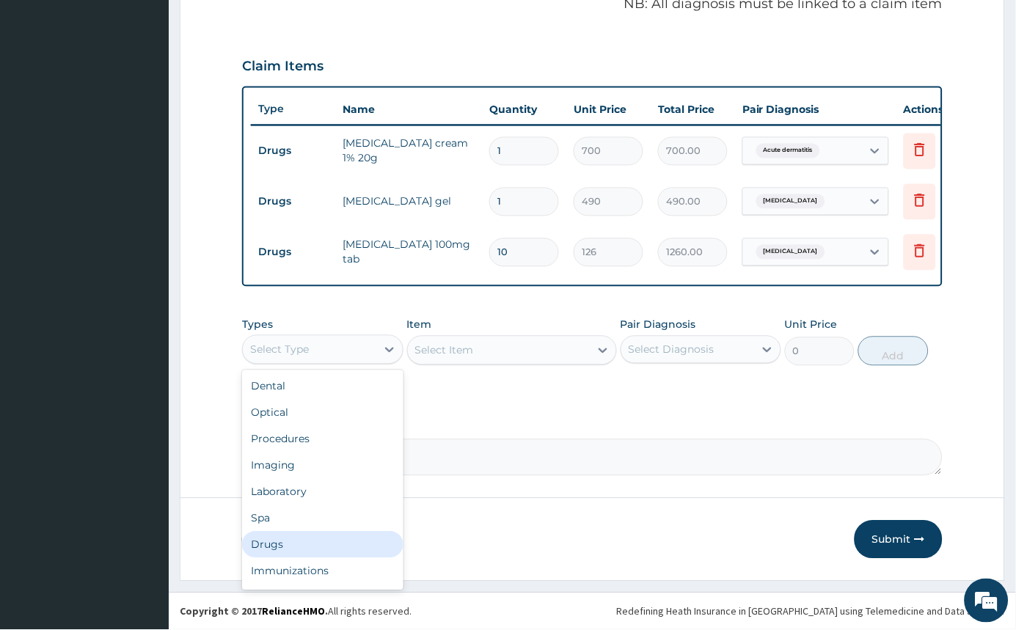
click at [274, 543] on div "Drugs" at bounding box center [322, 545] width 161 height 26
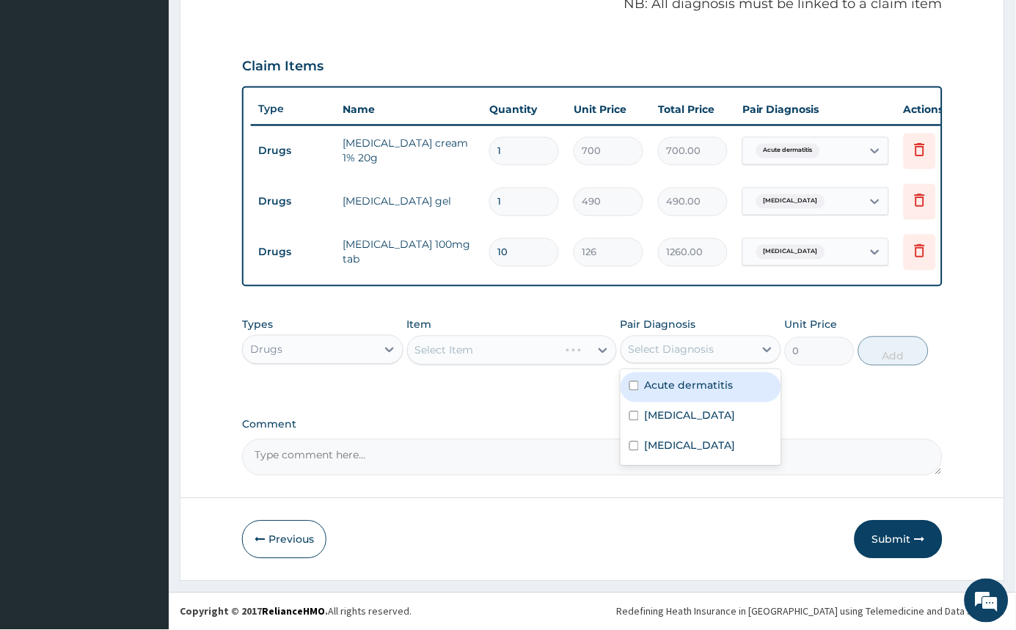
click at [705, 351] on div "Select Diagnosis" at bounding box center [672, 350] width 86 height 15
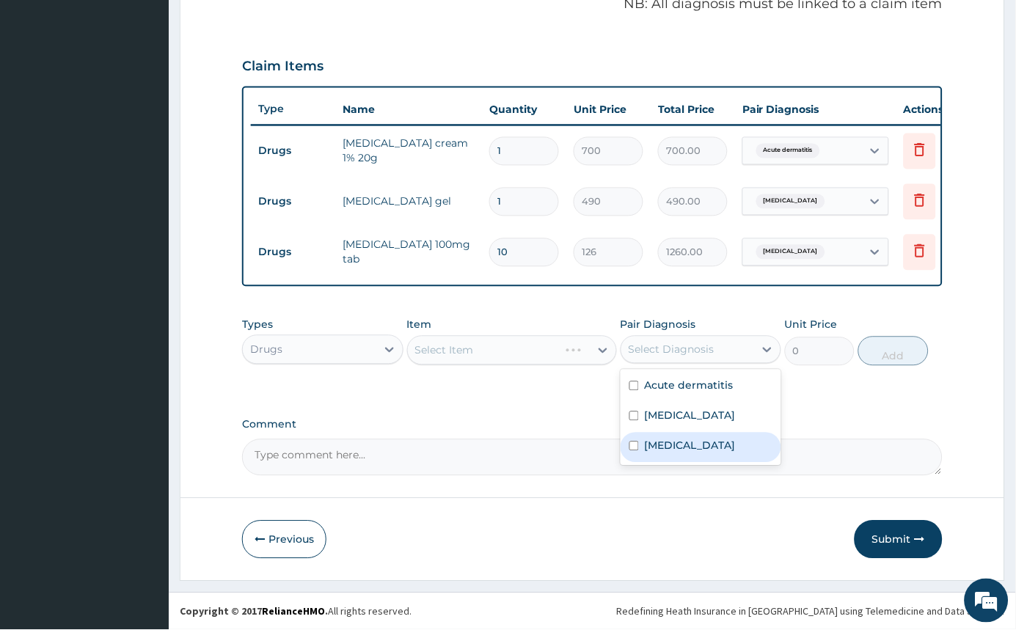
click at [628, 448] on div "[MEDICAL_DATA]" at bounding box center [701, 448] width 161 height 30
checkbox input "true"
click at [582, 354] on div "Select Item" at bounding box center [499, 350] width 182 height 23
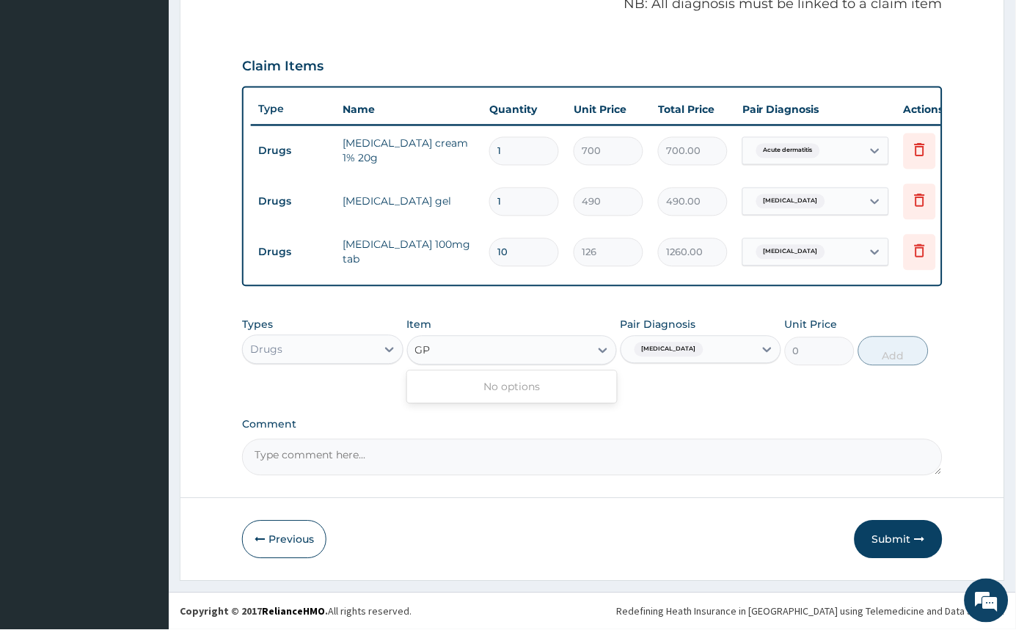
type input "GP"
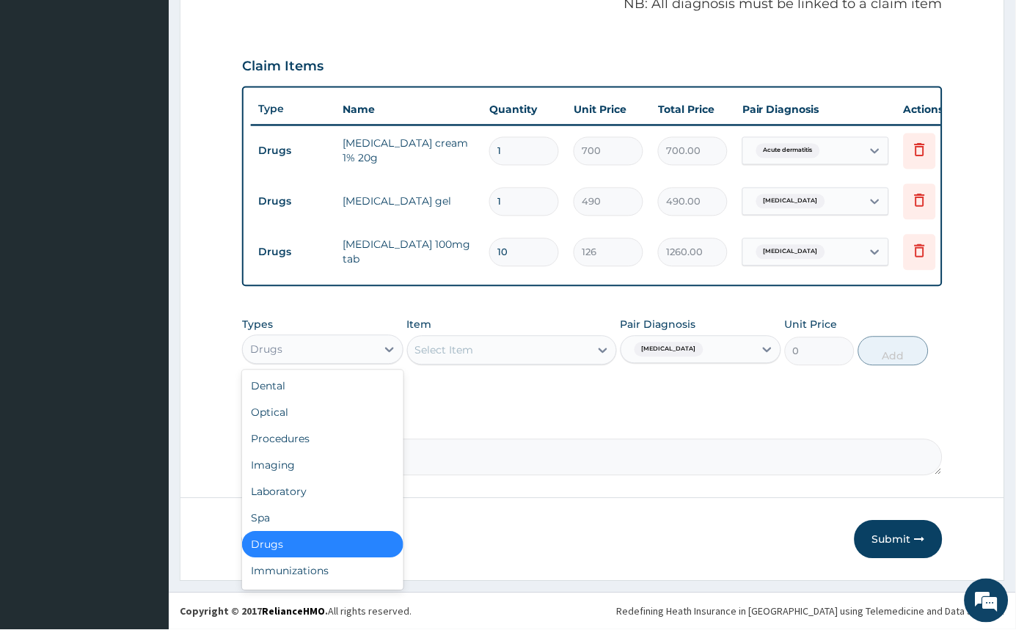
click at [361, 354] on div "Drugs" at bounding box center [310, 349] width 134 height 23
click at [293, 434] on div "Procedures" at bounding box center [322, 439] width 161 height 26
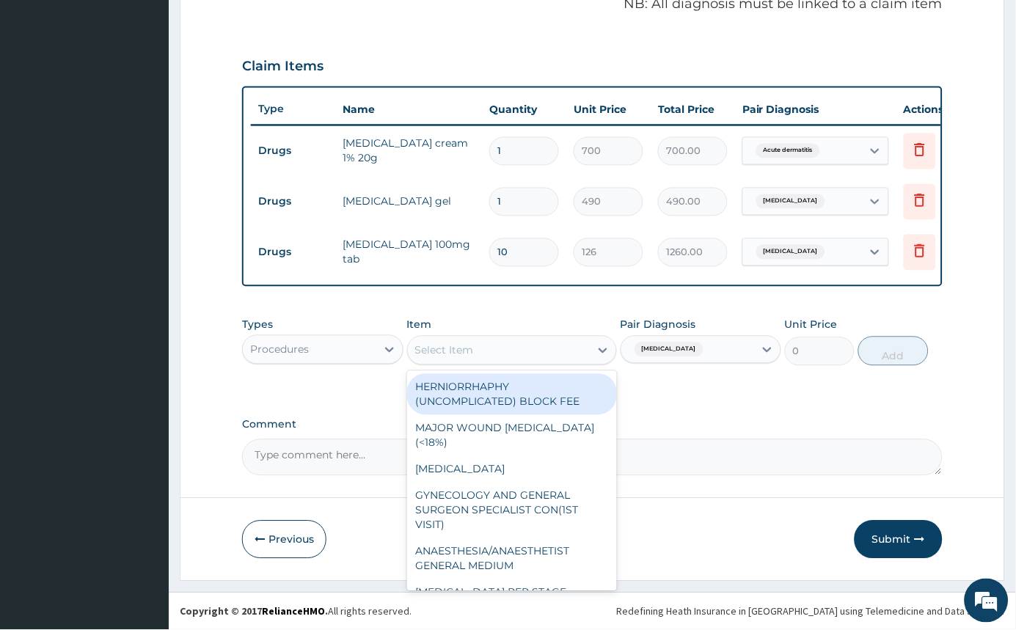
click at [584, 347] on div "Select Item" at bounding box center [499, 350] width 182 height 23
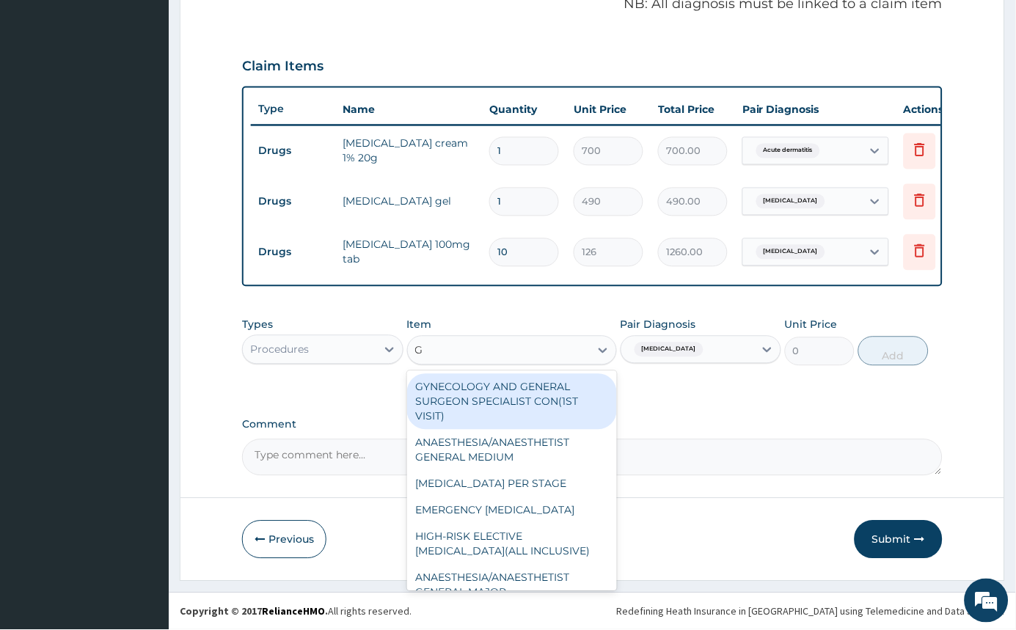
type input "GP"
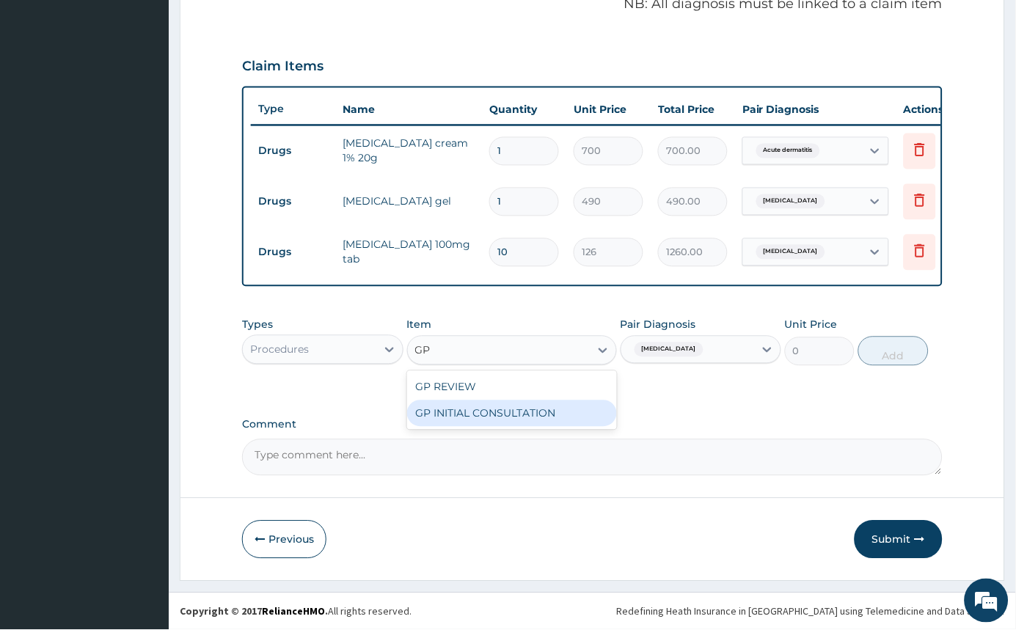
click at [579, 403] on div "GP INITIAL CONSULTATION" at bounding box center [512, 414] width 210 height 26
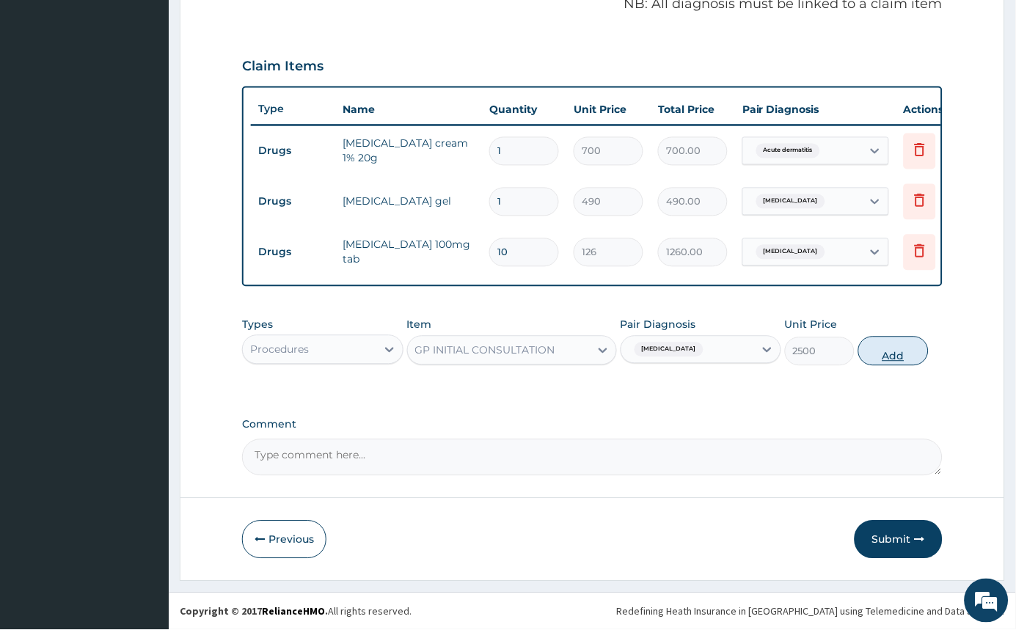
click at [898, 360] on button "Add" at bounding box center [893, 351] width 70 height 29
type input "0"
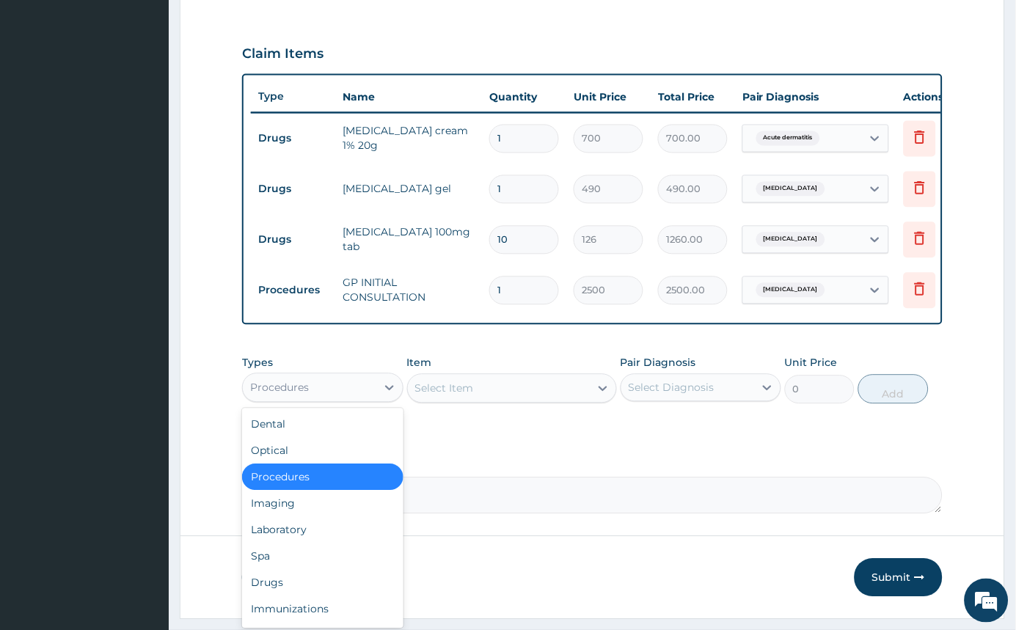
click at [349, 400] on div "Procedures" at bounding box center [310, 387] width 134 height 23
click at [294, 597] on div "Drugs" at bounding box center [322, 583] width 161 height 26
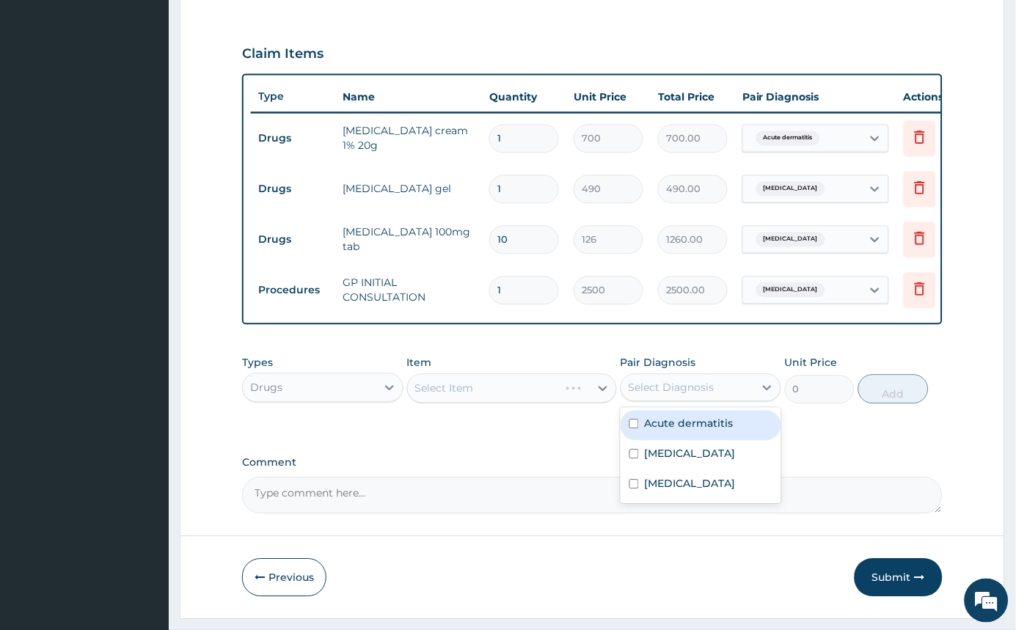
click at [693, 395] on div "Select Diagnosis" at bounding box center [672, 388] width 86 height 15
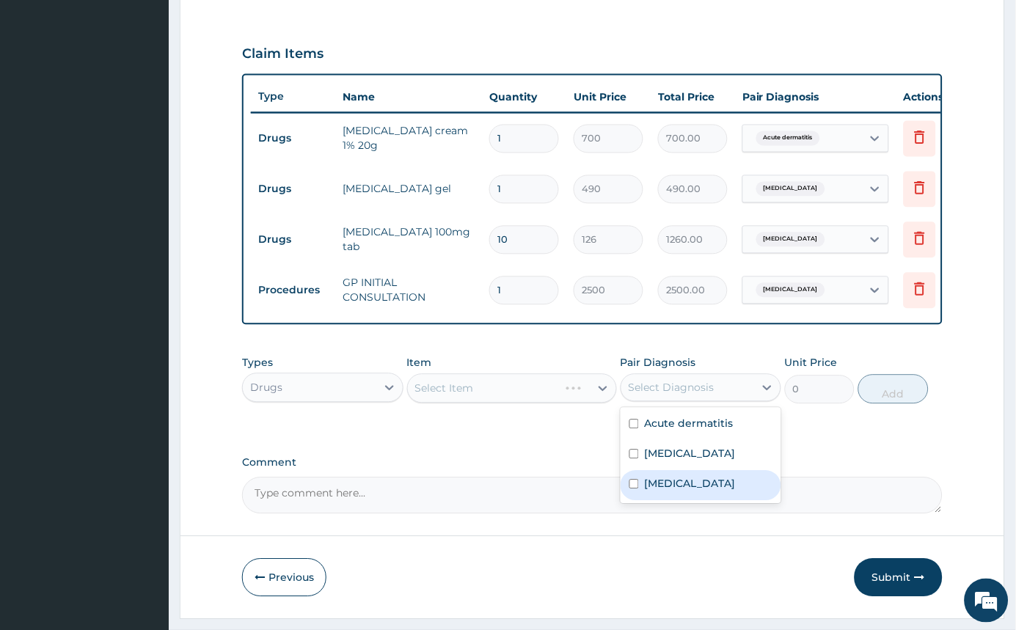
click at [635, 489] on input "checkbox" at bounding box center [635, 485] width 10 height 10
checkbox input "true"
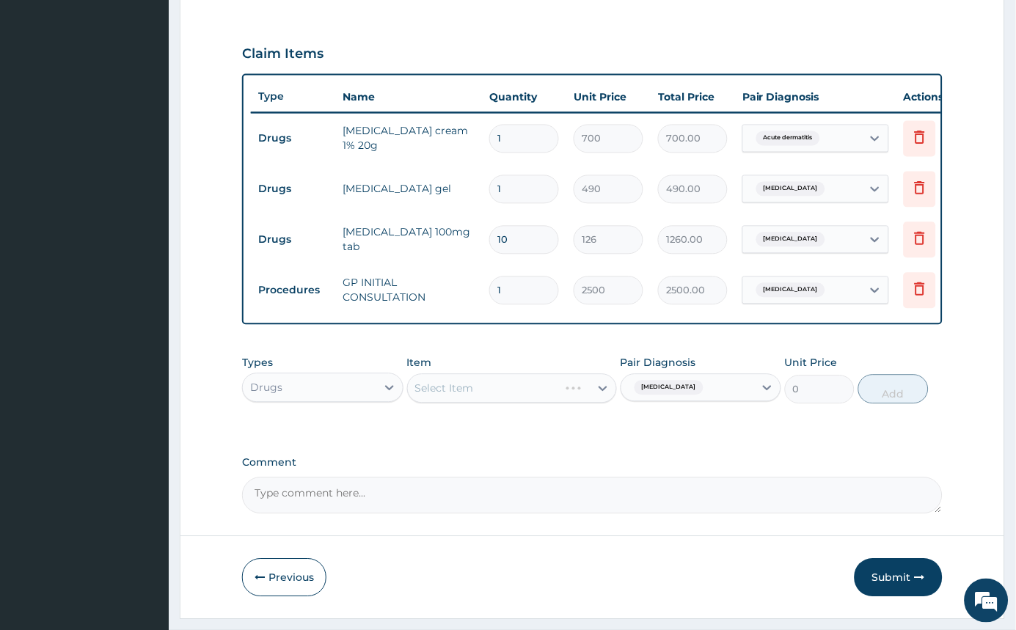
click at [566, 404] on div "Select Item" at bounding box center [512, 388] width 210 height 29
click at [566, 401] on div "Select Item" at bounding box center [499, 388] width 182 height 23
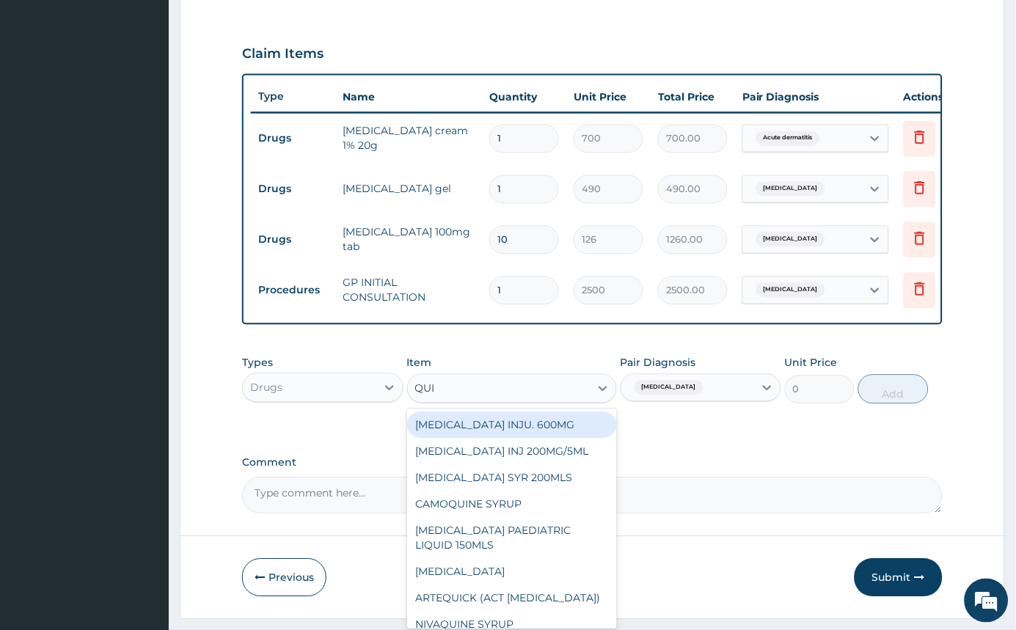
type input "QUIN"
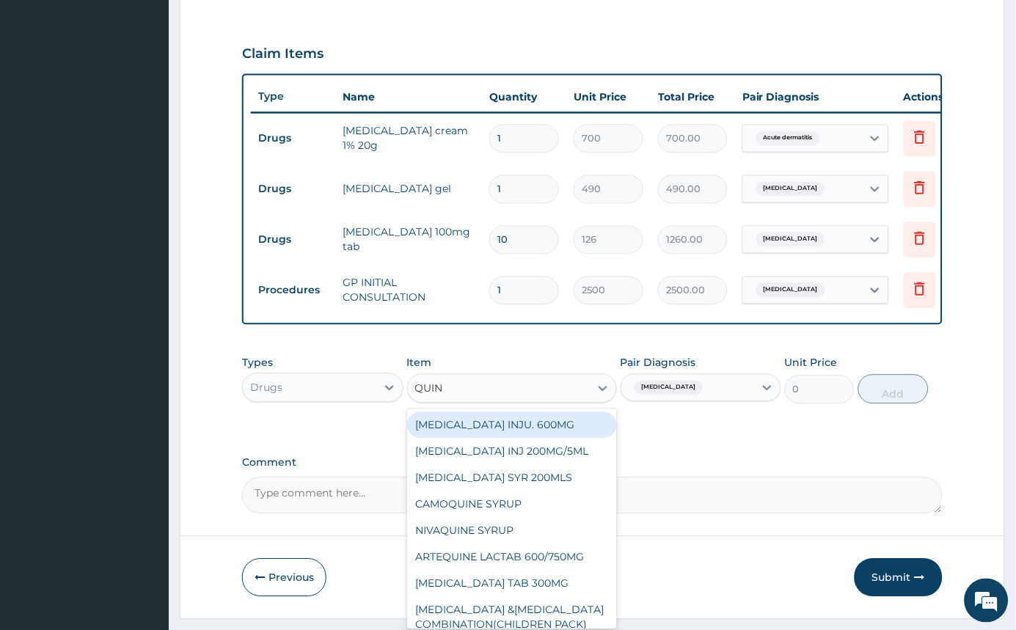
click at [560, 435] on div "QUININE INJU. 600MG" at bounding box center [512, 425] width 210 height 26
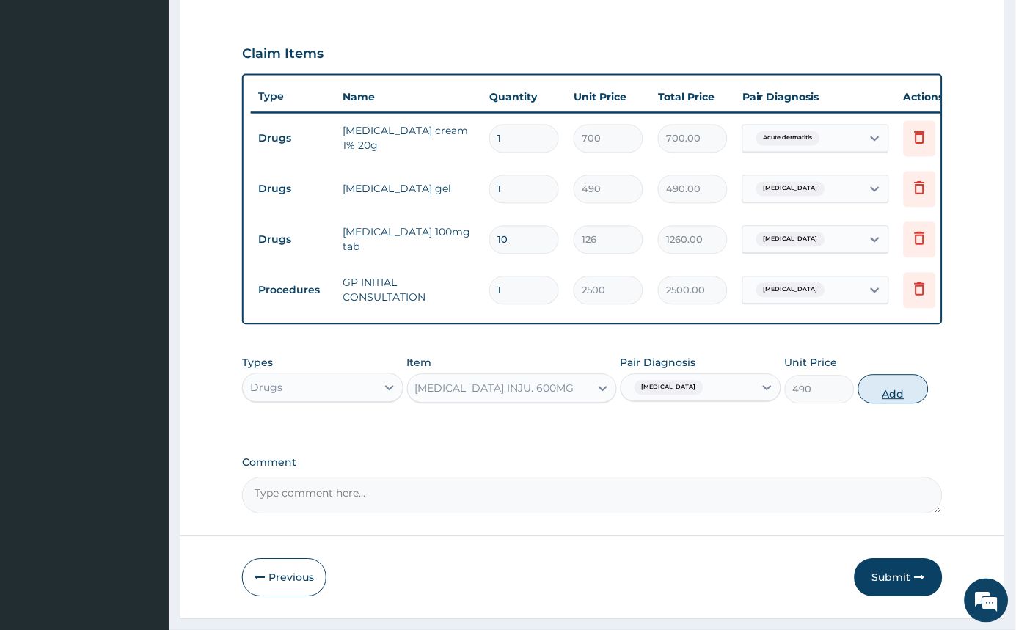
click at [900, 401] on button "Add" at bounding box center [893, 389] width 70 height 29
type input "0"
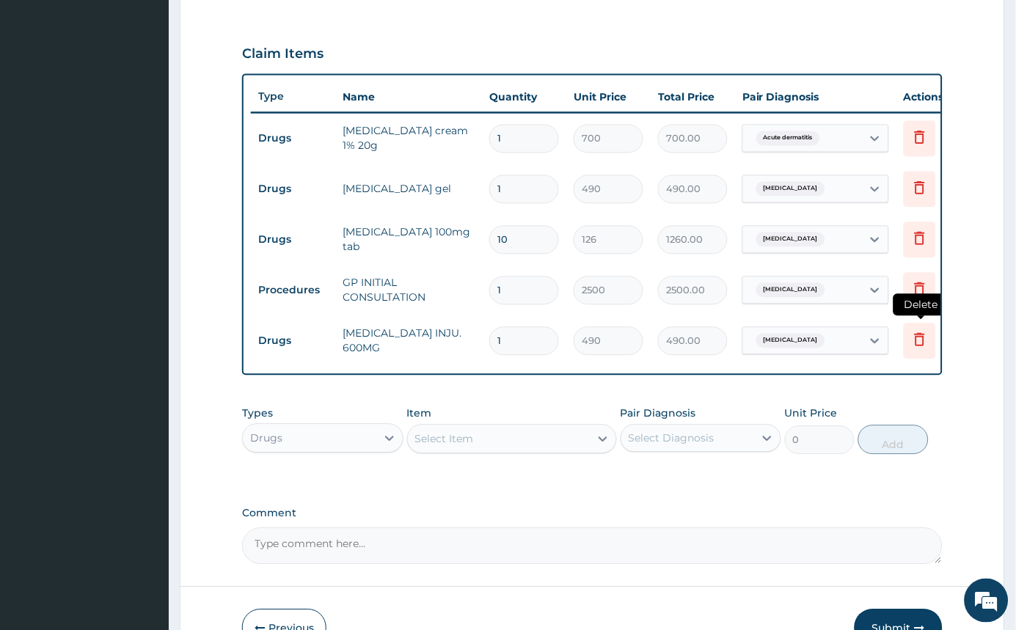
click at [911, 346] on icon at bounding box center [920, 340] width 18 height 18
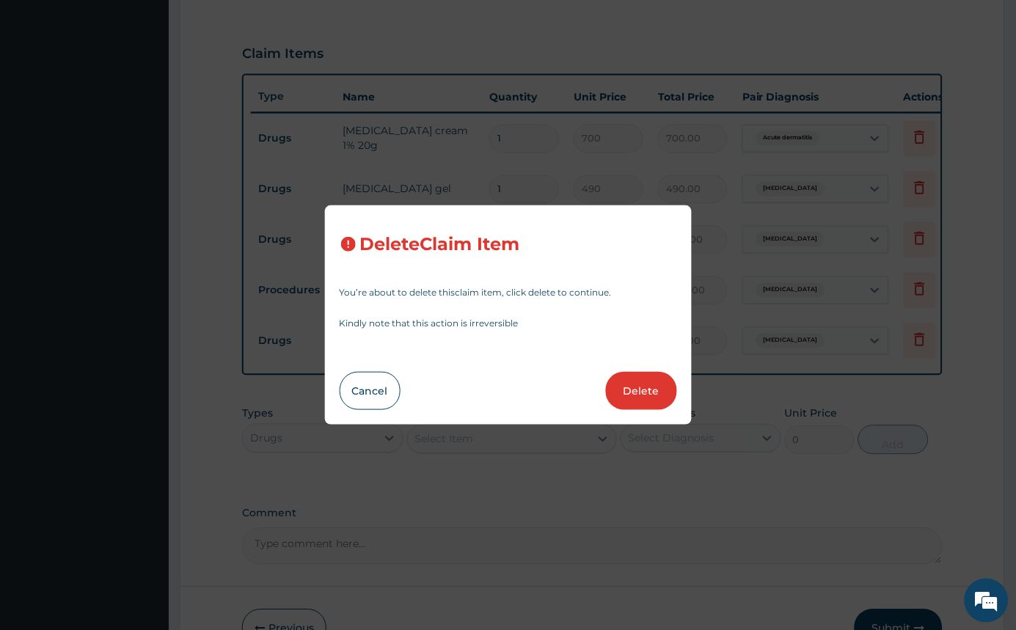
click at [656, 398] on button "Delete" at bounding box center [641, 391] width 71 height 38
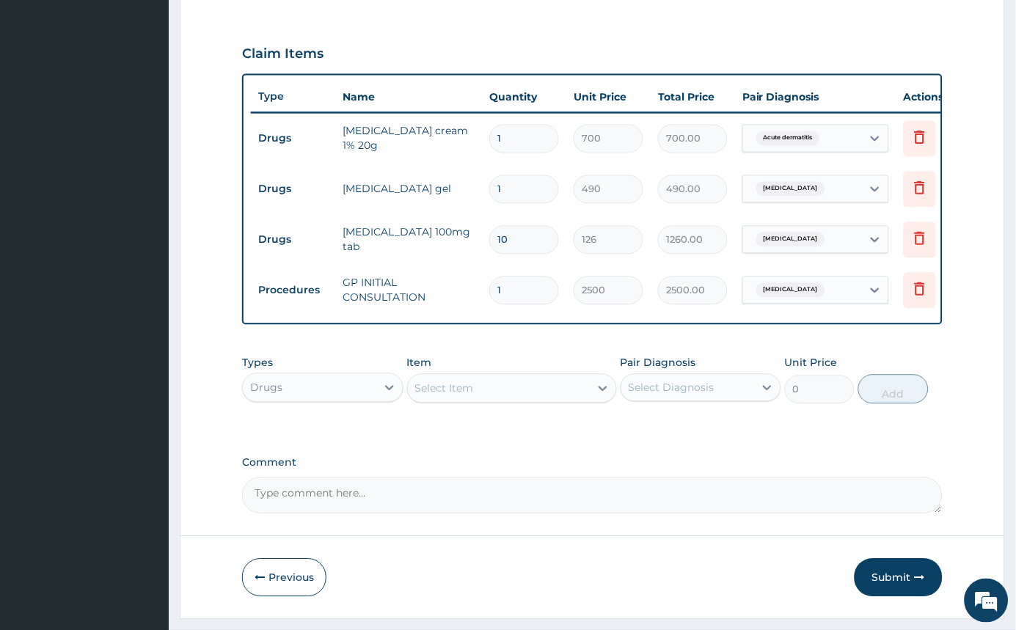
click at [657, 393] on div "Select Diagnosis" at bounding box center [672, 388] width 86 height 15
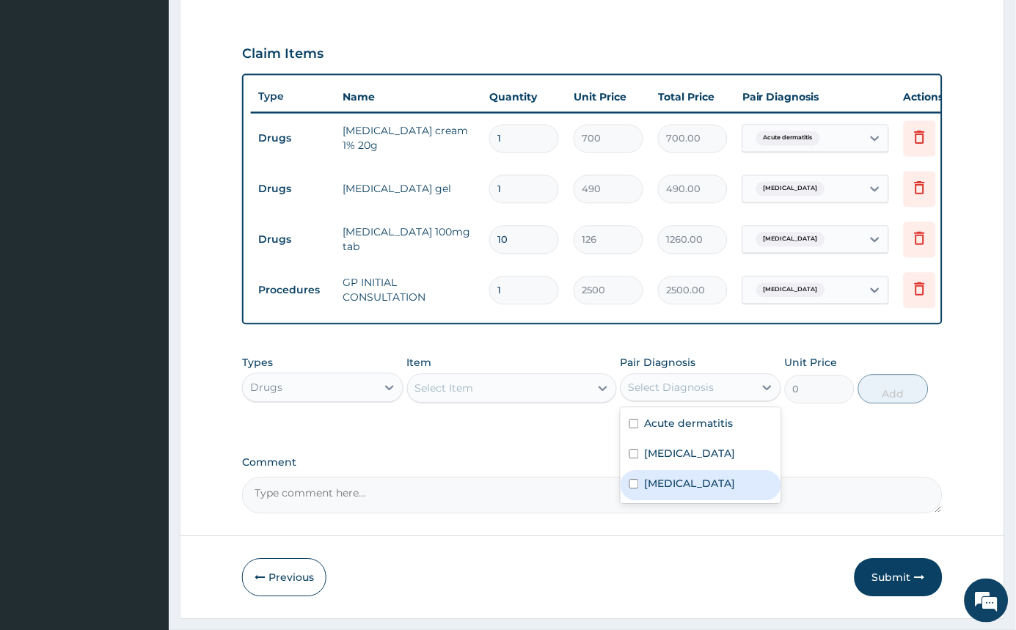
click at [643, 496] on div "Malaria" at bounding box center [701, 486] width 161 height 30
checkbox input "true"
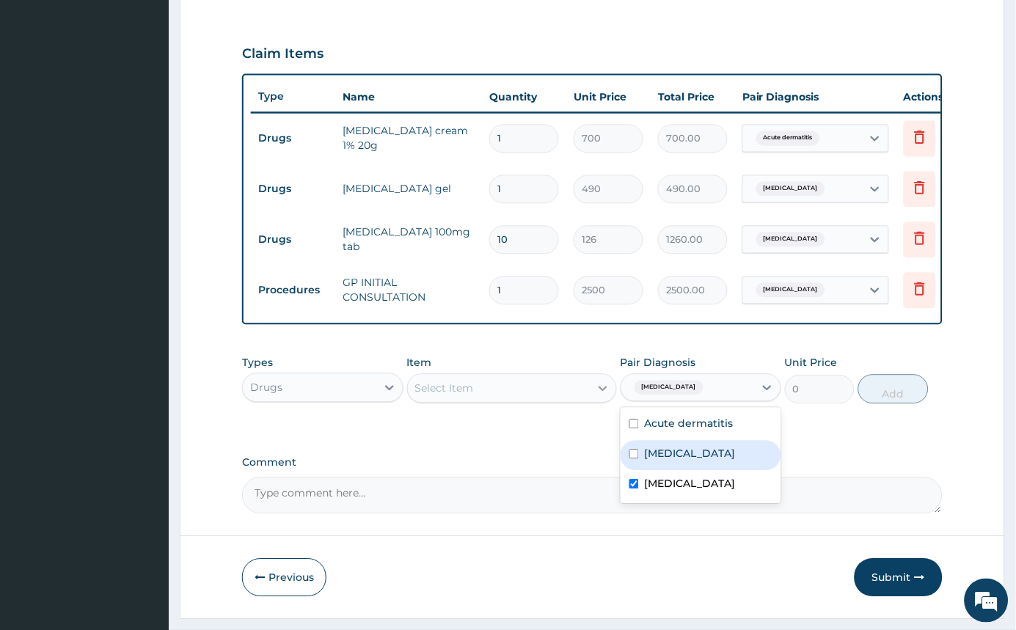
click at [590, 402] on div at bounding box center [603, 389] width 26 height 26
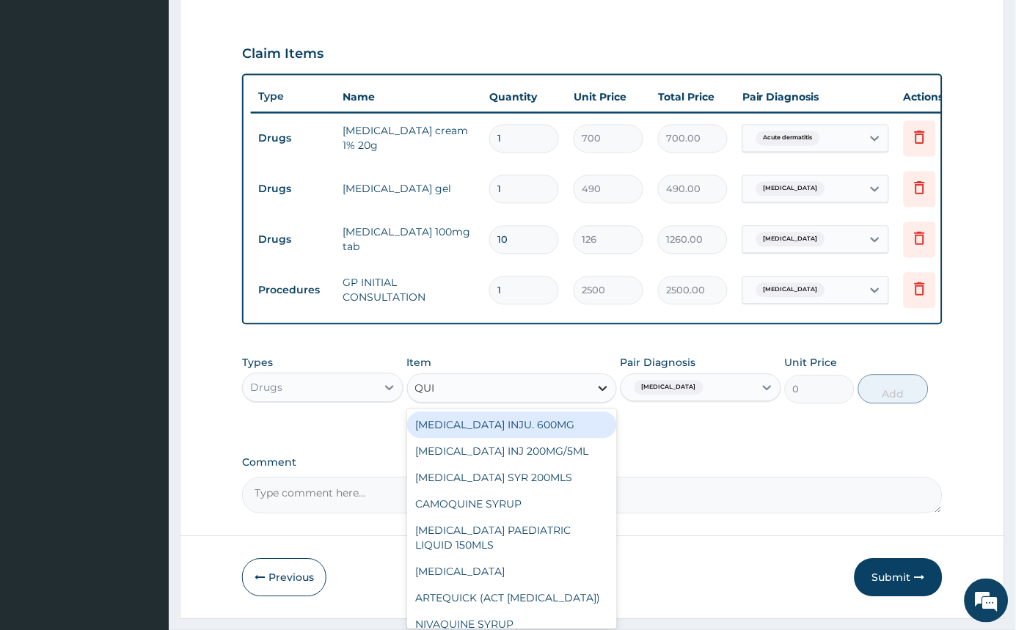
type input "QUIN"
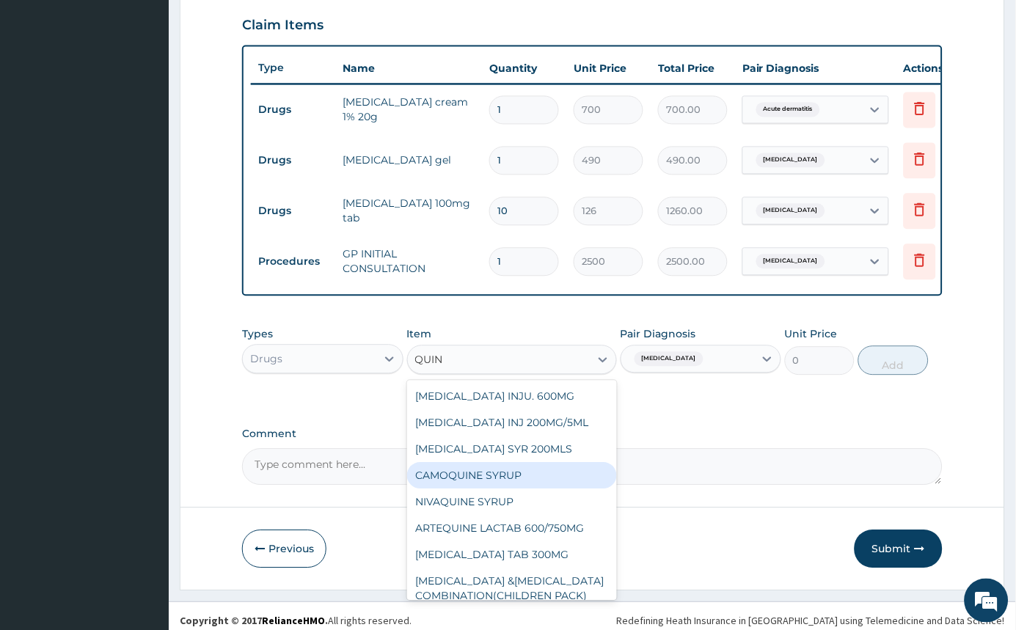
scroll to position [522, 0]
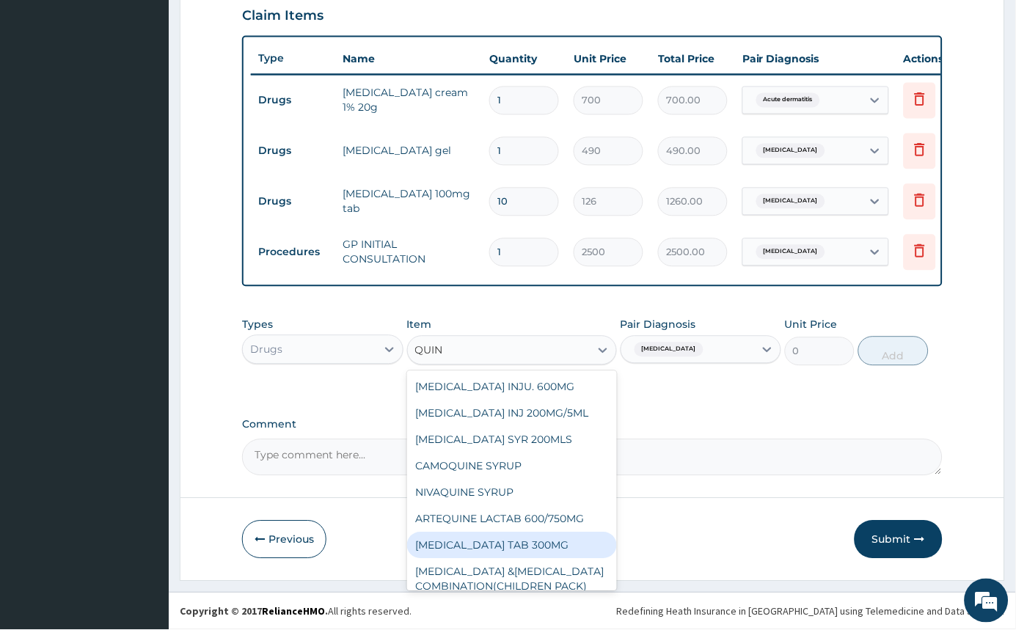
click at [531, 538] on div "[MEDICAL_DATA] TAB 300MG" at bounding box center [512, 546] width 210 height 26
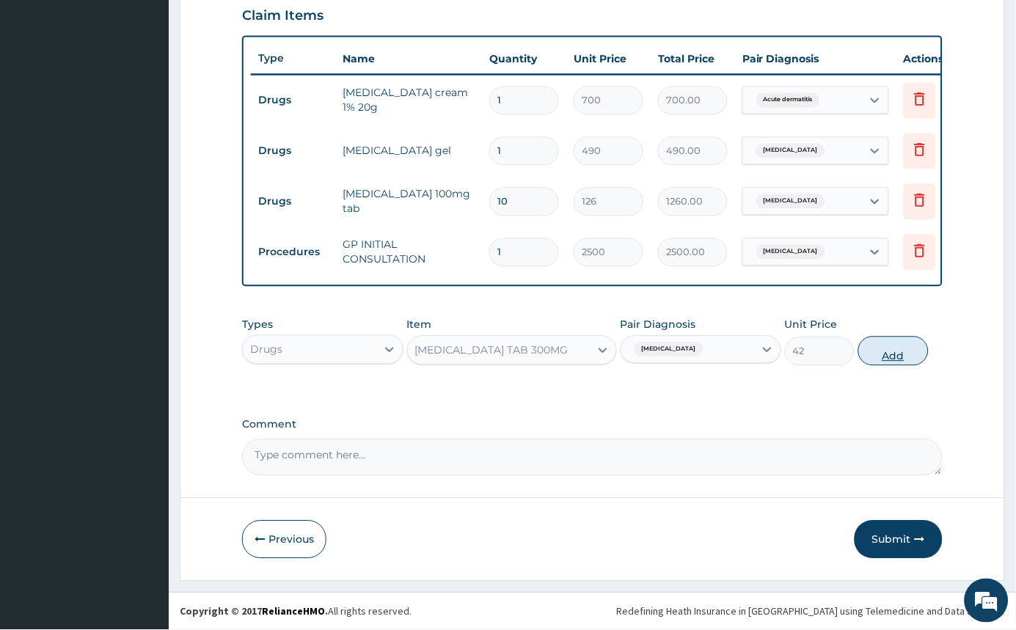
click at [905, 354] on button "Add" at bounding box center [893, 351] width 70 height 29
type input "0"
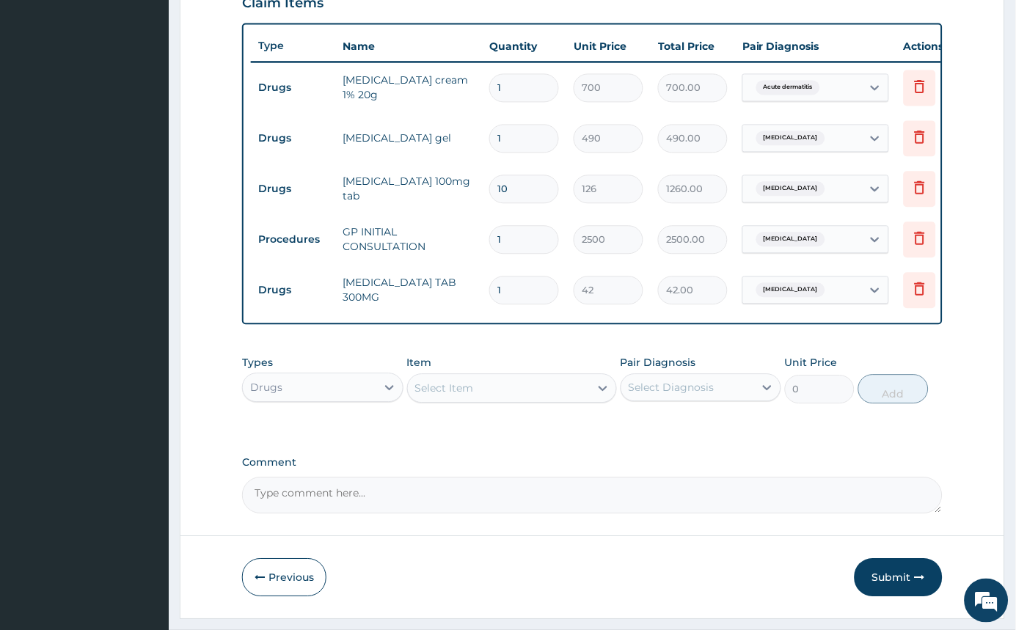
click at [510, 287] on input "1" at bounding box center [524, 291] width 70 height 29
type input "0.00"
type input "2"
type input "84.00"
type input "20"
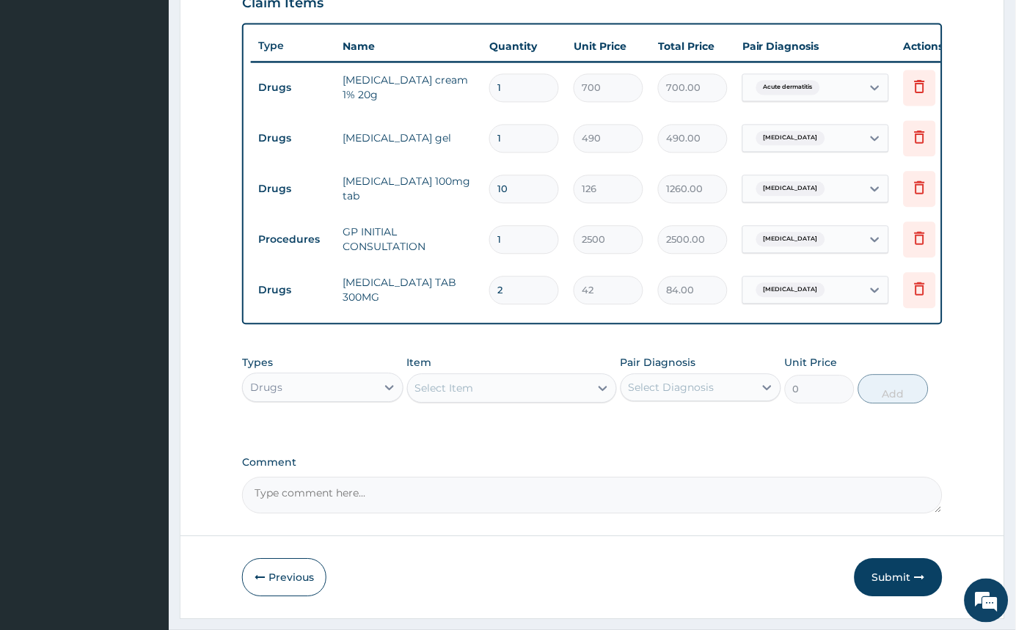
type input "840.00"
type input "20"
click at [536, 412] on div "Types Drugs Item Select Item Pair Diagnosis Select Diagnosis Unit Price 0 Add" at bounding box center [592, 380] width 701 height 63
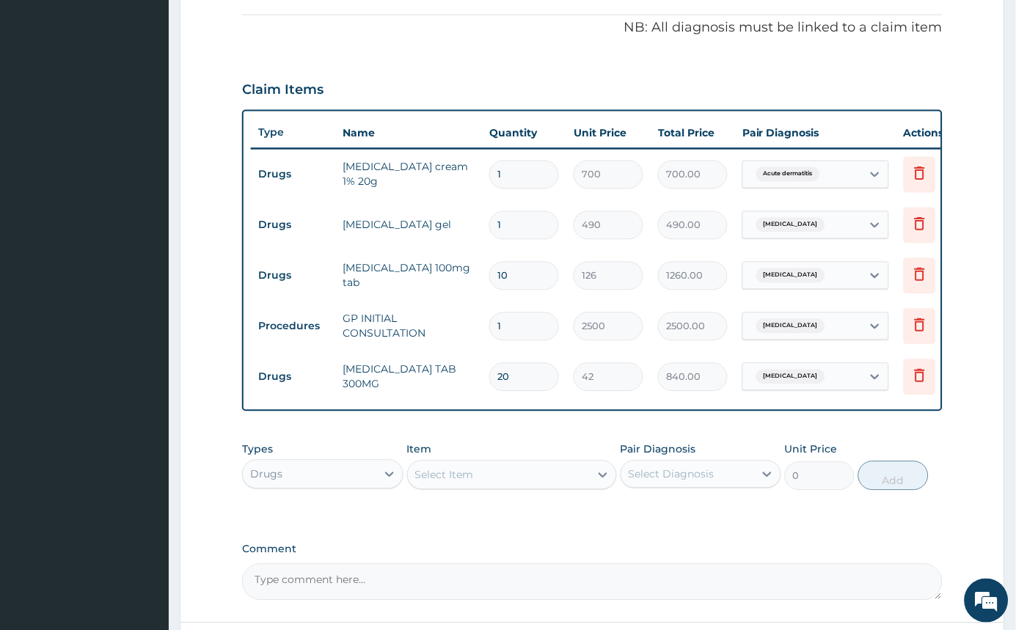
scroll to position [339, 0]
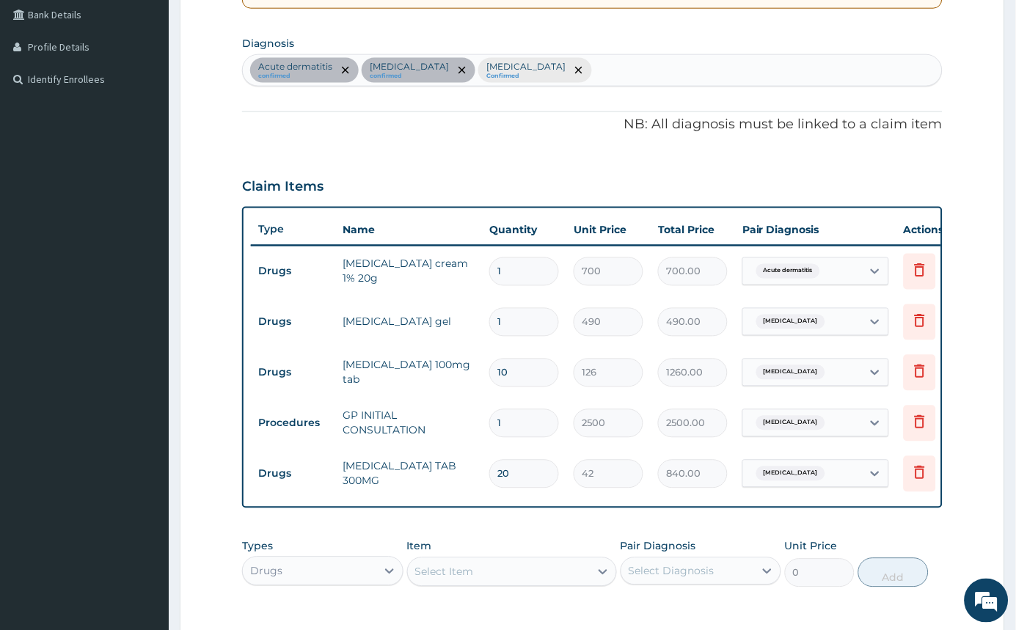
click at [567, 73] on div "Acute dermatitis confirmed Spondylosis confirmed Malaria Confirmed" at bounding box center [592, 70] width 699 height 31
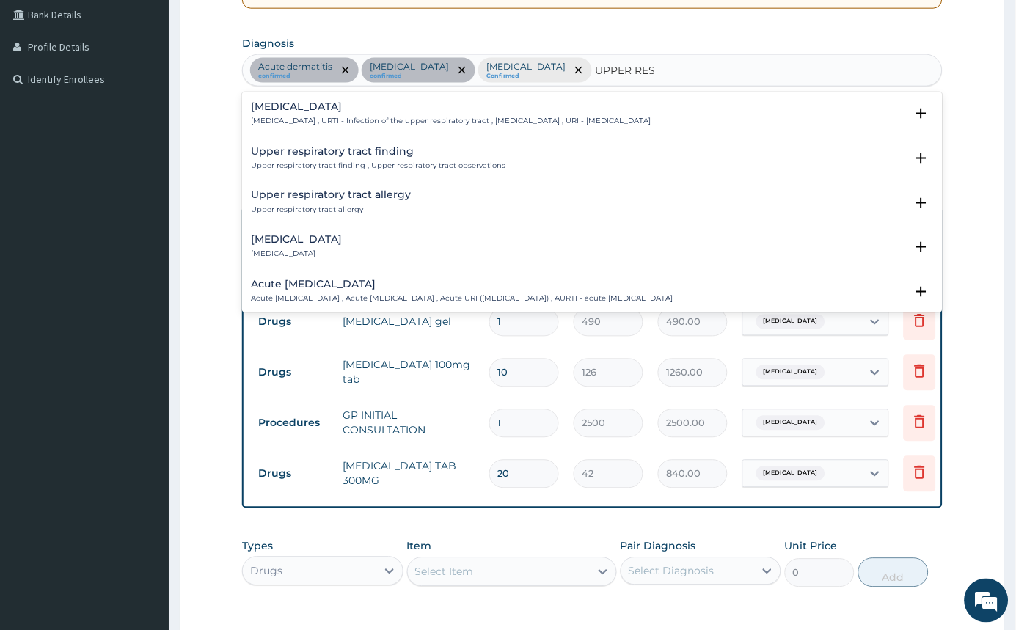
type input "UPPER RESP"
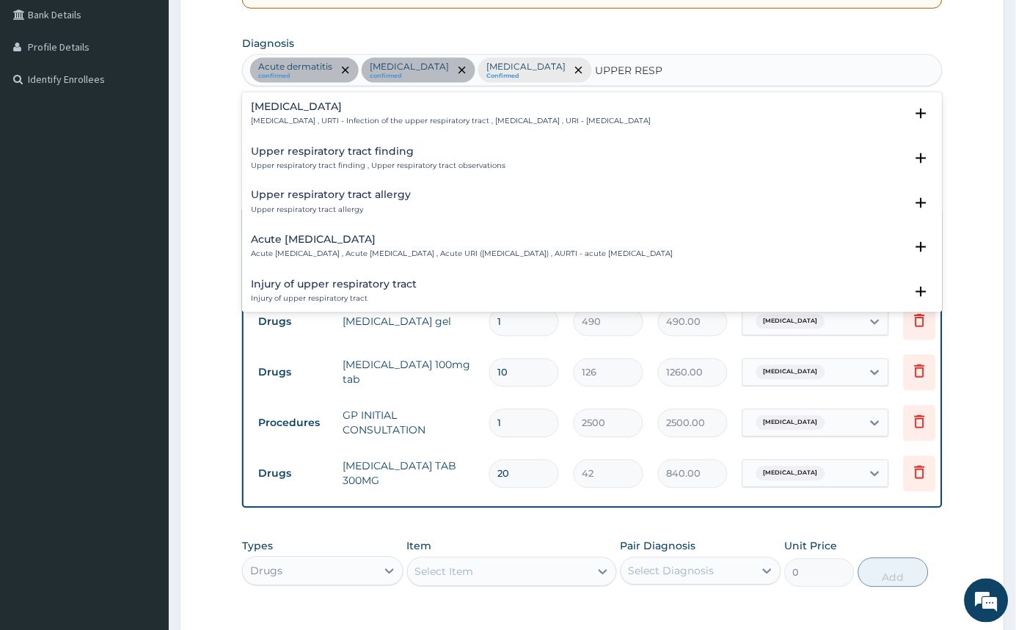
click at [361, 116] on p "Upper respiratory infection , URTI - Infection of the upper respiratory tract ,…" at bounding box center [451, 121] width 400 height 10
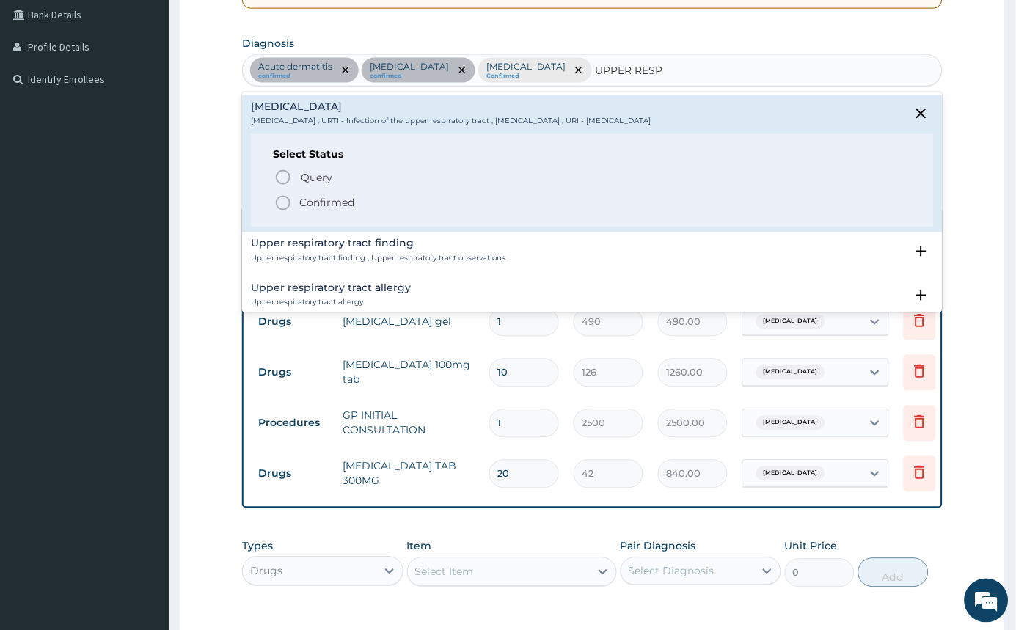
click at [539, 254] on div "Upper respiratory tract finding Upper respiratory tract finding , Upper respira…" at bounding box center [592, 251] width 683 height 26
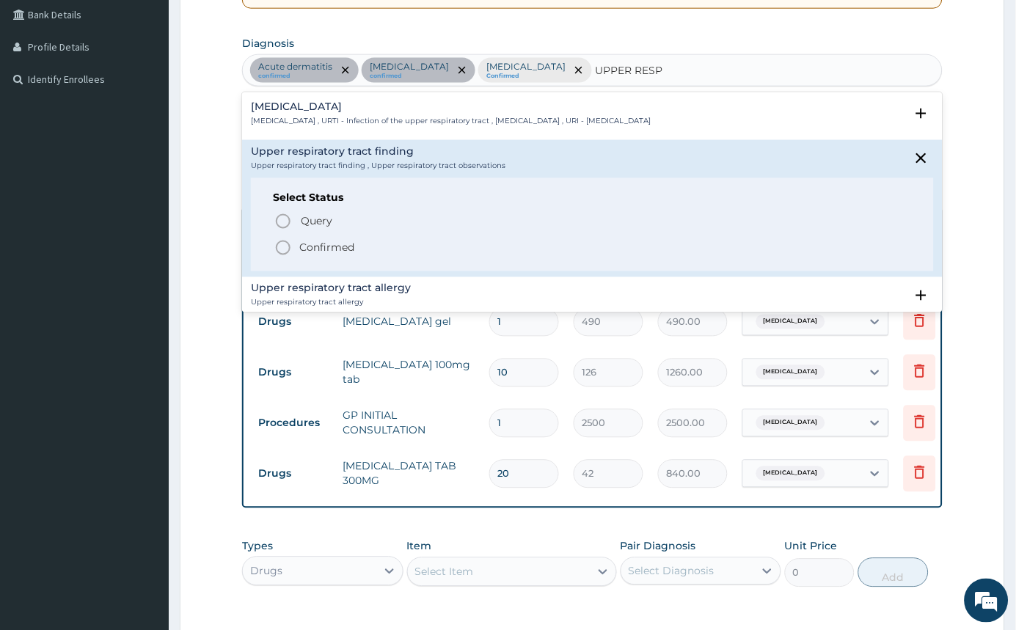
click at [439, 113] on div "Upper respiratory infection Upper respiratory infection , URTI - Infection of t…" at bounding box center [451, 114] width 400 height 26
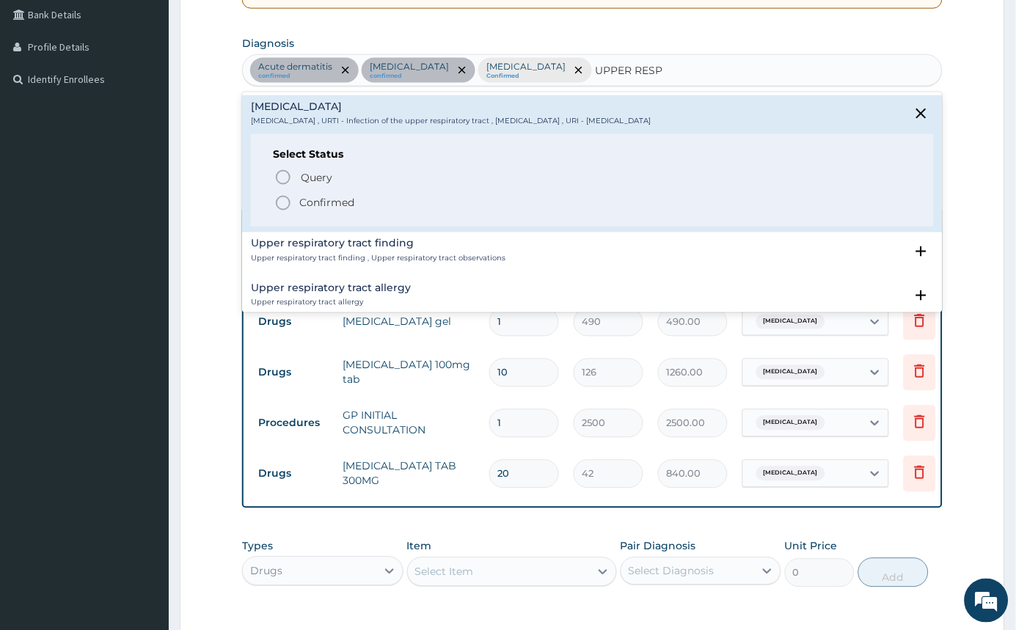
click at [285, 202] on icon "status option filled" at bounding box center [283, 203] width 18 height 18
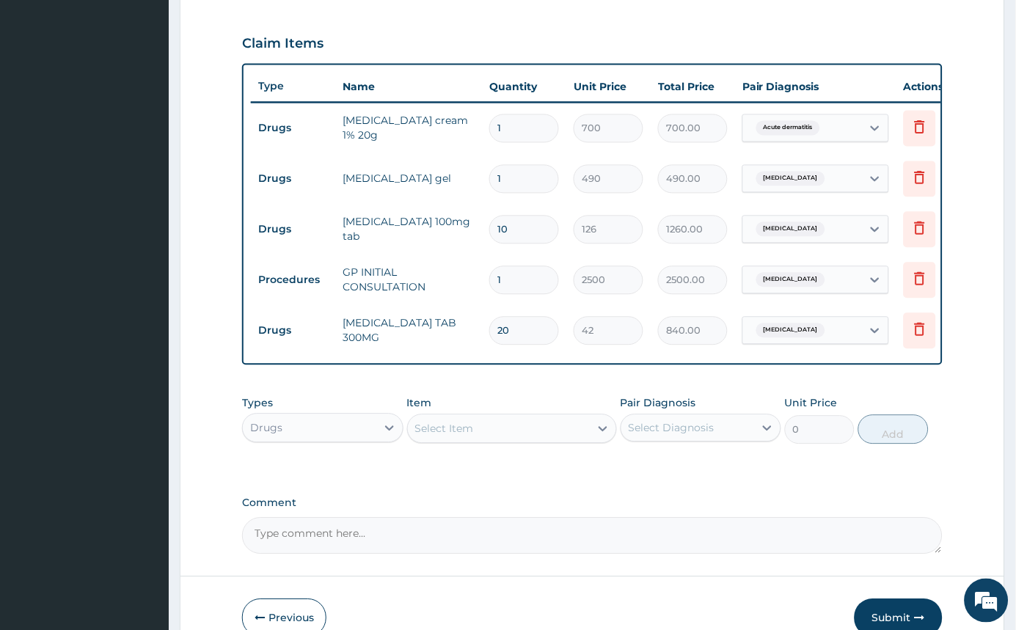
scroll to position [574, 0]
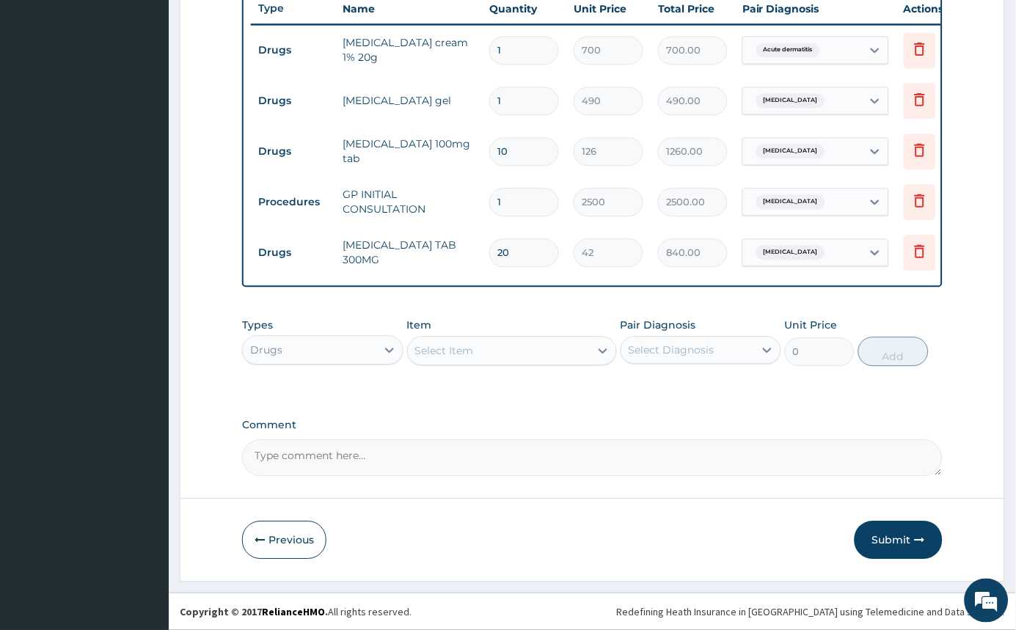
click at [343, 344] on div "Drugs" at bounding box center [310, 349] width 134 height 23
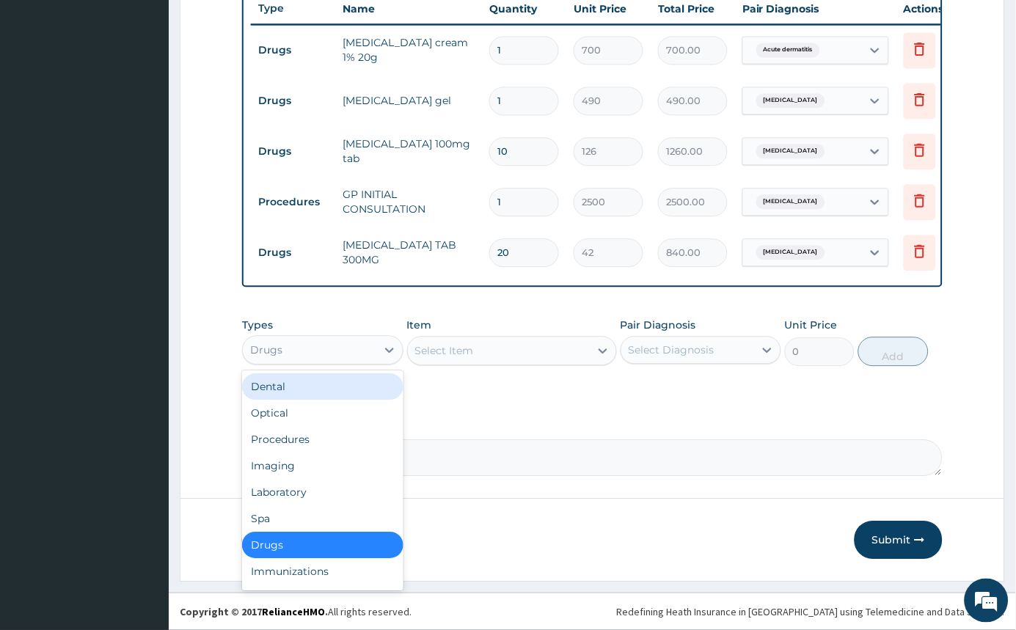
click at [660, 345] on div "Select Diagnosis" at bounding box center [672, 350] width 86 height 15
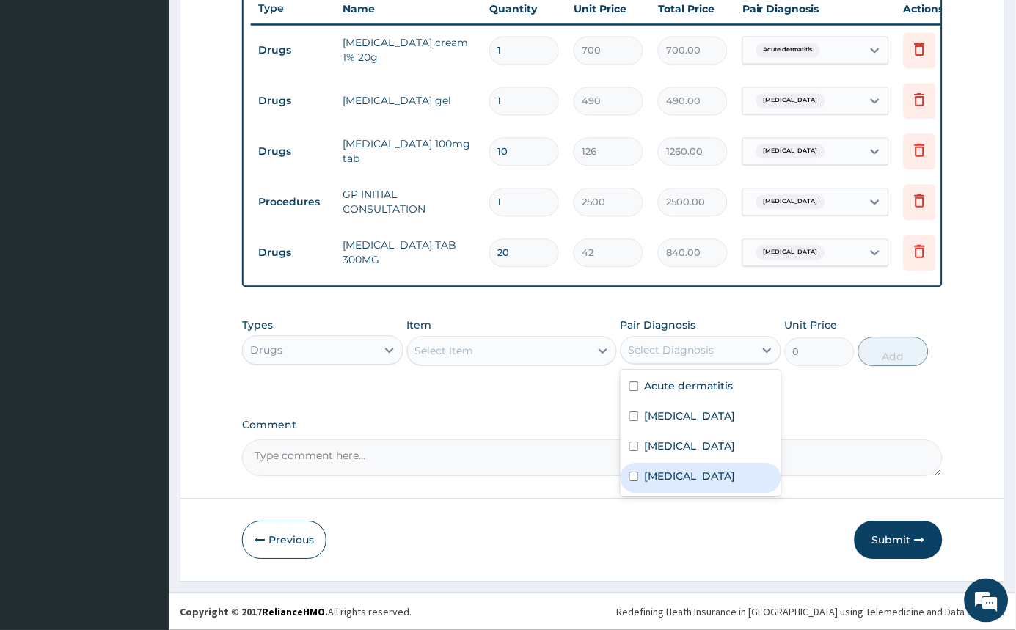
click at [638, 480] on input "checkbox" at bounding box center [635, 477] width 10 height 10
checkbox input "true"
click at [583, 338] on div "Select Item" at bounding box center [512, 350] width 210 height 29
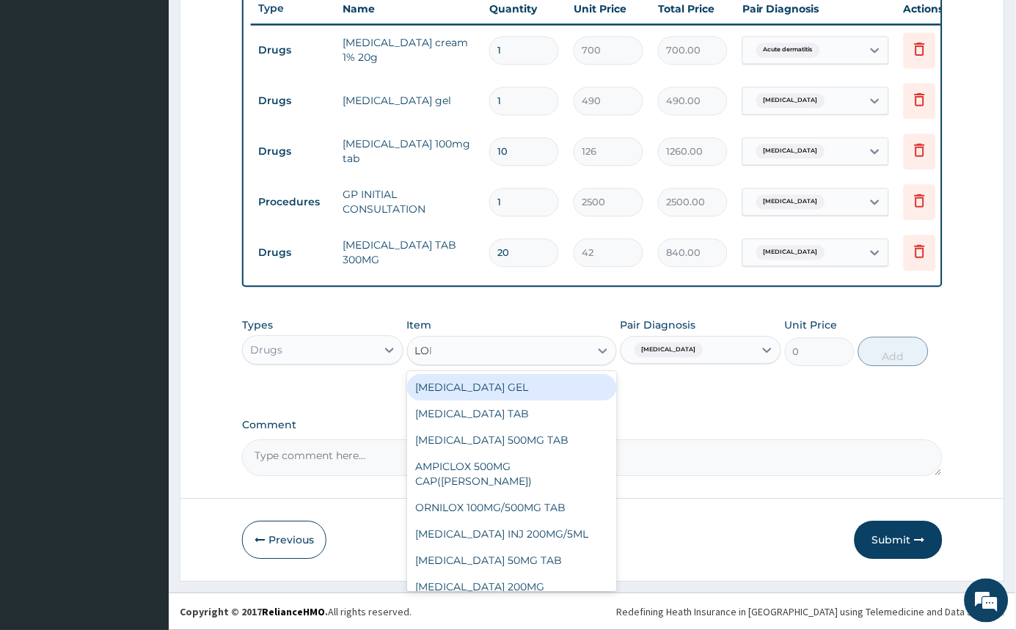
type input "LORA"
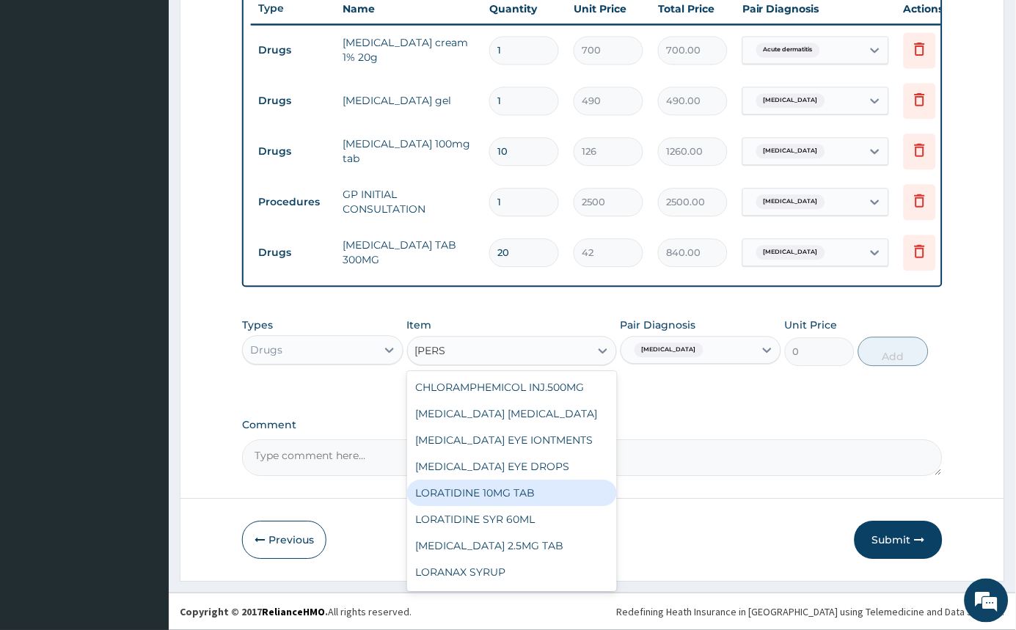
click at [561, 499] on div "LORATIDINE 10MG TAB" at bounding box center [512, 493] width 210 height 26
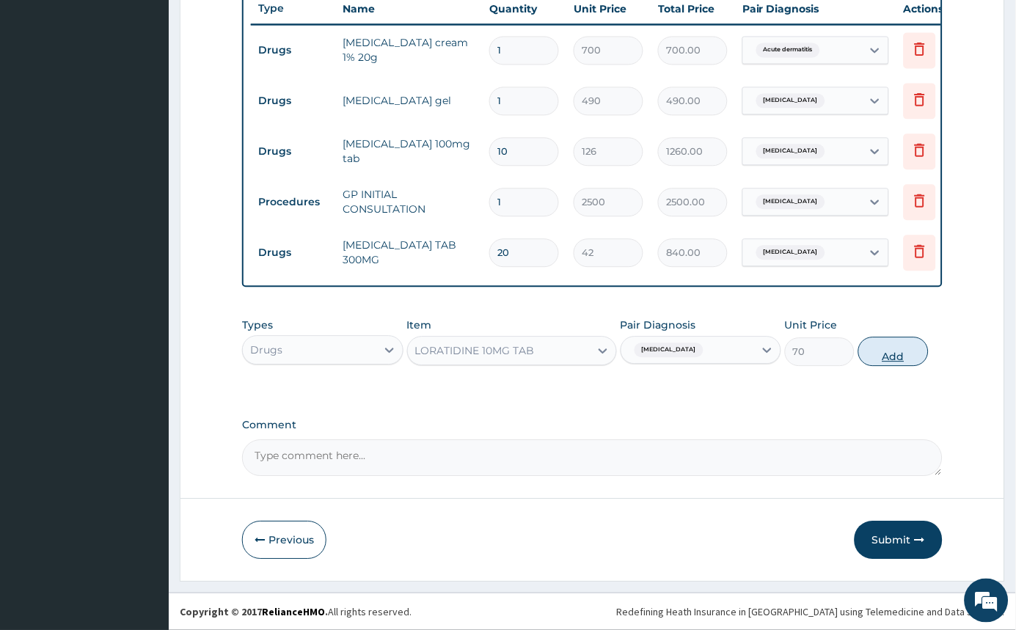
click at [896, 358] on button "Add" at bounding box center [893, 351] width 70 height 29
type input "0"
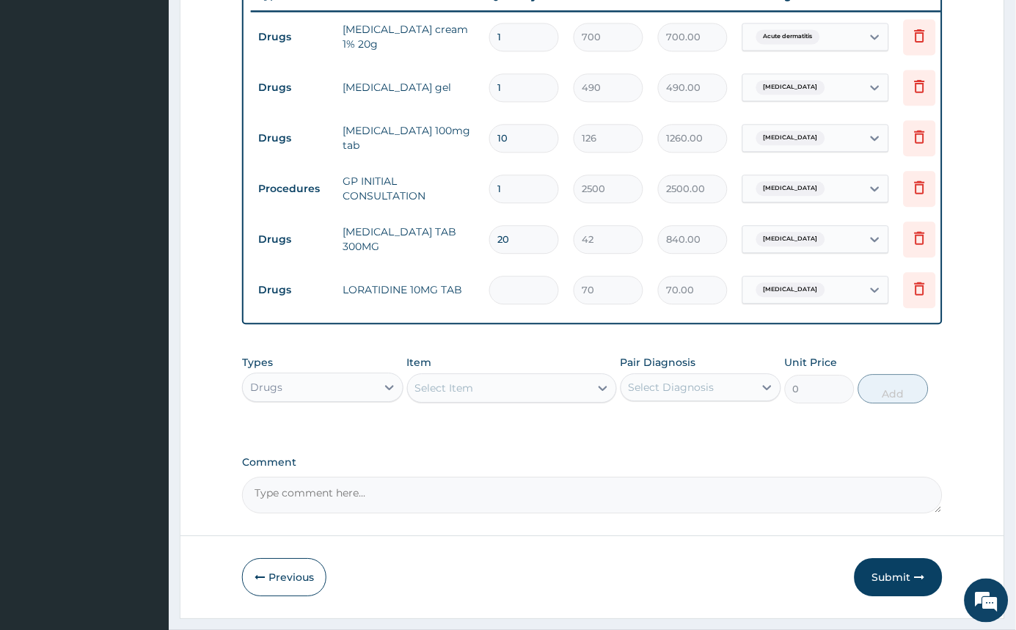
type input "0.00"
type input "5"
type input "350.00"
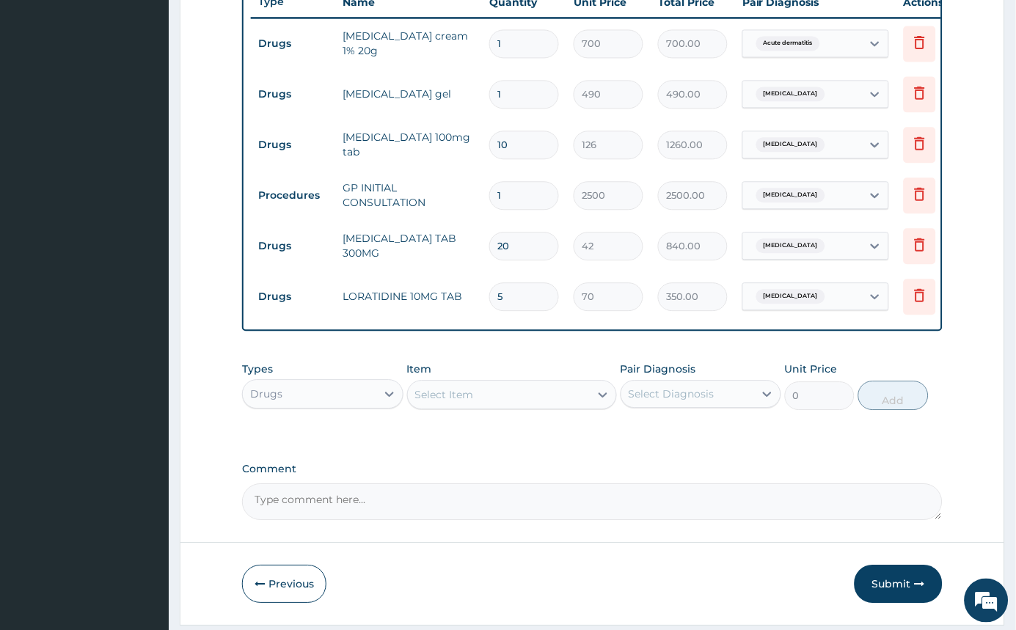
scroll to position [624, 0]
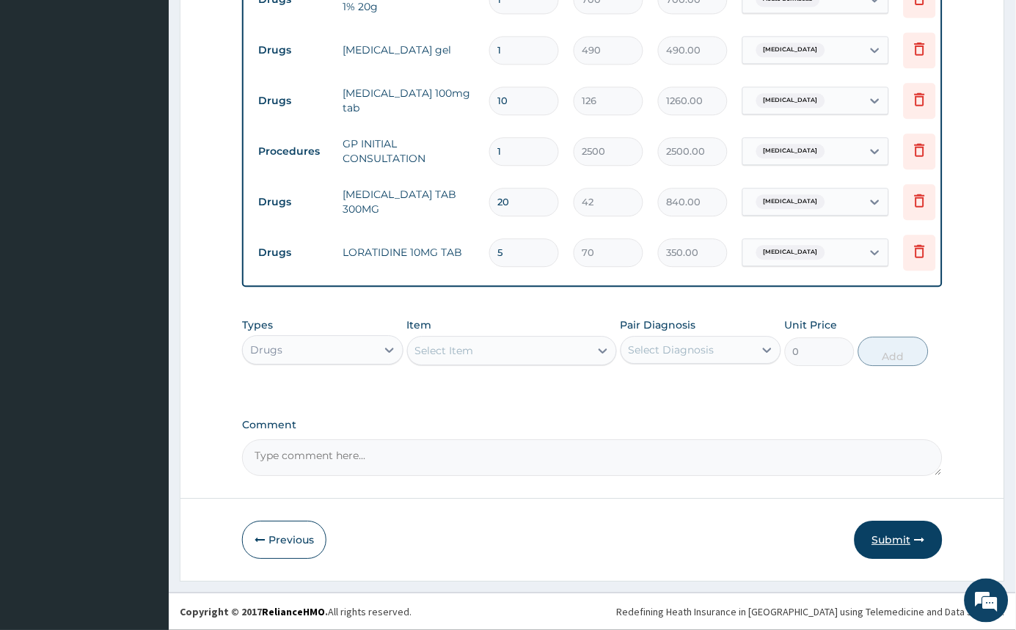
type input "5"
click at [910, 533] on button "Submit" at bounding box center [899, 540] width 88 height 38
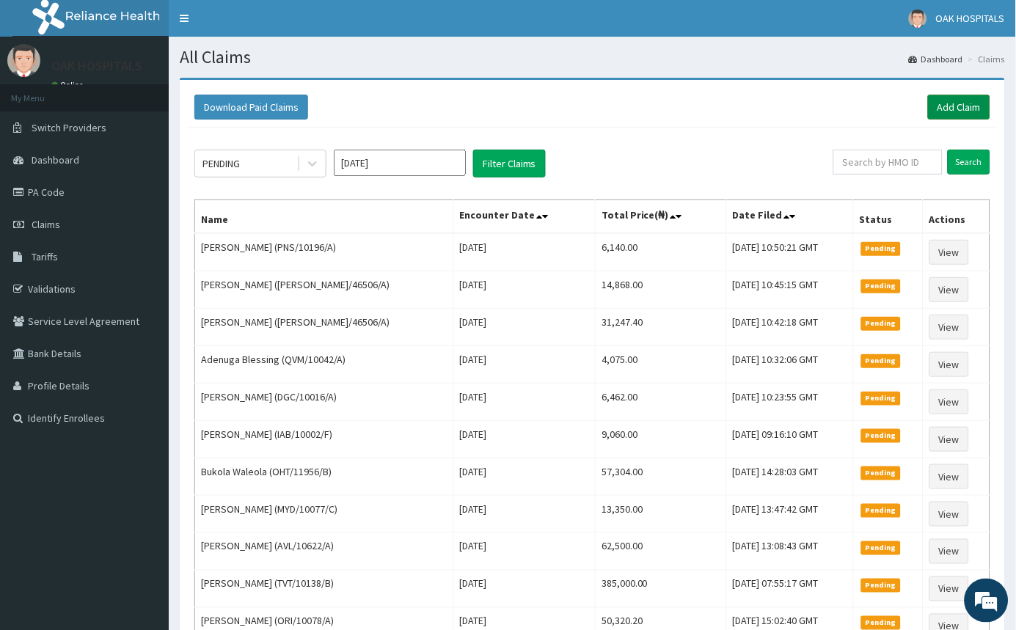
click at [949, 105] on link "Add Claim" at bounding box center [959, 107] width 62 height 25
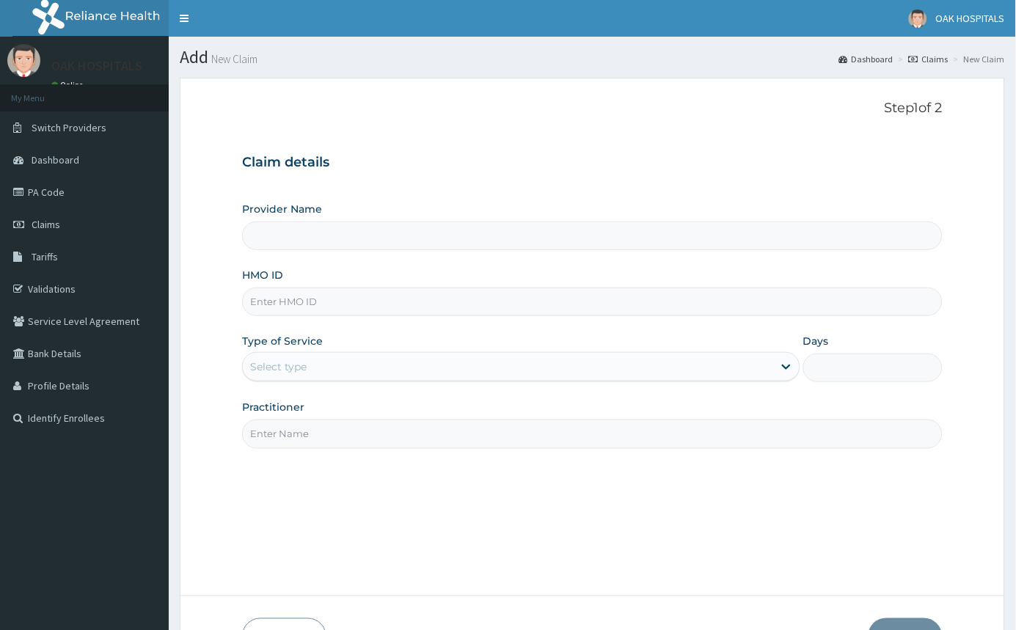
type input "Oak Hospitals"
click at [340, 296] on input "HMO ID" at bounding box center [592, 302] width 701 height 29
type input "PTE/10059/C"
click at [324, 367] on div "Select type" at bounding box center [508, 366] width 530 height 23
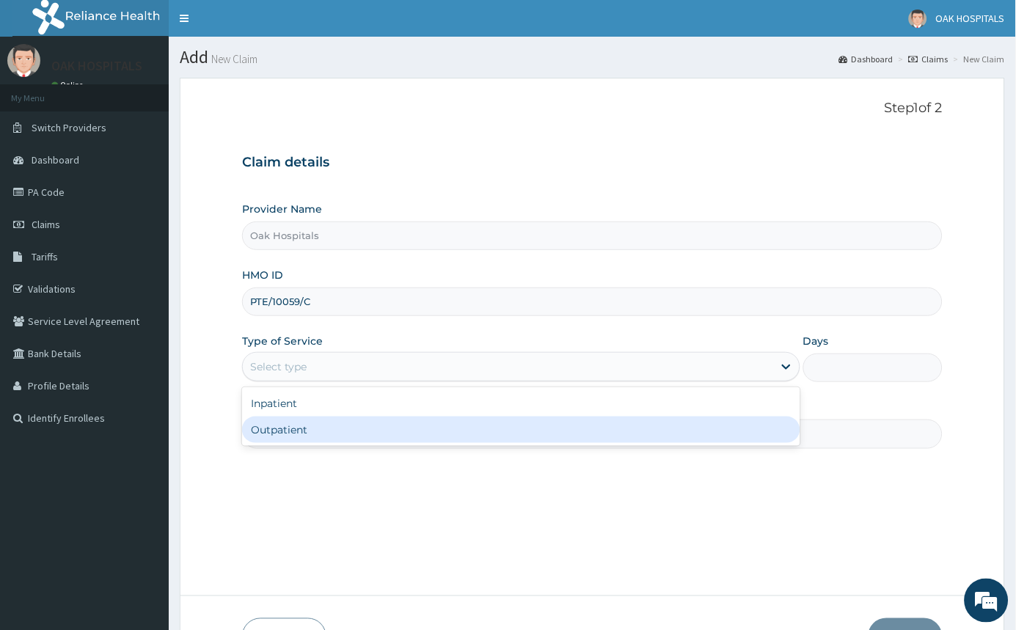
click at [332, 422] on div "Outpatient" at bounding box center [521, 430] width 558 height 26
type input "1"
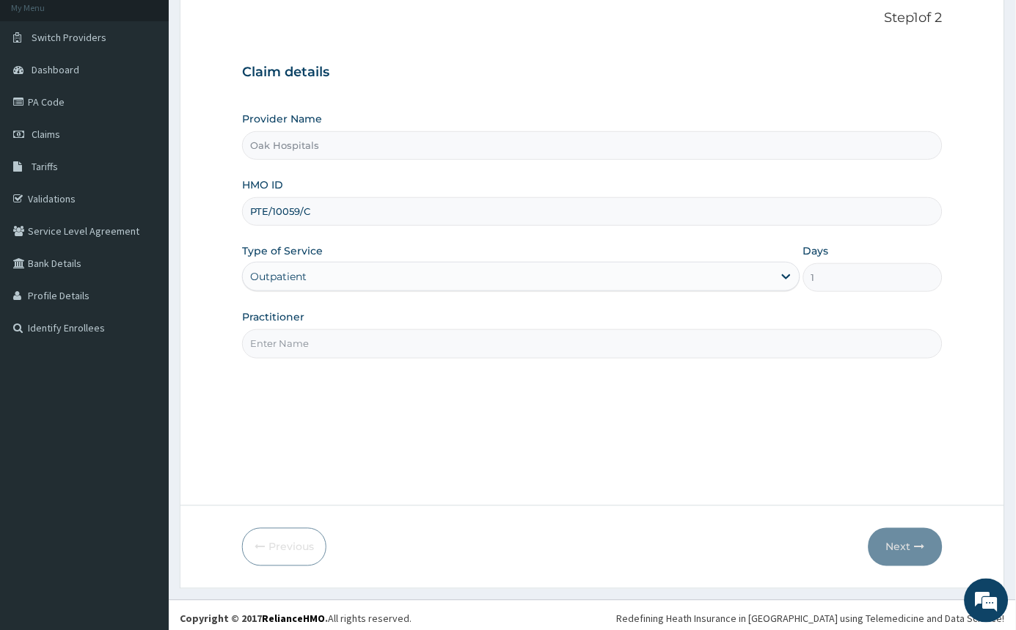
scroll to position [92, 0]
click at [416, 348] on input "Practitioner" at bounding box center [592, 342] width 701 height 29
type input "[PERSON_NAME]"
click at [884, 543] on button "Next" at bounding box center [906, 546] width 74 height 38
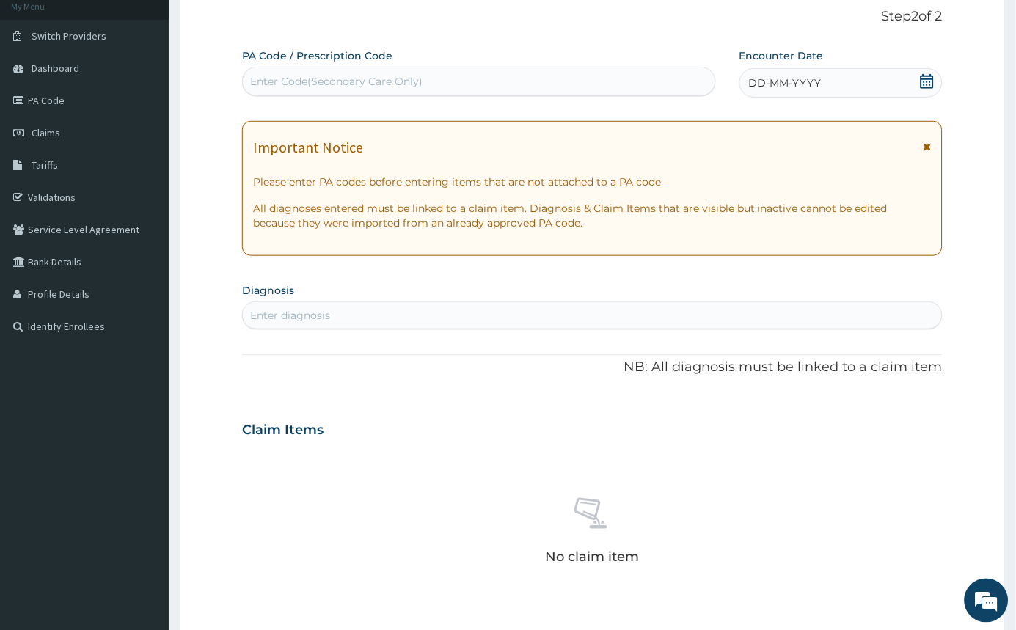
click at [858, 80] on div "DD-MM-YYYY" at bounding box center [841, 82] width 203 height 29
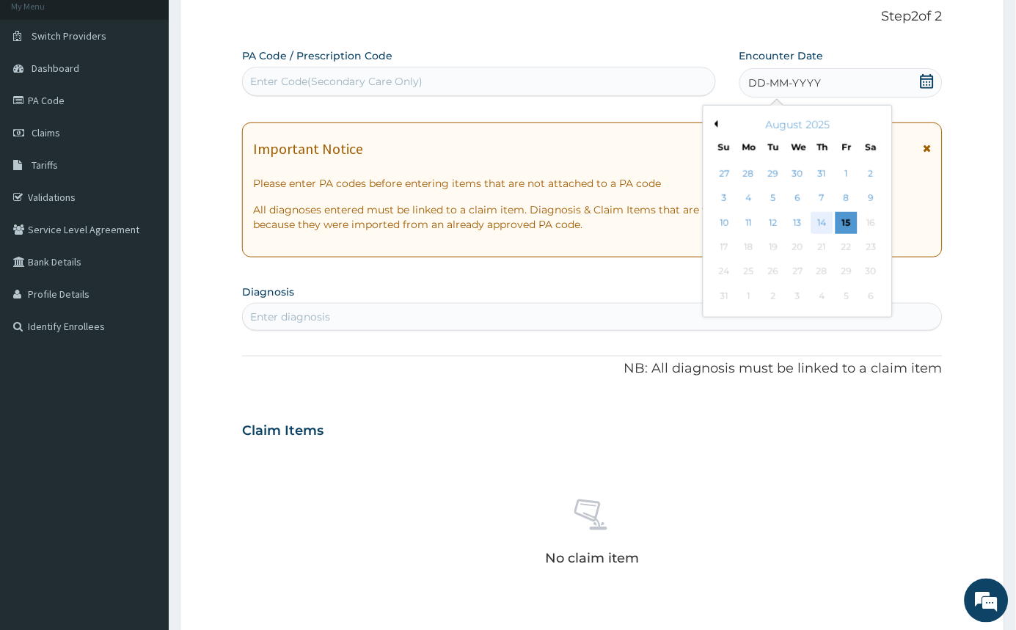
click at [819, 221] on div "14" at bounding box center [823, 223] width 22 height 22
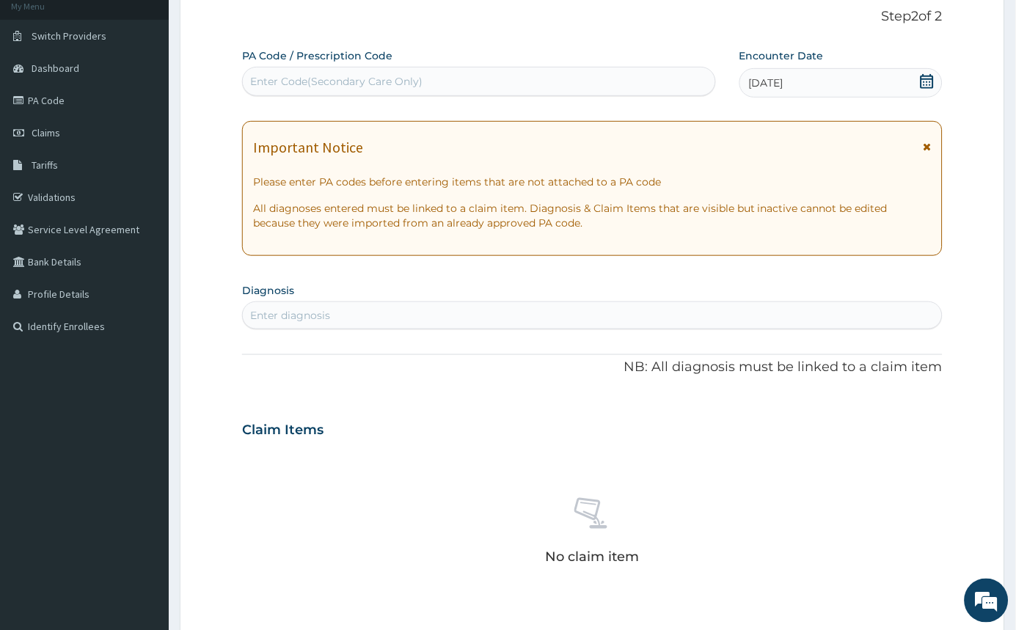
click at [307, 305] on div "Enter diagnosis" at bounding box center [592, 315] width 699 height 23
type input "[MEDICAL_DATA]"
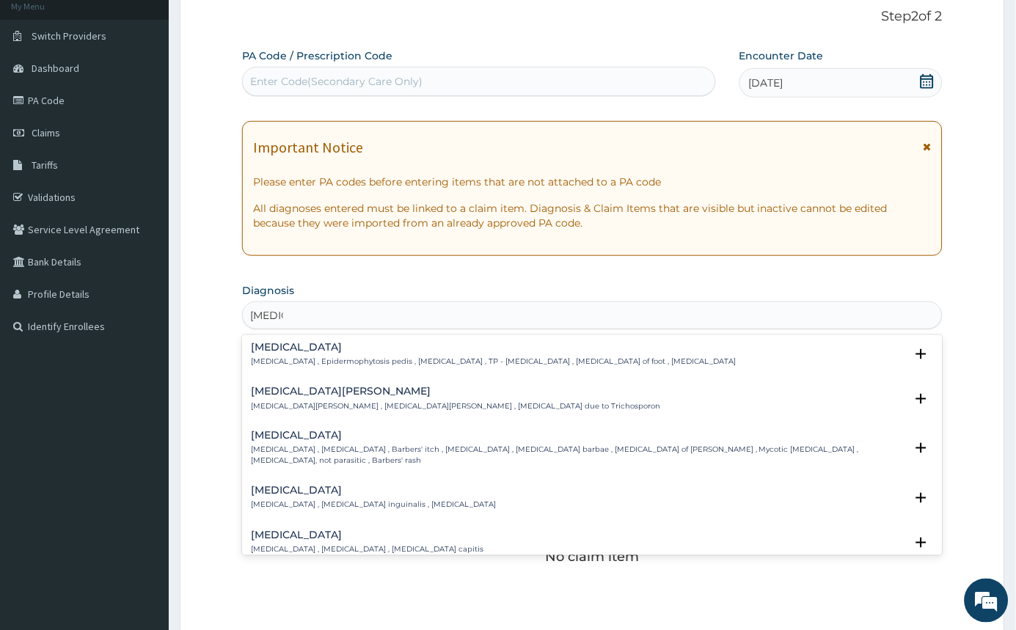
click at [328, 500] on p "Tinea cruris , Tinea inguinalis , Eczema marginatum" at bounding box center [373, 505] width 245 height 10
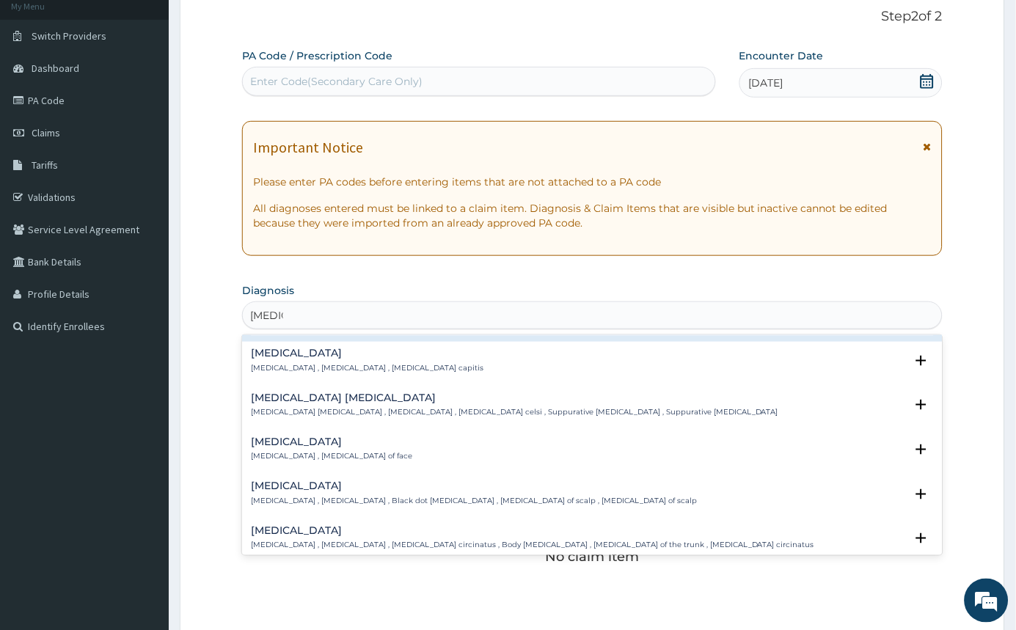
scroll to position [183, 0]
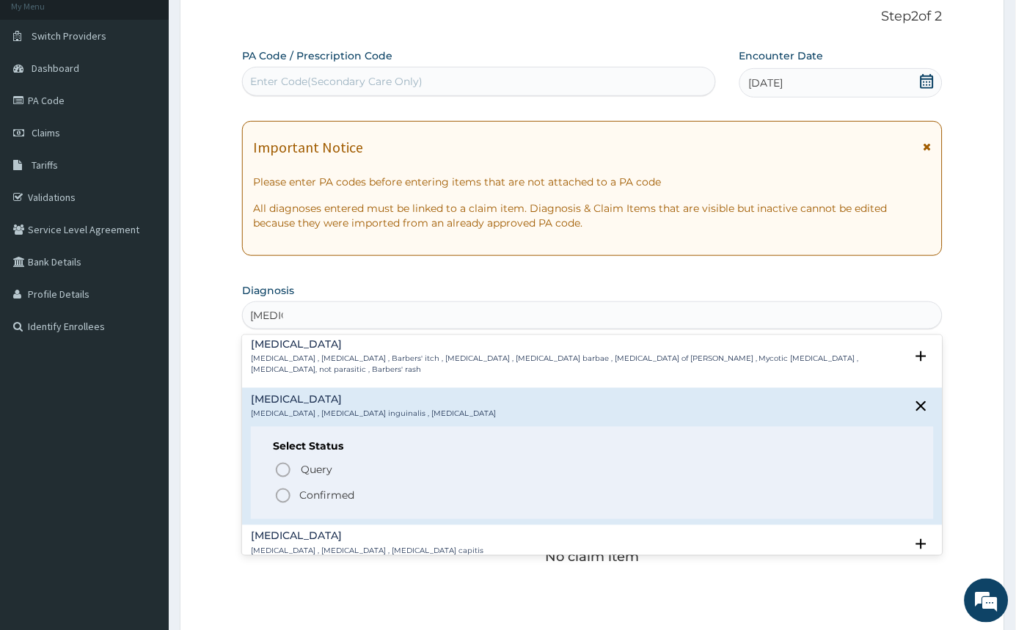
click at [288, 487] on icon "status option filled" at bounding box center [283, 496] width 18 height 18
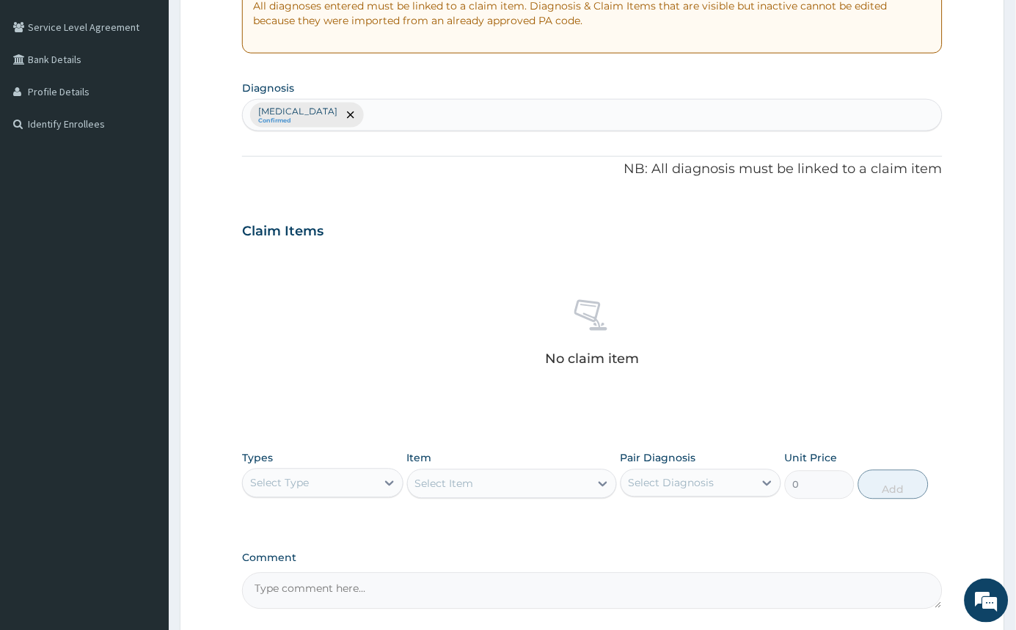
scroll to position [427, 0]
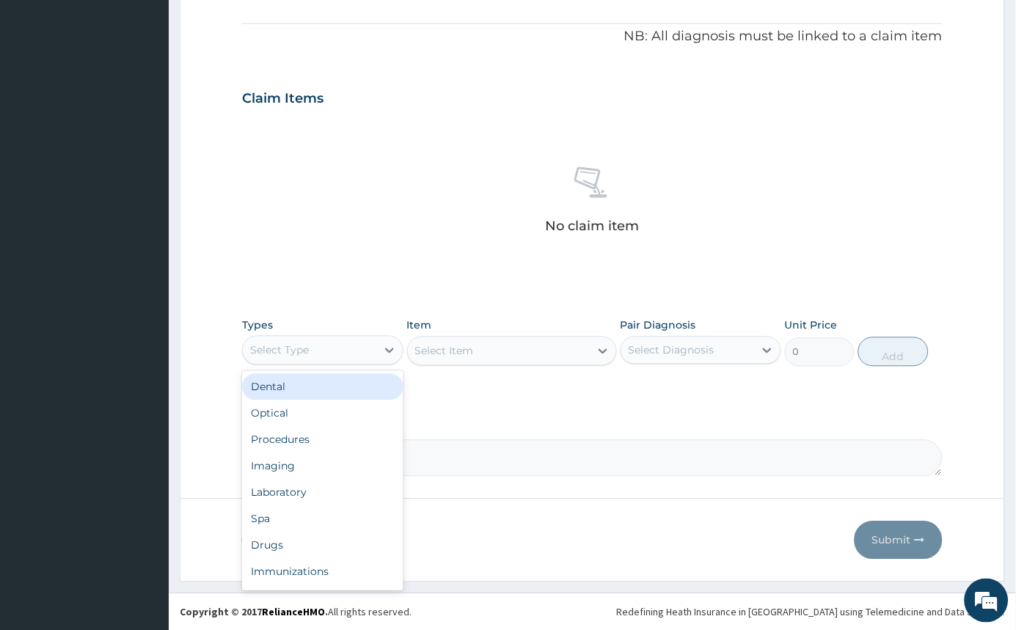
click at [368, 344] on div "Select Type" at bounding box center [310, 350] width 134 height 23
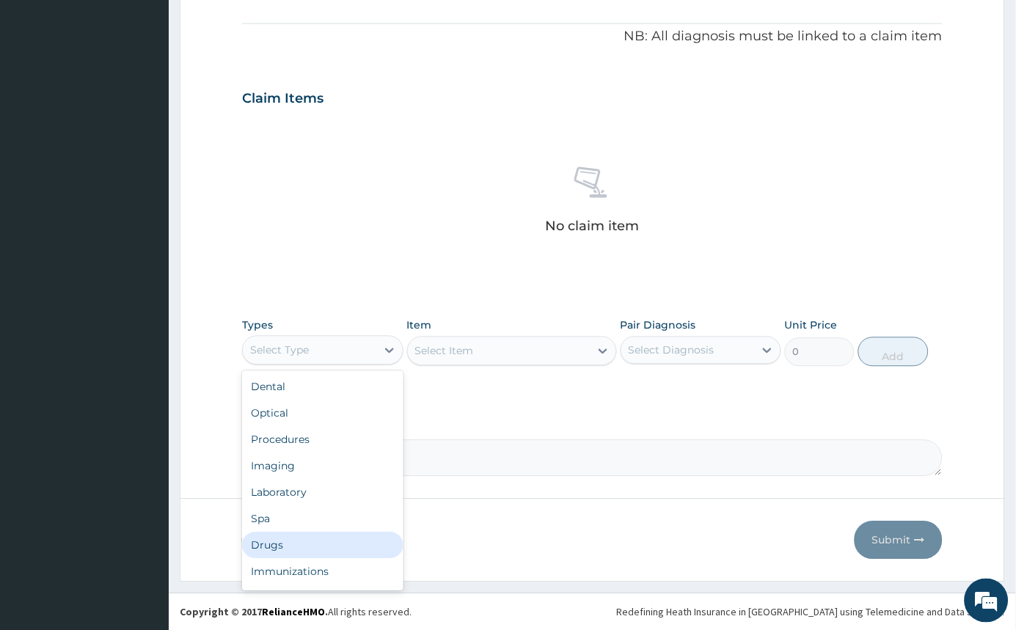
click at [319, 535] on div "Drugs" at bounding box center [322, 546] width 161 height 26
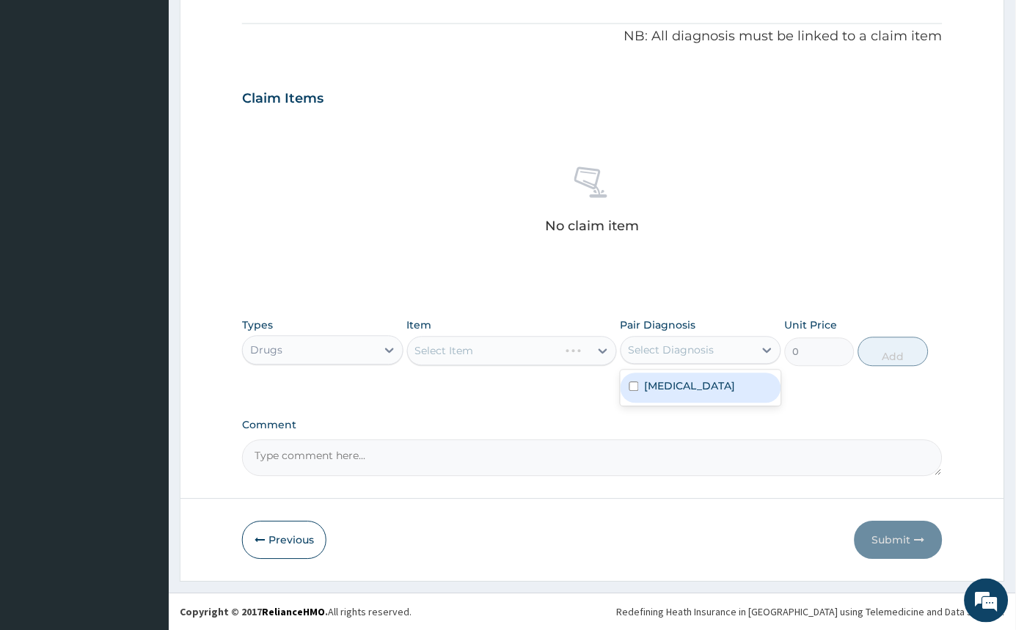
click at [740, 350] on div "Select Diagnosis" at bounding box center [688, 350] width 134 height 23
click at [696, 386] on label "Tinea cruris" at bounding box center [690, 386] width 91 height 15
checkbox input "true"
click at [602, 342] on div "Select Item" at bounding box center [512, 351] width 210 height 29
click at [587, 349] on div "Select Item" at bounding box center [512, 351] width 210 height 29
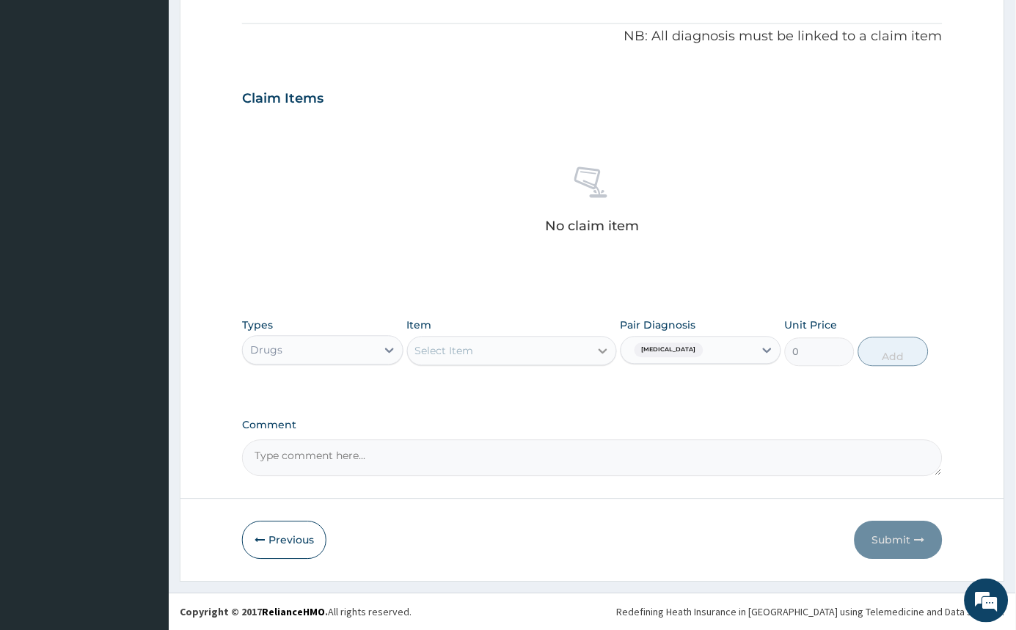
click at [601, 351] on icon at bounding box center [603, 351] width 9 height 5
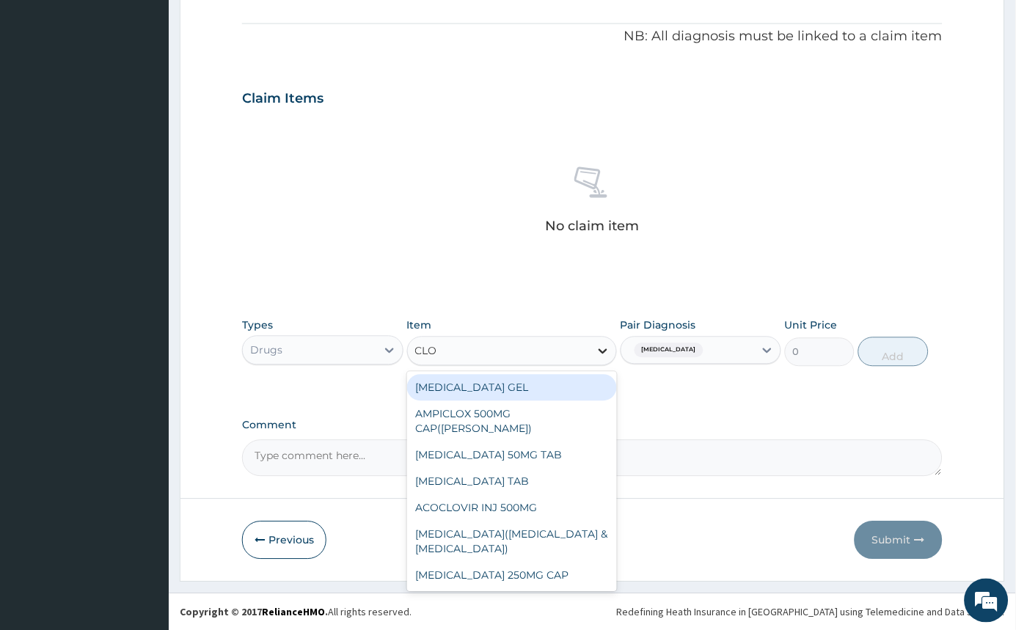
type input "CLOT"
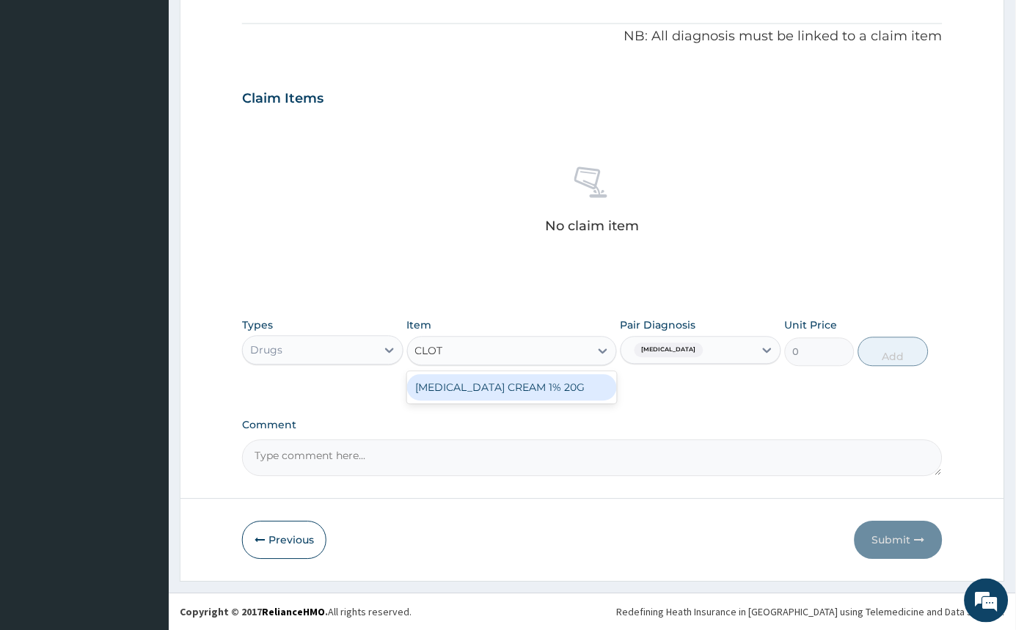
click at [556, 384] on div "CLOTRIMAZOLE CREAM 1% 20G" at bounding box center [512, 388] width 210 height 26
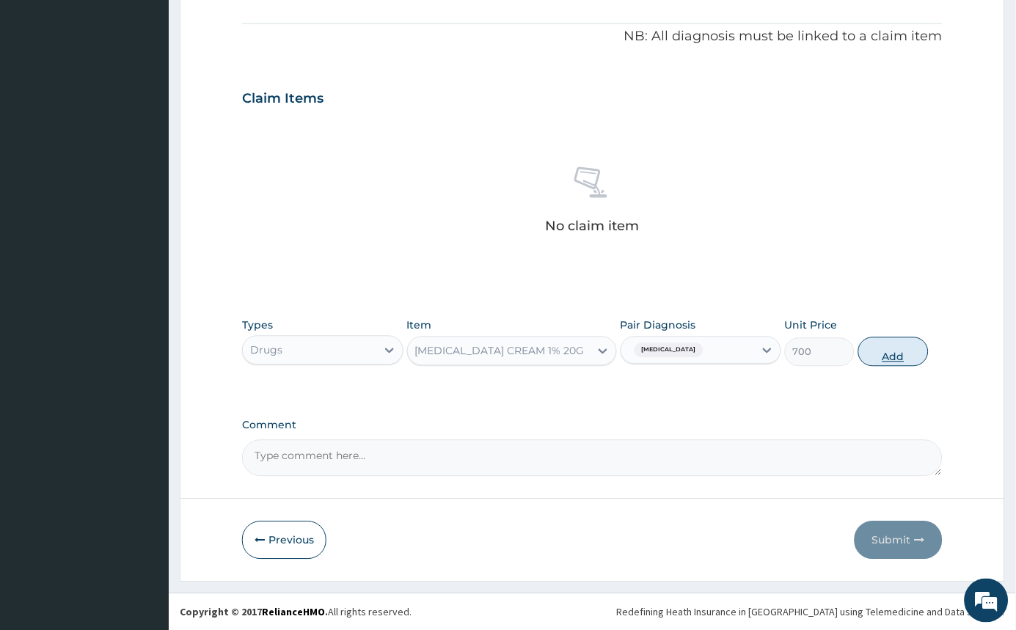
click at [889, 350] on button "Add" at bounding box center [893, 352] width 70 height 29
type input "0"
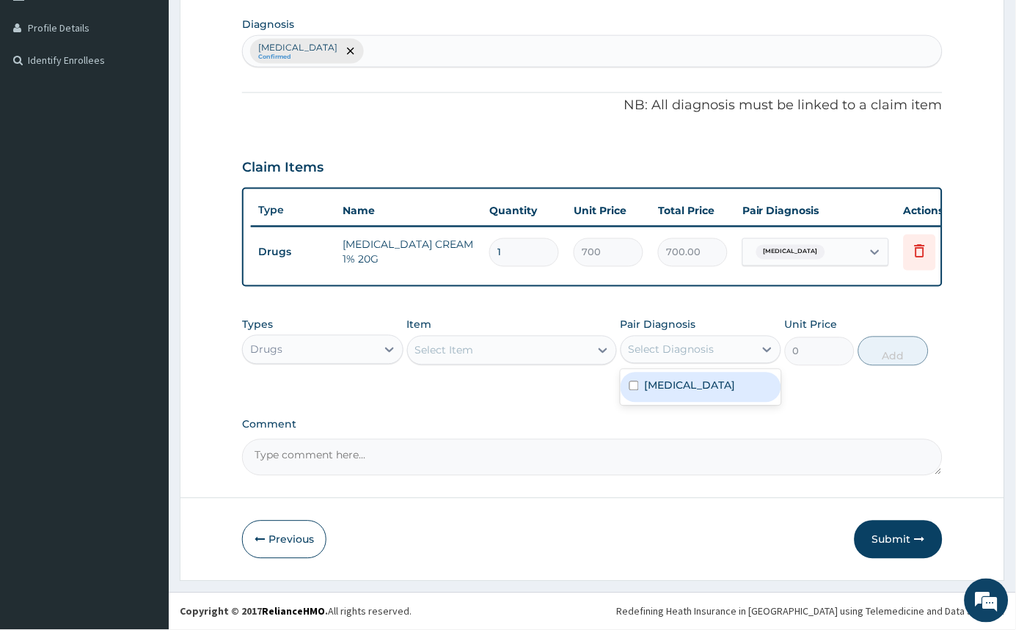
click at [678, 336] on div "Select Diagnosis" at bounding box center [701, 350] width 161 height 28
click at [630, 389] on div "Tinea cruris" at bounding box center [701, 388] width 161 height 30
checkbox input "true"
click at [577, 343] on div "Select Item" at bounding box center [499, 350] width 182 height 23
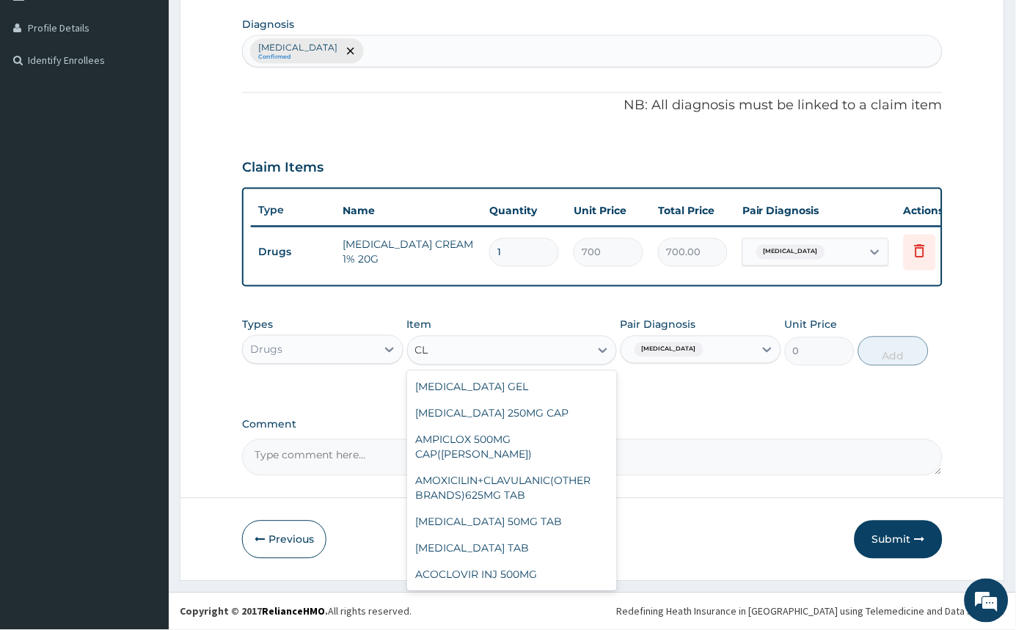
type input "C"
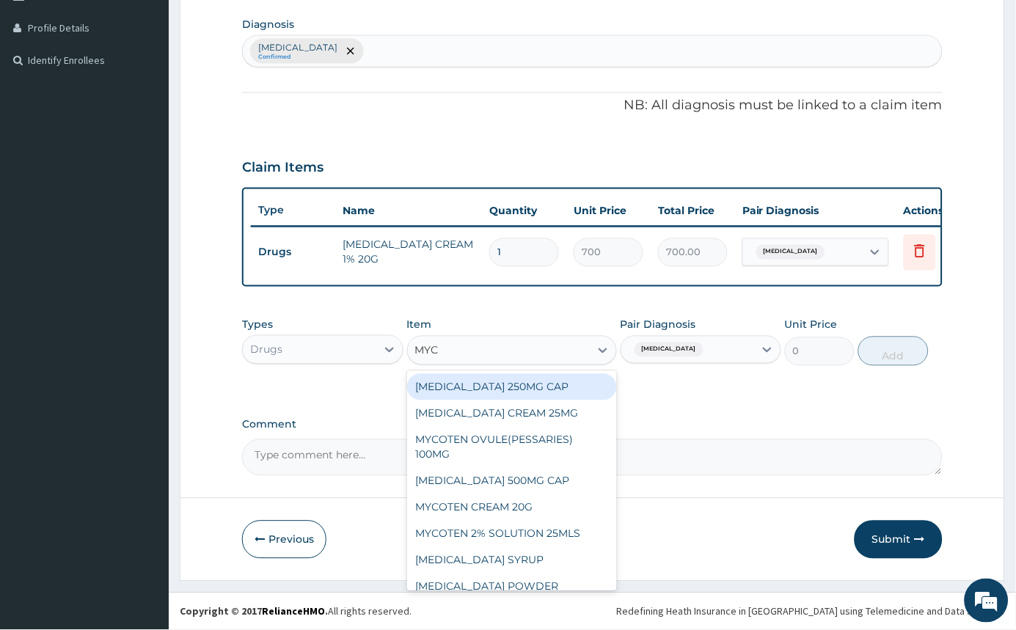
type input "MYCO"
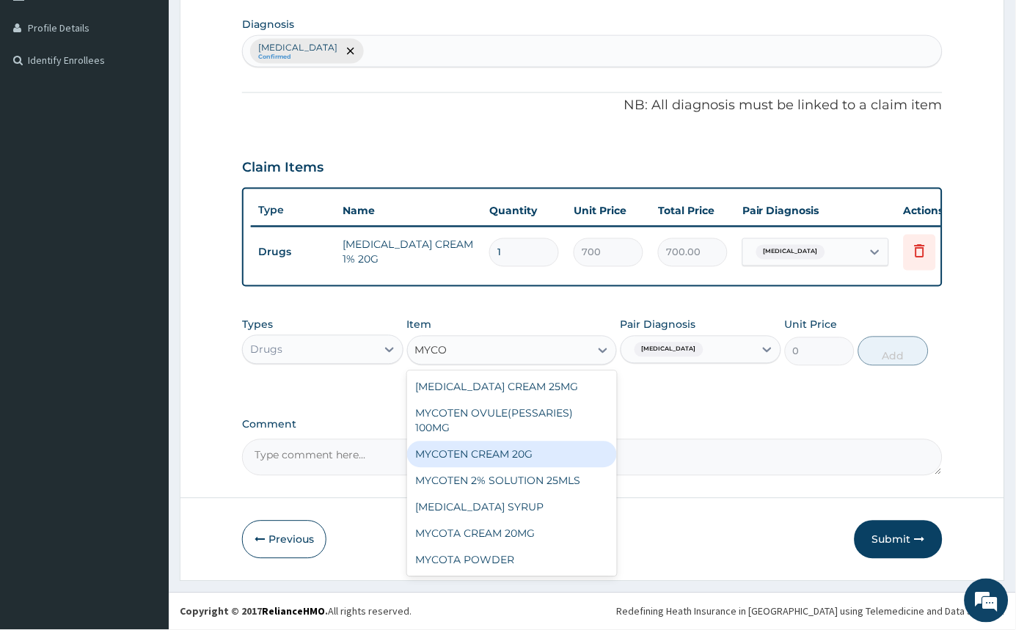
click at [533, 464] on div "MYCOTEN CREAM 20G" at bounding box center [512, 455] width 210 height 26
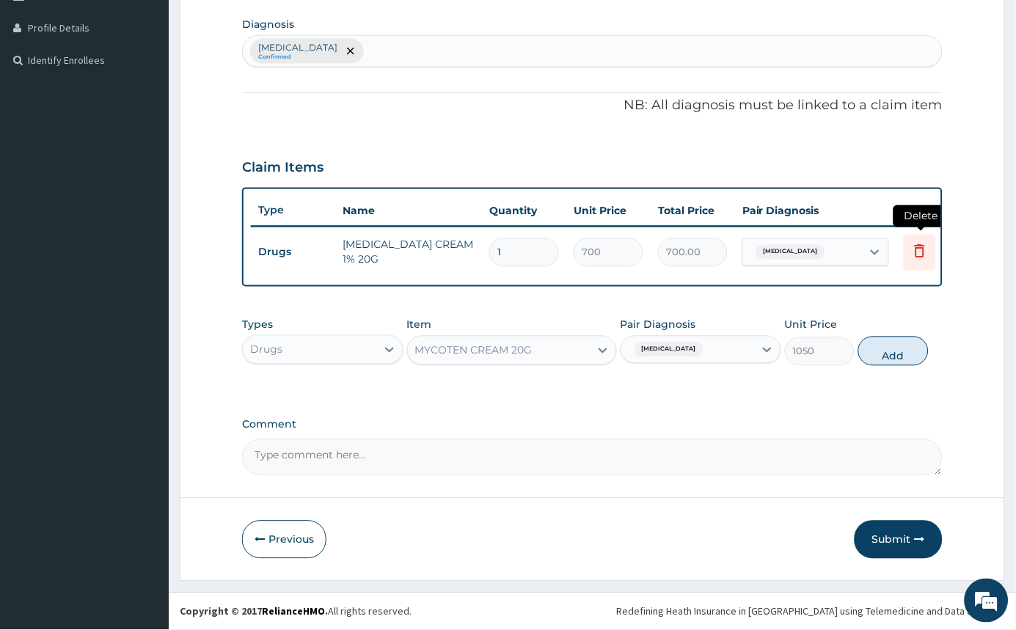
click at [930, 238] on icon at bounding box center [920, 253] width 32 height 36
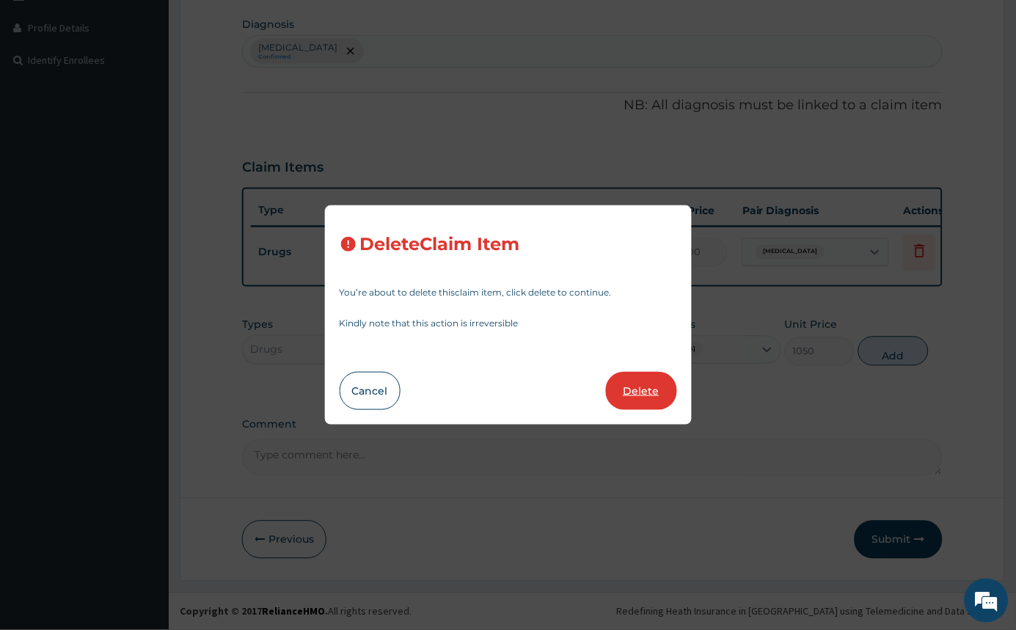
click at [666, 392] on button "Delete" at bounding box center [641, 391] width 71 height 38
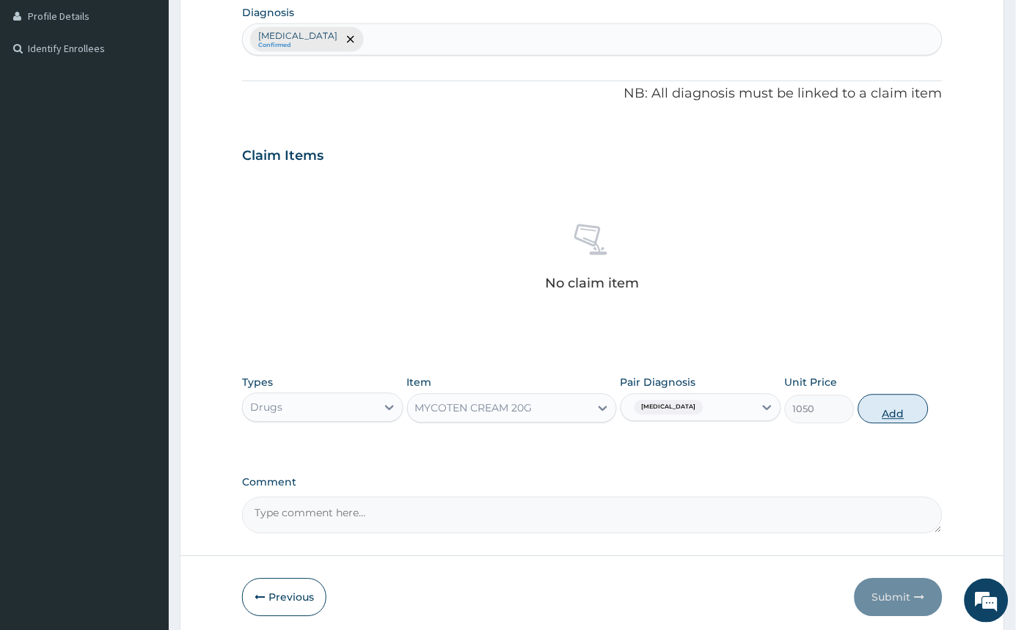
click at [886, 417] on button "Add" at bounding box center [893, 409] width 70 height 29
type input "0"
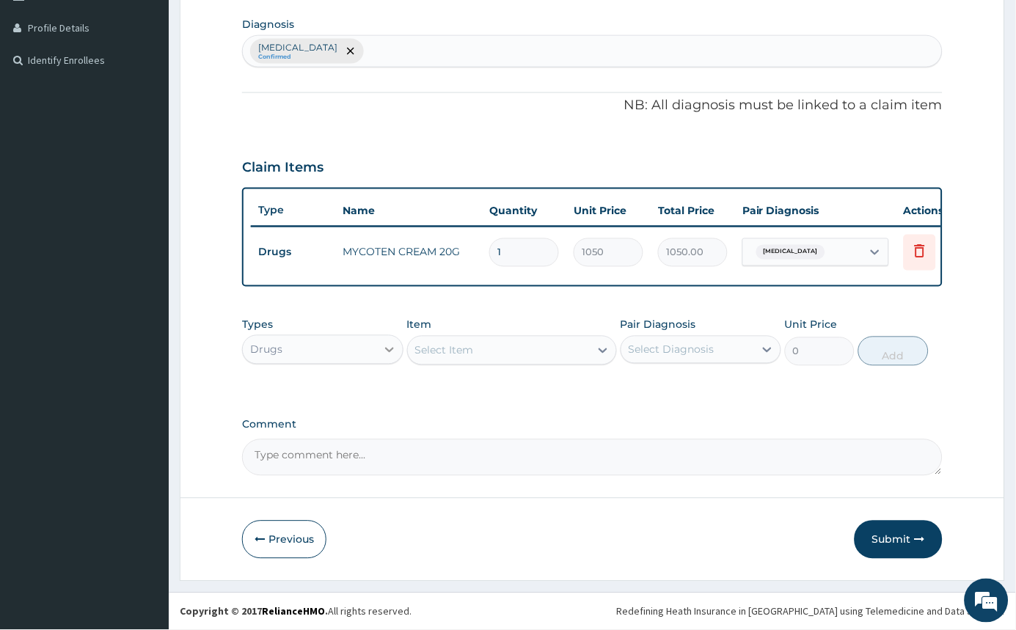
click at [377, 355] on div at bounding box center [389, 350] width 26 height 26
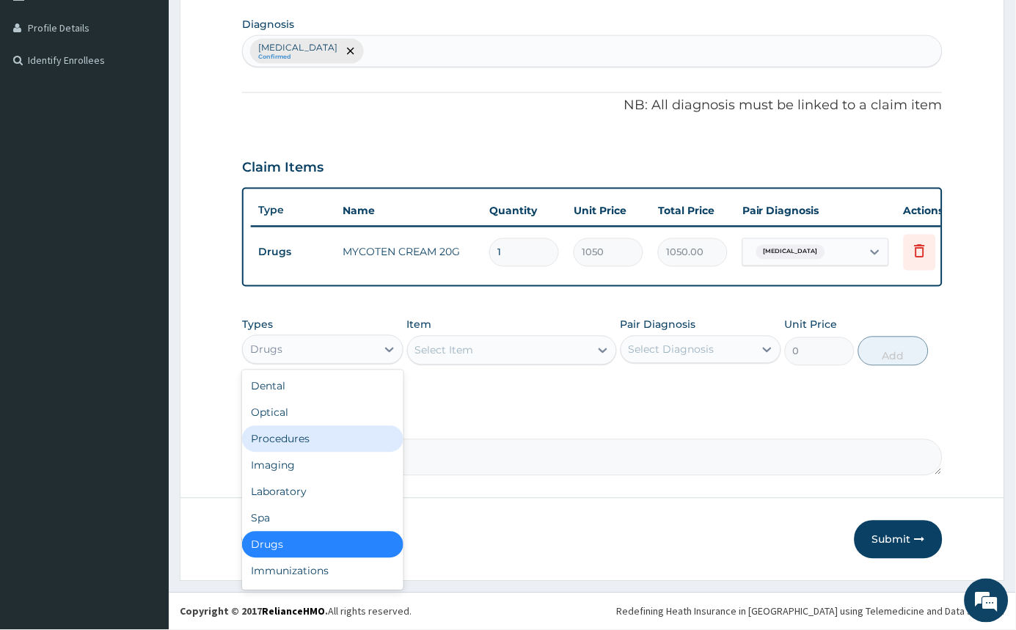
click at [317, 429] on div "Procedures" at bounding box center [322, 439] width 161 height 26
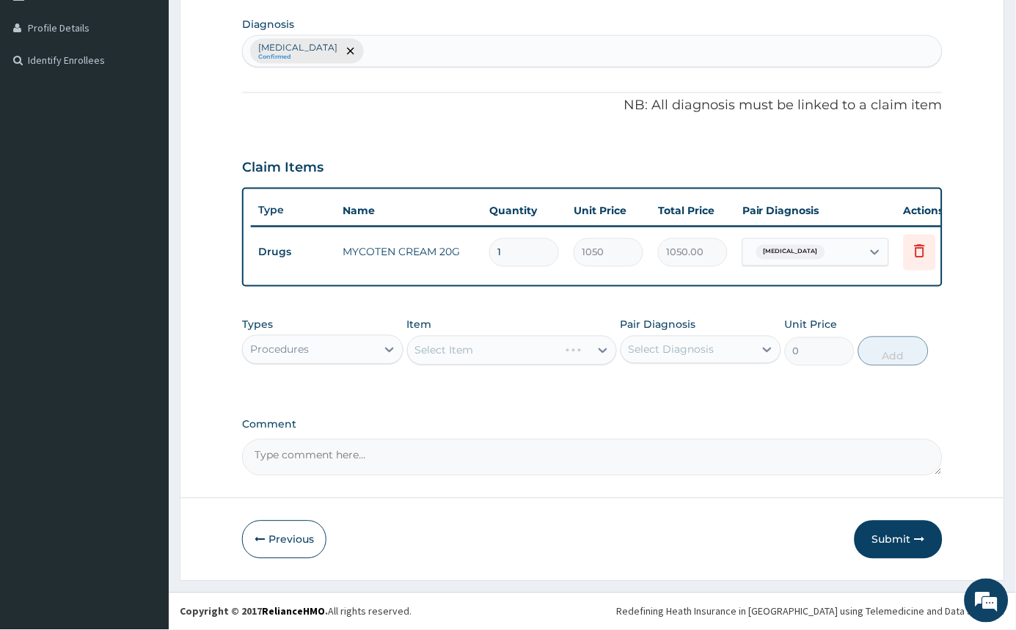
click at [699, 343] on div "Select Diagnosis" at bounding box center [672, 350] width 86 height 15
click at [685, 377] on div "Tinea cruris" at bounding box center [701, 388] width 161 height 30
checkbox input "true"
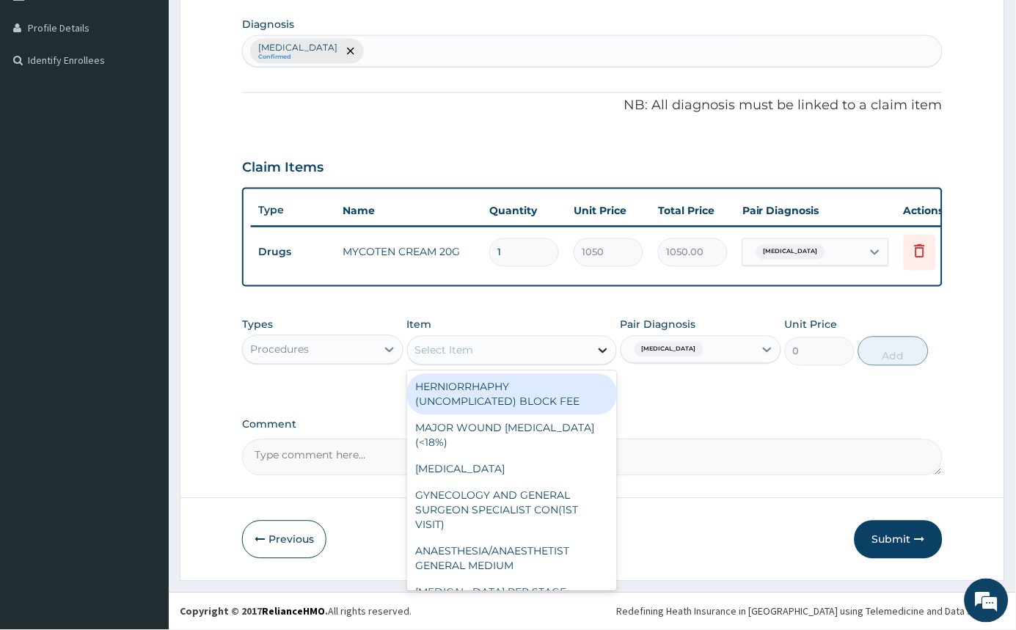
click at [604, 343] on icon at bounding box center [603, 350] width 15 height 15
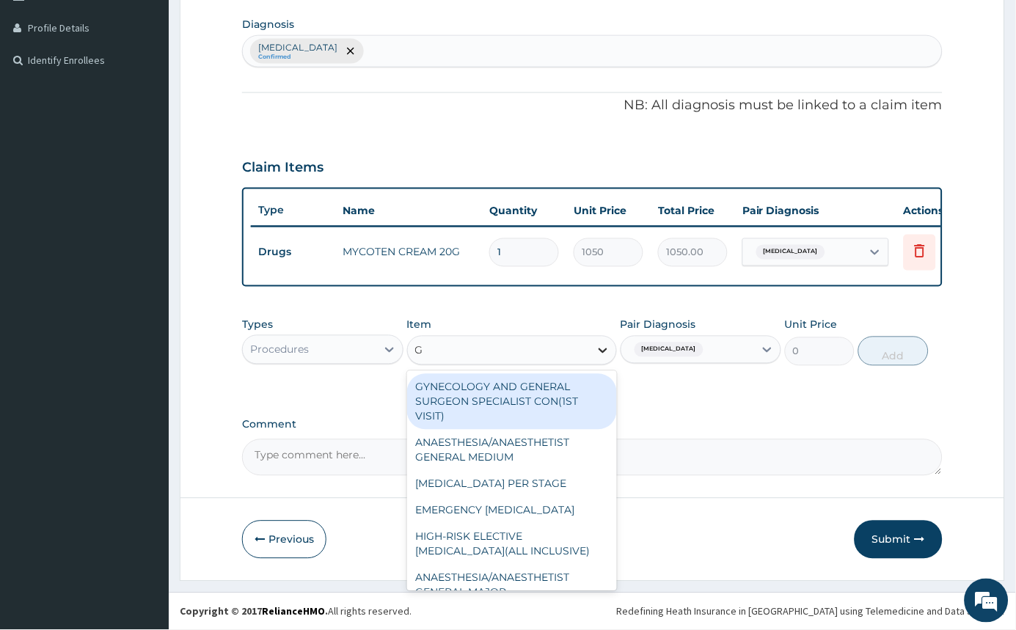
type input "GP"
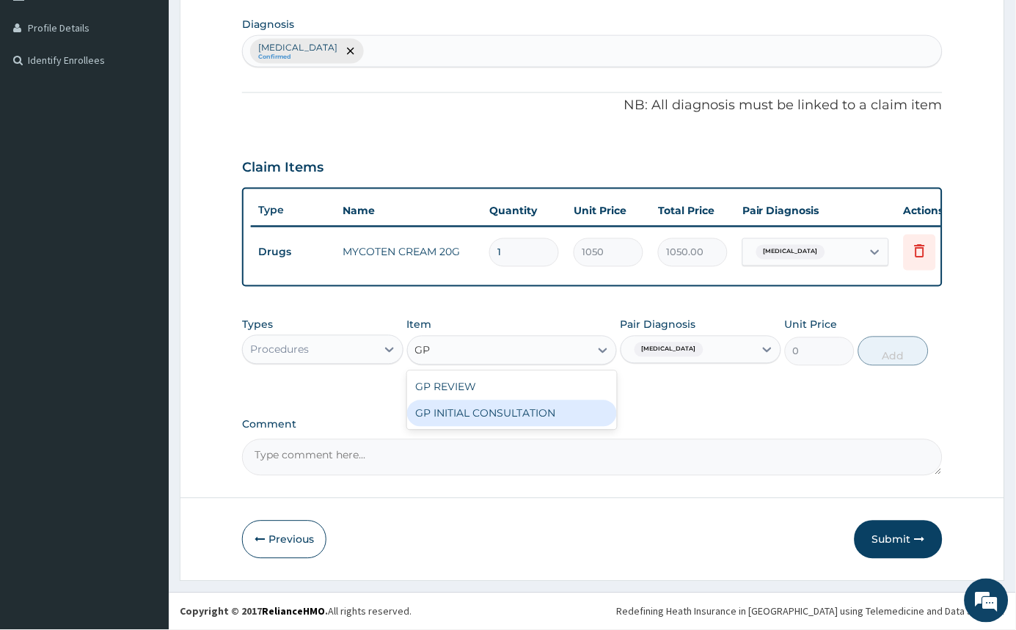
click at [549, 420] on div "GP INITIAL CONSULTATION" at bounding box center [512, 414] width 210 height 26
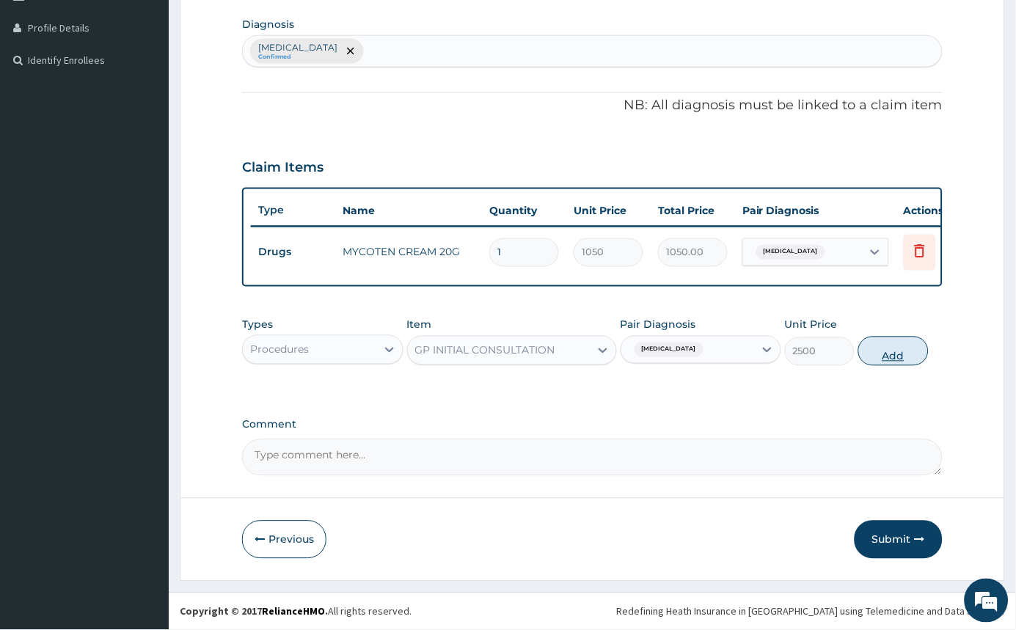
click at [899, 362] on button "Add" at bounding box center [893, 351] width 70 height 29
type input "0"
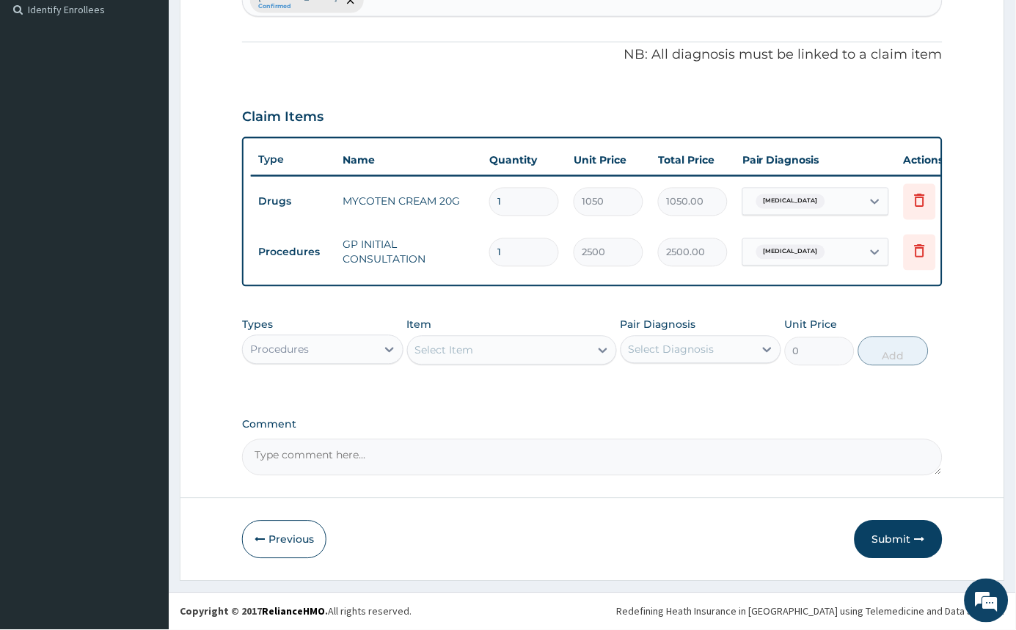
scroll to position [420, 0]
click at [884, 547] on button "Submit" at bounding box center [899, 540] width 88 height 38
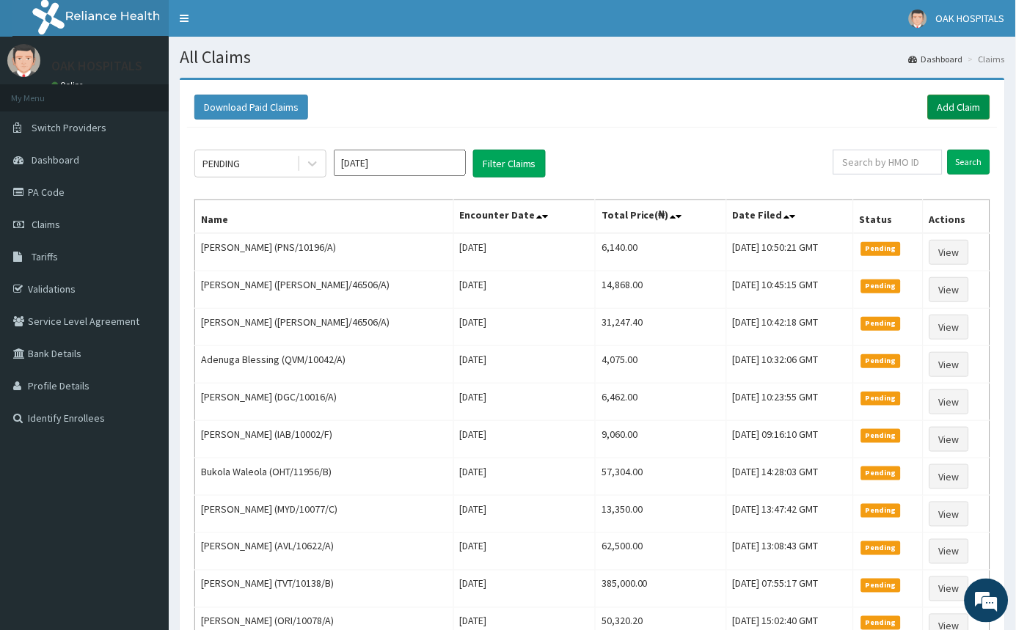
click at [954, 101] on link "Add Claim" at bounding box center [959, 107] width 62 height 25
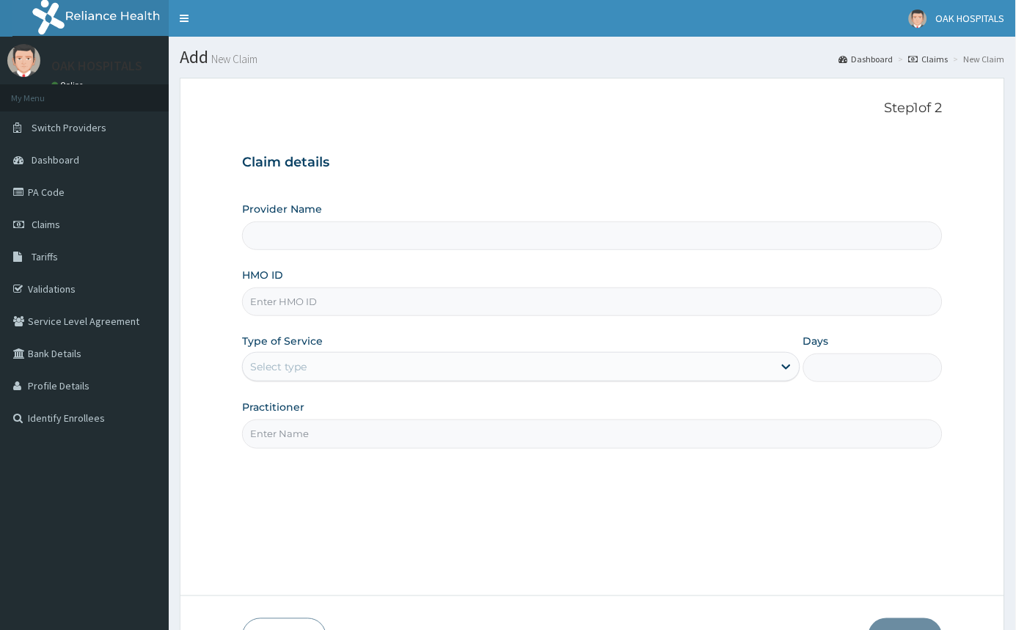
click at [340, 314] on input "HMO ID" at bounding box center [592, 302] width 701 height 29
type input "OH"
type input "Oak Hospitals"
type input "OHT/10561/A"
click at [391, 373] on div "Select type" at bounding box center [508, 366] width 530 height 23
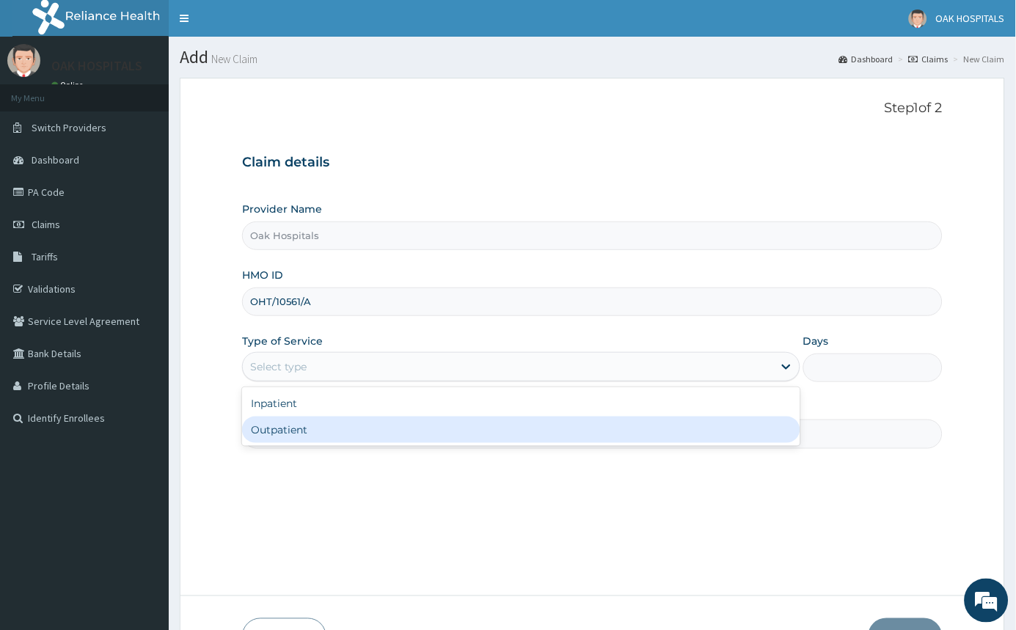
click at [367, 437] on div "Outpatient" at bounding box center [521, 430] width 558 height 26
type input "1"
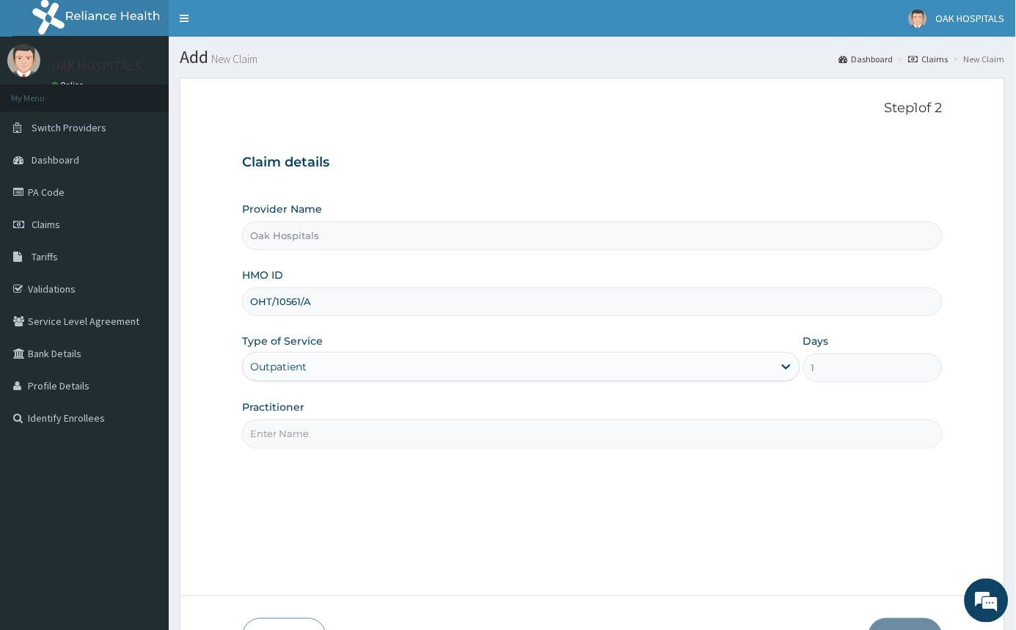
click at [371, 431] on input "Practitioner" at bounding box center [592, 434] width 701 height 29
type input "DR JAMES"
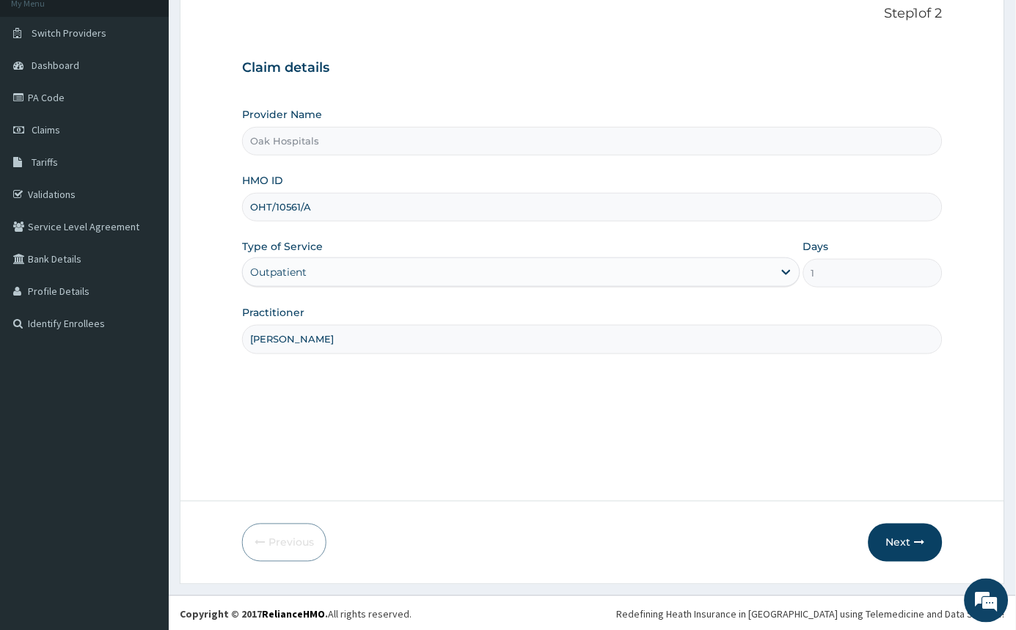
scroll to position [97, 0]
click at [891, 542] on button "Next" at bounding box center [906, 541] width 74 height 38
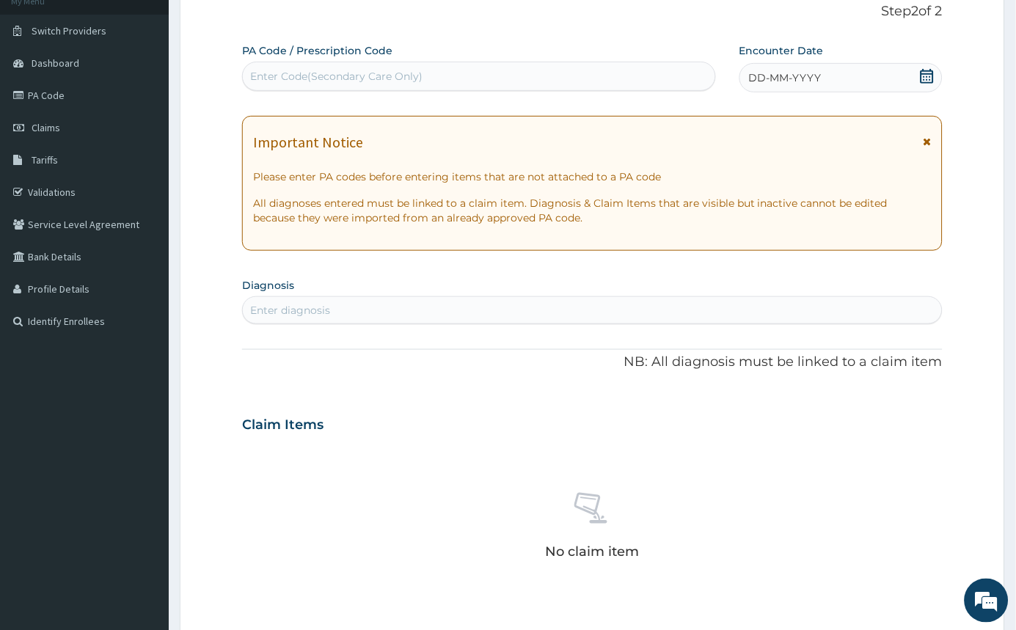
click at [434, 70] on div "Enter Code(Secondary Care Only)" at bounding box center [479, 76] width 473 height 23
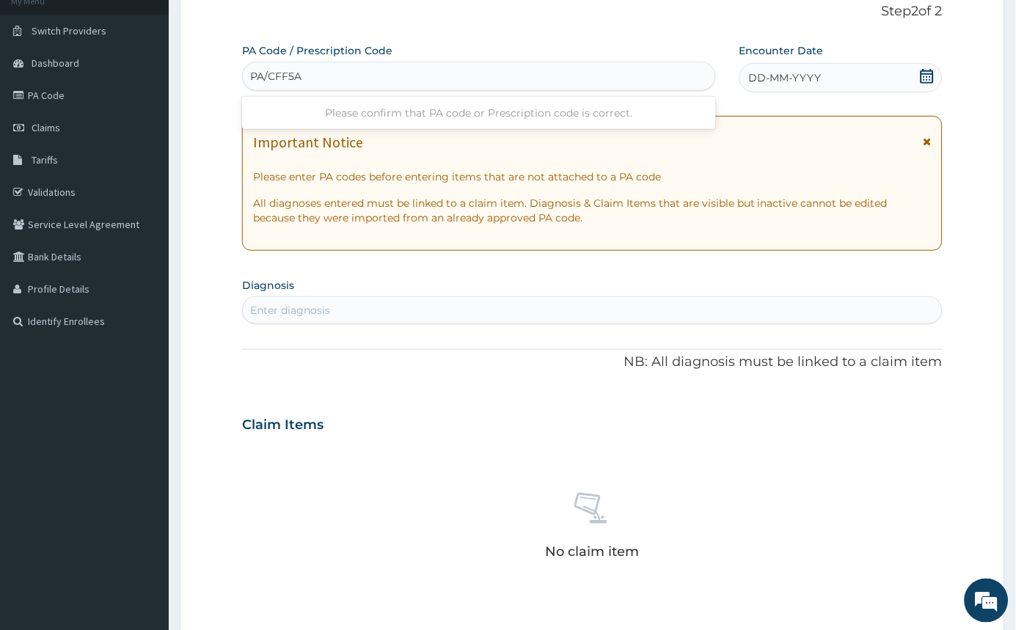
type input "PA/CFF5A1"
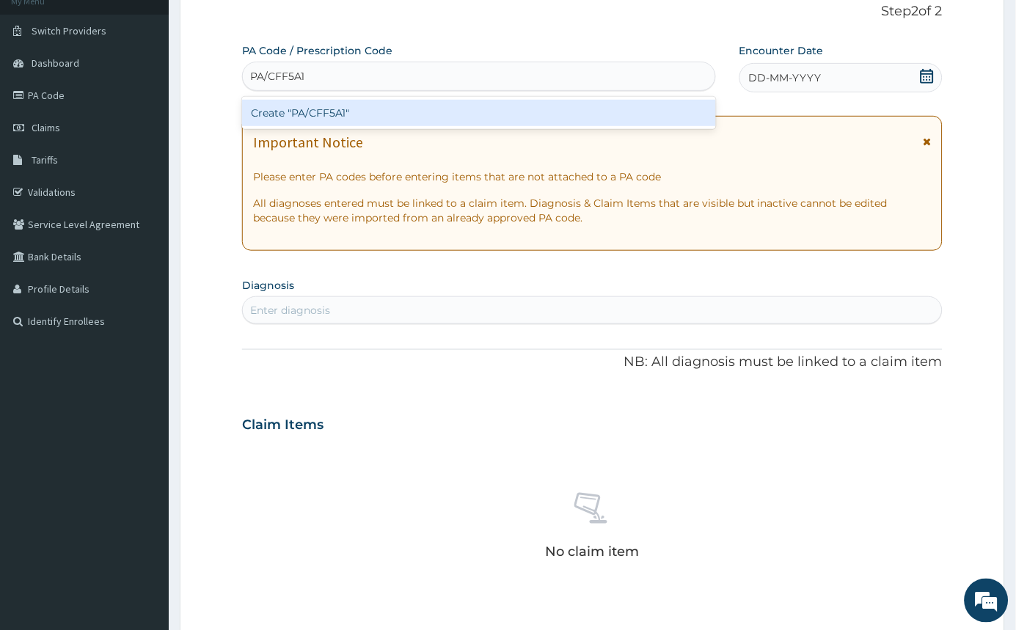
click at [447, 109] on div "Create "PA/CFF5A1"" at bounding box center [479, 113] width 474 height 26
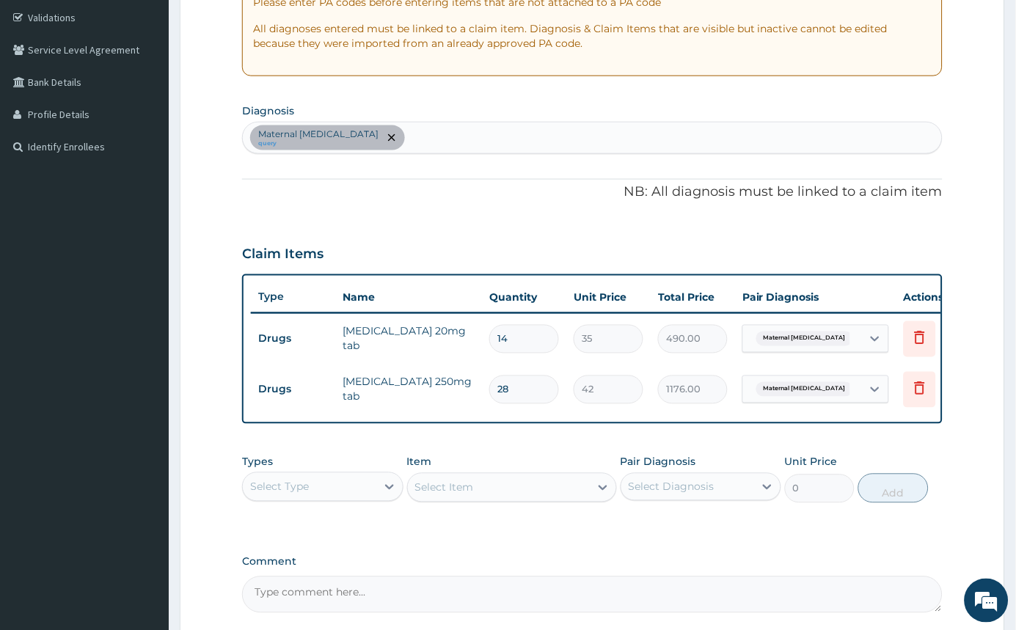
scroll to position [420, 0]
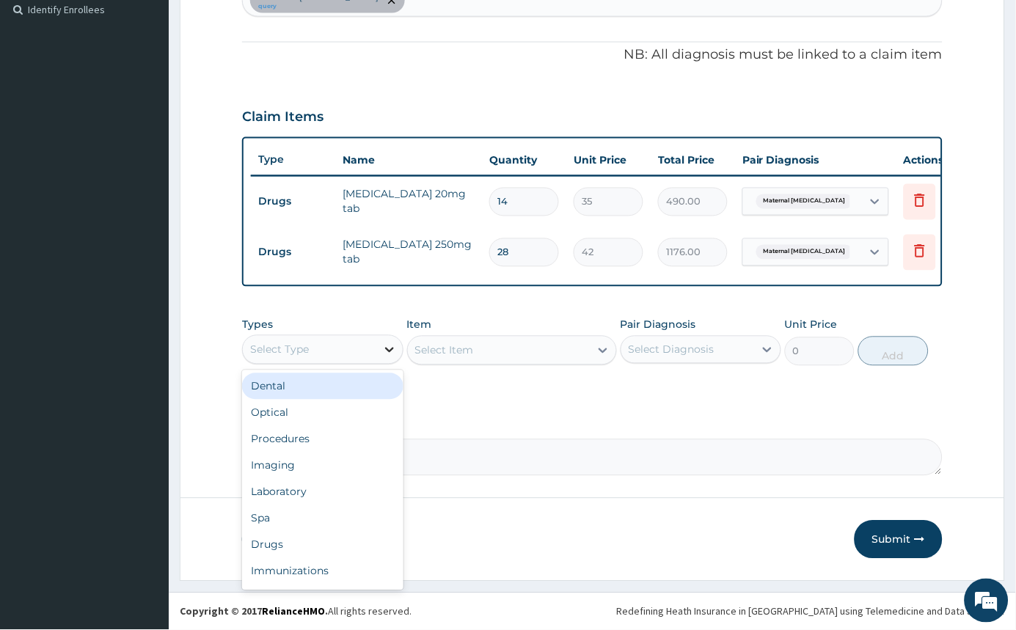
click at [382, 346] on icon at bounding box center [389, 350] width 15 height 15
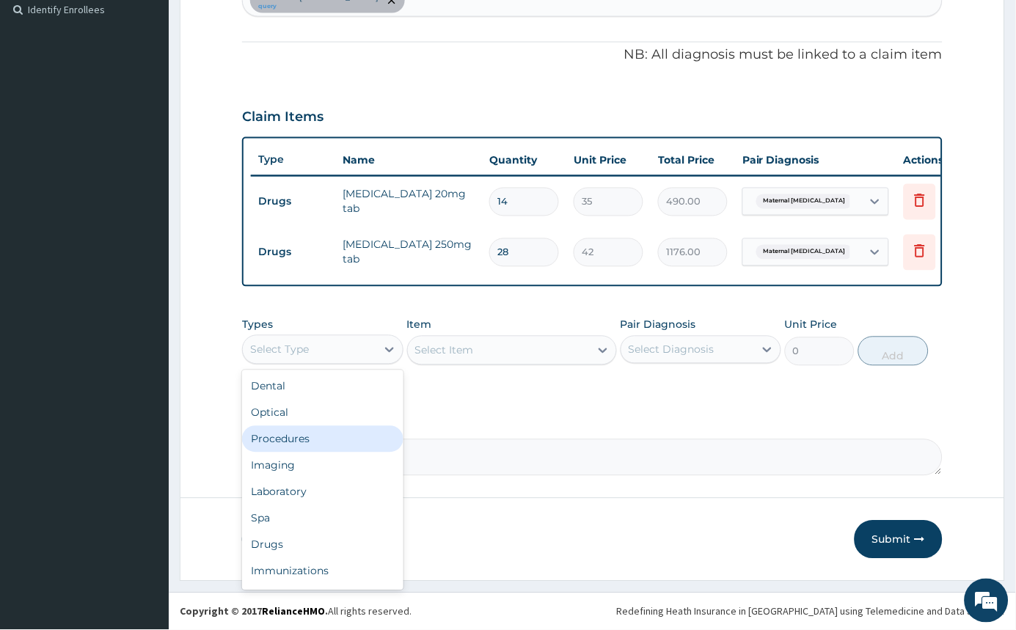
click at [294, 445] on div "Procedures" at bounding box center [322, 439] width 161 height 26
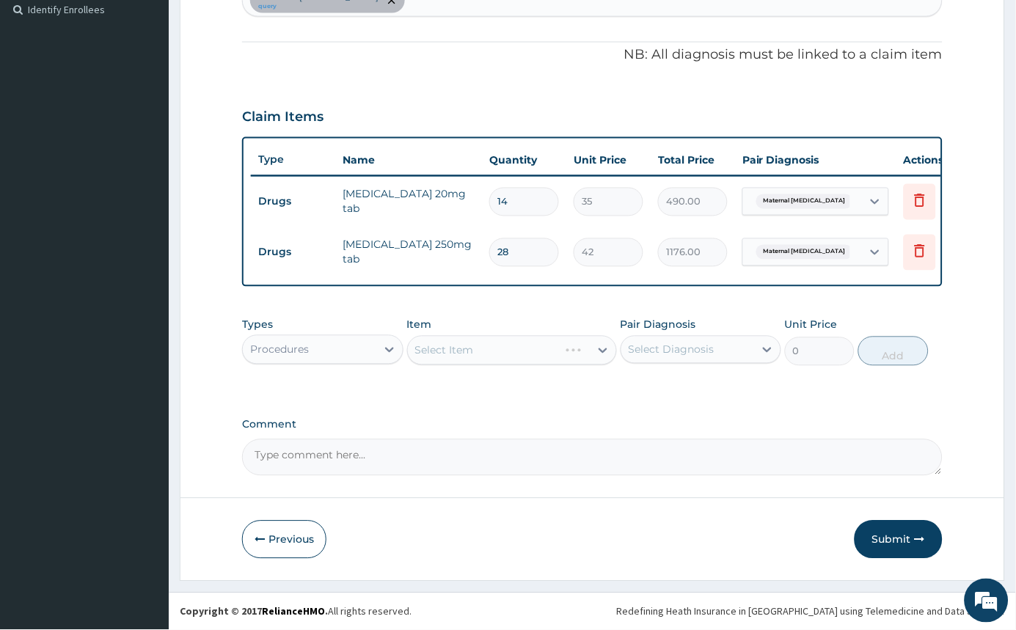
click at [730, 346] on div "Select Diagnosis" at bounding box center [688, 349] width 134 height 23
click at [679, 377] on div "Maternal hypertension" at bounding box center [701, 395] width 161 height 45
checkbox input "true"
click at [598, 346] on div "Select Item" at bounding box center [512, 350] width 210 height 29
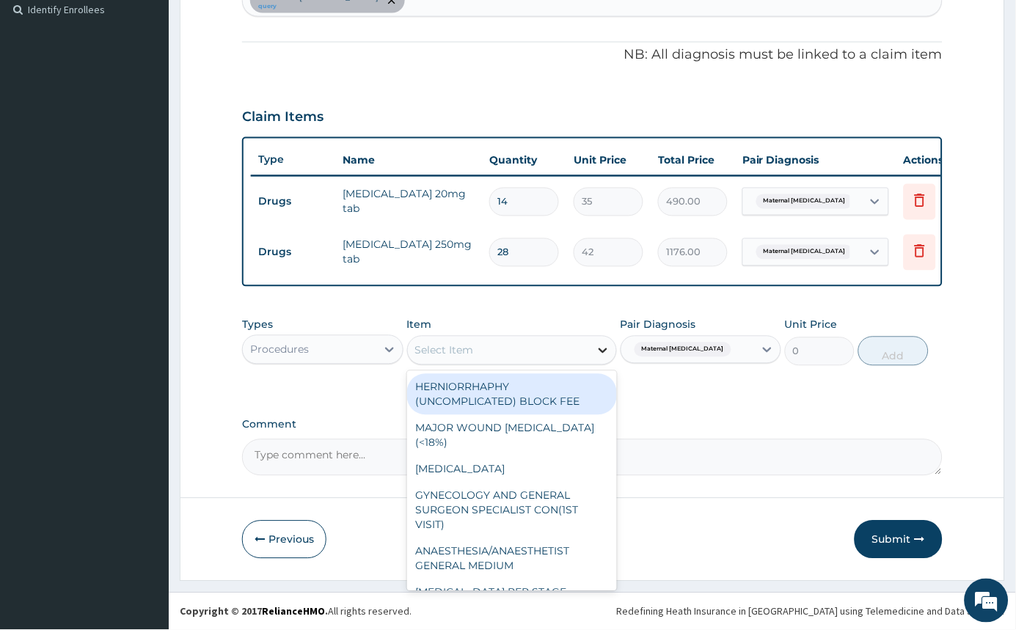
click at [597, 353] on icon at bounding box center [603, 350] width 15 height 15
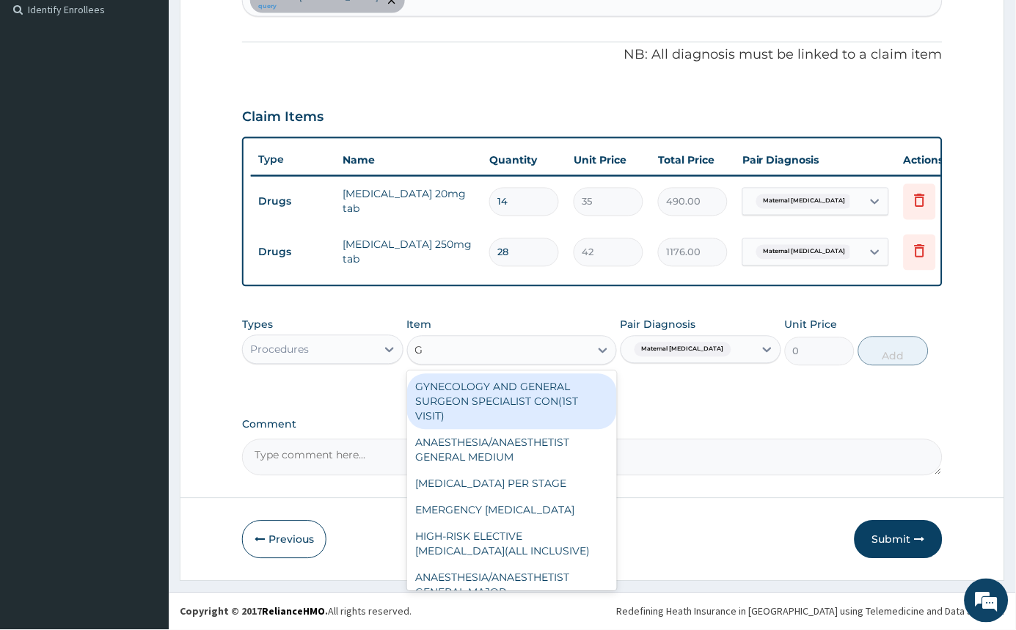
type input "GP"
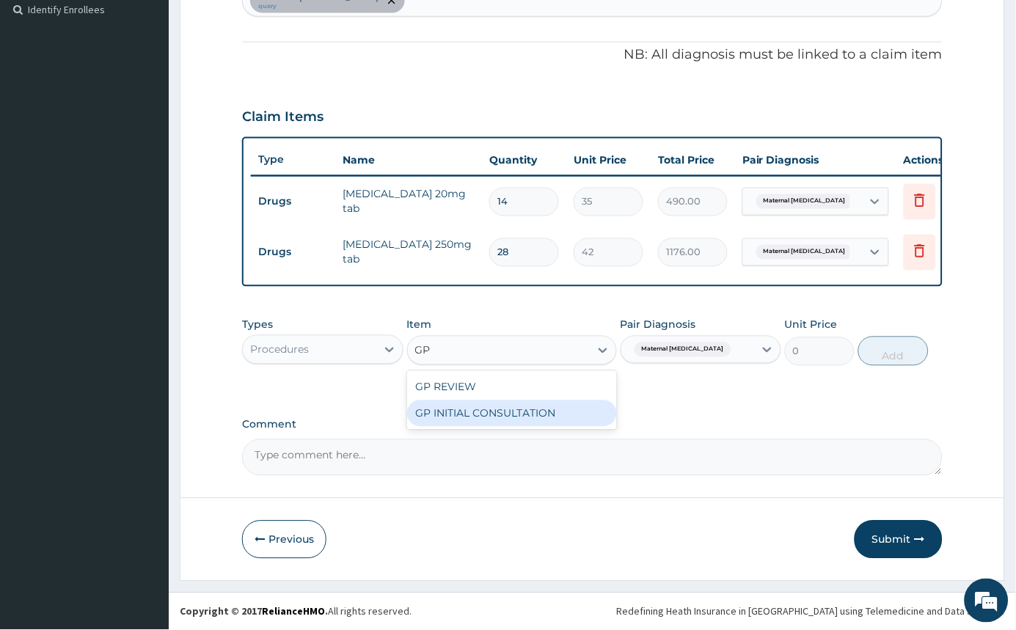
click at [542, 407] on div "GP INITIAL CONSULTATION" at bounding box center [512, 414] width 210 height 26
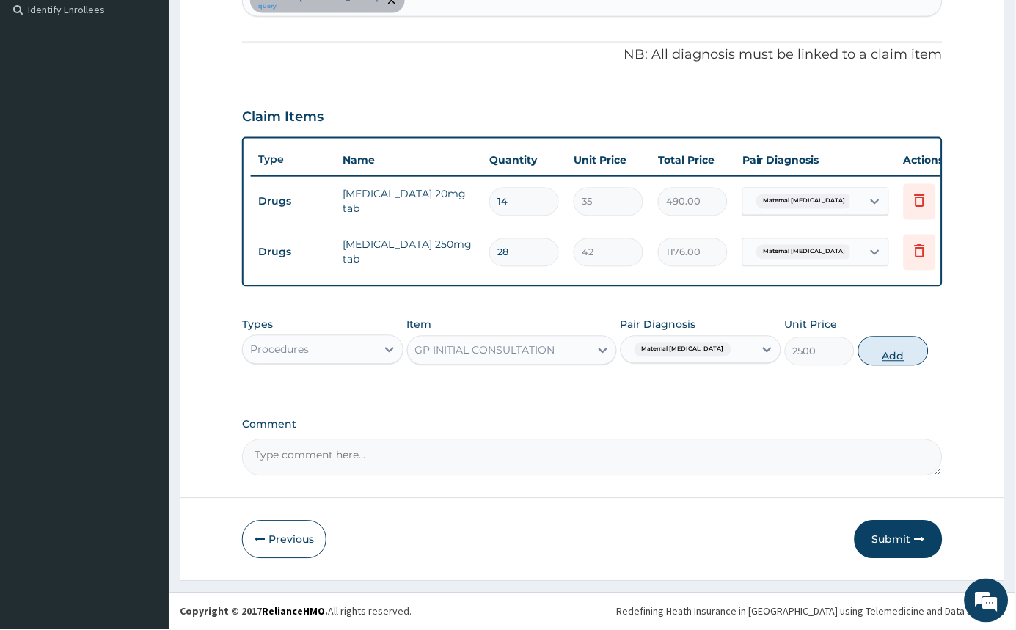
click button "Add"
type input "0"
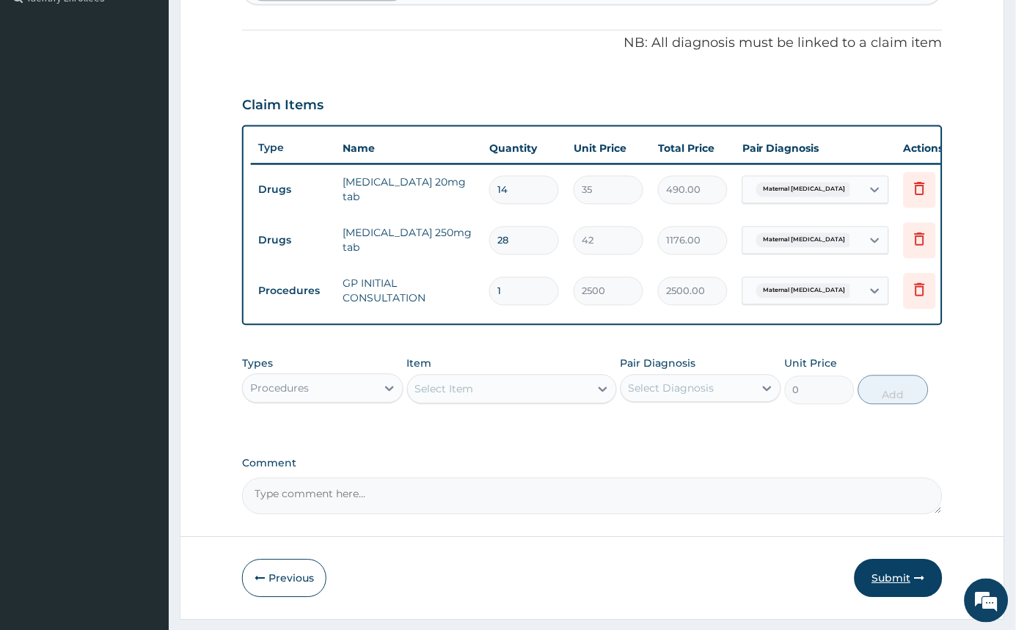
click button "Submit"
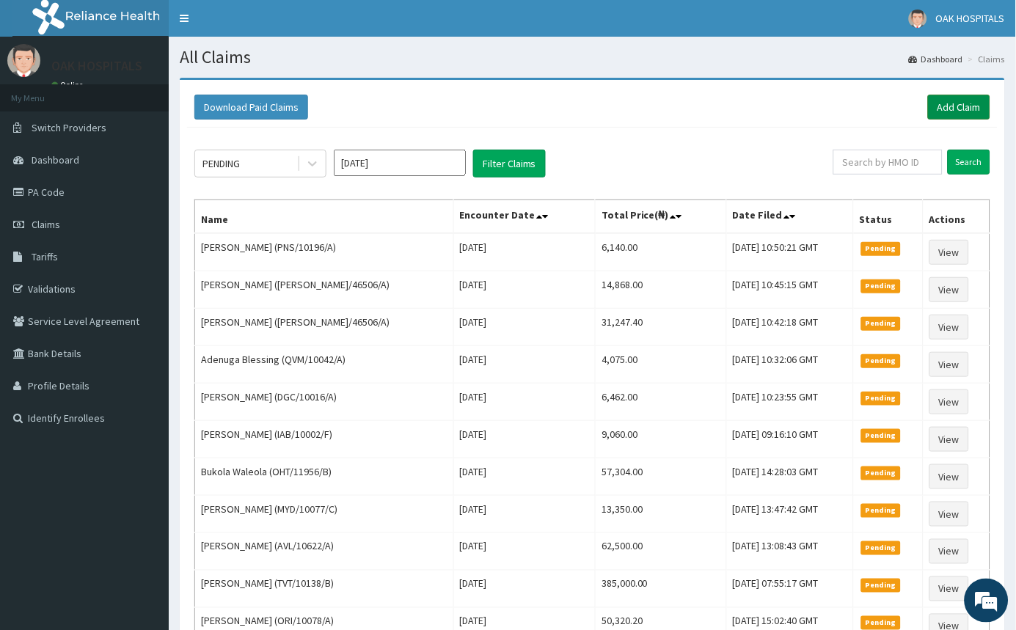
click at [977, 109] on link "Add Claim" at bounding box center [959, 107] width 62 height 25
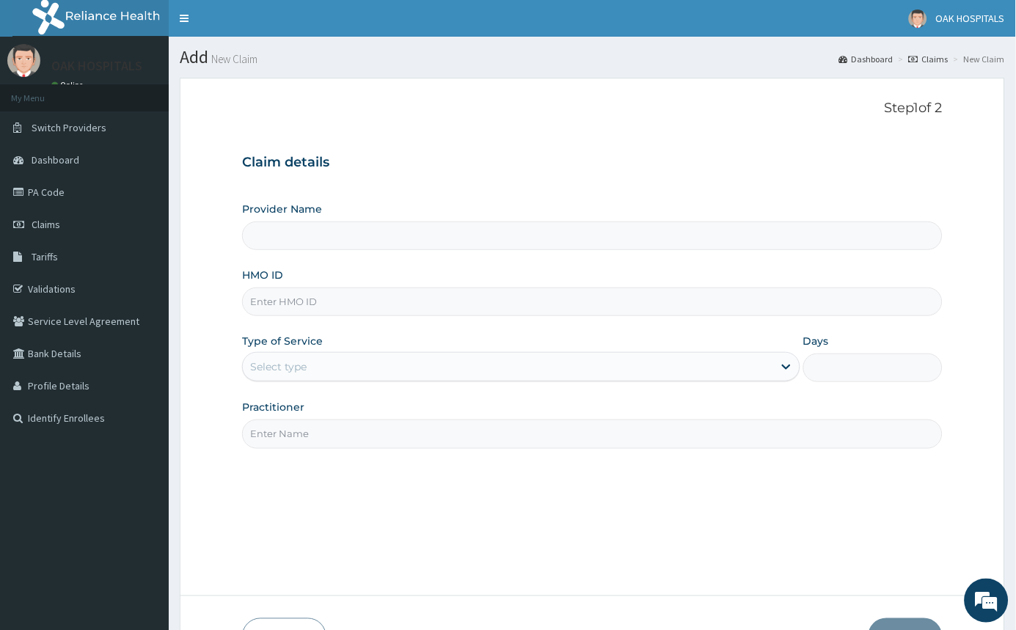
click at [306, 296] on input "HMO ID" at bounding box center [592, 302] width 701 height 29
type input "Oak Hospitals"
type input "BPO/10083/B"
click at [318, 371] on div "Select type" at bounding box center [508, 366] width 530 height 23
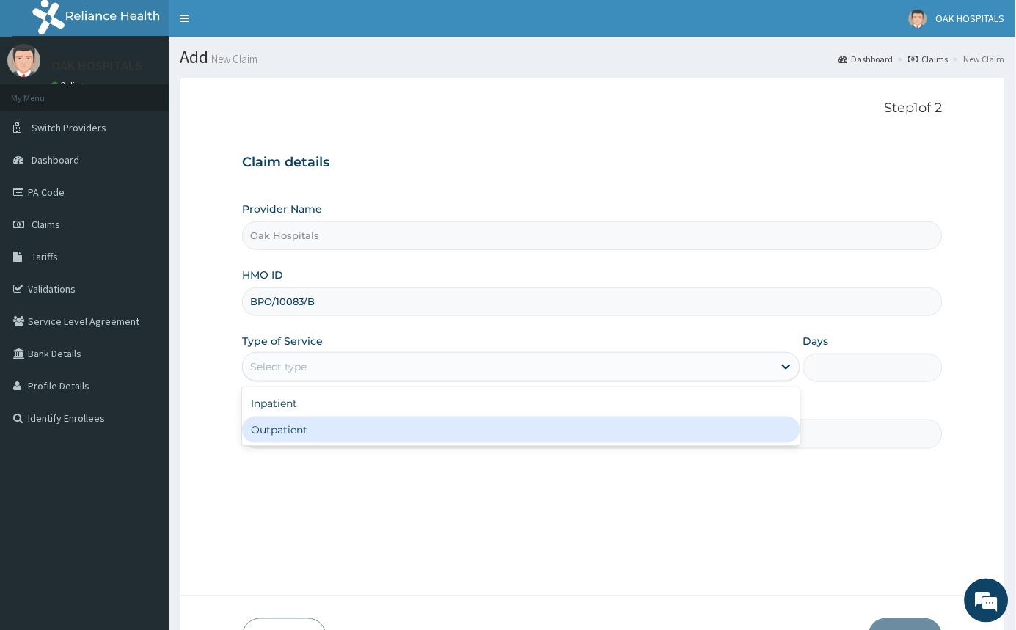
click at [313, 439] on div "Outpatient" at bounding box center [521, 430] width 558 height 26
type input "1"
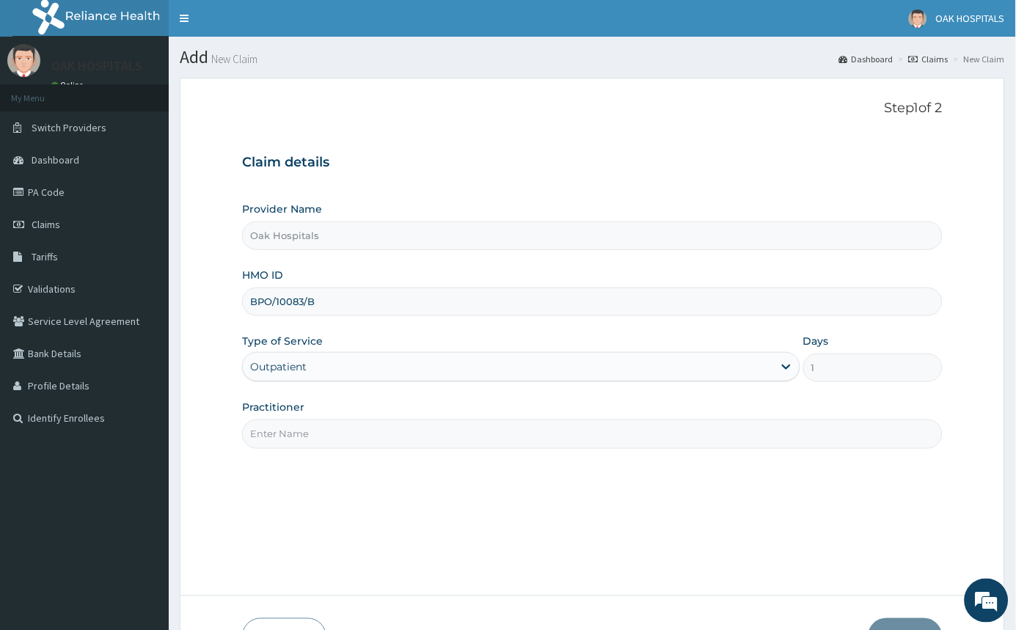
click at [334, 432] on input "Practitioner" at bounding box center [592, 434] width 701 height 29
type input "DR JAMES"
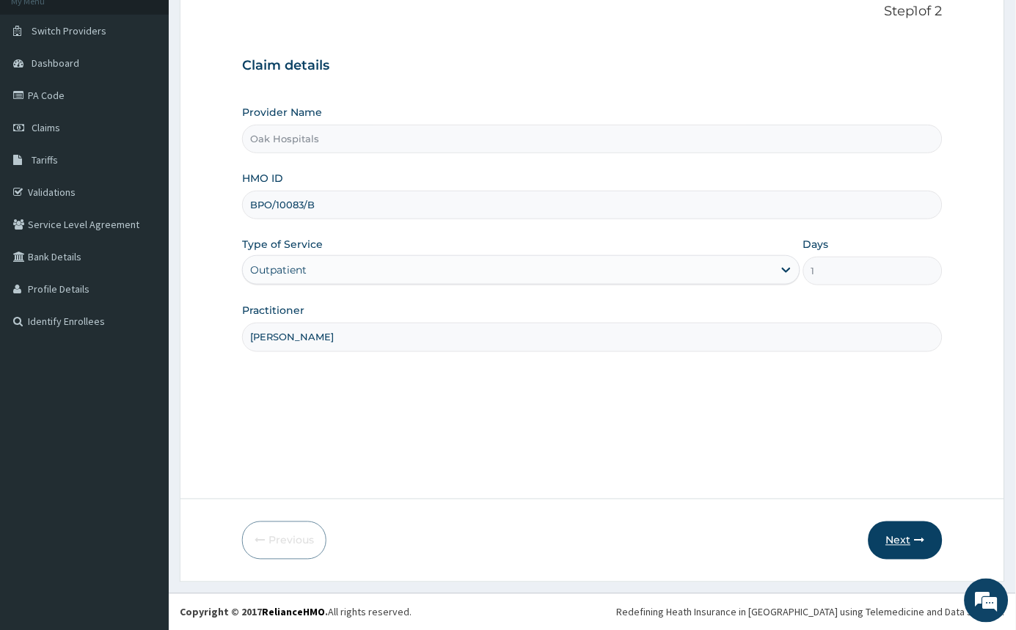
click at [897, 531] on button "Next" at bounding box center [906, 541] width 74 height 38
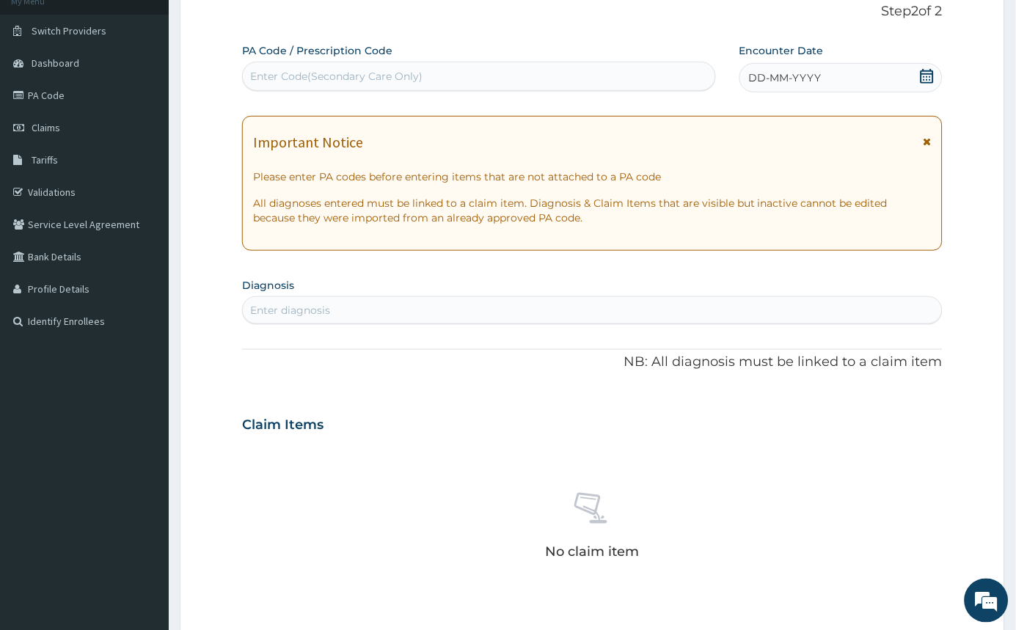
click at [288, 77] on div "Enter Code(Secondary Care Only)" at bounding box center [336, 76] width 172 height 15
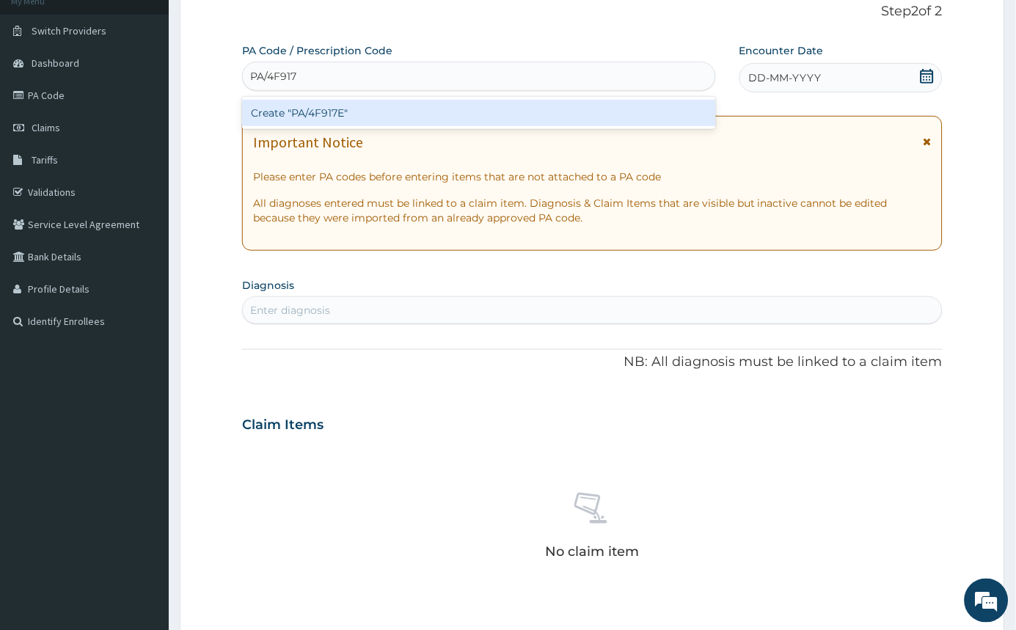
type input "PA/4F917E"
click at [331, 120] on div "Create "PA/4F917E"" at bounding box center [479, 113] width 474 height 26
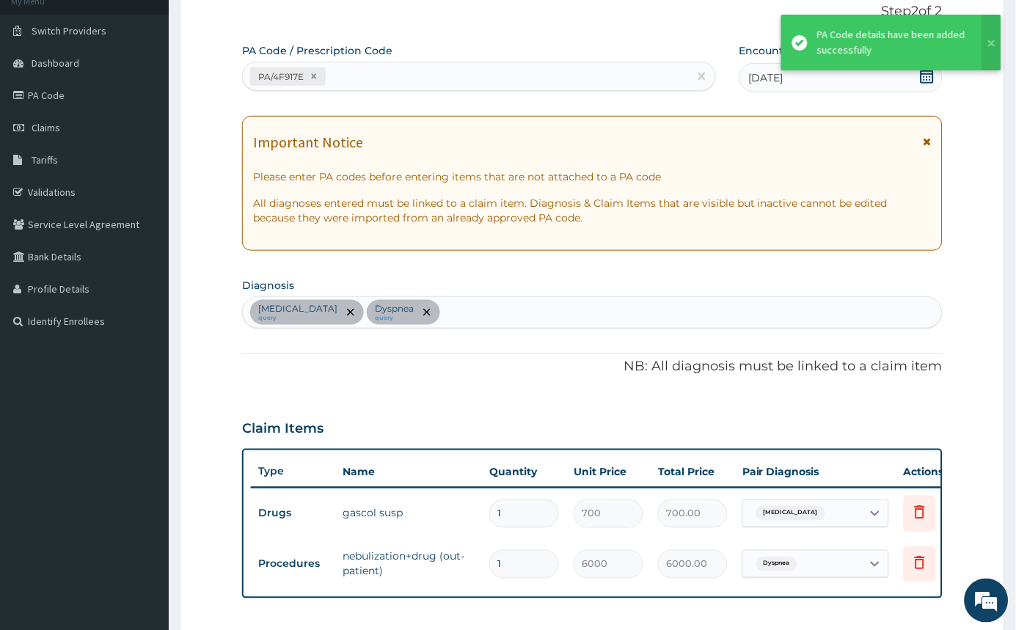
scroll to position [280, 0]
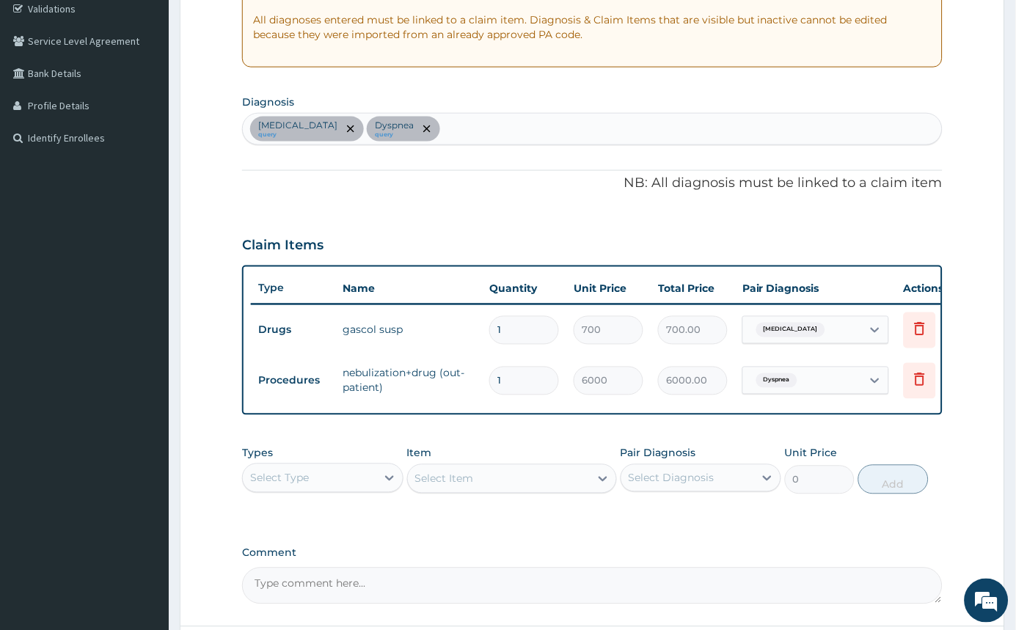
click at [445, 126] on div "Heartburn query Dyspnea query" at bounding box center [592, 129] width 699 height 31
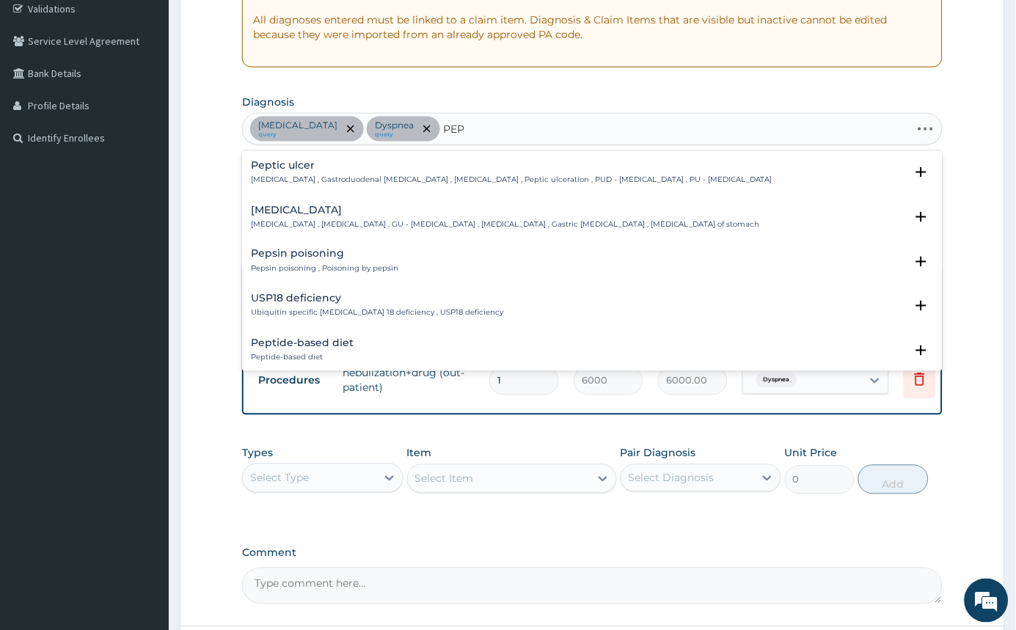
type input "PEPT"
click at [360, 169] on h4 "Peptic ulcer" at bounding box center [512, 165] width 522 height 11
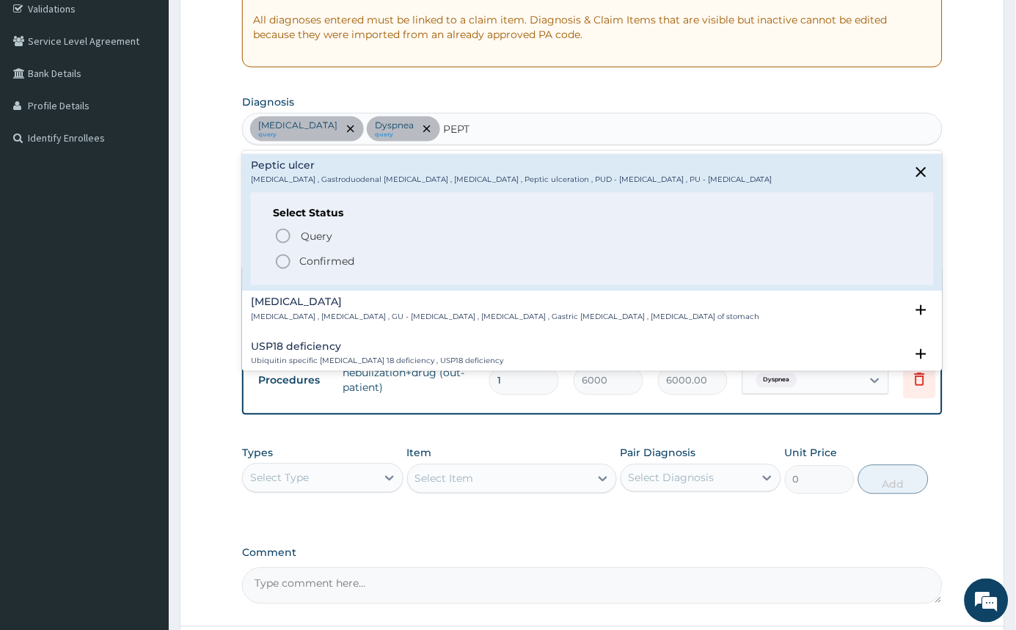
click at [289, 264] on circle "status option filled" at bounding box center [283, 261] width 13 height 13
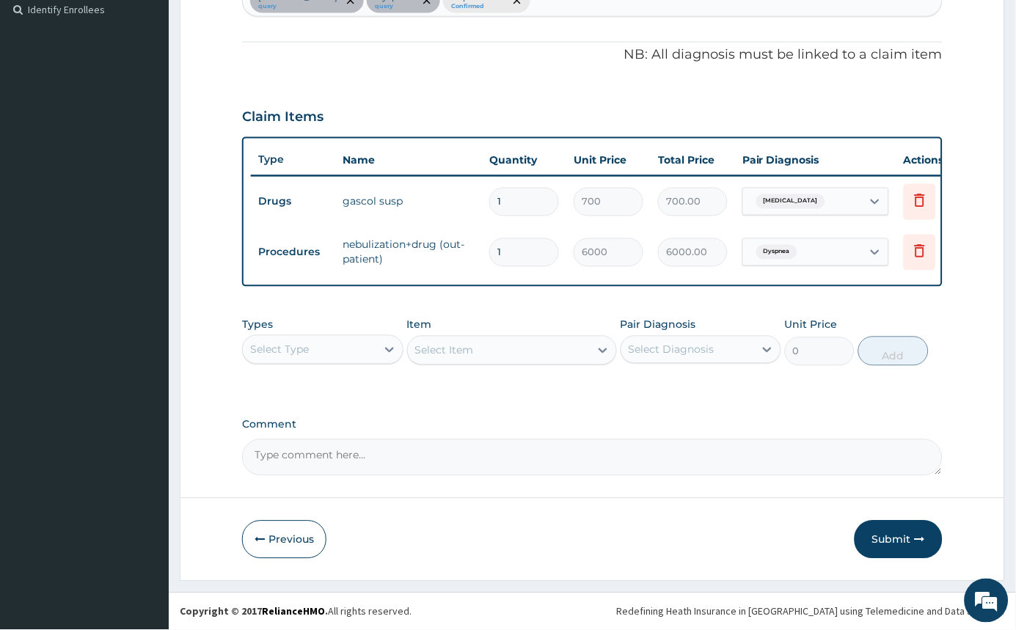
scroll to position [420, 0]
click at [373, 346] on div "Select Type" at bounding box center [310, 349] width 134 height 23
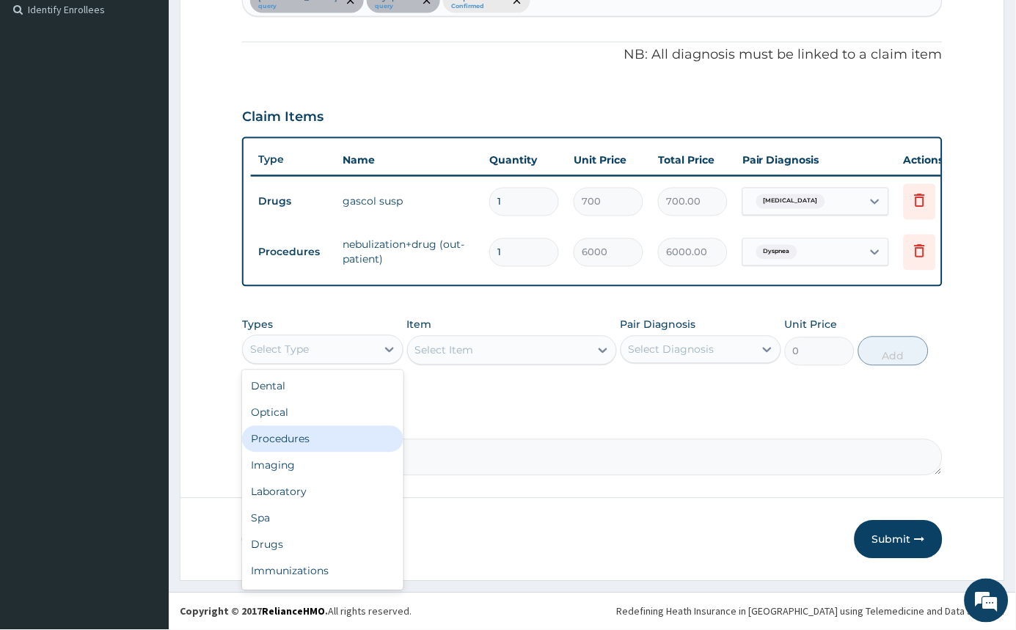
click at [312, 434] on div "Procedures" at bounding box center [322, 439] width 161 height 26
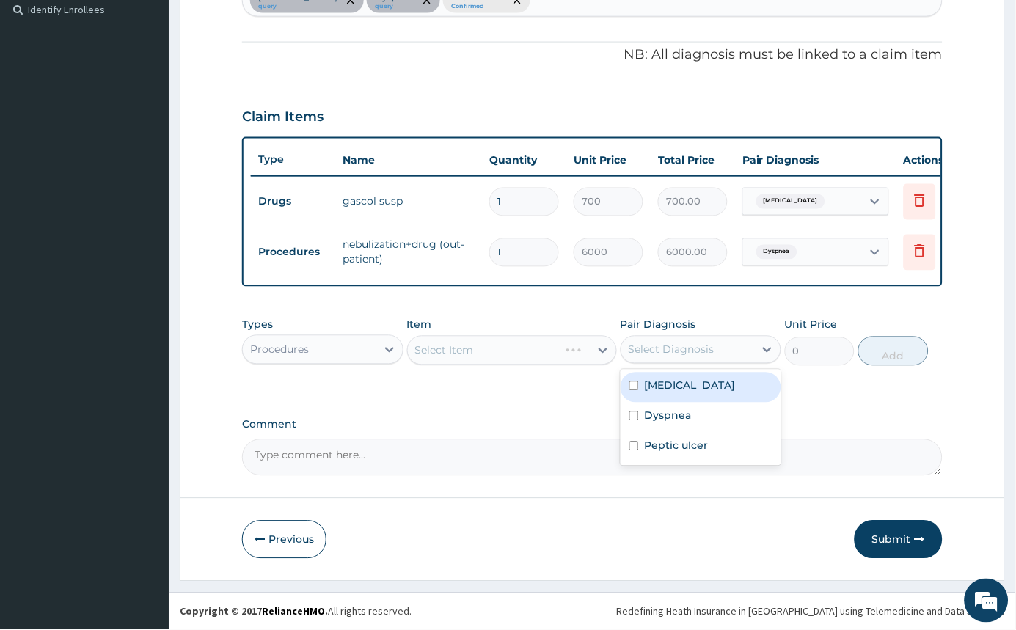
click at [705, 350] on div "Select Diagnosis" at bounding box center [672, 350] width 86 height 15
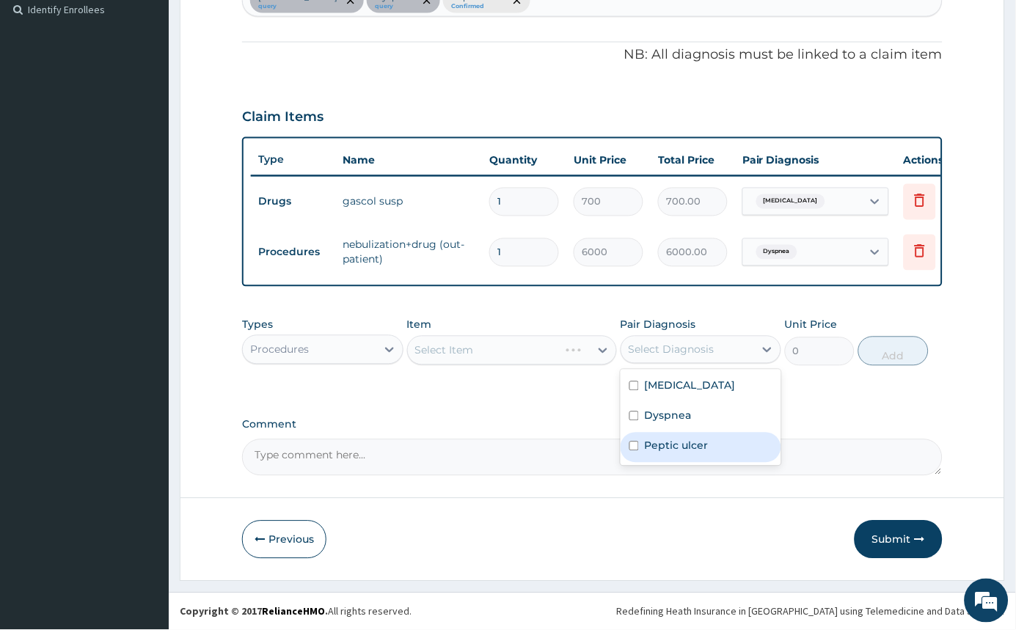
click at [657, 455] on div "Peptic ulcer" at bounding box center [701, 448] width 161 height 30
checkbox input "true"
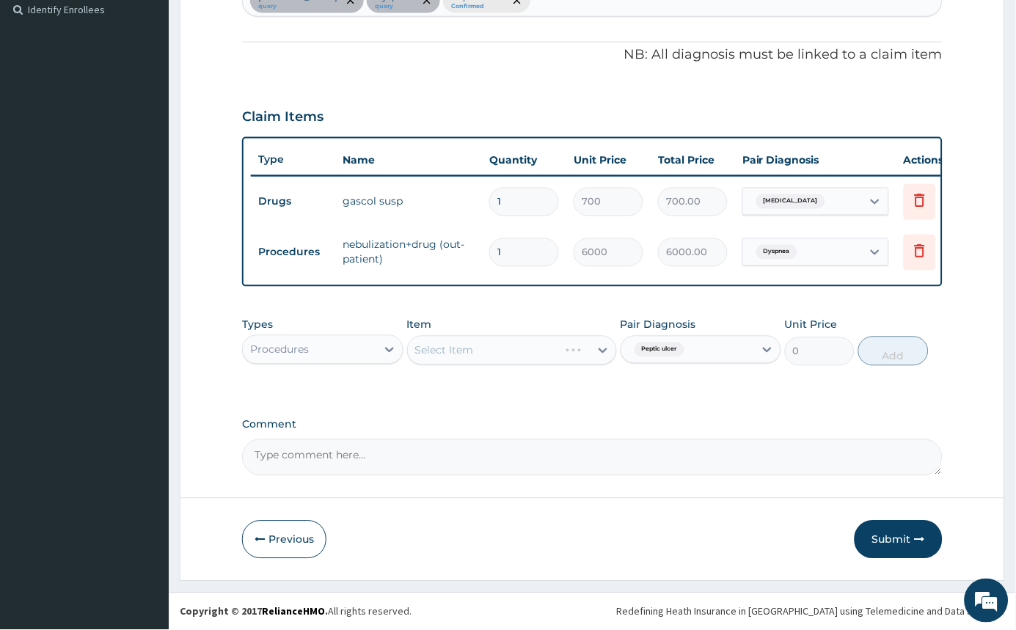
click at [571, 346] on div "Select Item" at bounding box center [512, 350] width 210 height 29
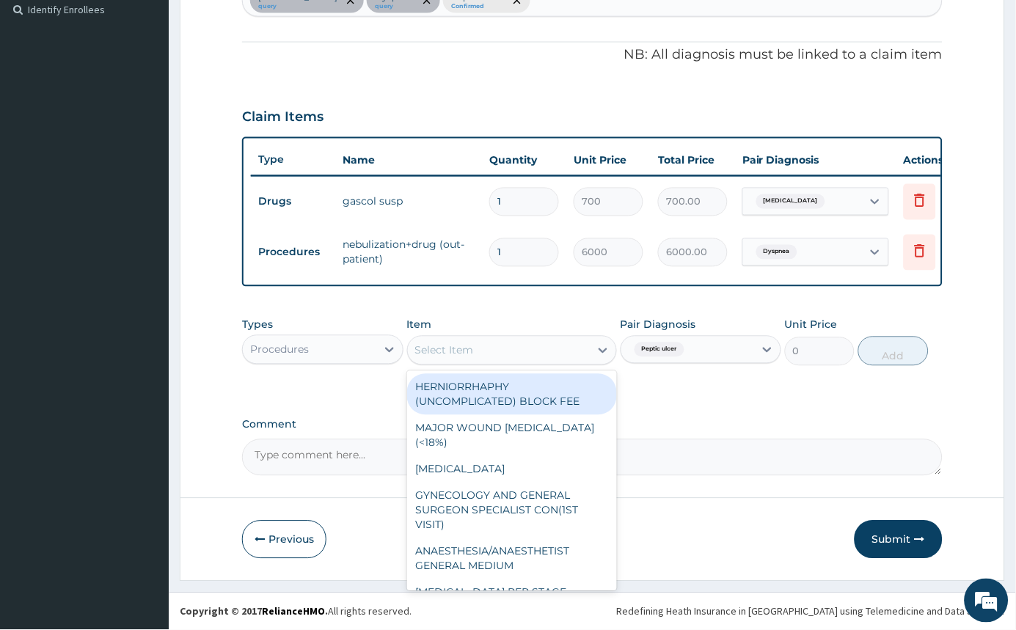
click at [571, 346] on div "Select Item" at bounding box center [499, 350] width 182 height 23
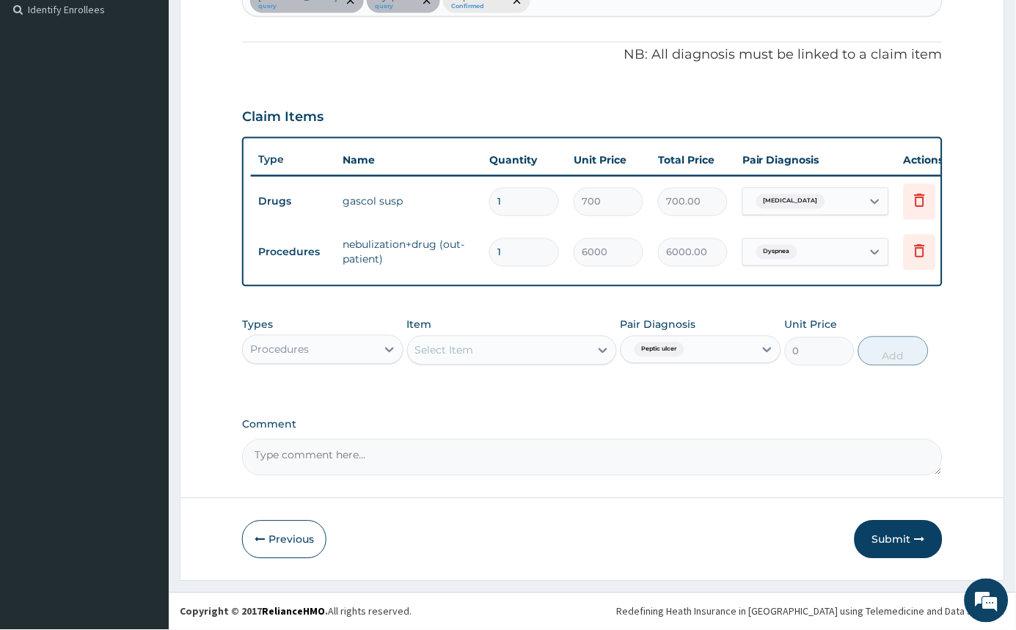
click at [794, 412] on div "PA Code / Prescription Code PA/4F917E Encounter Date 14-08-2025 Important Notic…" at bounding box center [592, 103] width 701 height 745
click at [755, 354] on div at bounding box center [767, 350] width 26 height 26
click at [635, 415] on input "checkbox" at bounding box center [635, 417] width 10 height 10
checkbox input "true"
click at [627, 448] on div "Peptic ulcer" at bounding box center [701, 448] width 161 height 30
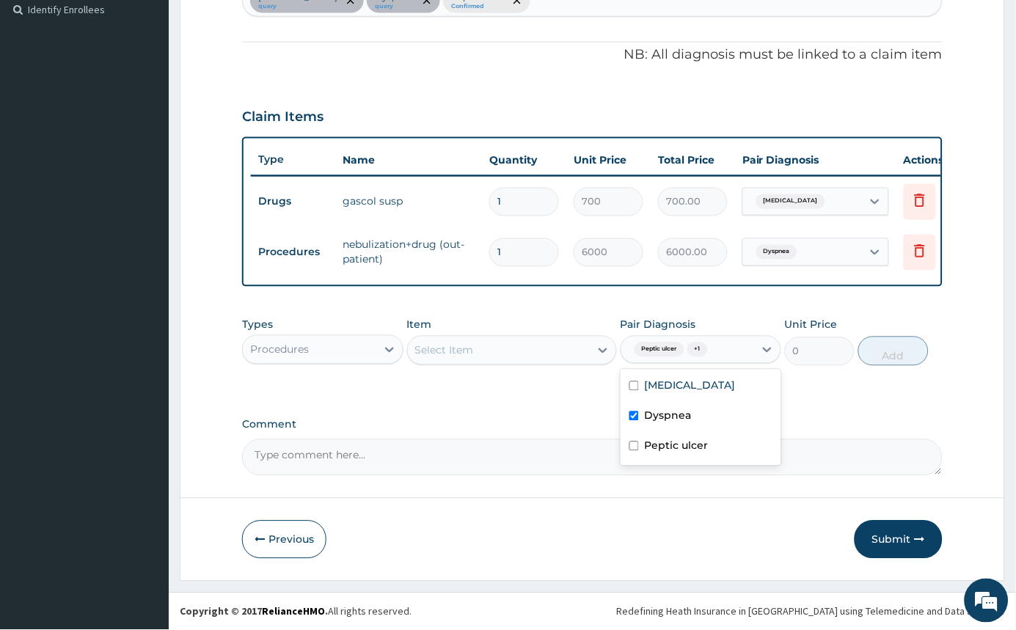
checkbox input "false"
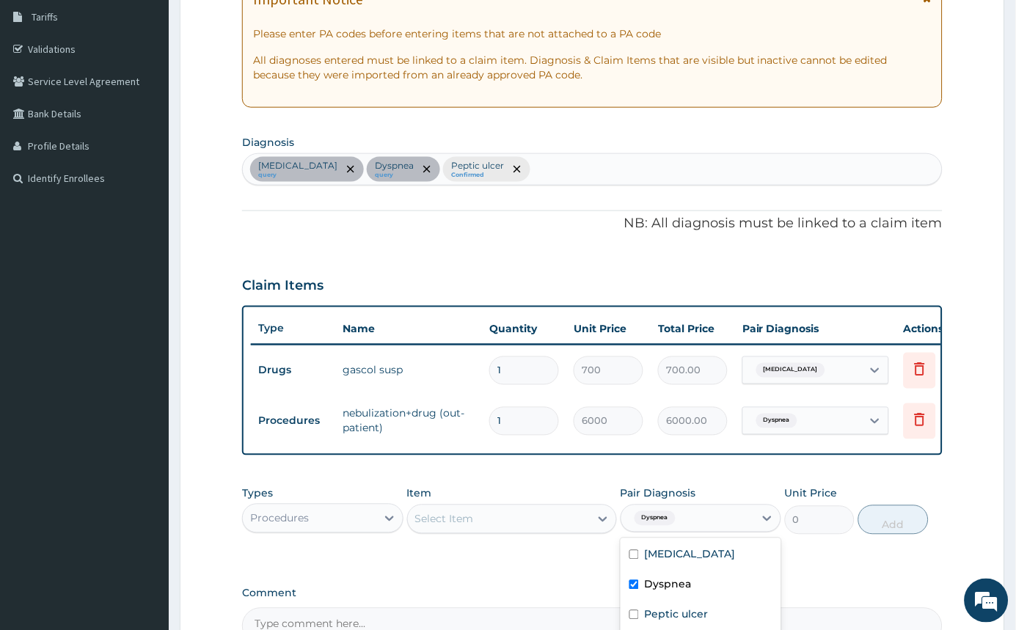
scroll to position [237, 0]
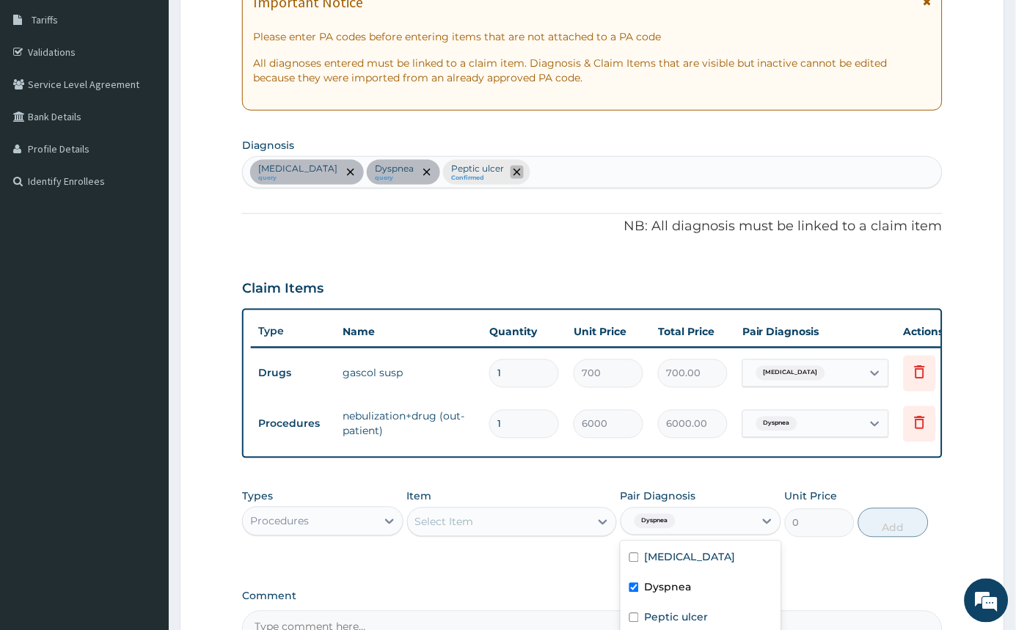
click at [514, 175] on icon "remove selection option" at bounding box center [517, 172] width 7 height 7
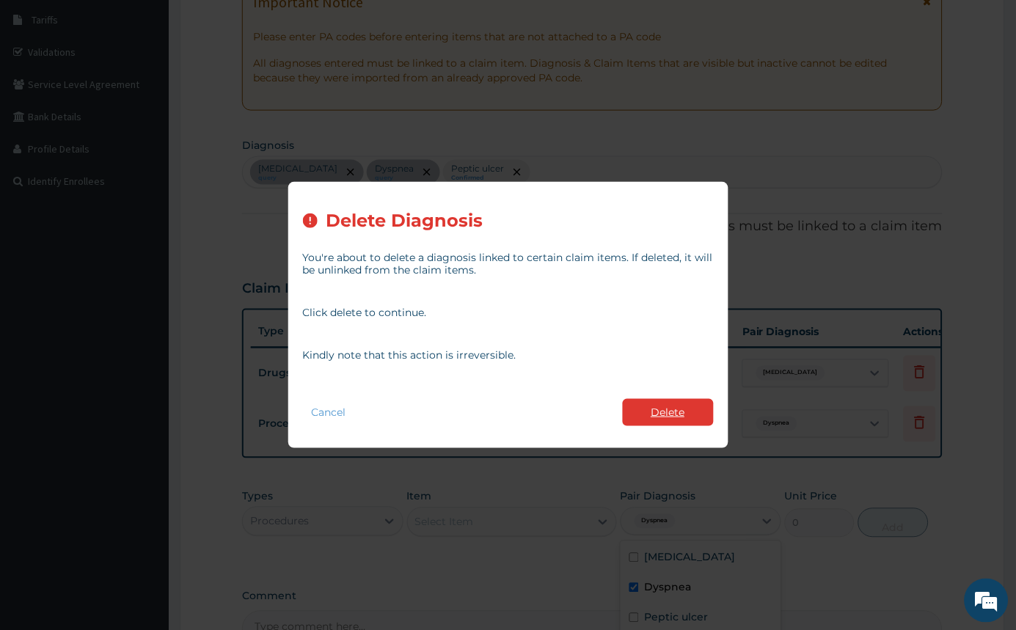
click at [644, 420] on button "Delete" at bounding box center [668, 412] width 91 height 27
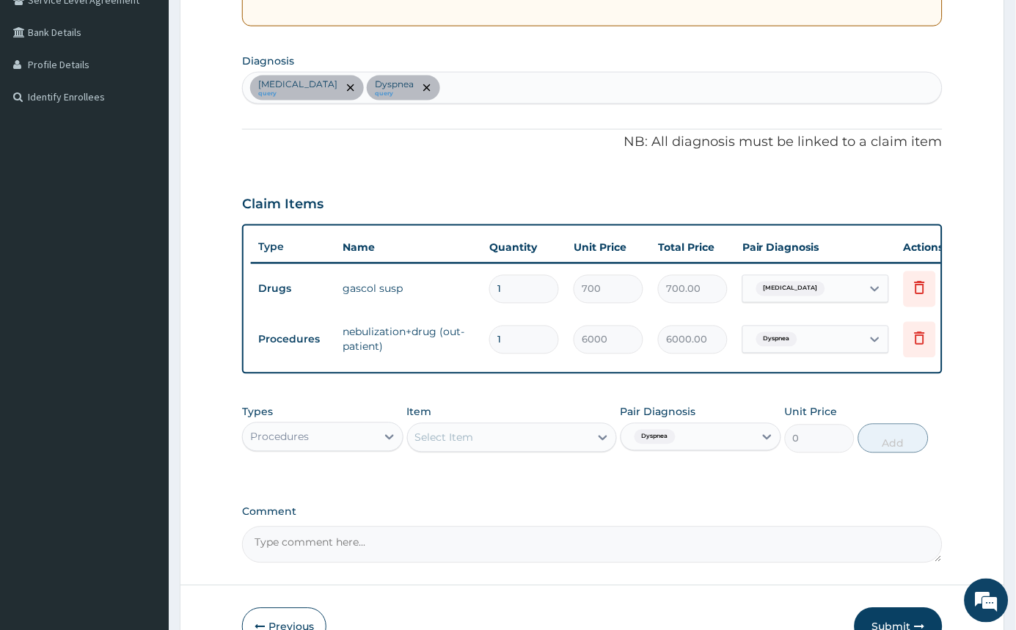
scroll to position [420, 0]
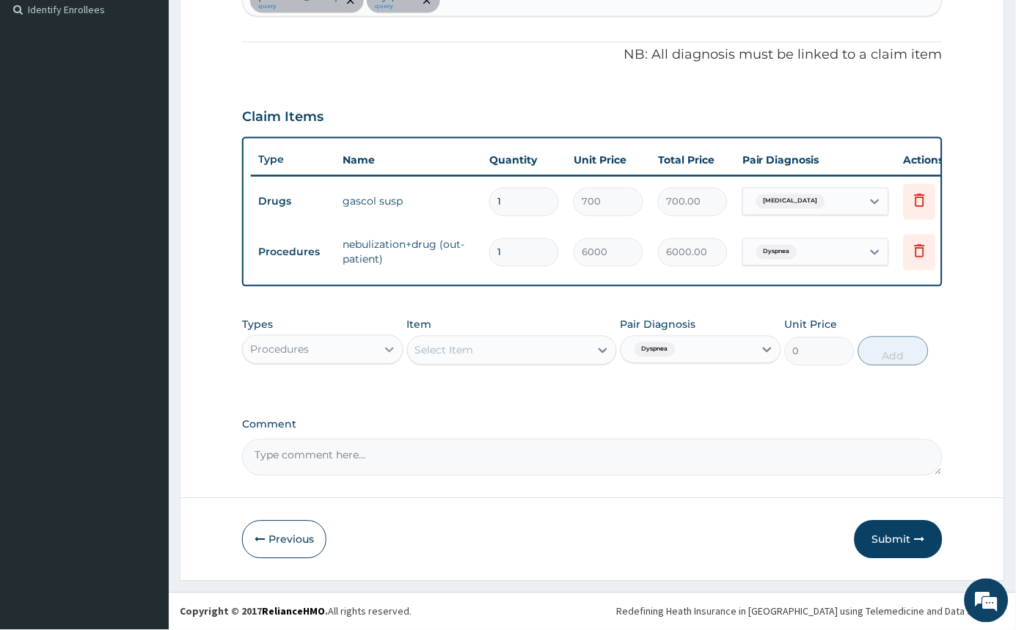
click at [376, 348] on div at bounding box center [389, 350] width 26 height 26
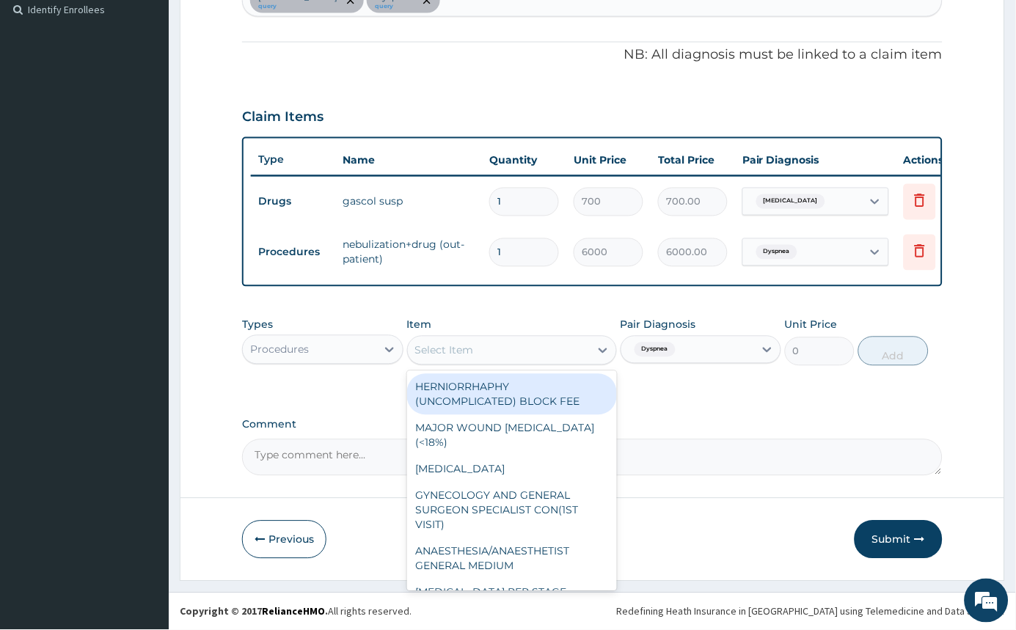
click at [539, 352] on div "Select Item" at bounding box center [499, 350] width 182 height 23
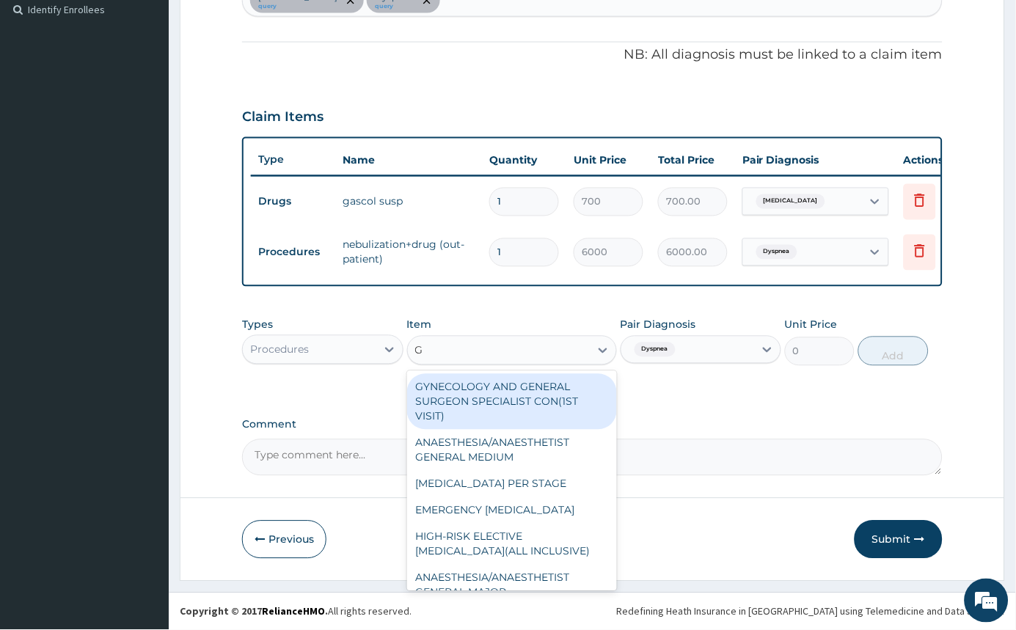
type input "GP"
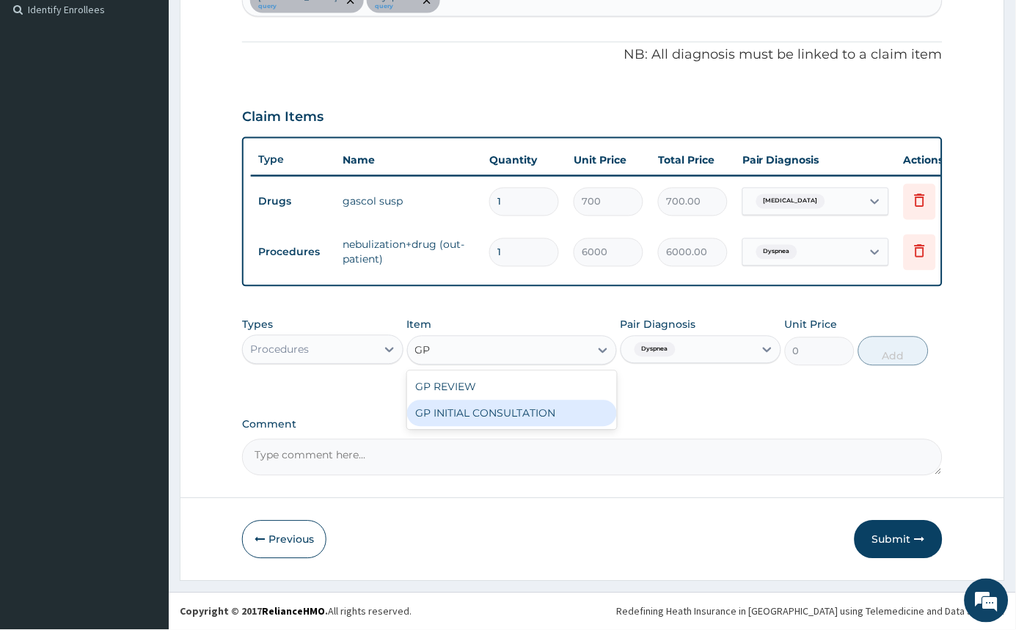
click at [501, 406] on div "GP INITIAL CONSULTATION" at bounding box center [512, 414] width 210 height 26
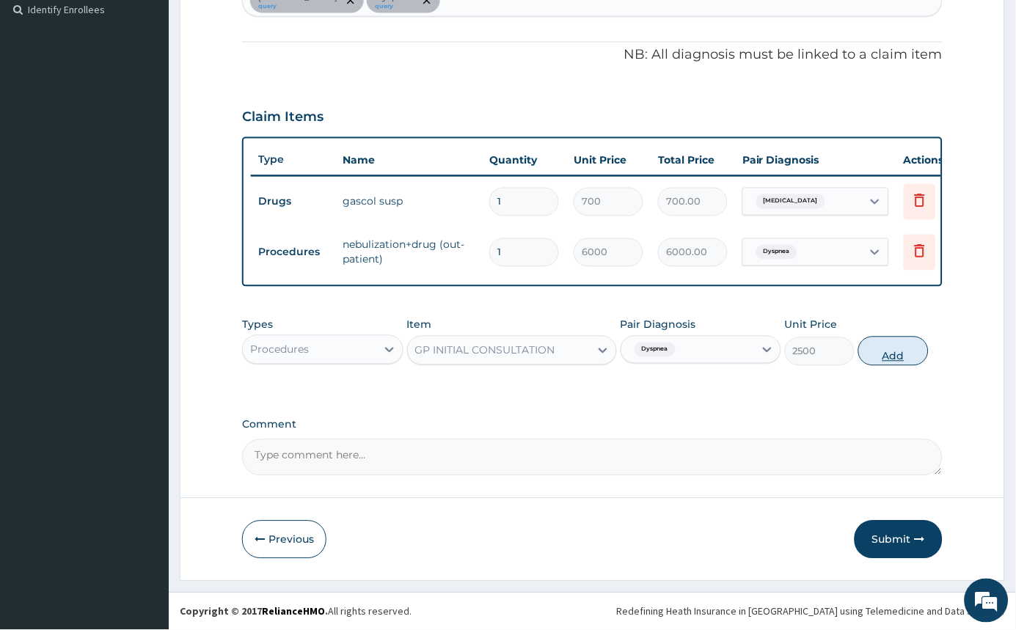
click at [881, 361] on button "Add" at bounding box center [893, 351] width 70 height 29
type input "0"
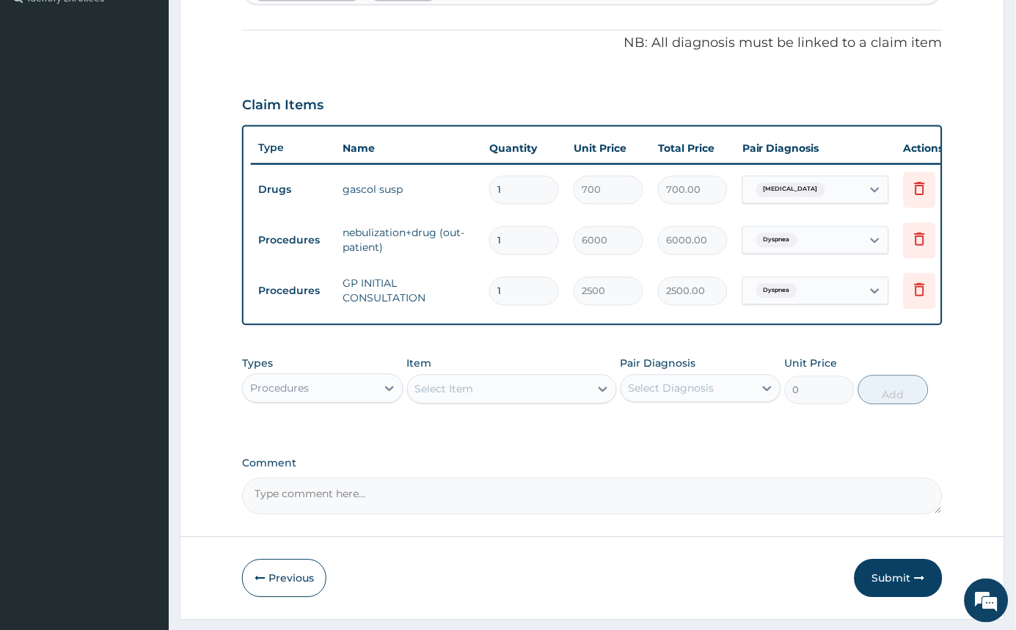
click at [603, 453] on div "PA Code / Prescription Code PA/4F917E Encounter Date 14-08-2025 Important Notic…" at bounding box center [592, 117] width 701 height 795
click at [619, 469] on div "PA Code / Prescription Code PA/4F917E Encounter Date 14-08-2025 Important Notic…" at bounding box center [592, 117] width 701 height 795
click at [891, 588] on button "Submit" at bounding box center [899, 579] width 88 height 38
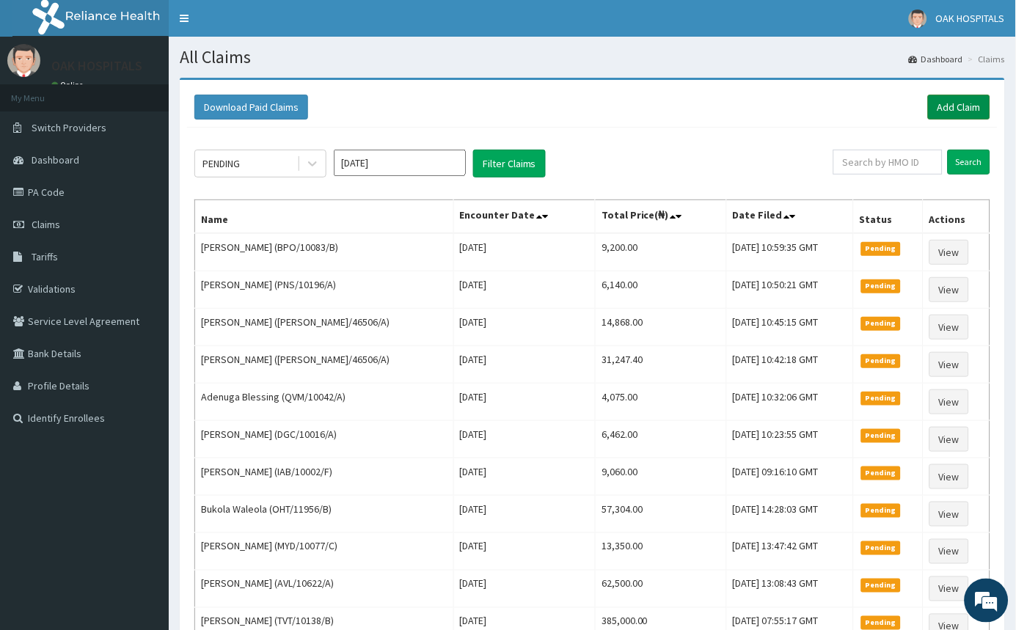
click at [955, 105] on link "Add Claim" at bounding box center [959, 107] width 62 height 25
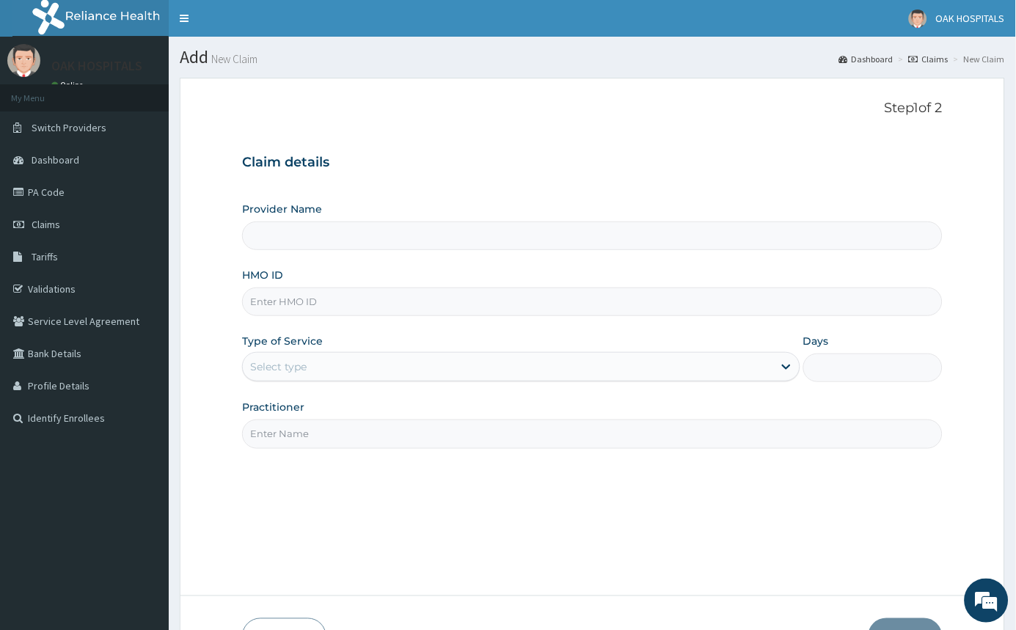
click at [415, 296] on input "HMO ID" at bounding box center [592, 302] width 701 height 29
type input "Oak Hospitals"
type input "HIA/10189/B"
click at [357, 358] on div "Select type" at bounding box center [508, 366] width 530 height 23
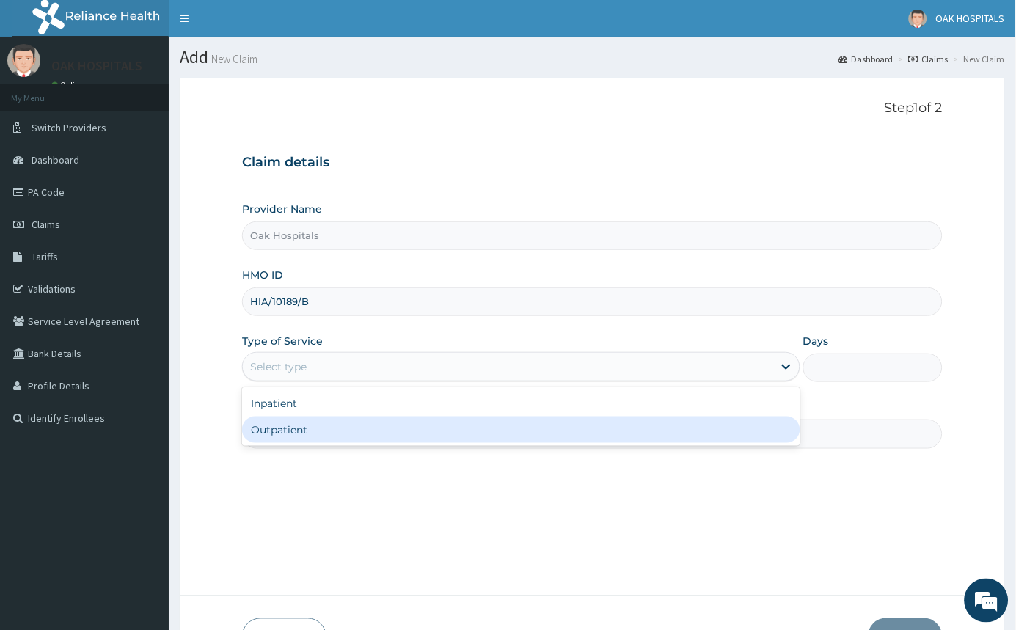
click at [328, 430] on div "Outpatient" at bounding box center [521, 430] width 558 height 26
type input "1"
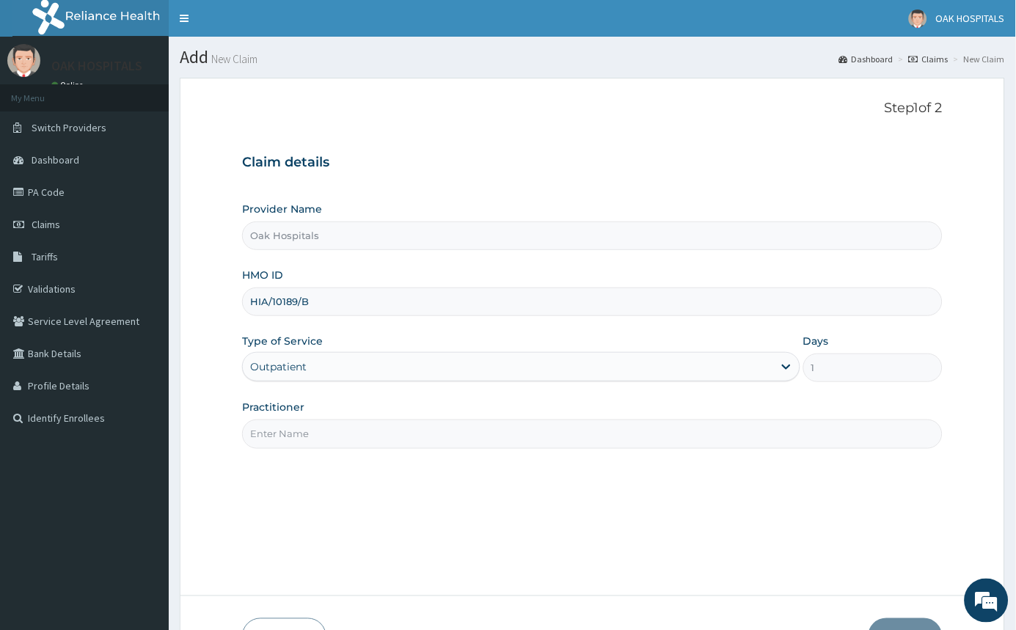
click at [365, 438] on input "Practitioner" at bounding box center [592, 434] width 701 height 29
type input "DR JAMES"
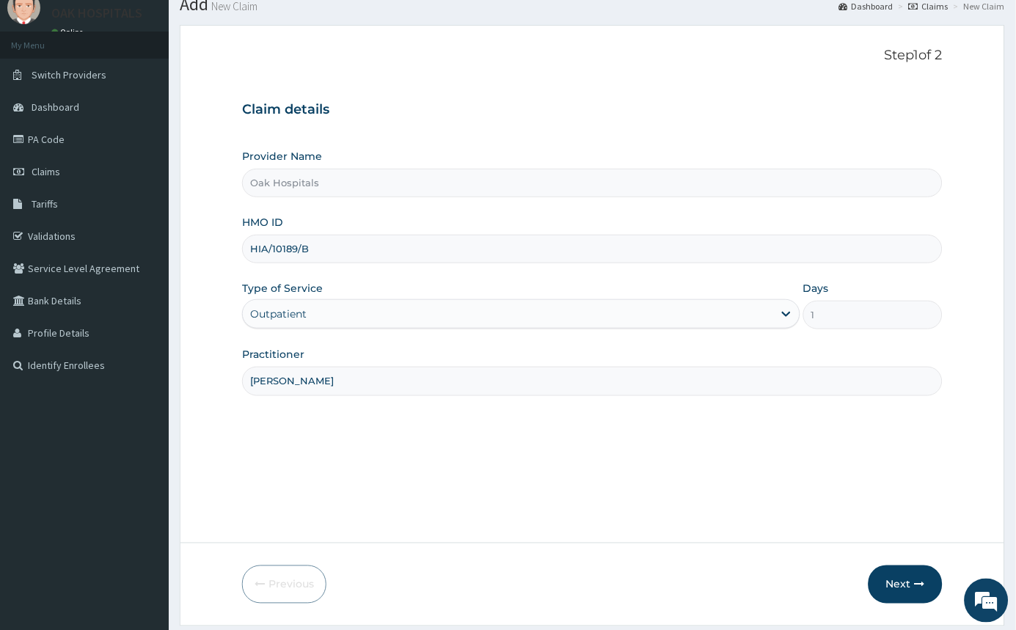
scroll to position [97, 0]
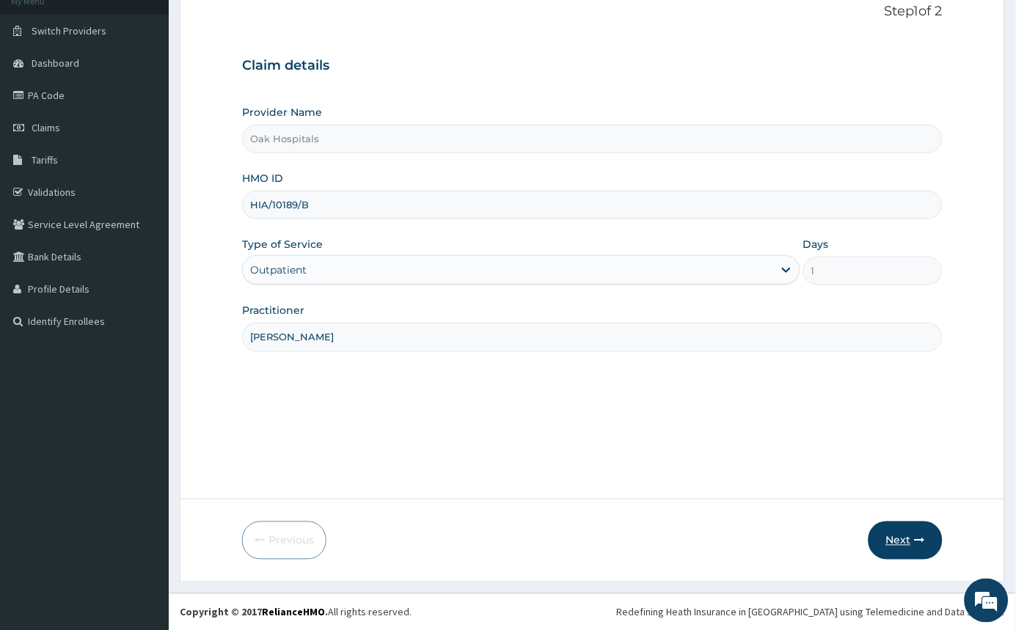
click at [901, 538] on button "Next" at bounding box center [906, 541] width 74 height 38
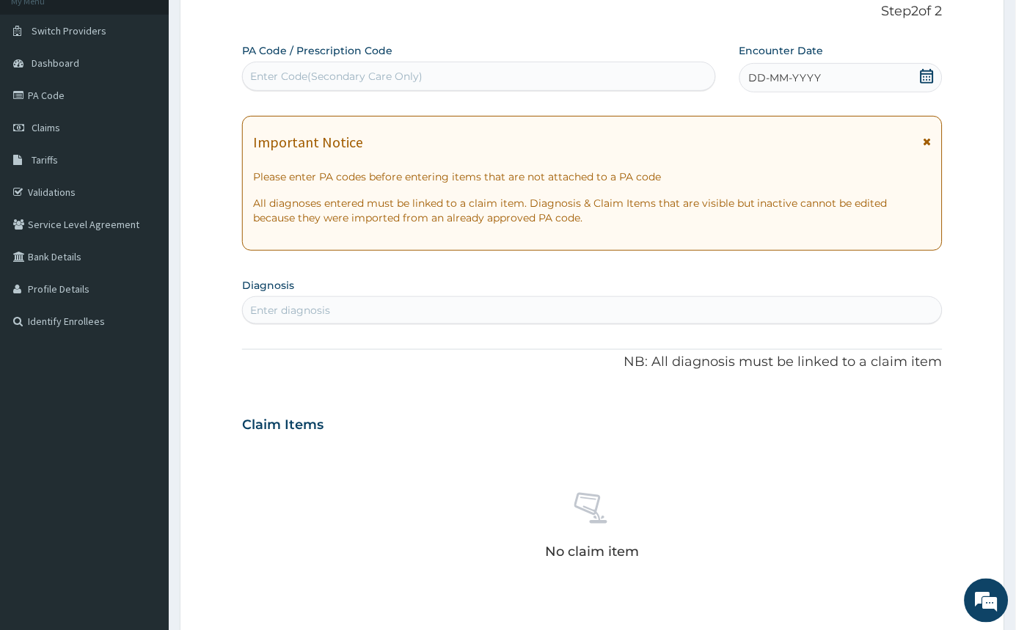
click at [911, 87] on div "DD-MM-YYYY" at bounding box center [841, 77] width 203 height 29
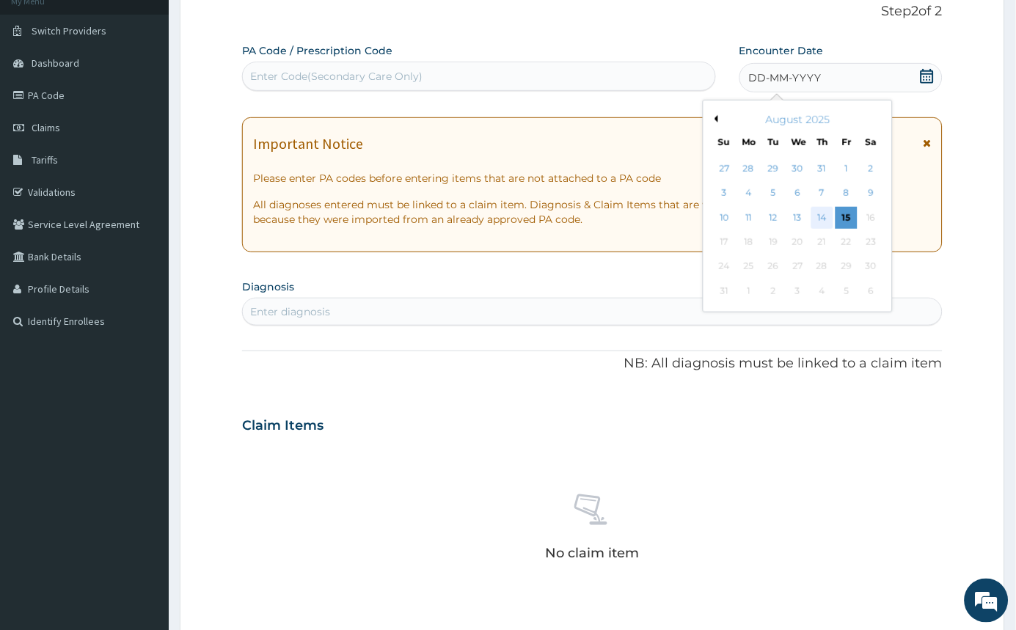
click at [817, 215] on div "14" at bounding box center [823, 218] width 22 height 22
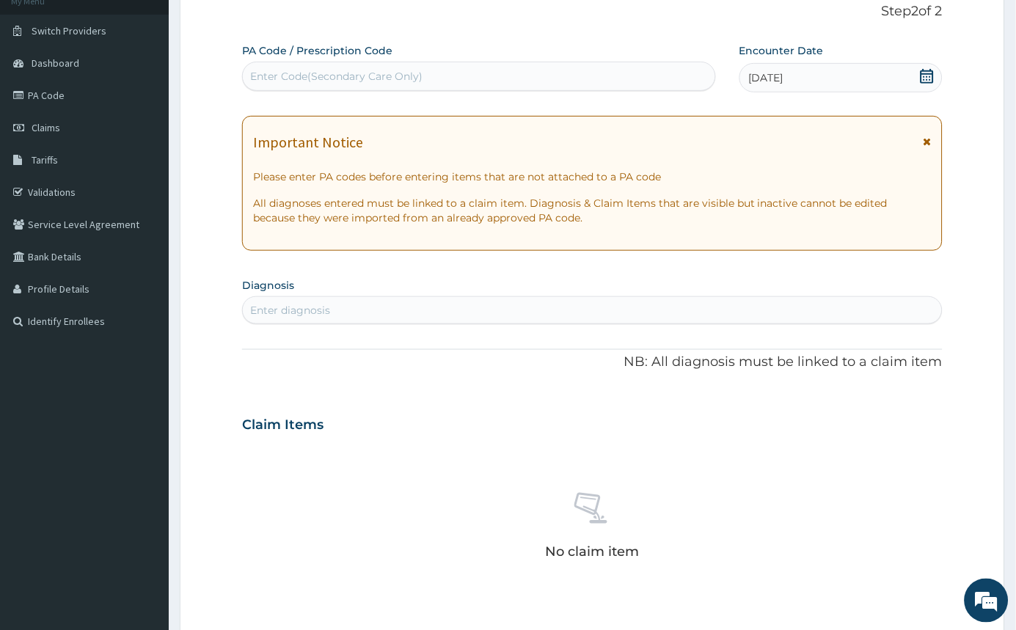
click at [310, 306] on div "Enter diagnosis" at bounding box center [290, 310] width 80 height 15
type input "MALA"
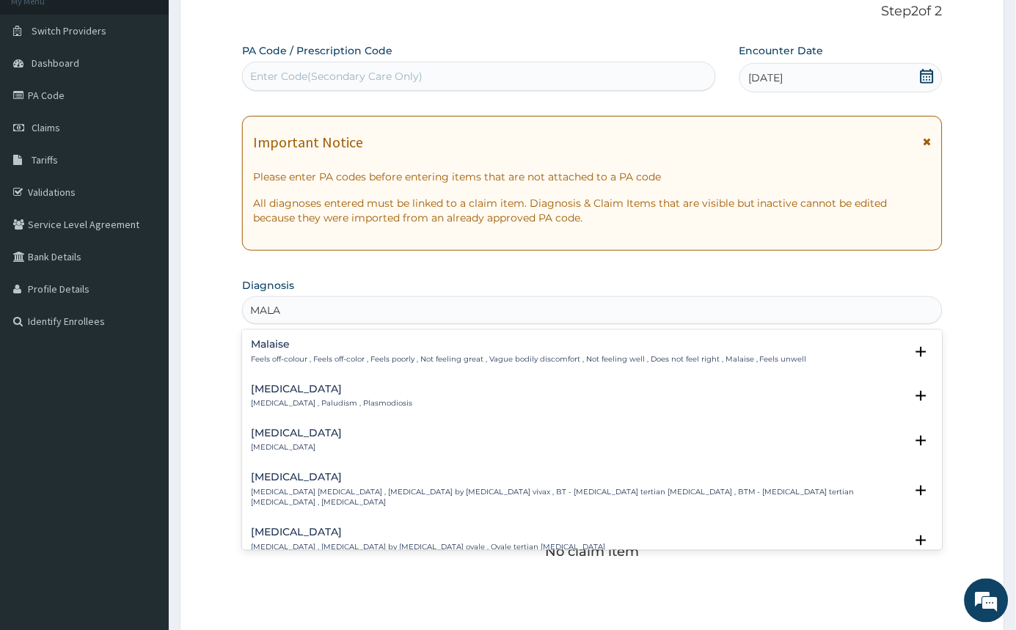
click at [306, 394] on h4 "Malaria" at bounding box center [331, 389] width 161 height 11
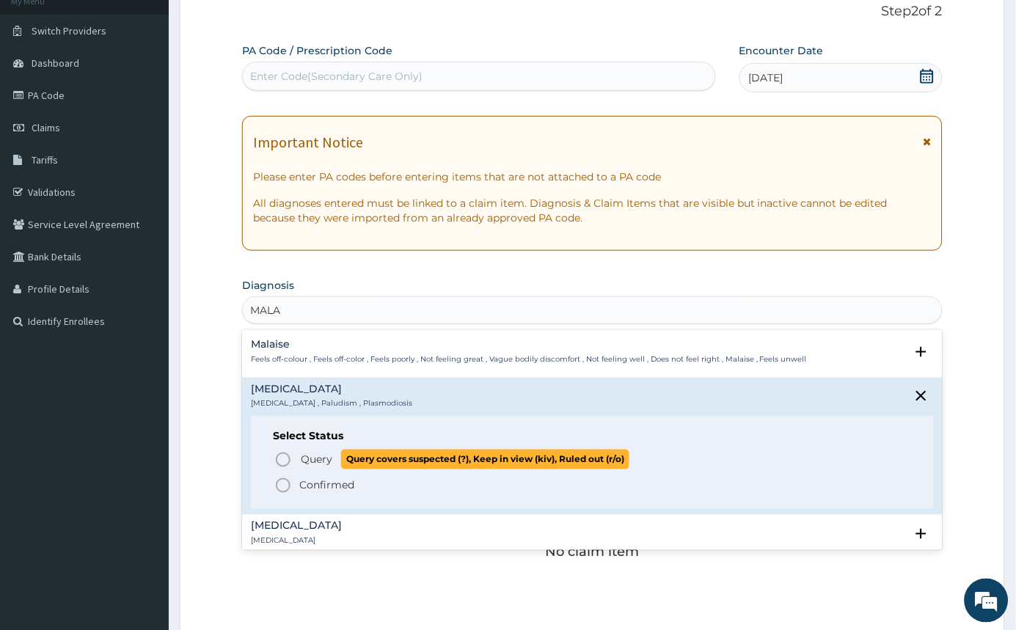
click at [280, 462] on icon "status option query" at bounding box center [283, 460] width 18 height 18
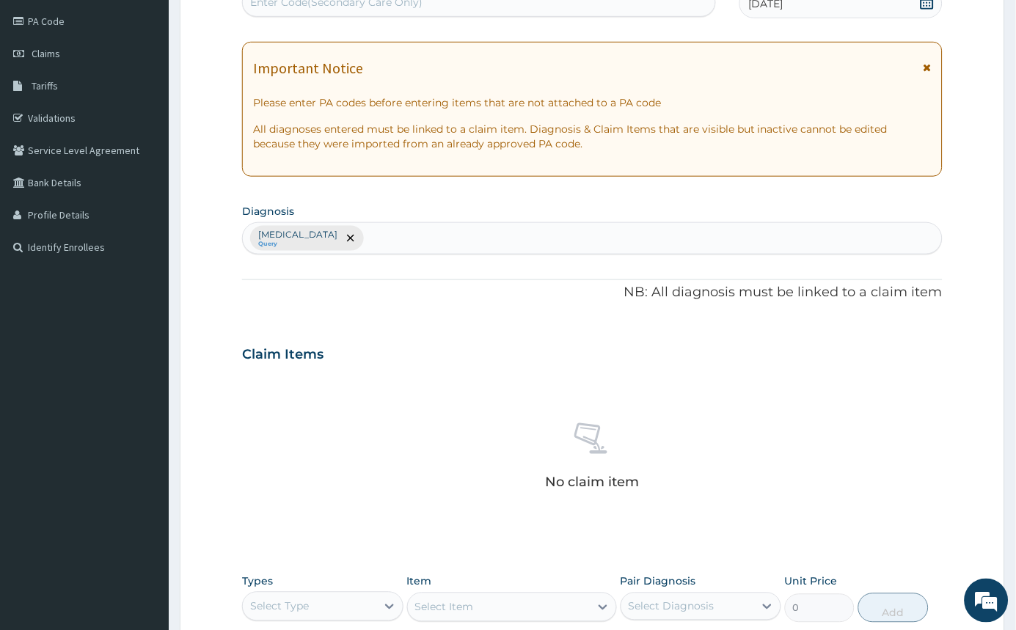
scroll to position [372, 0]
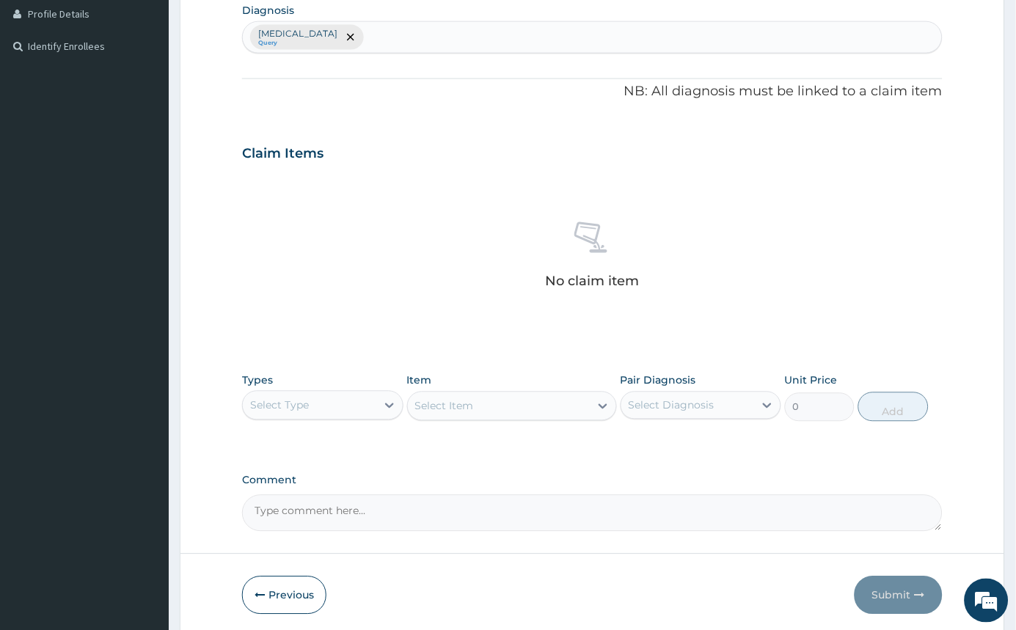
click at [336, 42] on div "Malaria Query" at bounding box center [592, 37] width 699 height 31
type input "SEPS"
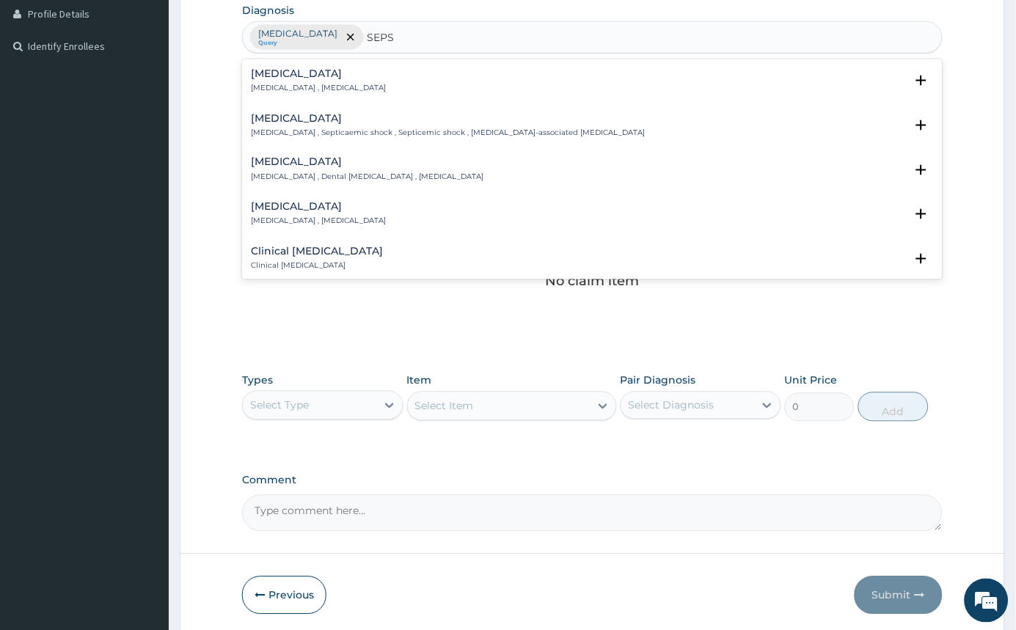
click at [327, 84] on p "Systemic infection , Sepsis" at bounding box center [318, 88] width 135 height 10
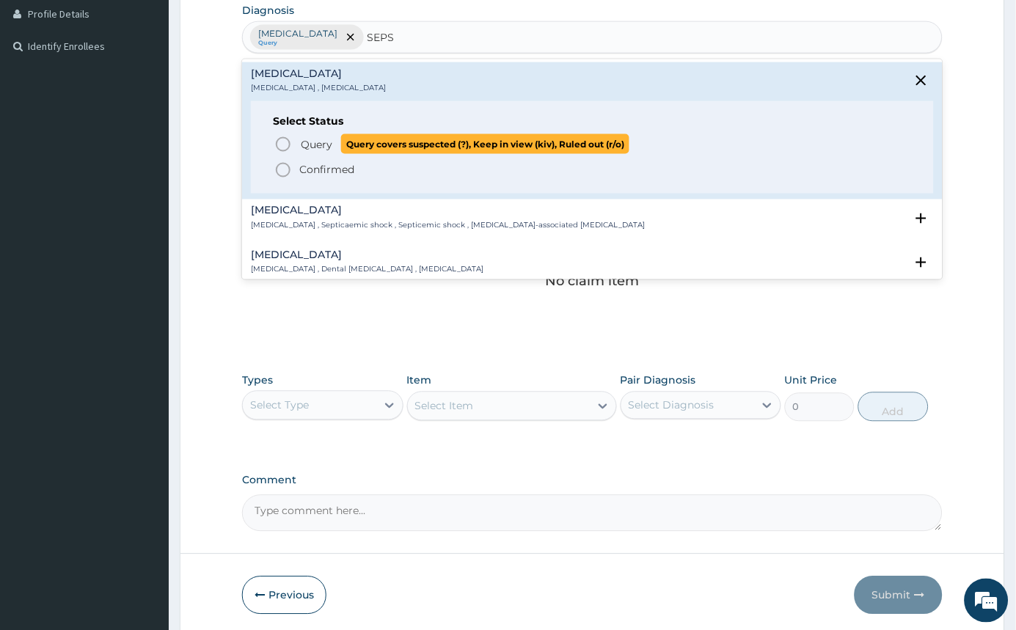
click at [279, 142] on icon "status option query" at bounding box center [283, 145] width 18 height 18
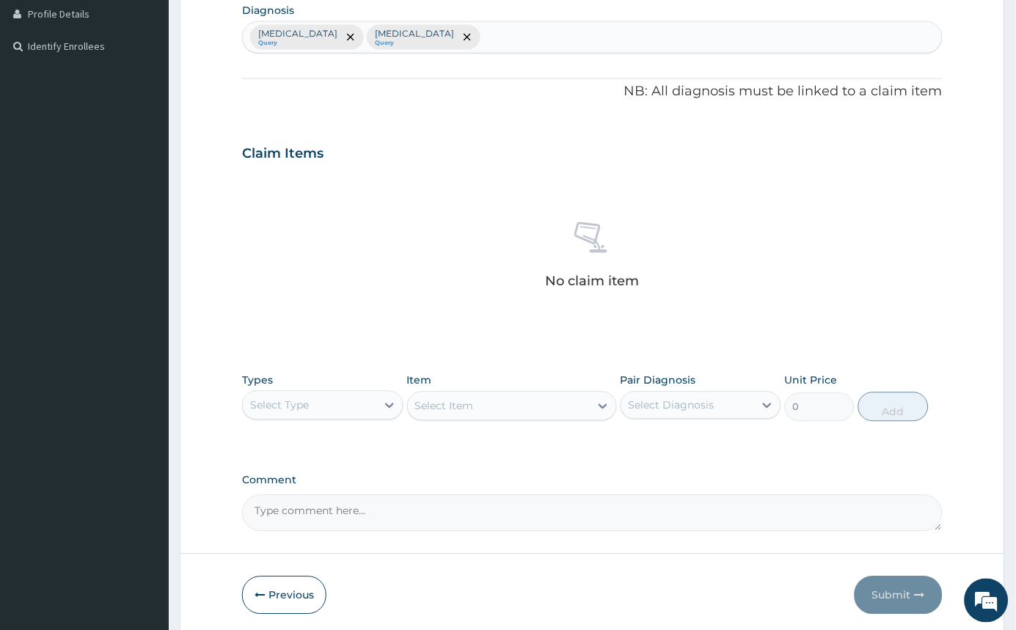
click at [405, 44] on div "Malaria Query Sepsis Query" at bounding box center [592, 37] width 699 height 31
type input "ANEM"
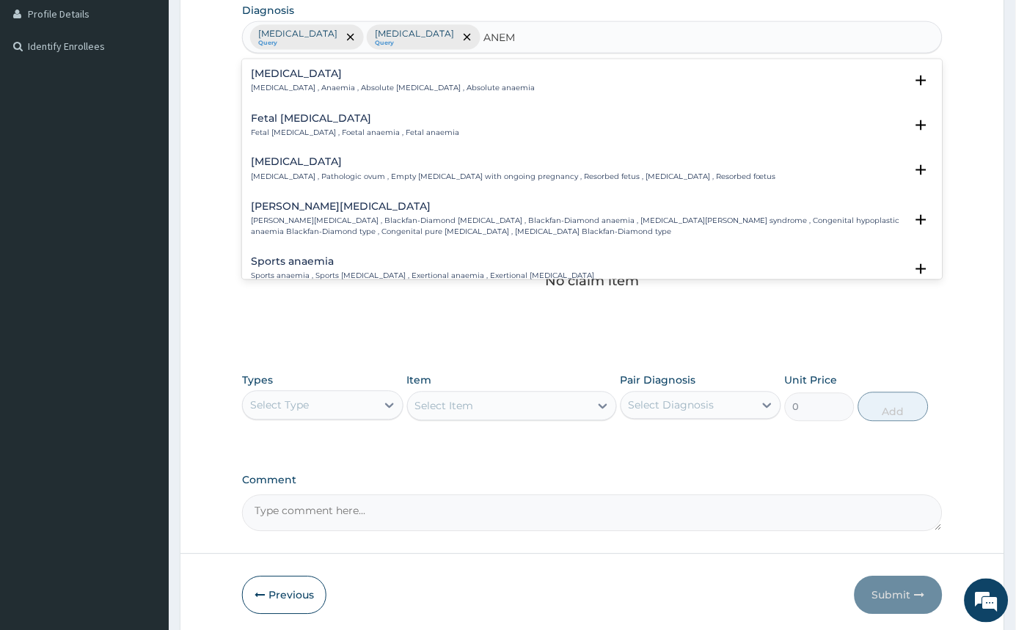
click at [288, 84] on p "Anemia , Anaemia , Absolute anemia , Absolute anaemia" at bounding box center [393, 88] width 284 height 10
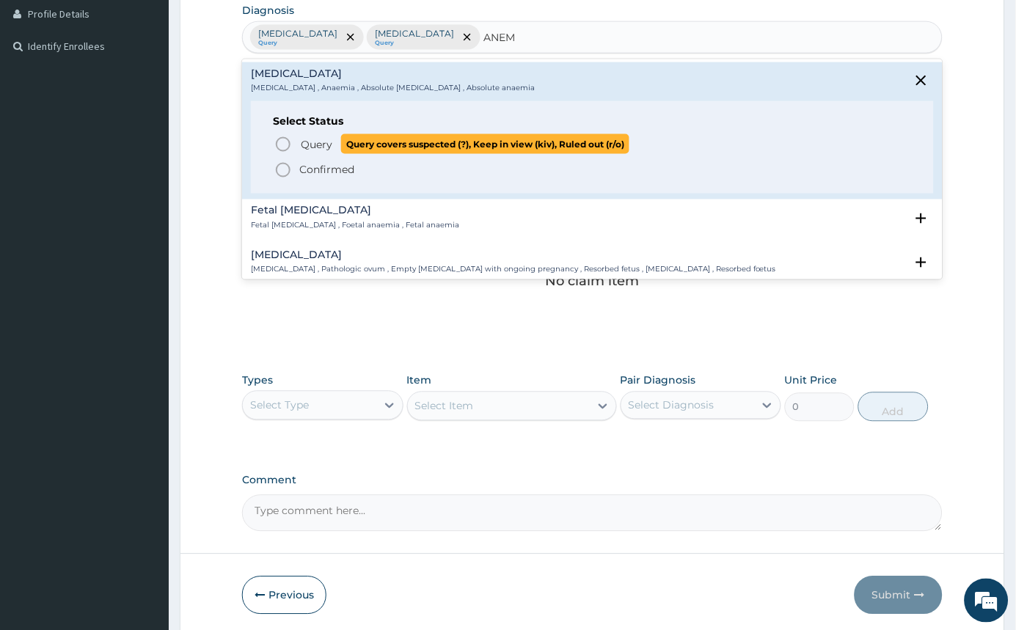
click at [281, 144] on icon "status option query" at bounding box center [283, 145] width 18 height 18
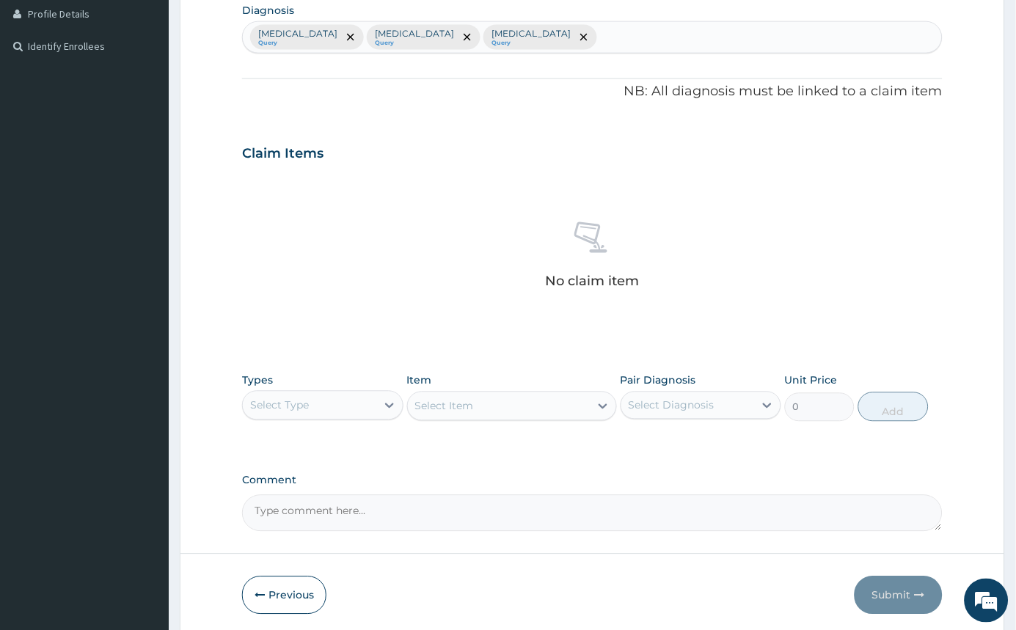
scroll to position [427, 0]
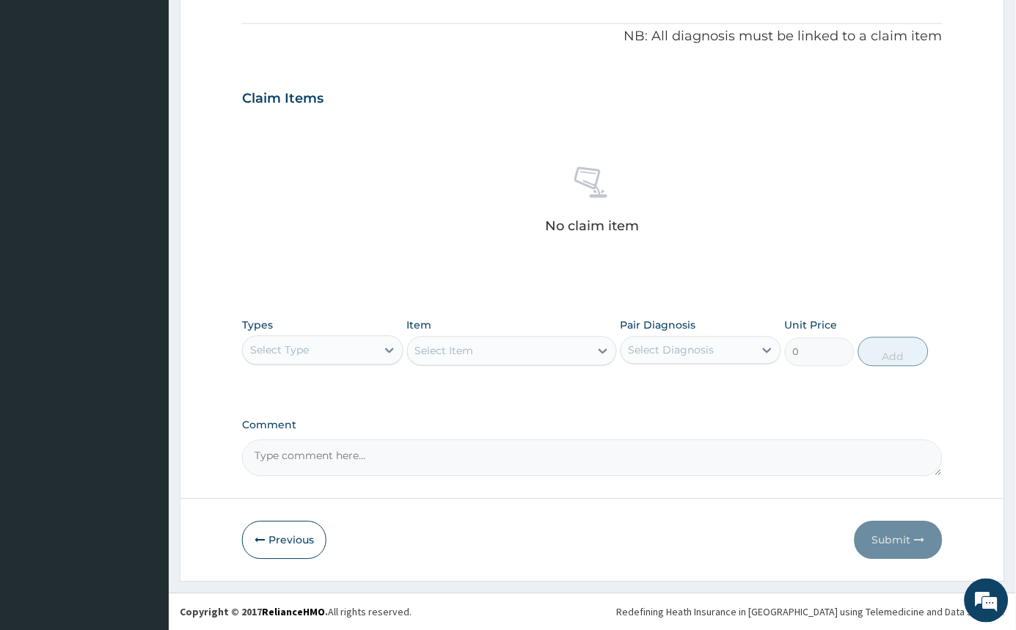
click at [368, 351] on div "Select Type" at bounding box center [310, 350] width 134 height 23
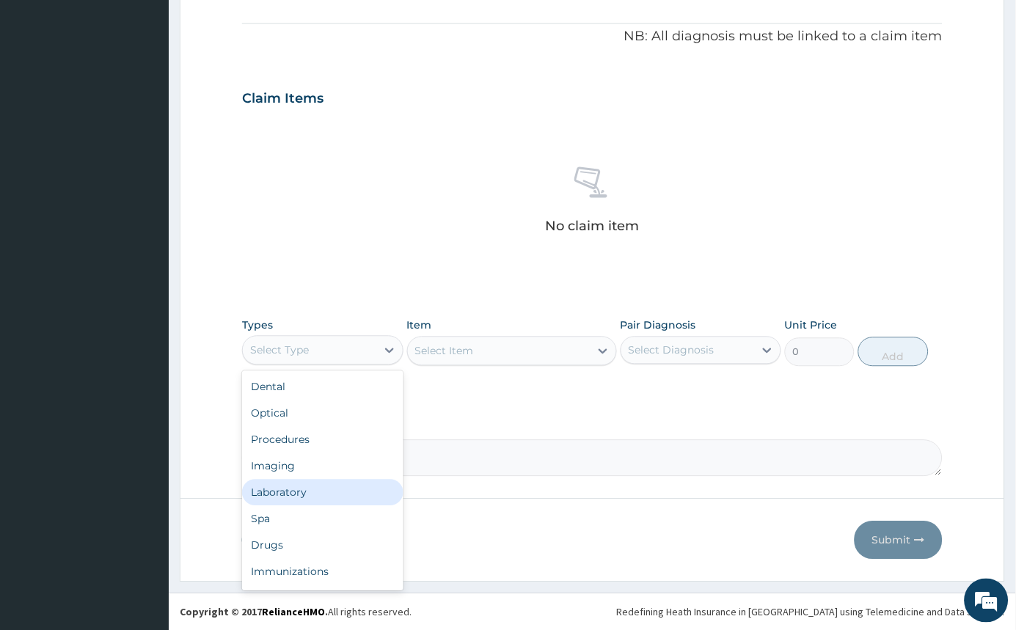
click at [335, 487] on div "Laboratory" at bounding box center [322, 493] width 161 height 26
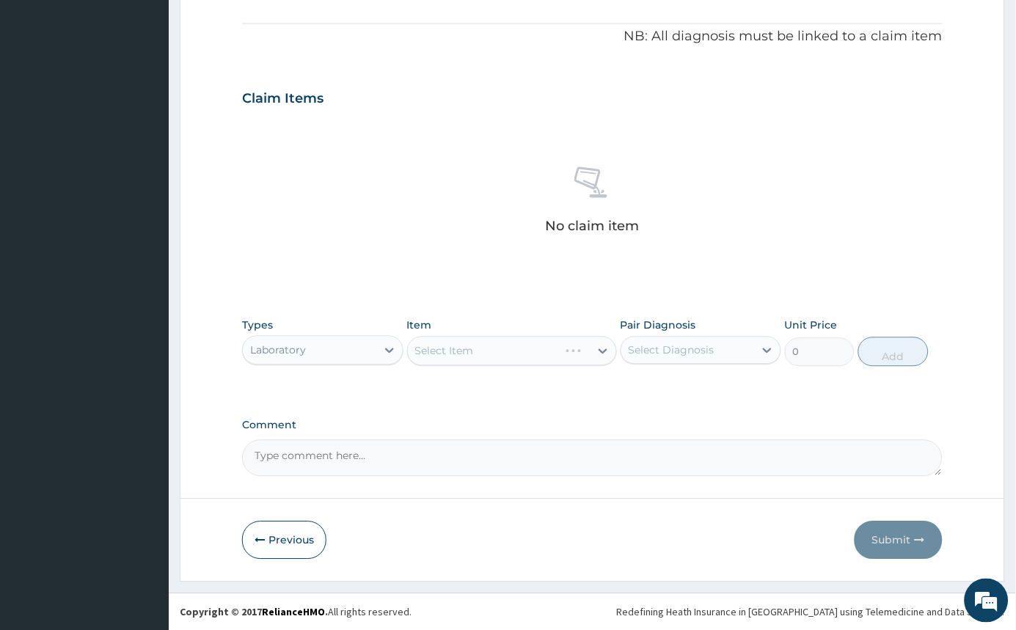
click at [660, 345] on div "Select Diagnosis" at bounding box center [672, 350] width 86 height 15
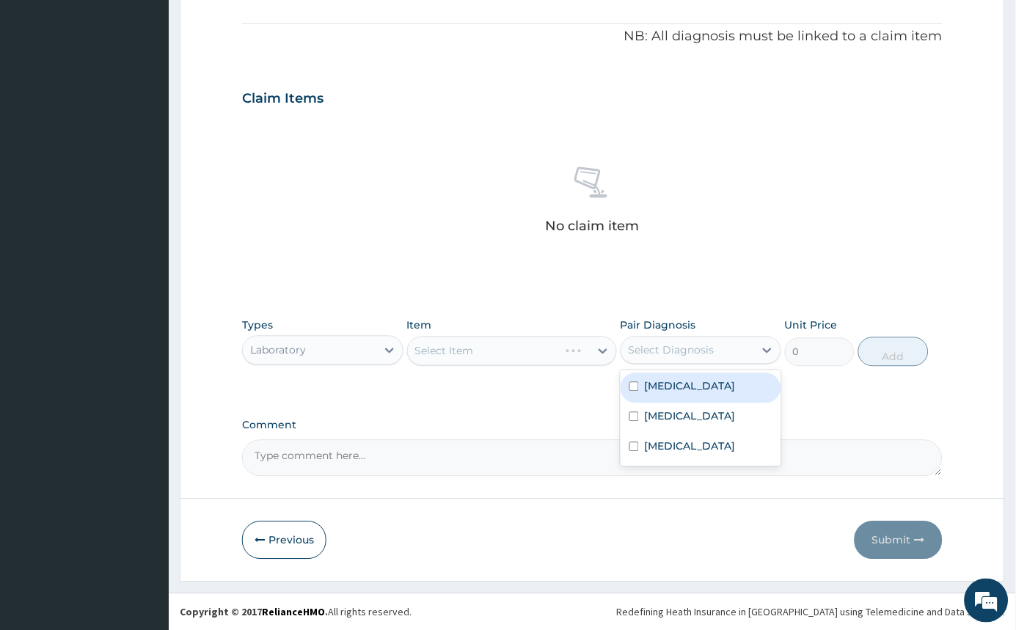
click at [631, 384] on input "checkbox" at bounding box center [635, 387] width 10 height 10
checkbox input "true"
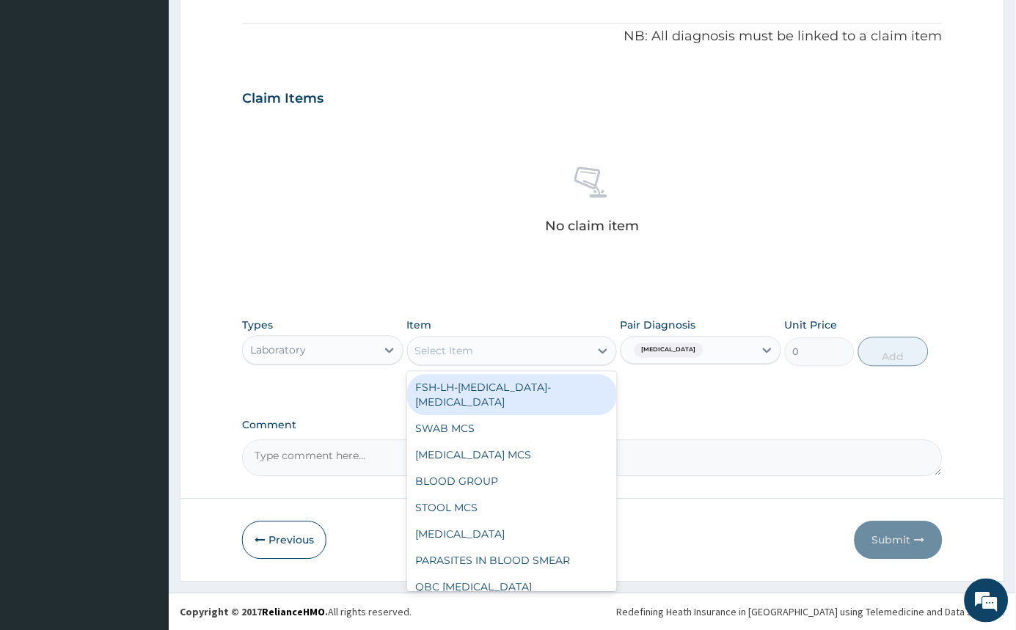
click at [579, 352] on div "Select Item" at bounding box center [499, 351] width 182 height 23
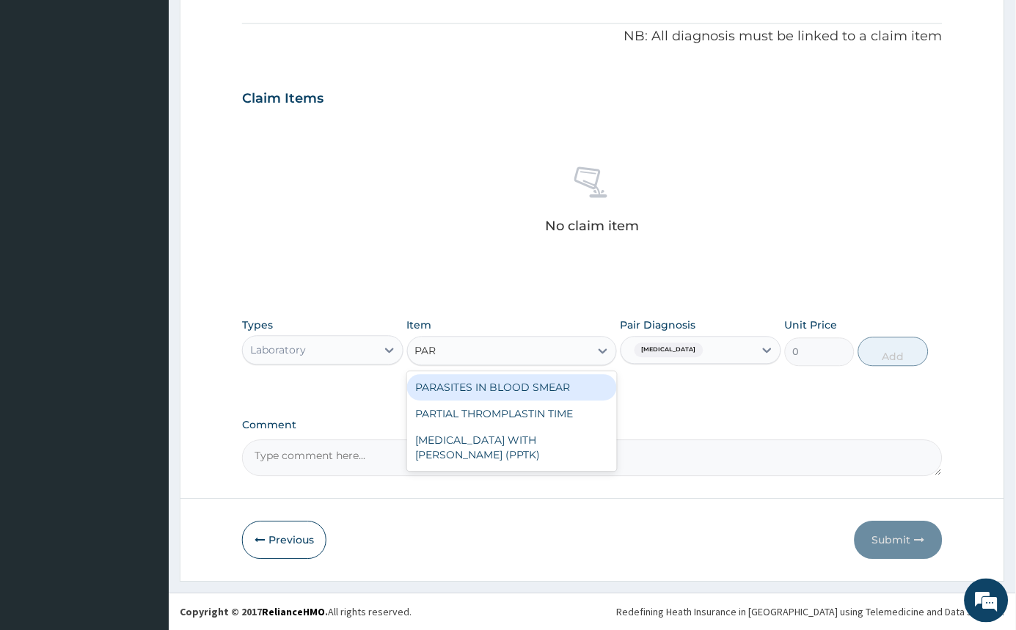
type input "PARA"
click at [542, 389] on div "PARASITES IN BLOOD SMEAR" at bounding box center [512, 388] width 210 height 26
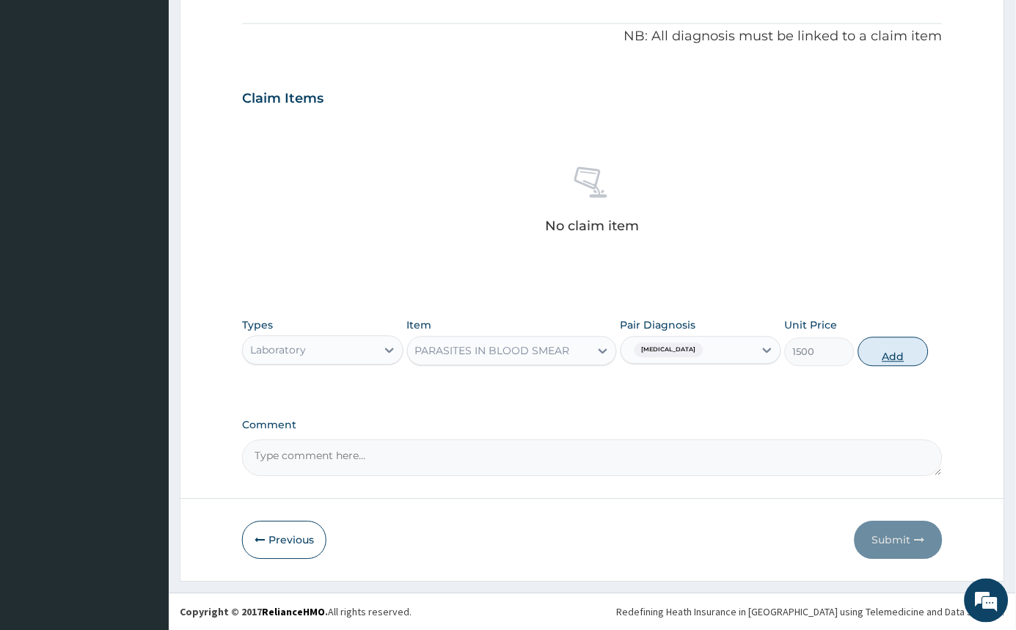
click at [899, 359] on button "Add" at bounding box center [893, 352] width 70 height 29
type input "0"
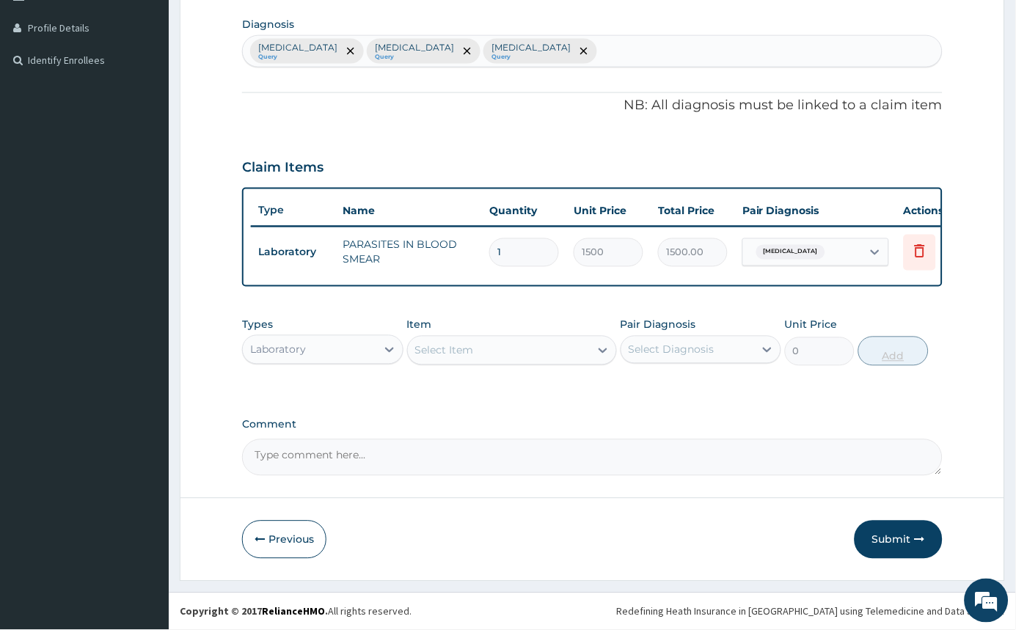
scroll to position [370, 0]
click at [736, 353] on div "Select Diagnosis" at bounding box center [688, 349] width 134 height 23
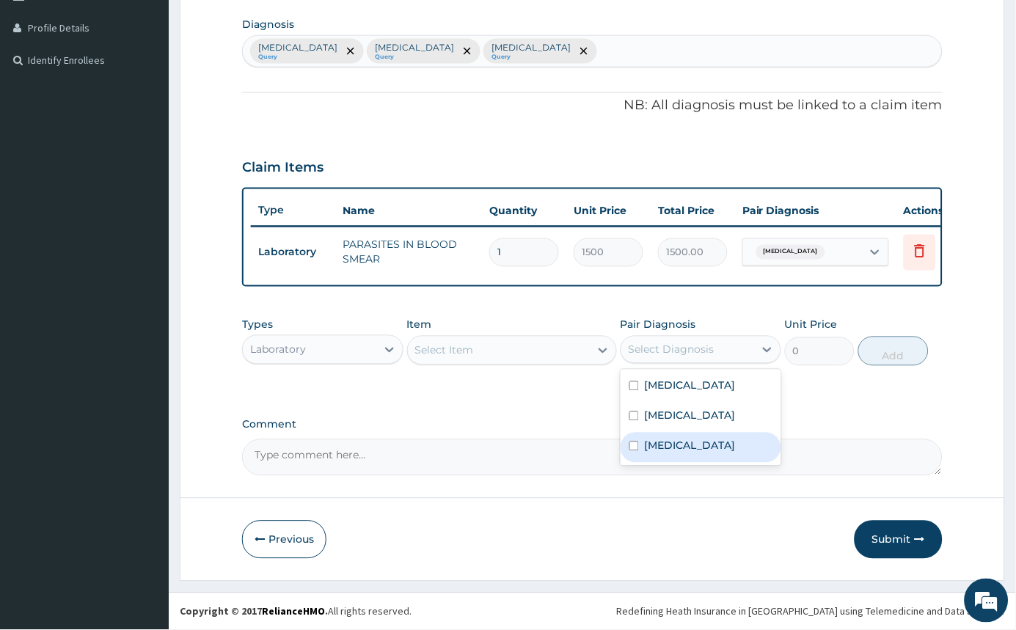
click at [682, 439] on label "Anemia" at bounding box center [690, 446] width 91 height 15
checkbox input "true"
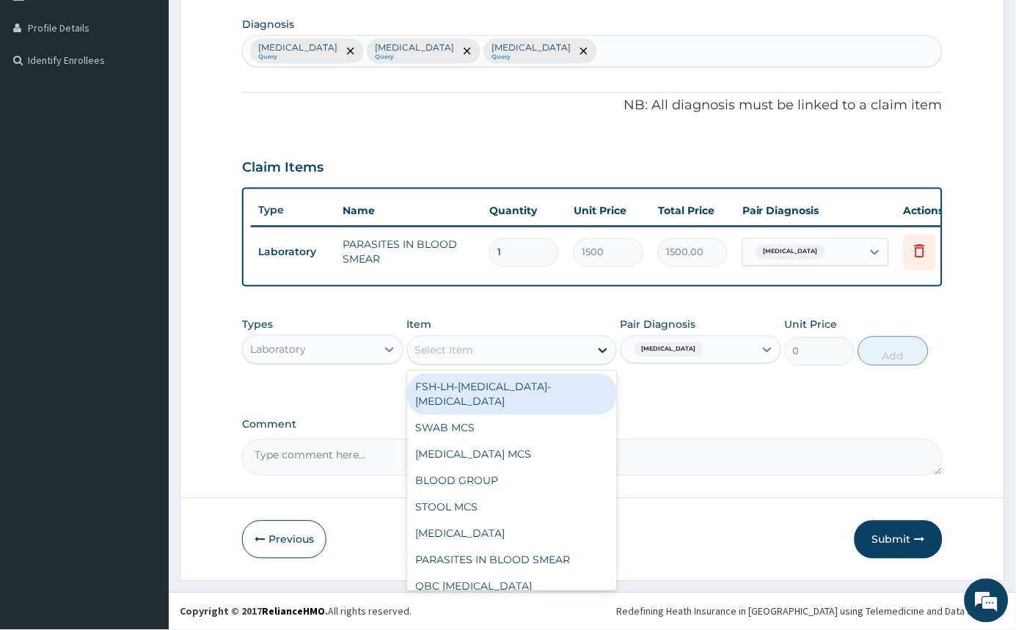
click at [597, 344] on icon at bounding box center [603, 350] width 15 height 15
type input "PC"
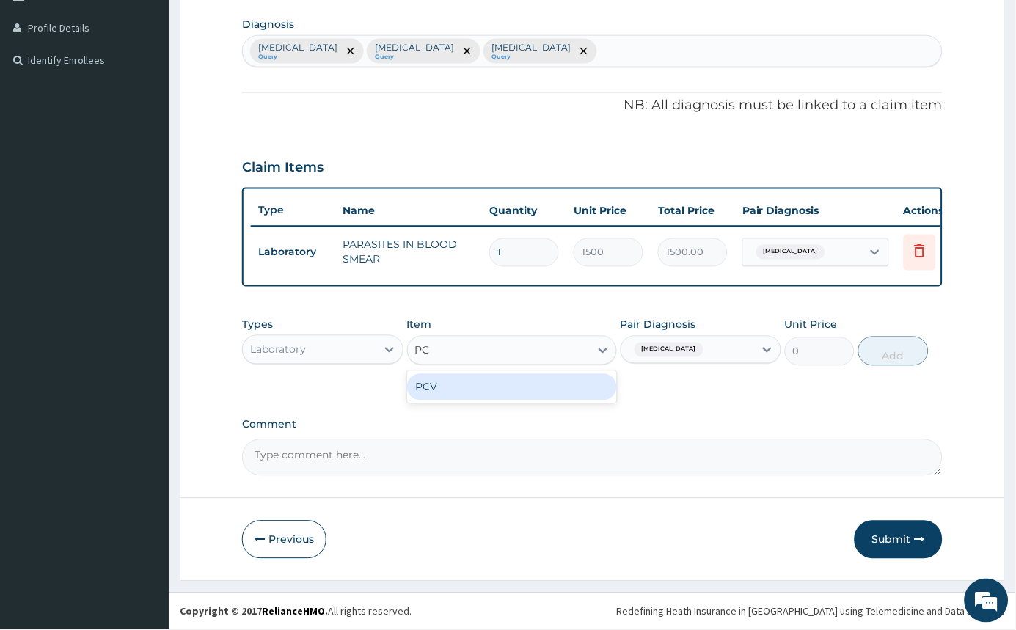
click at [520, 378] on div "PCV" at bounding box center [512, 387] width 210 height 26
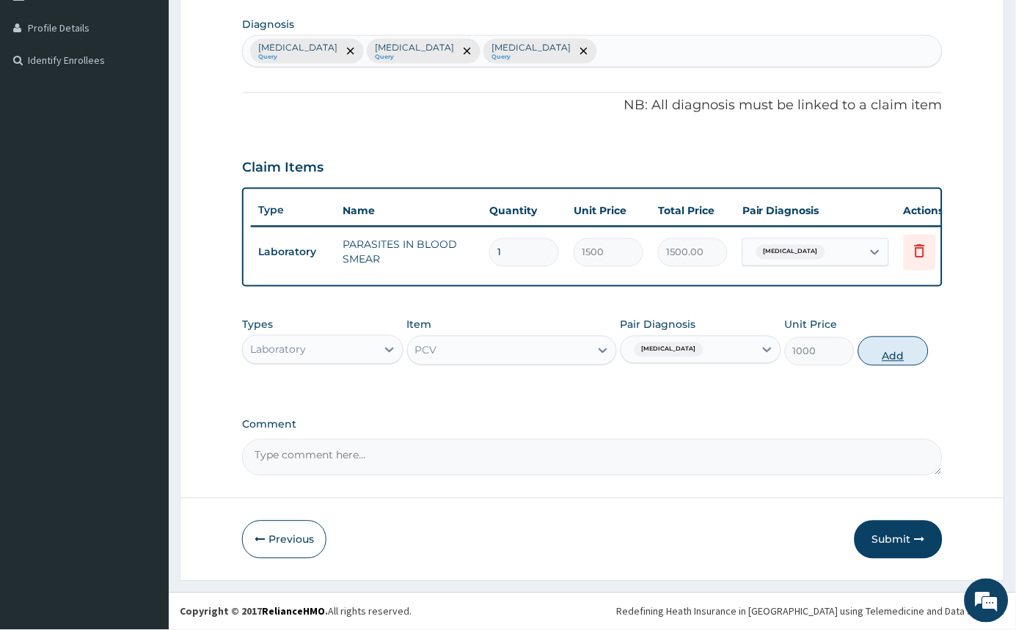
click at [898, 344] on button "Add" at bounding box center [893, 351] width 70 height 29
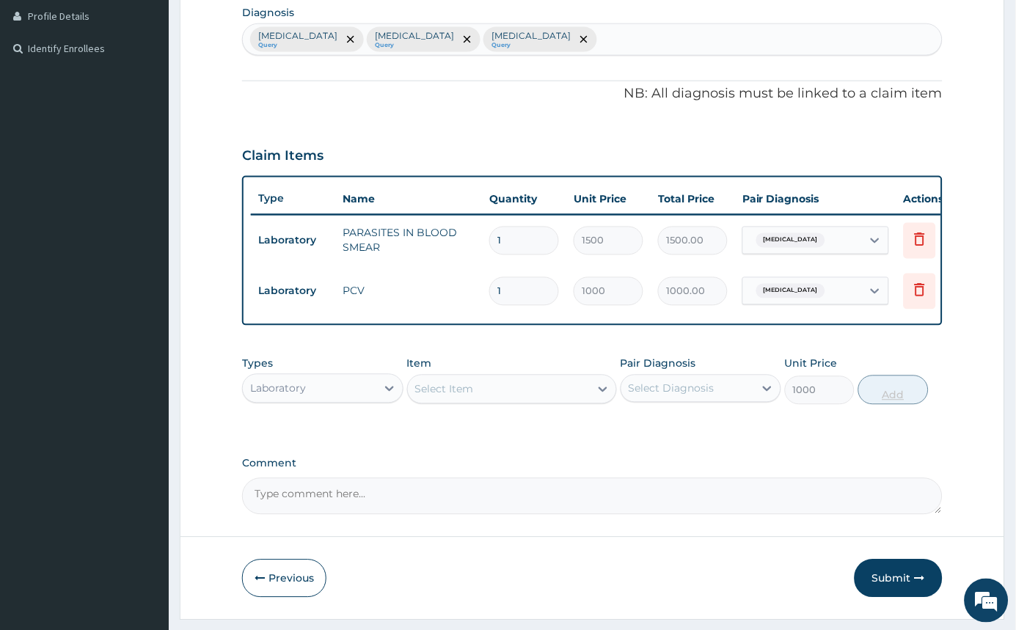
type input "0"
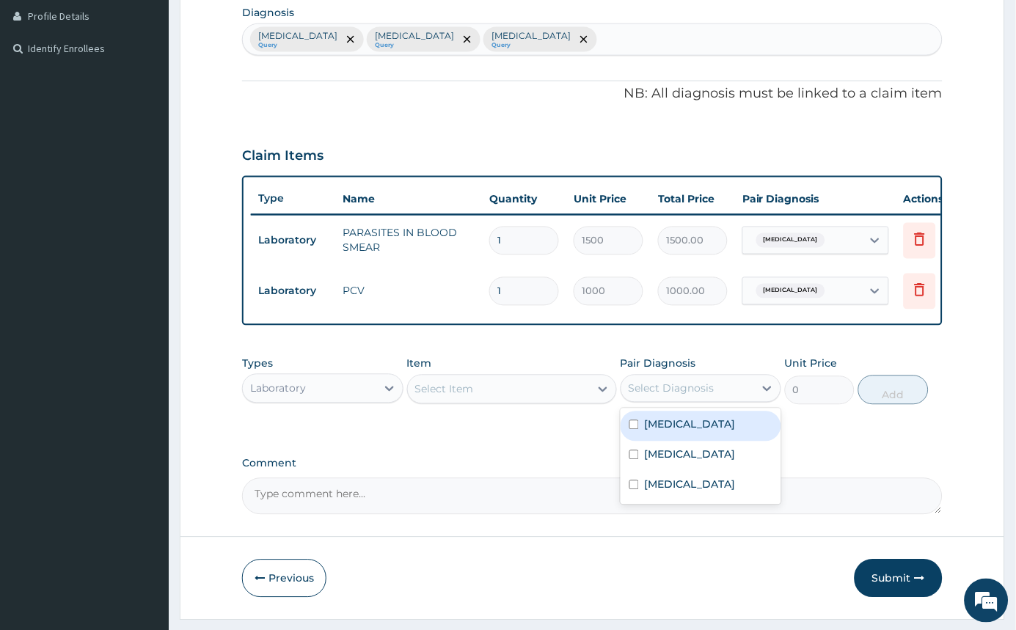
click at [666, 396] on div "Select Diagnosis" at bounding box center [672, 389] width 86 height 15
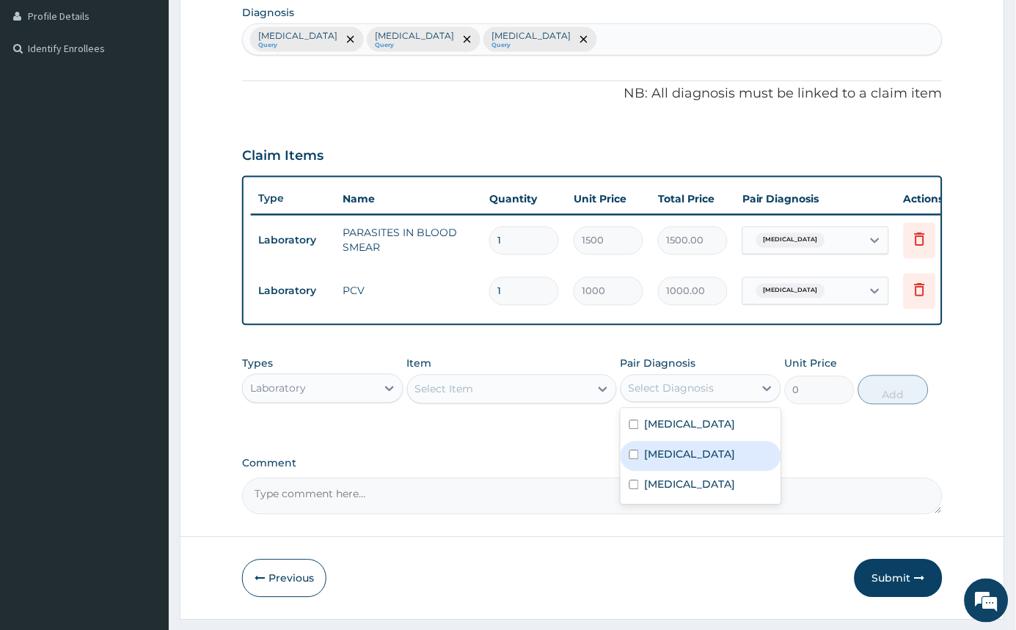
click at [630, 460] on input "checkbox" at bounding box center [635, 456] width 10 height 10
checkbox input "true"
click at [587, 400] on div "Select Item" at bounding box center [499, 389] width 182 height 23
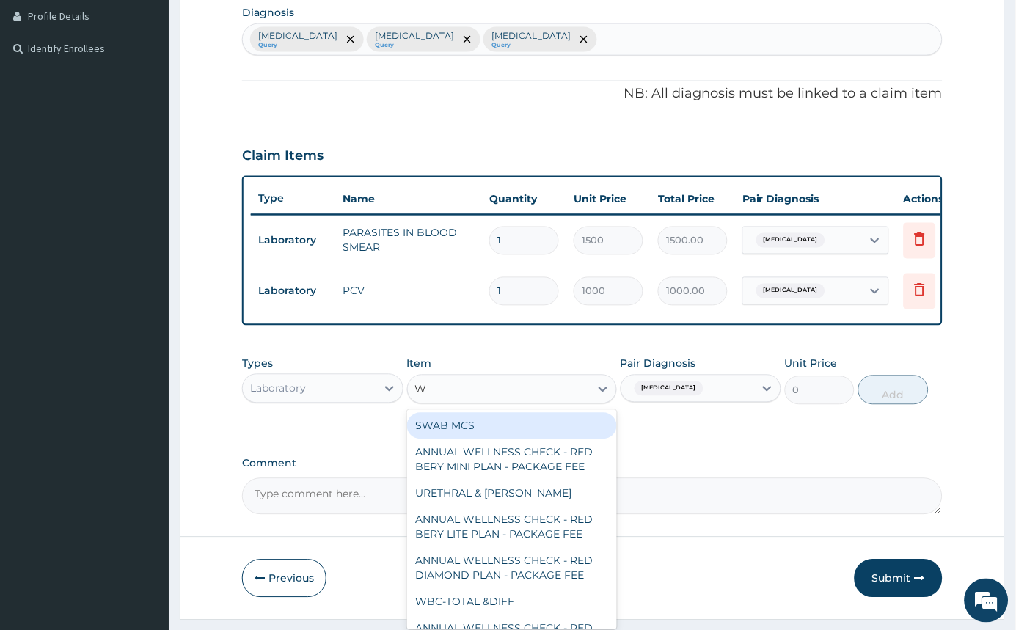
type input "WB"
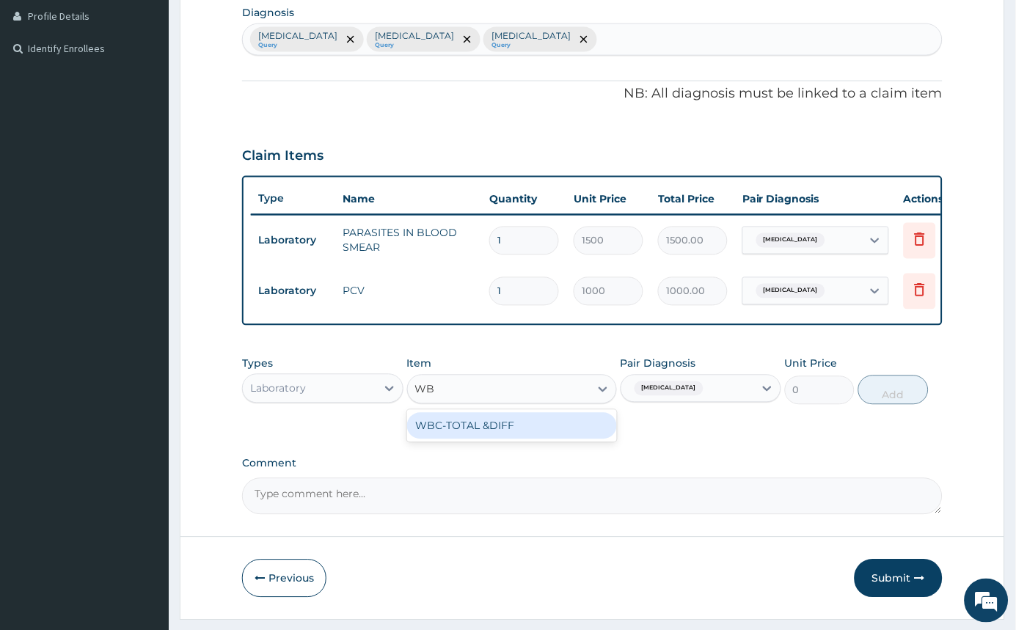
click at [464, 440] on div "WBC-TOTAL &DIFF" at bounding box center [512, 426] width 210 height 26
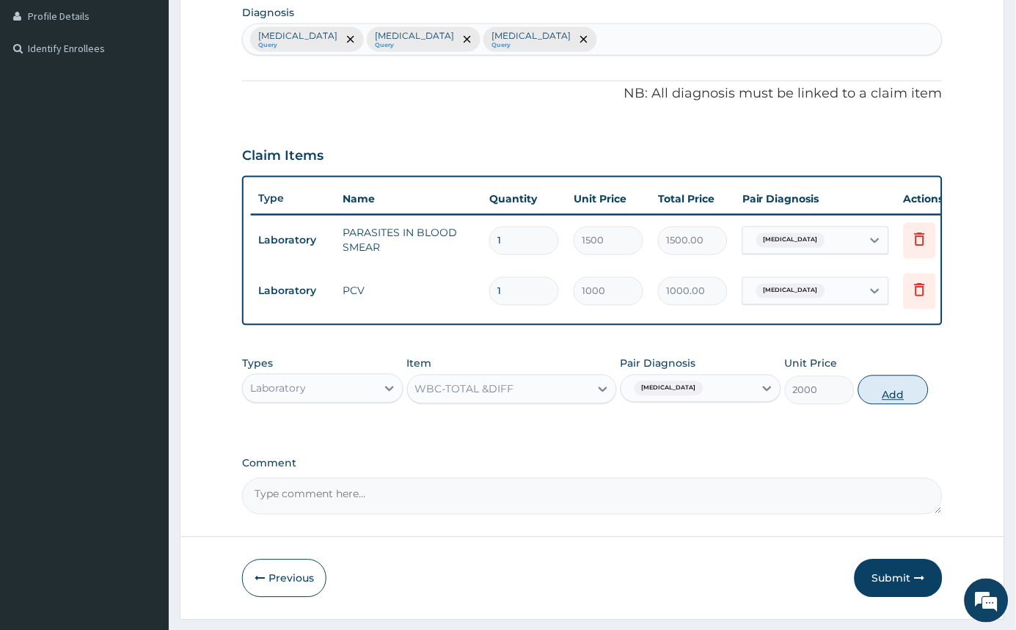
click at [902, 404] on button "Add" at bounding box center [893, 390] width 70 height 29
type input "0"
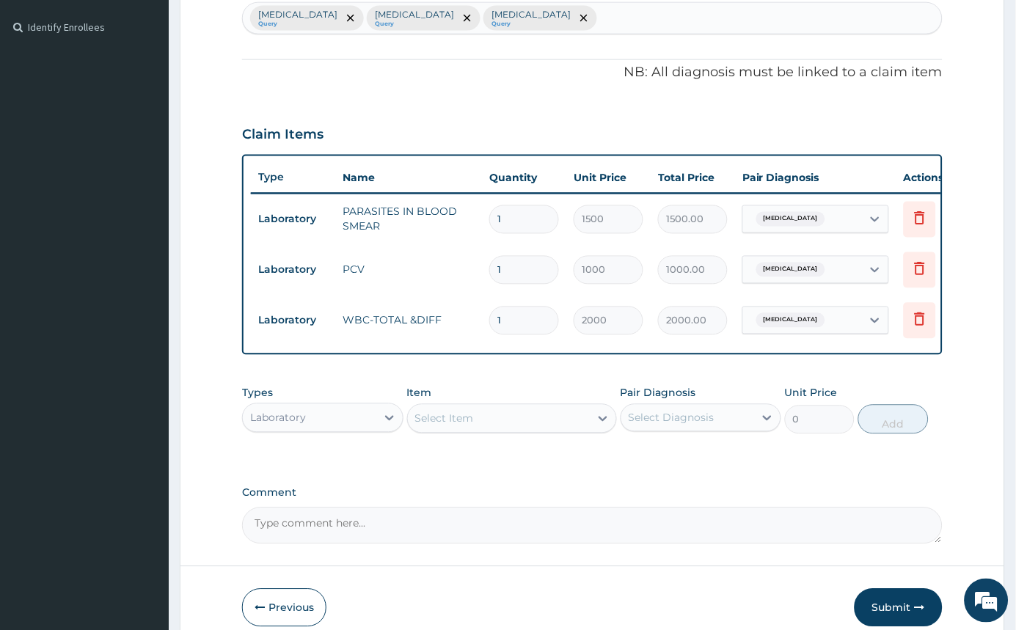
scroll to position [462, 0]
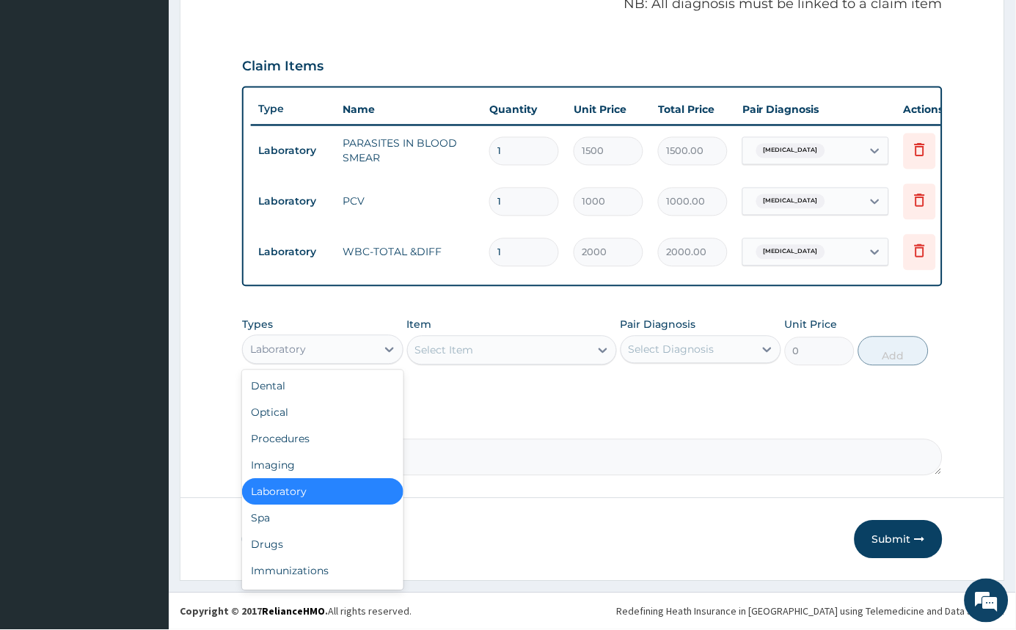
click at [373, 360] on div "Laboratory" at bounding box center [310, 349] width 134 height 23
click at [338, 448] on div "Procedures" at bounding box center [322, 439] width 161 height 26
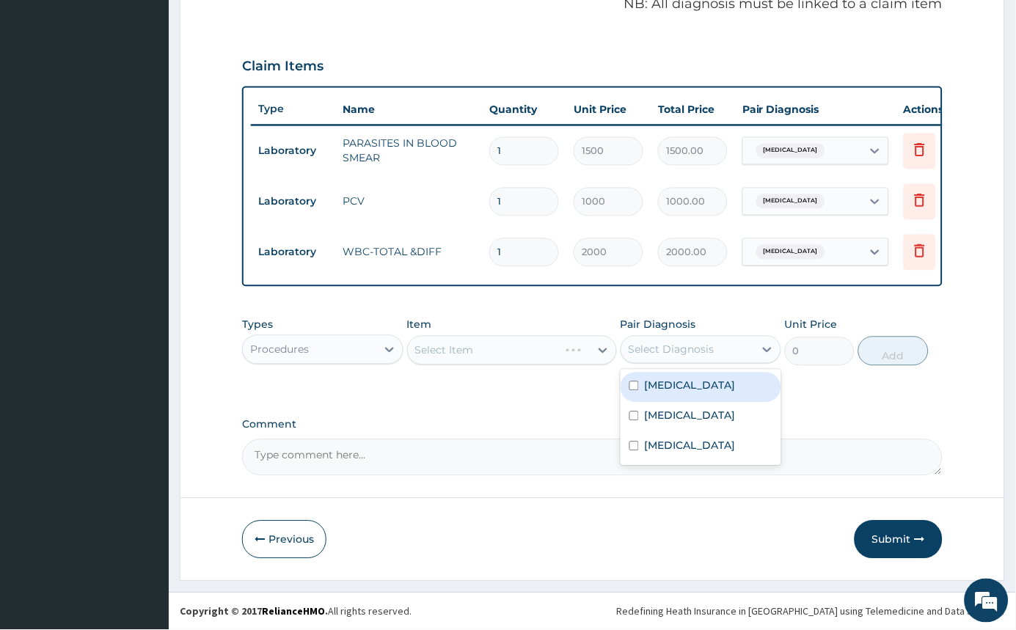
click at [718, 362] on div "Select Diagnosis" at bounding box center [688, 349] width 134 height 23
click at [672, 393] on label "Malaria" at bounding box center [690, 386] width 91 height 15
checkbox input "true"
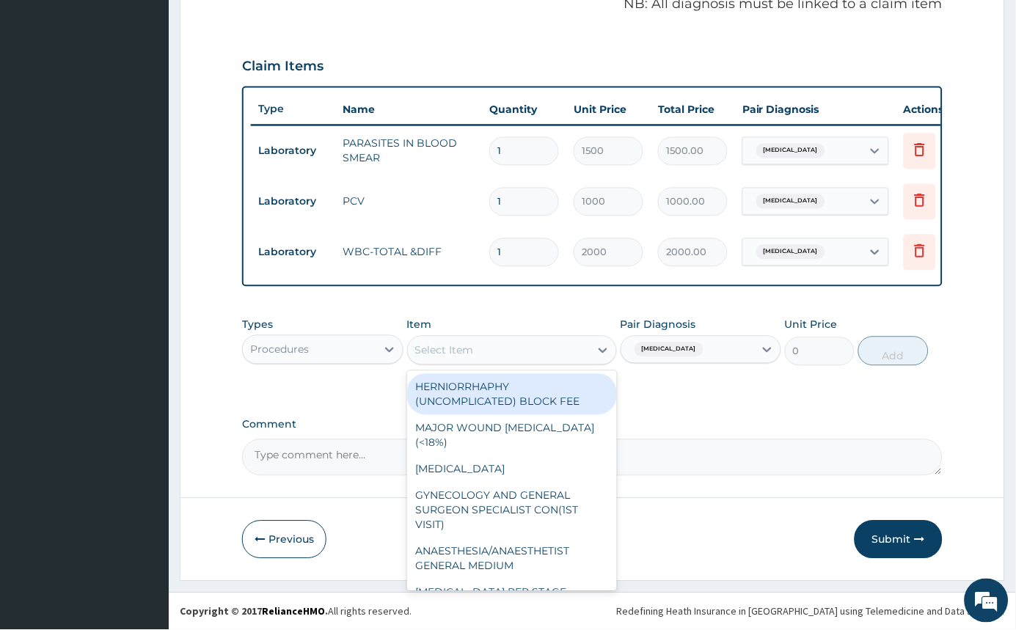
click at [580, 362] on div "Select Item" at bounding box center [499, 350] width 182 height 23
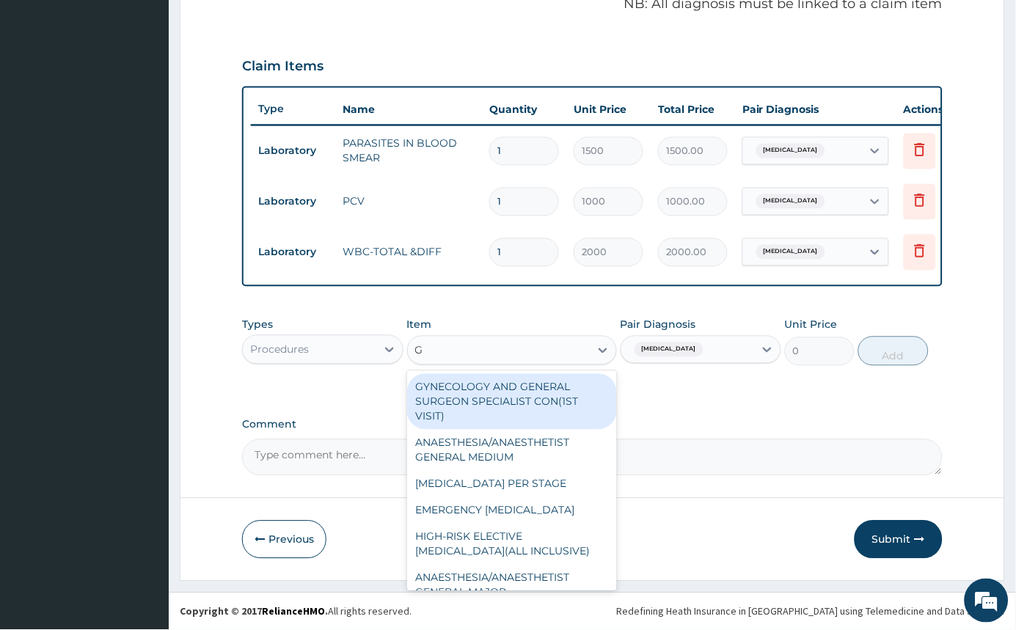
type input "GP"
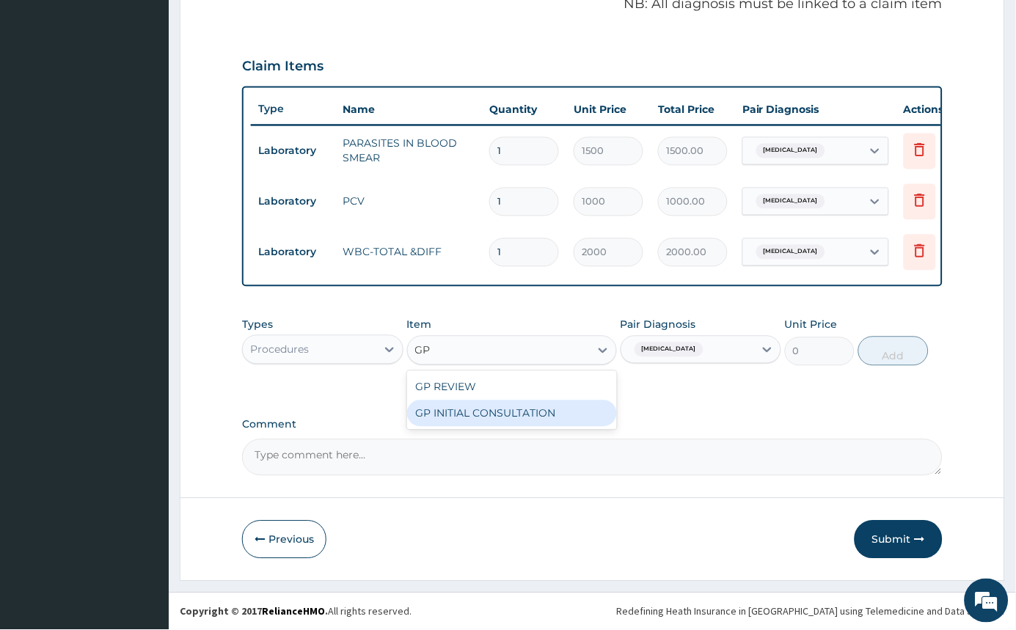
click at [555, 427] on div "GP INITIAL CONSULTATION" at bounding box center [512, 414] width 210 height 26
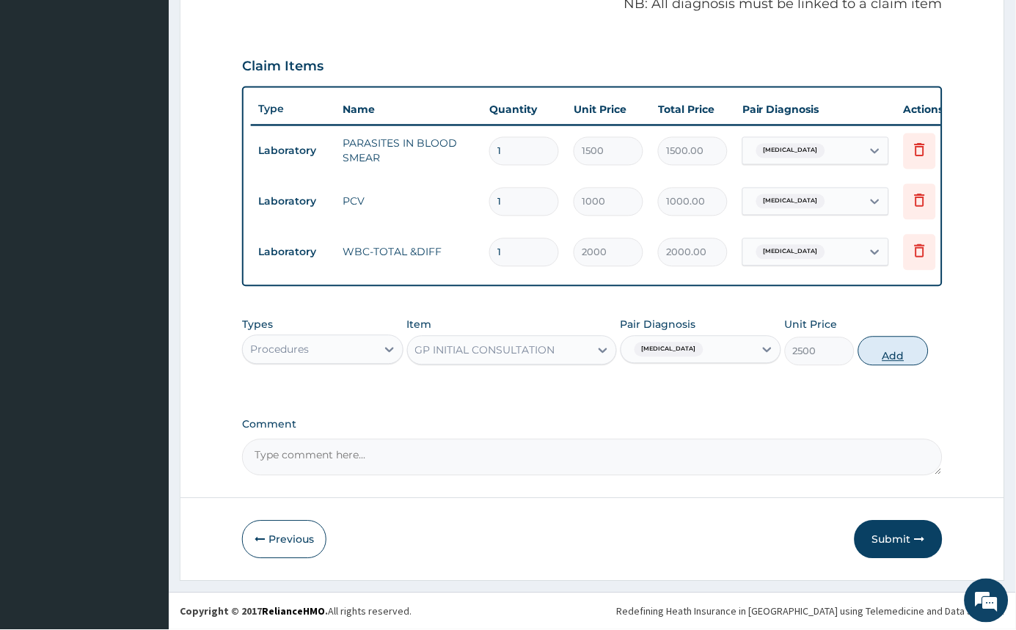
click at [900, 363] on button "Add" at bounding box center [893, 351] width 70 height 29
type input "0"
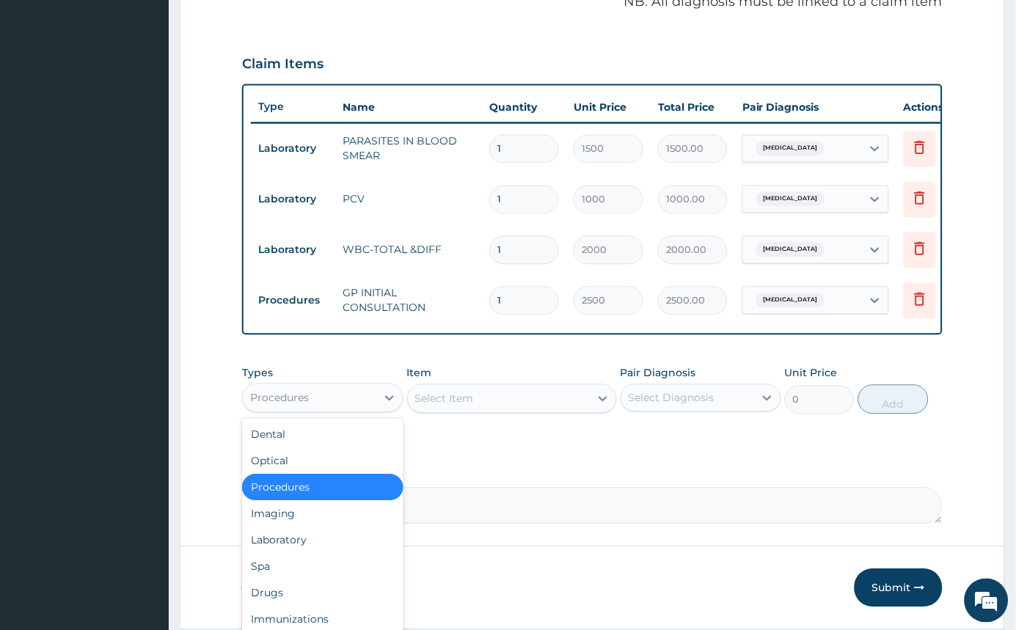
click at [365, 410] on div "Procedures" at bounding box center [310, 398] width 134 height 23
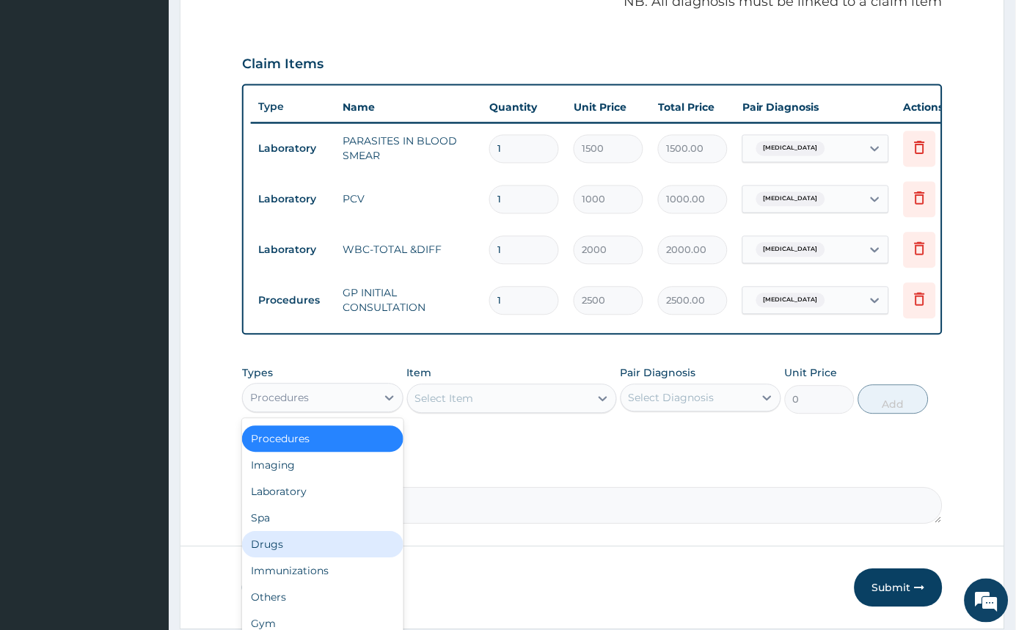
click at [327, 554] on div "Drugs" at bounding box center [322, 545] width 161 height 26
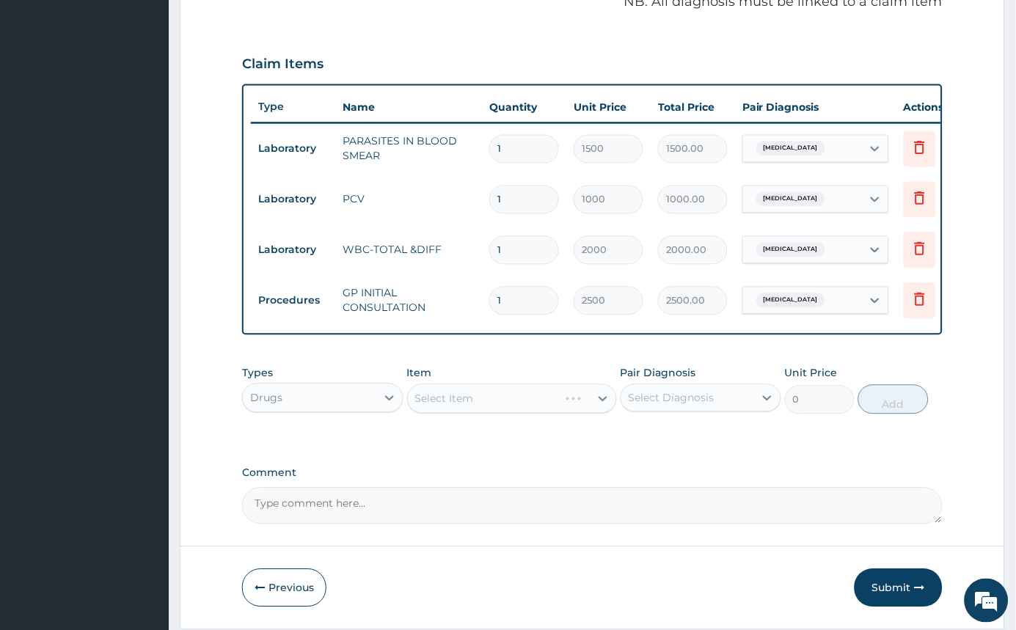
click at [711, 402] on div "Select Diagnosis" at bounding box center [688, 398] width 134 height 23
click at [635, 440] on input "checkbox" at bounding box center [635, 435] width 10 height 10
checkbox input "true"
click at [582, 411] on div "Select Item" at bounding box center [499, 398] width 182 height 23
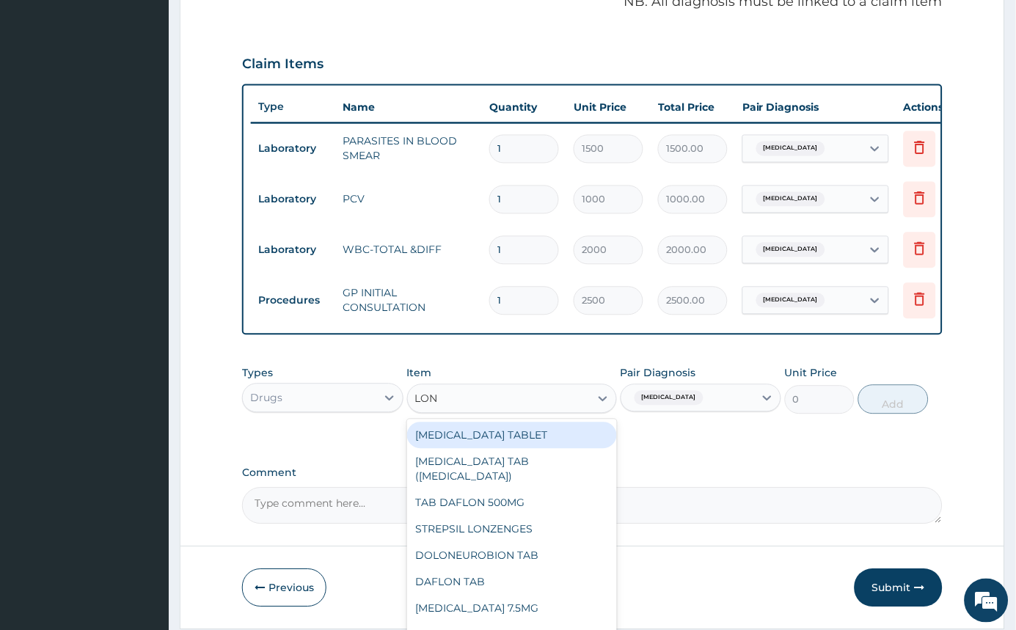
type input "LONA"
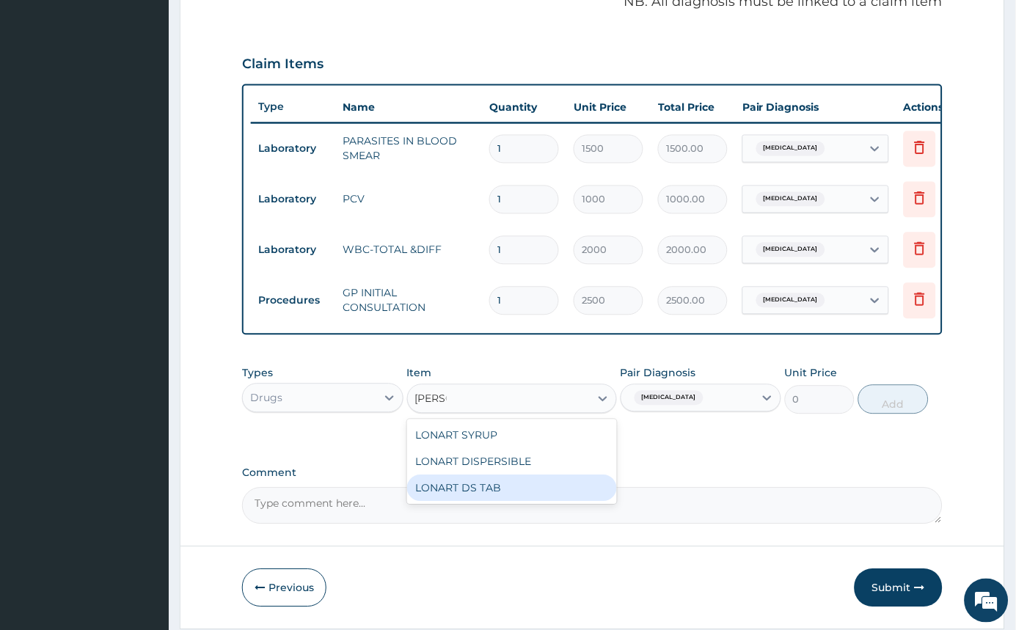
click at [562, 499] on div "LONART DS TAB" at bounding box center [512, 488] width 210 height 26
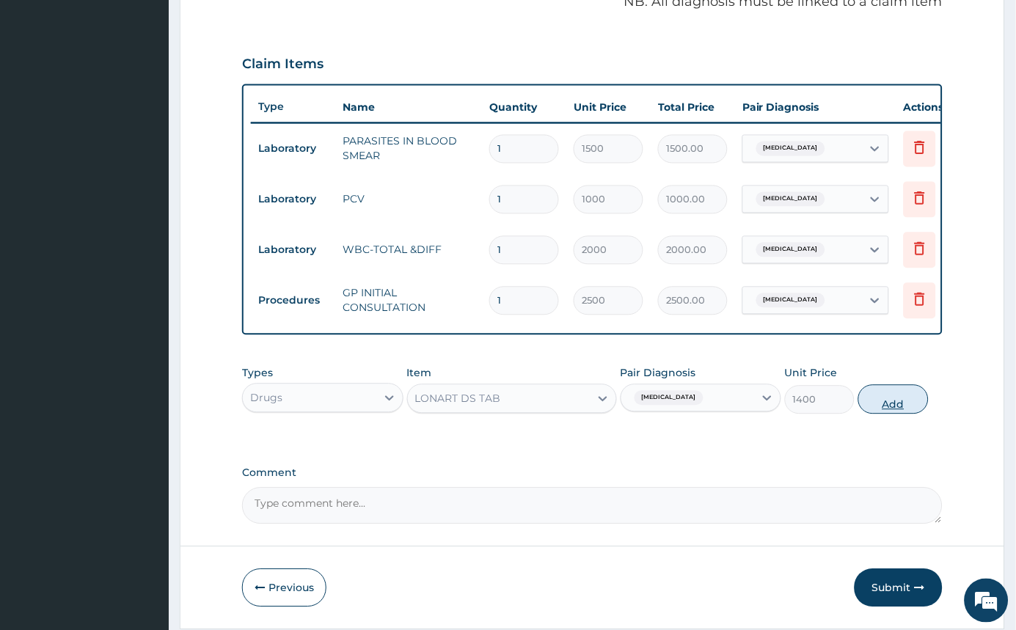
click at [874, 411] on button "Add" at bounding box center [893, 399] width 70 height 29
type input "0"
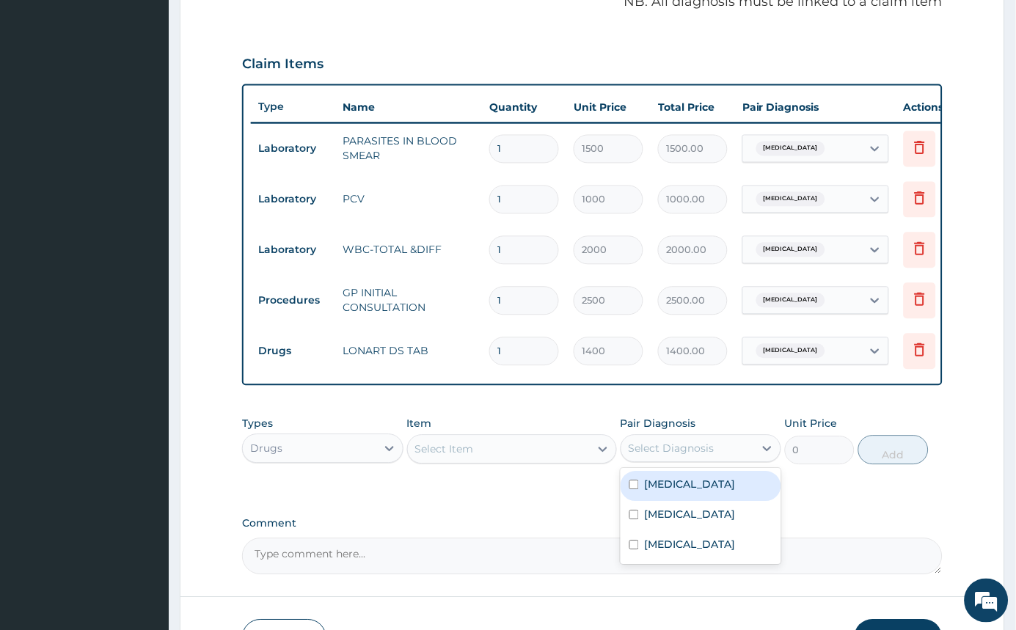
click at [685, 456] on div "Select Diagnosis" at bounding box center [672, 449] width 86 height 15
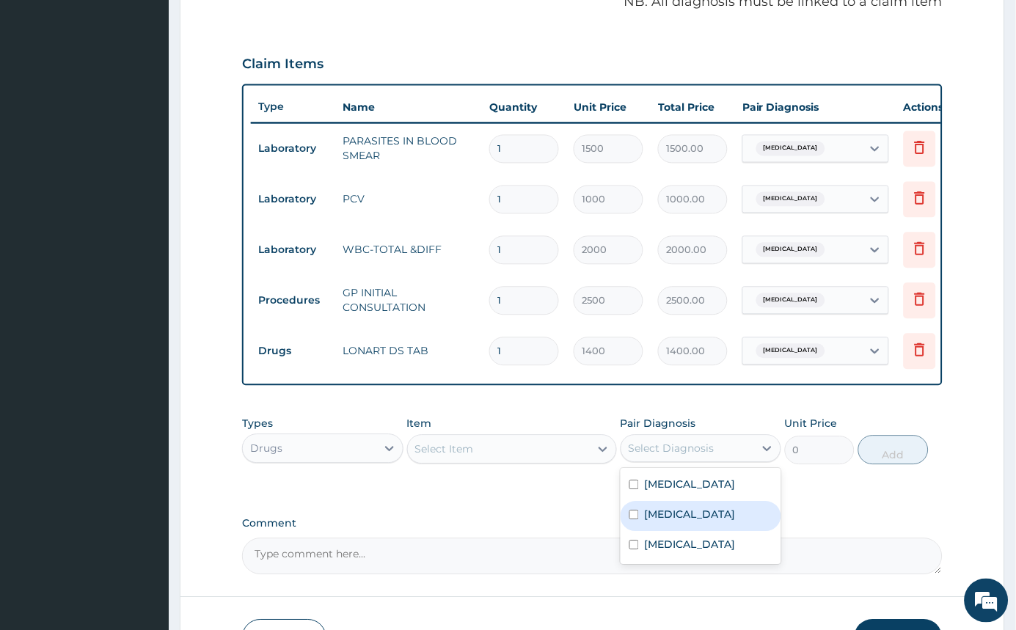
click at [634, 532] on div "Sepsis" at bounding box center [701, 517] width 161 height 30
checkbox input "true"
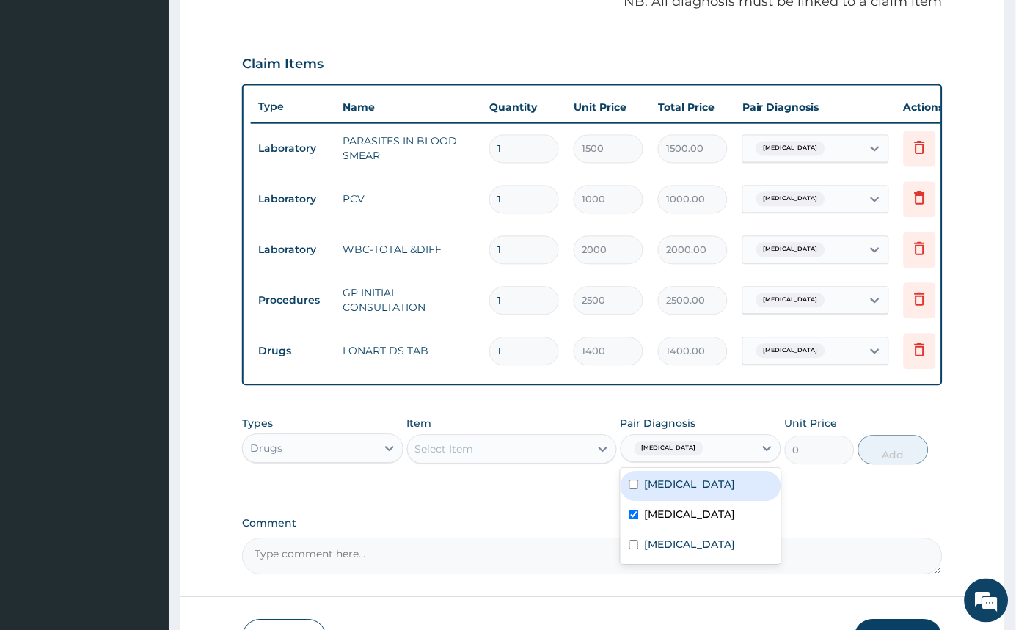
click at [578, 462] on div "Select Item" at bounding box center [499, 449] width 182 height 23
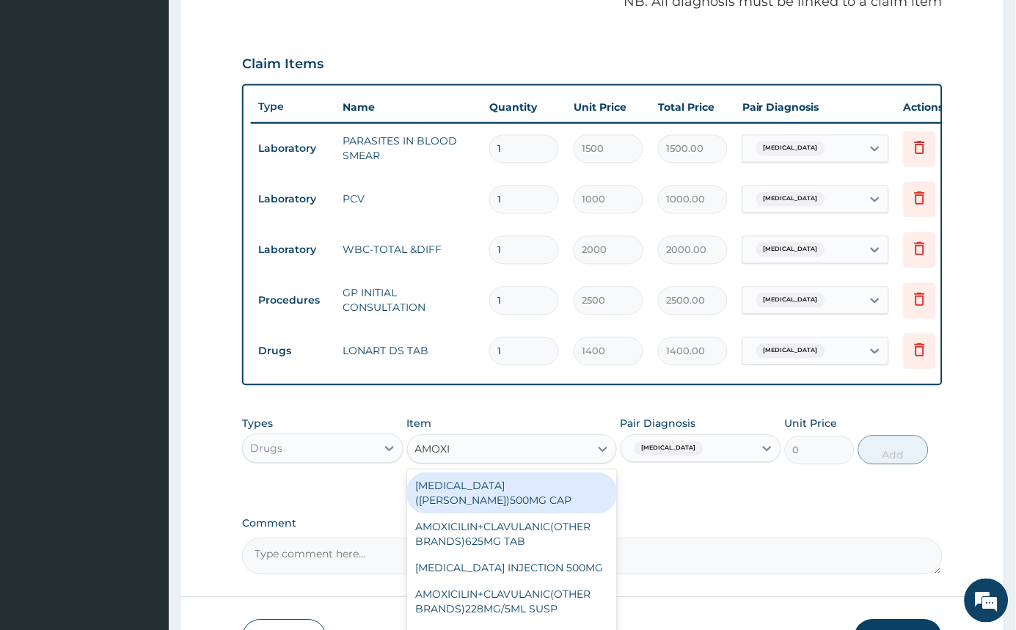
type input "AMOXIC"
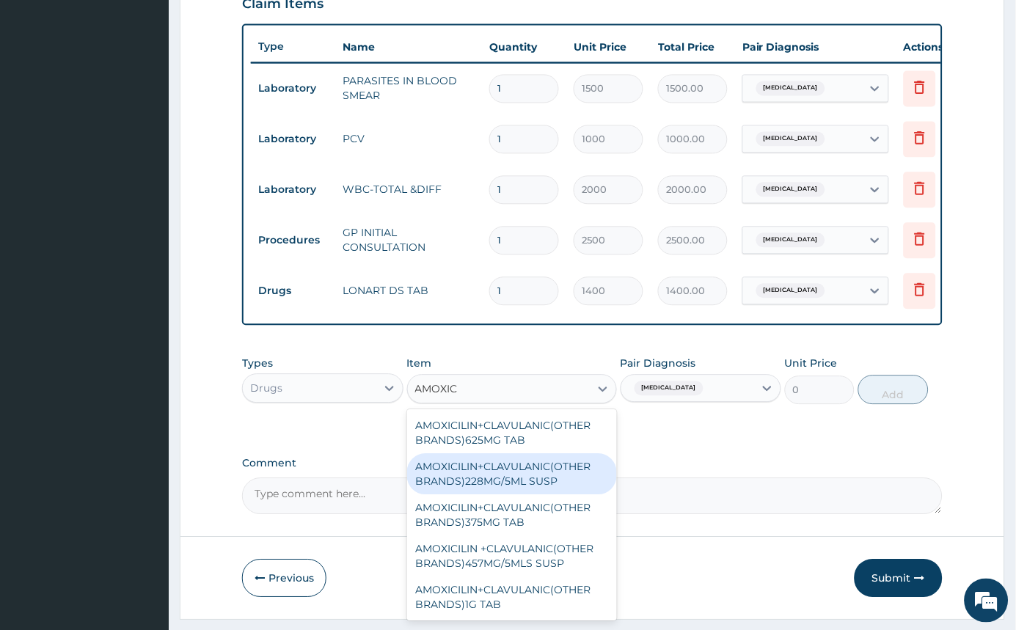
scroll to position [574, 0]
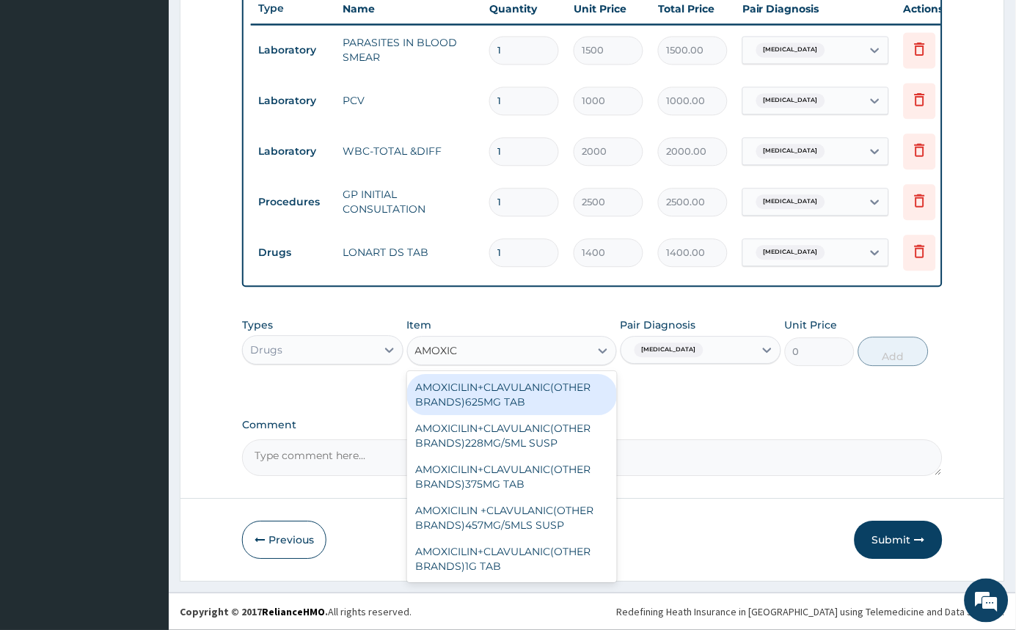
click at [544, 379] on div "AMOXICILIN+CLAVULANIC(OTHER BRANDS)625MG TAB" at bounding box center [512, 394] width 210 height 41
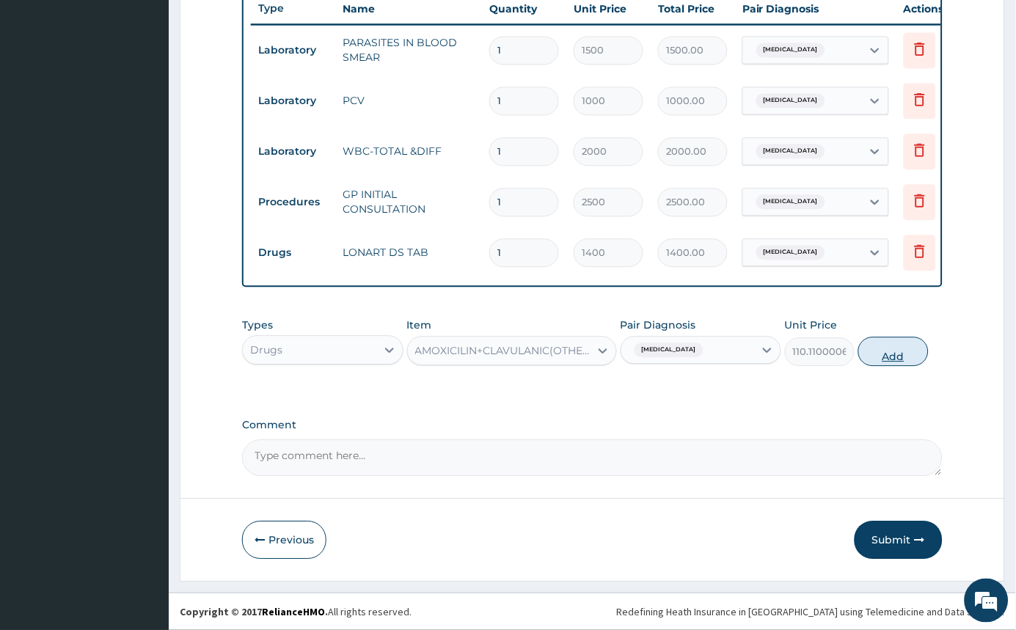
click at [903, 346] on button "Add" at bounding box center [893, 351] width 70 height 29
type input "0"
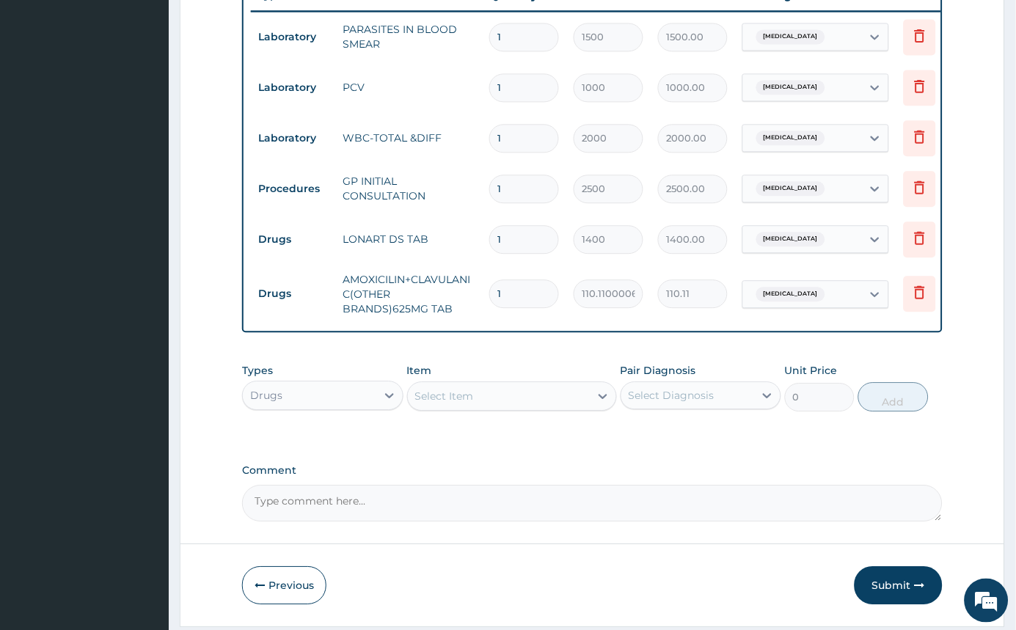
type input "0.00"
type input "7"
type input "770.77"
type input "0.00"
type input "1"
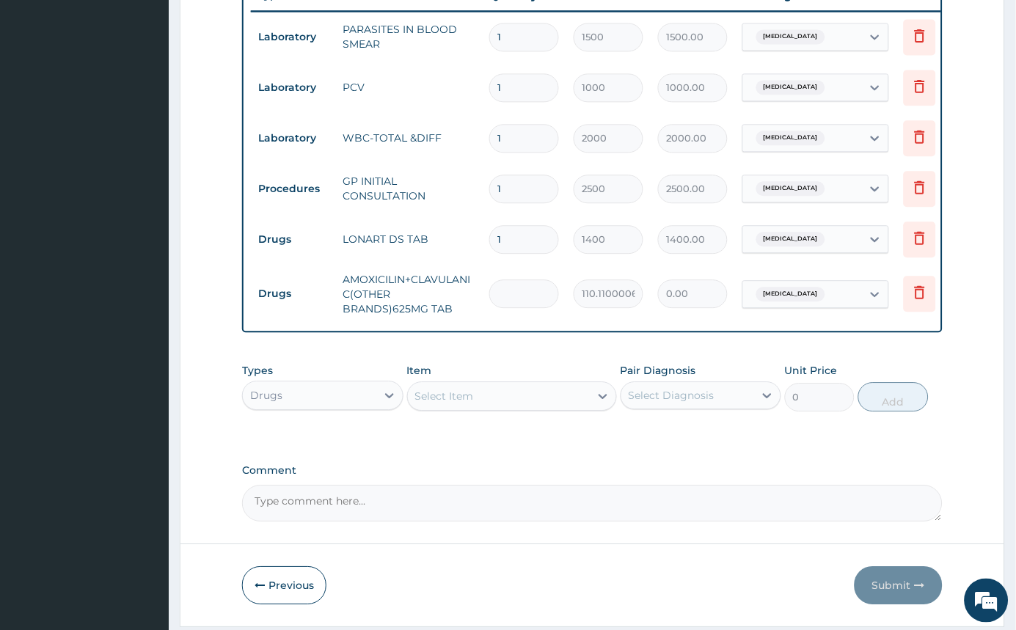
type input "110.11"
type input "10"
type input "1101.10"
type input "1"
type input "110.11"
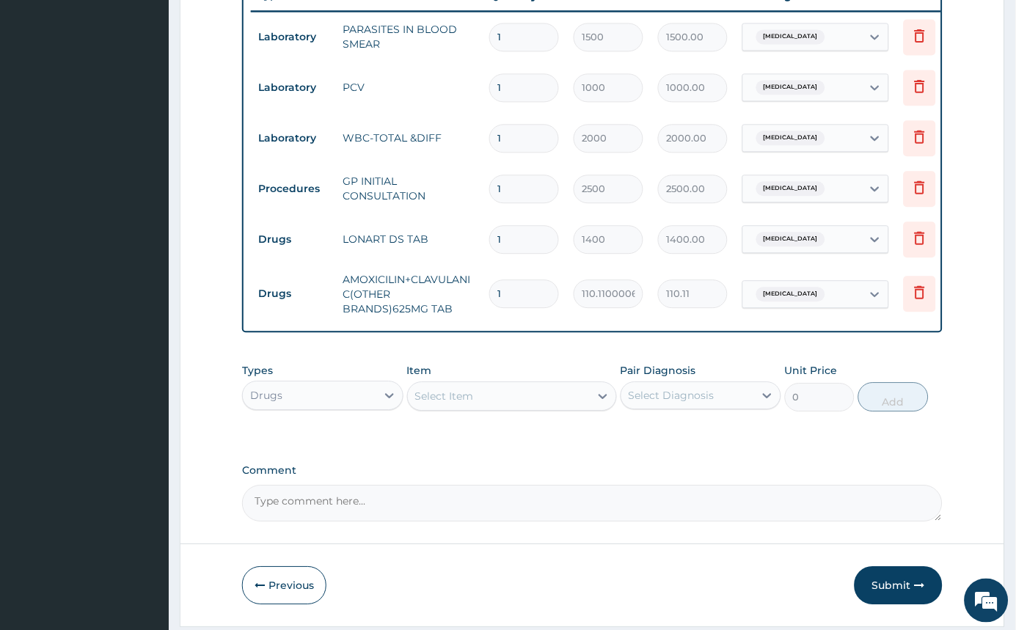
type input "15"
type input "1651.65"
type input "15"
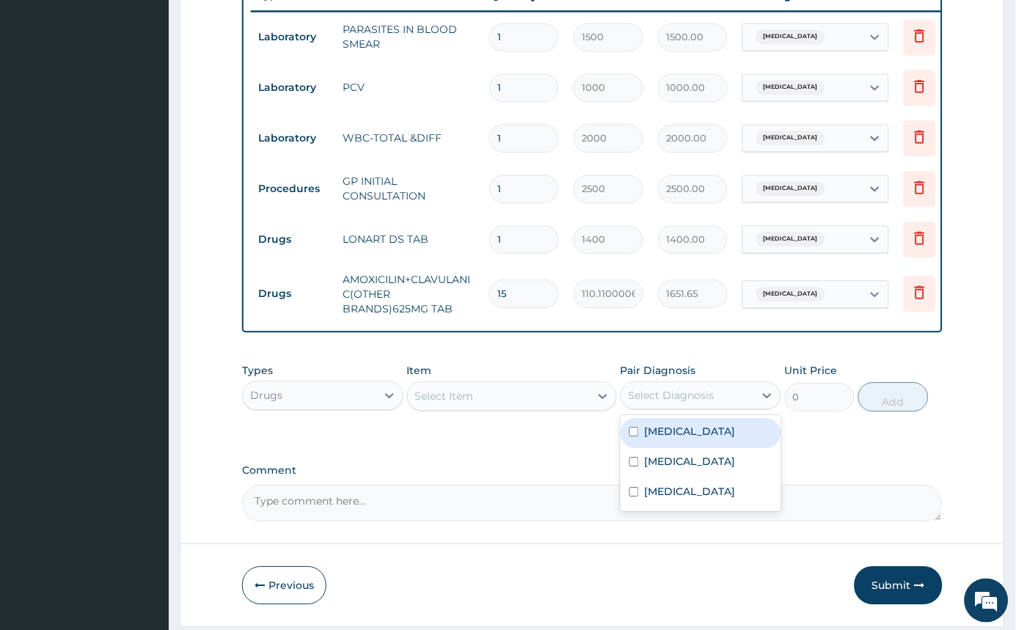
click at [674, 403] on div "Select Diagnosis" at bounding box center [672, 395] width 86 height 15
click at [646, 439] on label "Malaria" at bounding box center [690, 431] width 91 height 15
checkbox input "true"
click at [590, 409] on div at bounding box center [603, 396] width 26 height 26
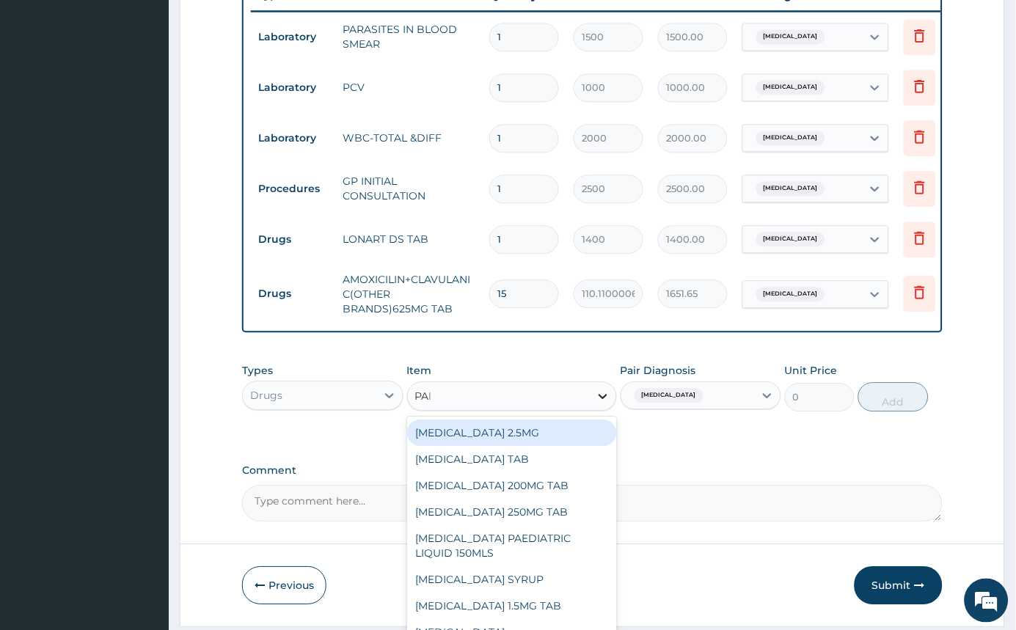
type input "PARA"
click at [561, 446] on div "PARACETAMOL SYRUP" at bounding box center [512, 433] width 210 height 26
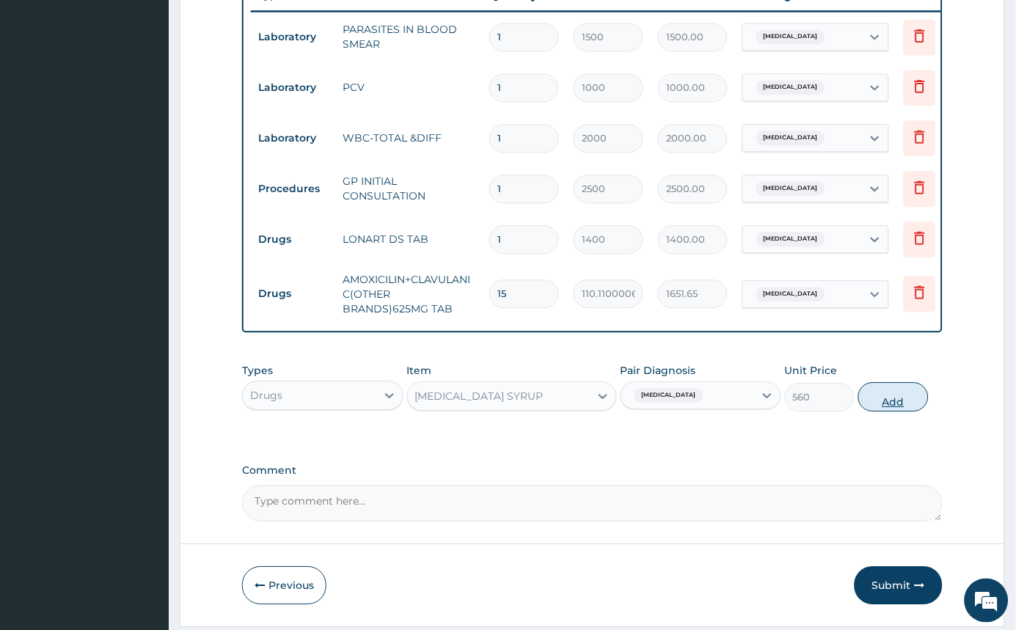
click at [894, 412] on button "Add" at bounding box center [893, 396] width 70 height 29
type input "0"
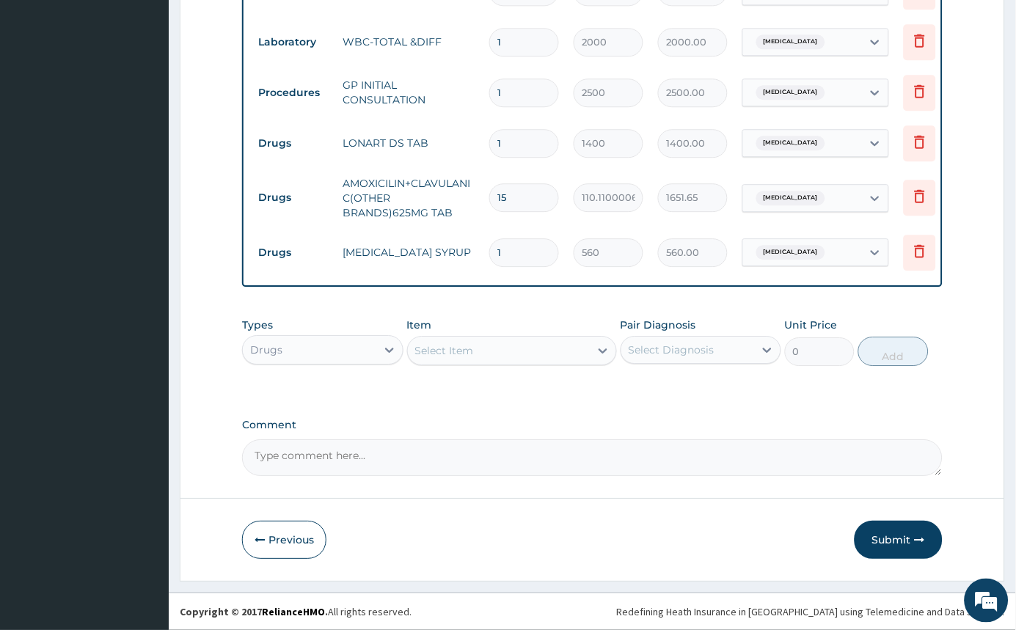
scroll to position [684, 0]
click at [907, 542] on button "Submit" at bounding box center [899, 540] width 88 height 38
